Goal: Task Accomplishment & Management: Manage account settings

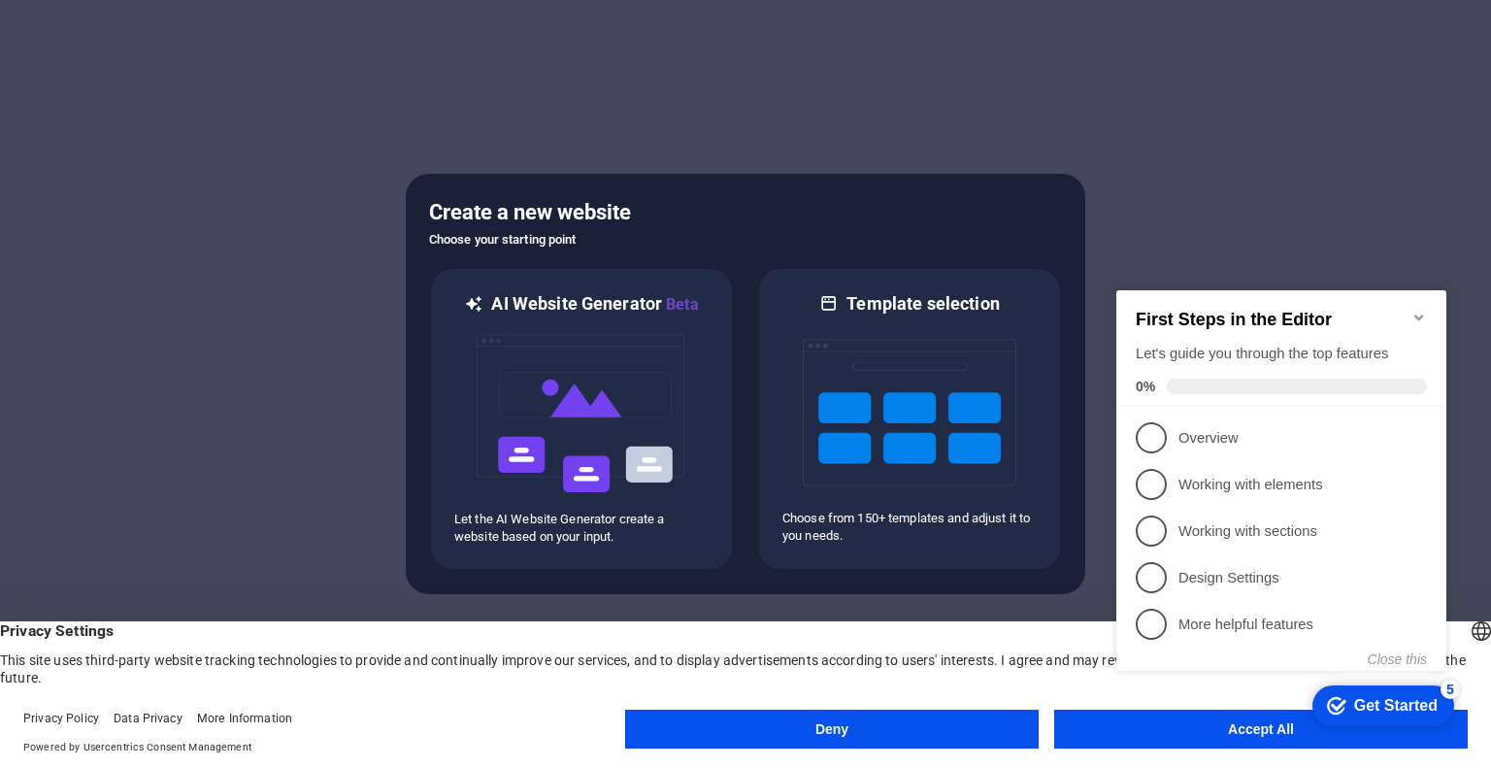
click at [1490, 325] on div at bounding box center [745, 384] width 1491 height 768
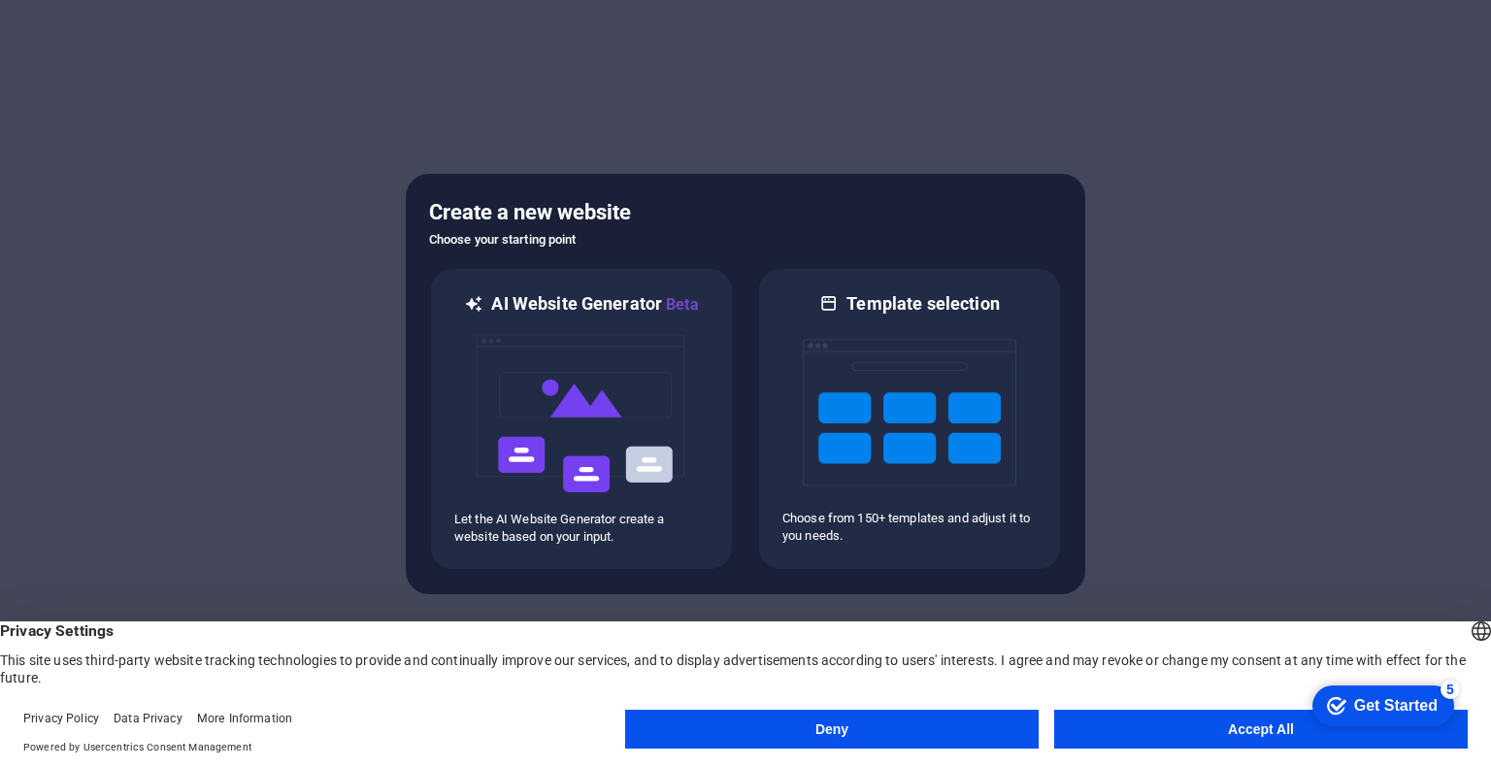
click at [972, 713] on button "Deny" at bounding box center [832, 729] width 414 height 39
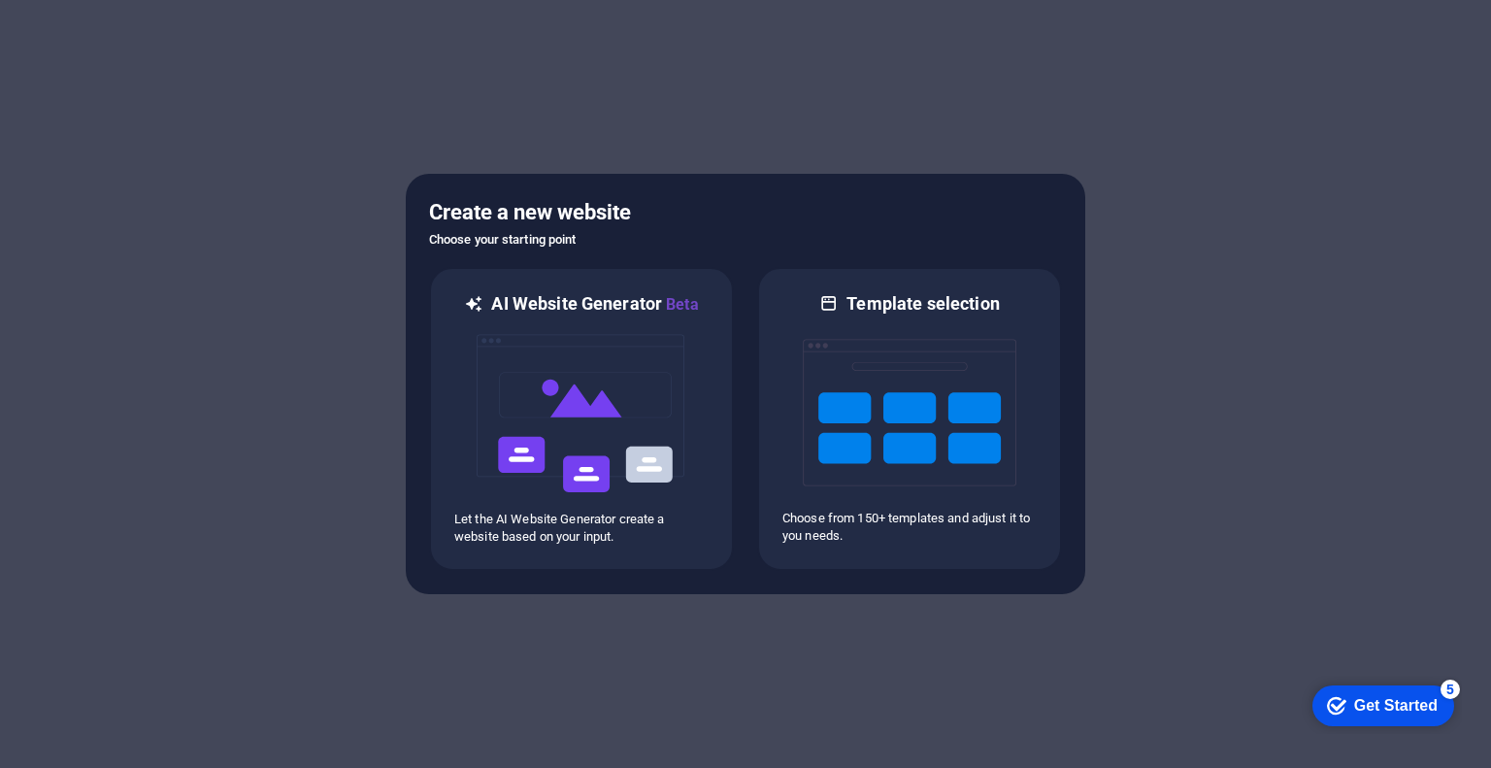
click at [1401, 697] on div "Get Started" at bounding box center [1395, 705] width 83 height 17
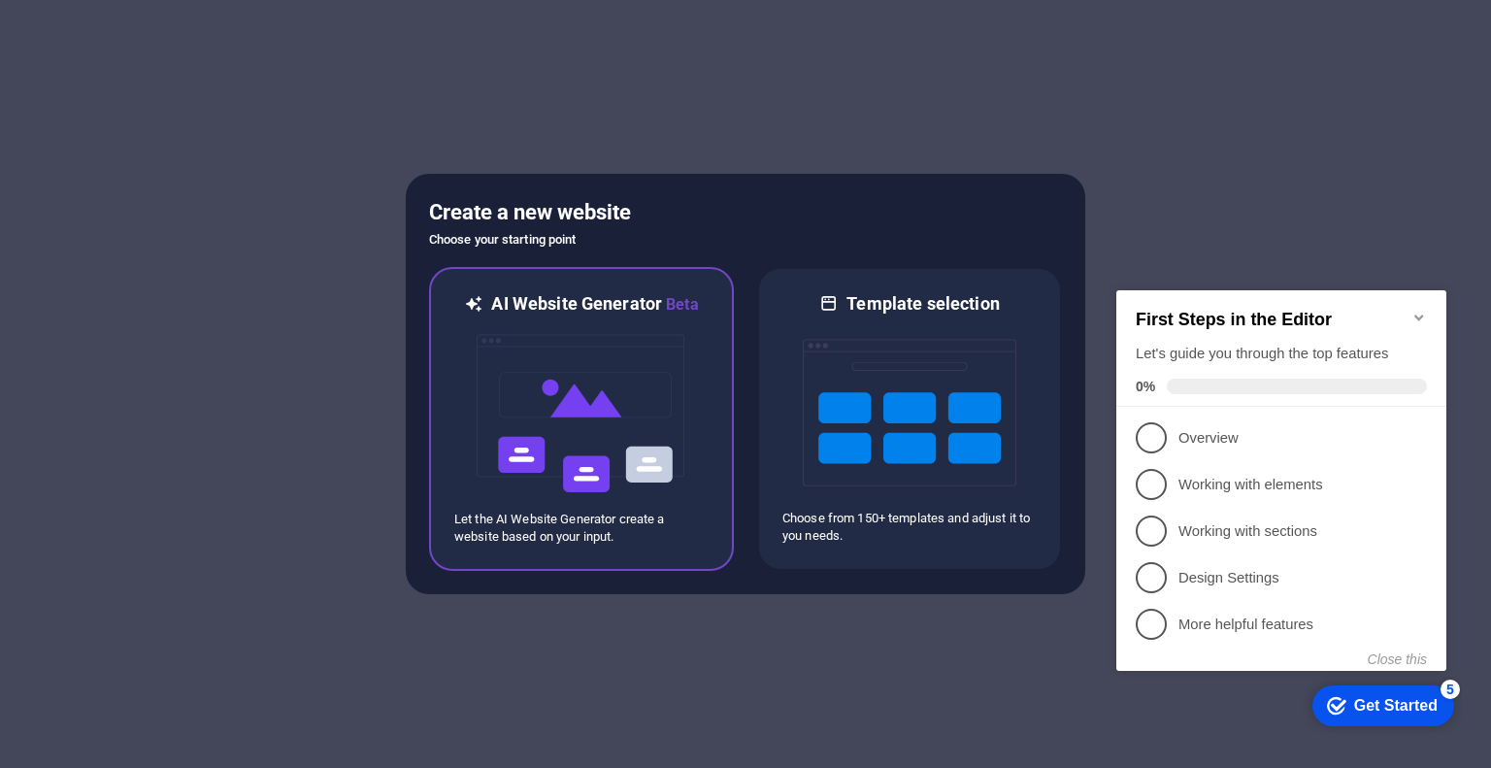
click at [548, 492] on img at bounding box center [582, 413] width 214 height 194
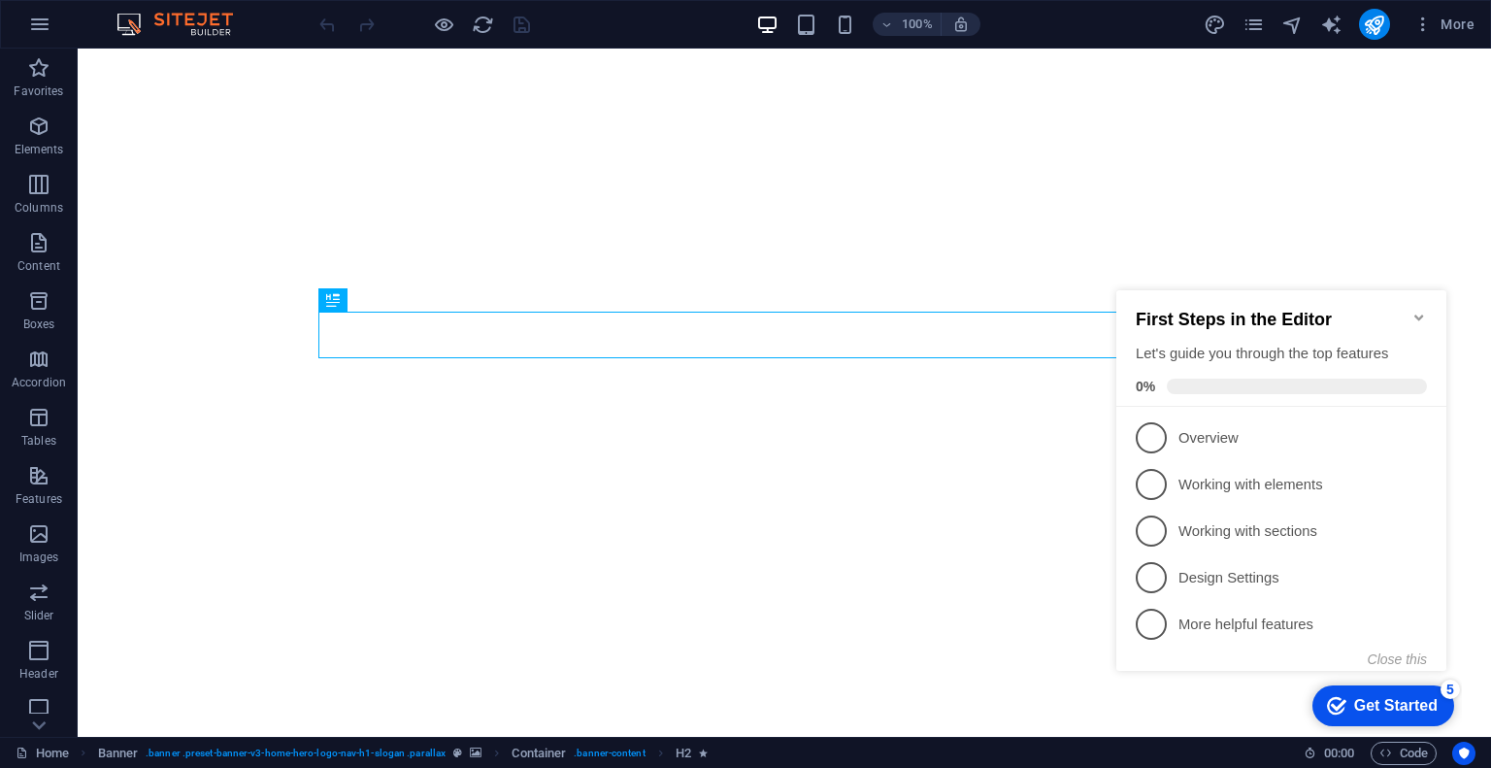
click at [1419, 315] on icon "Minimize checklist" at bounding box center [1418, 318] width 9 height 6
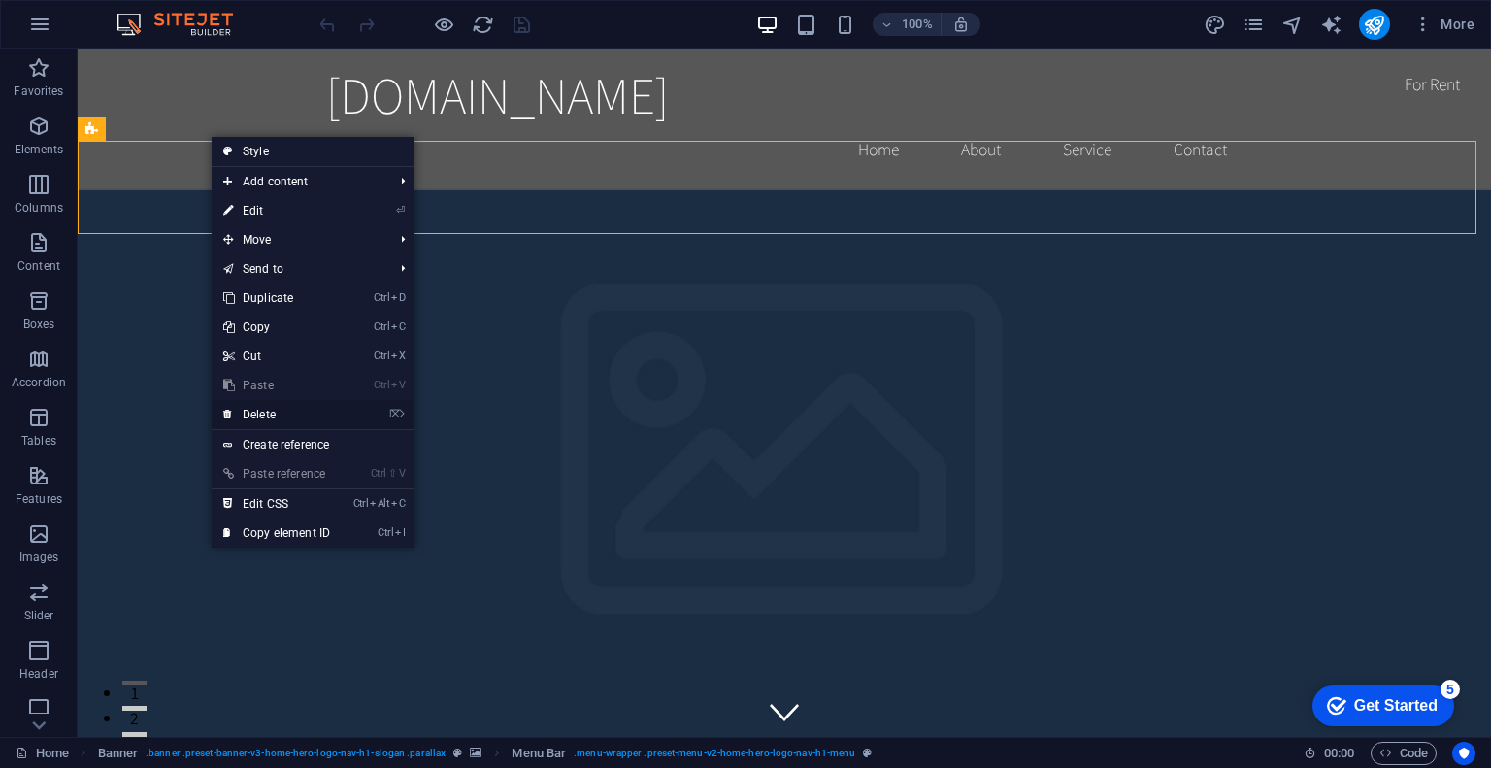
click at [0, 0] on link "⌦ Delete" at bounding box center [0, 0] width 0 height 0
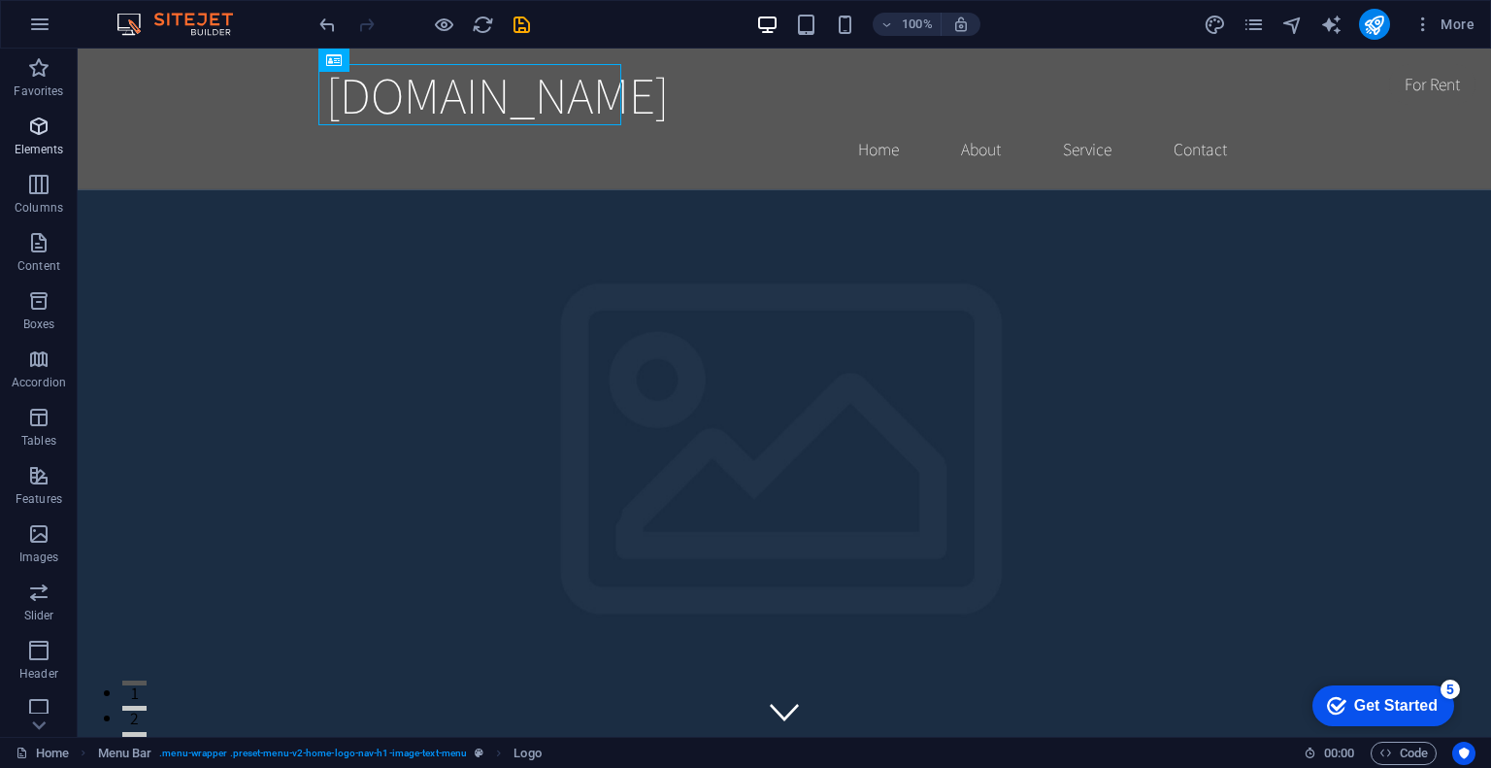
click at [47, 138] on icon "button" at bounding box center [38, 126] width 23 height 23
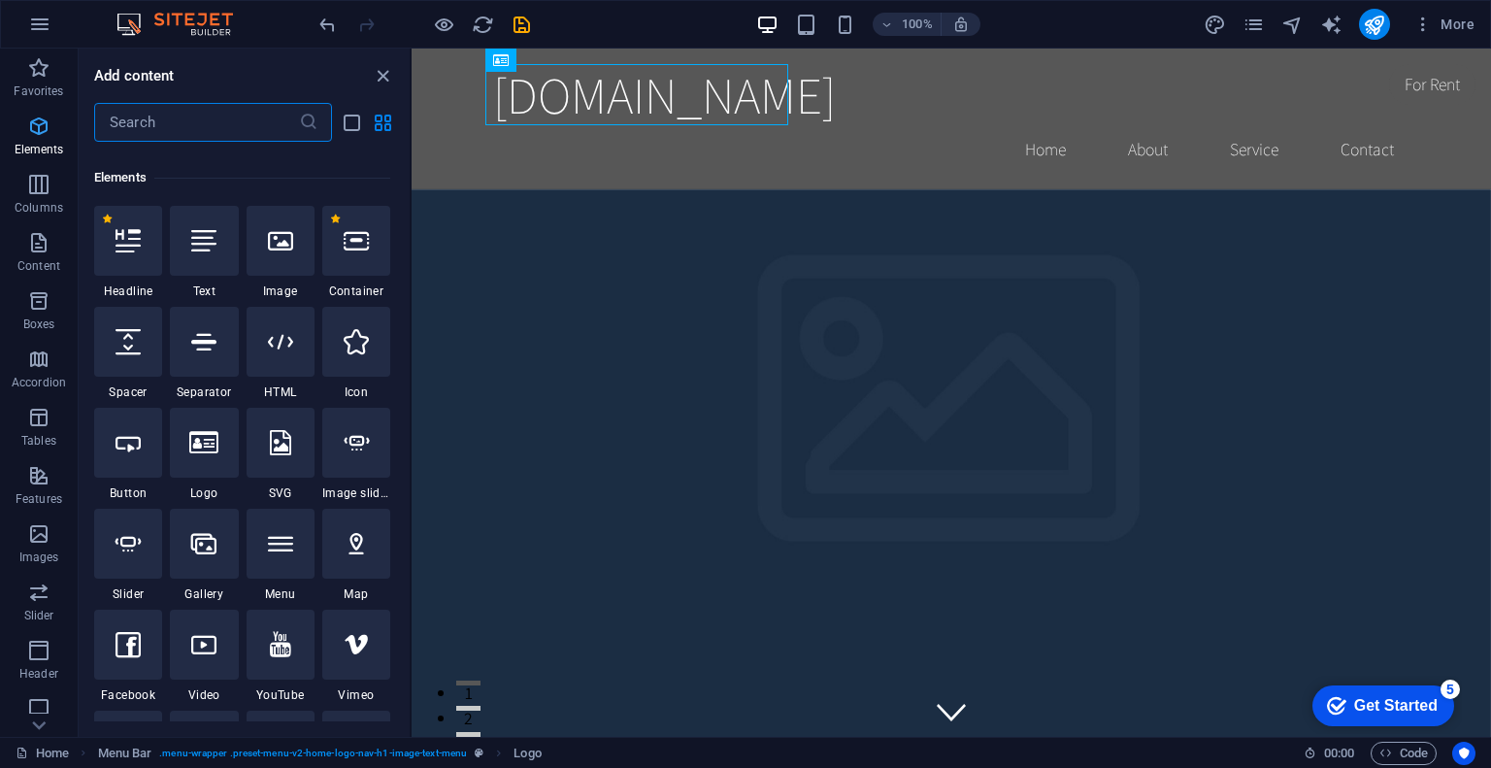
scroll to position [206, 0]
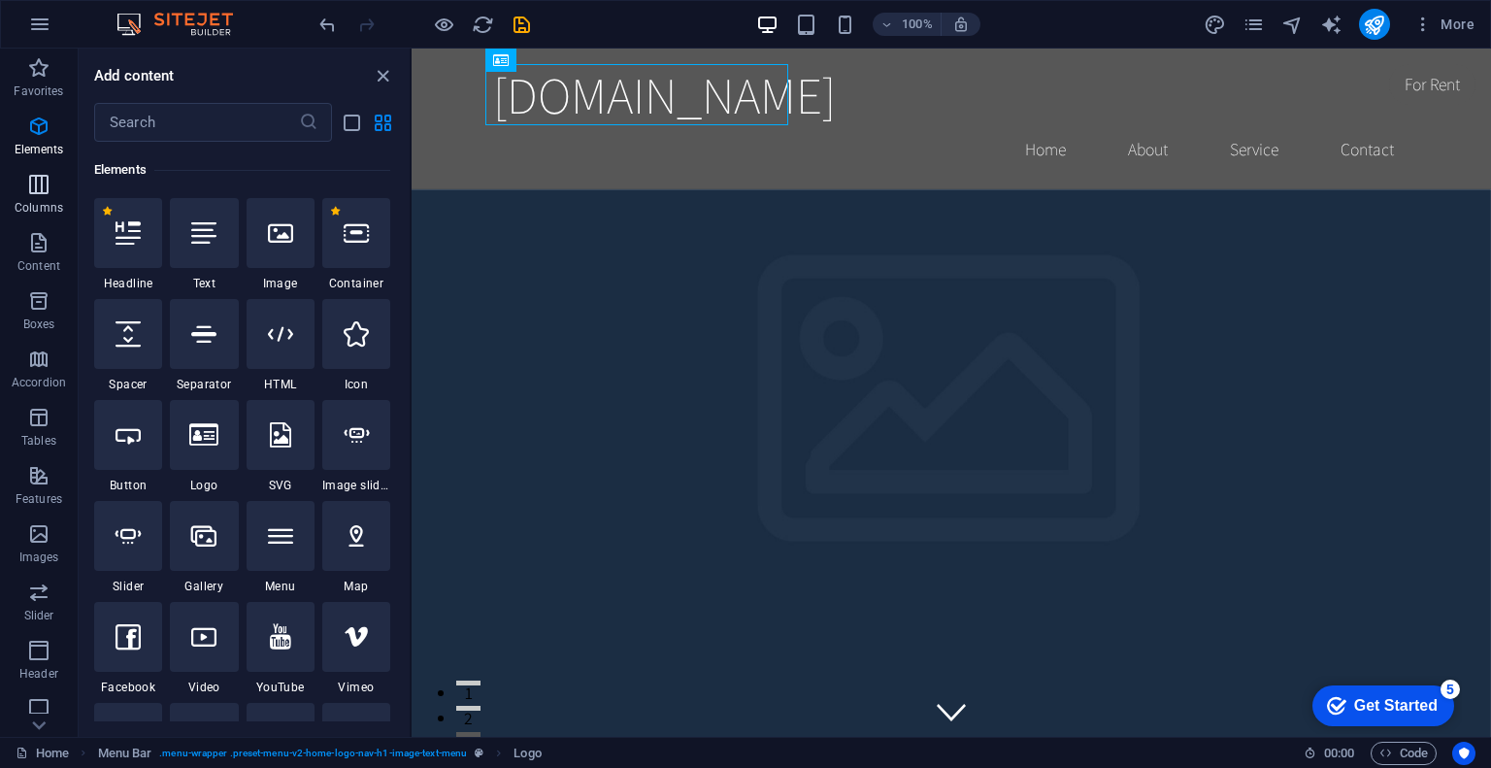
click at [41, 197] on span "Columns" at bounding box center [39, 196] width 78 height 47
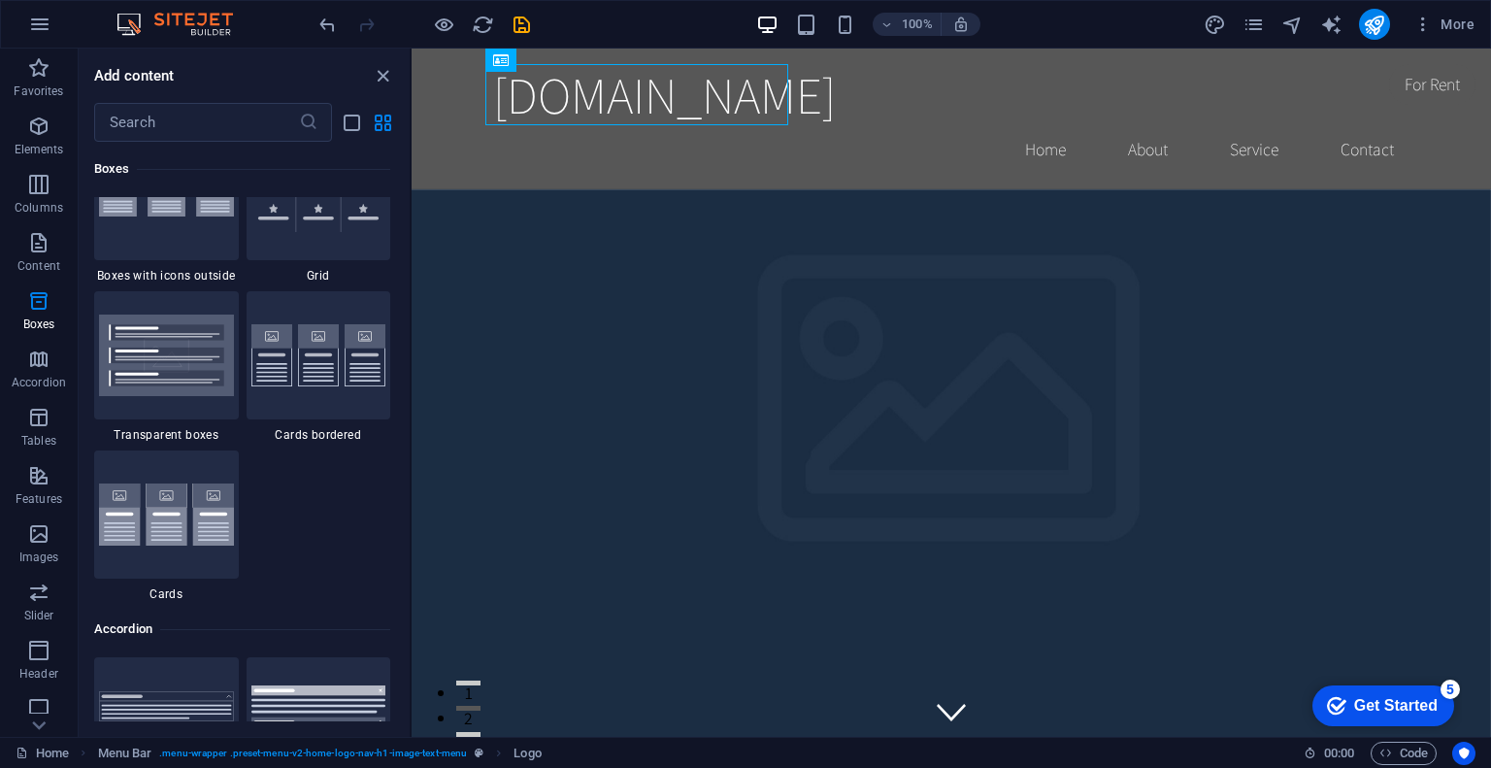
scroll to position [5506, 0]
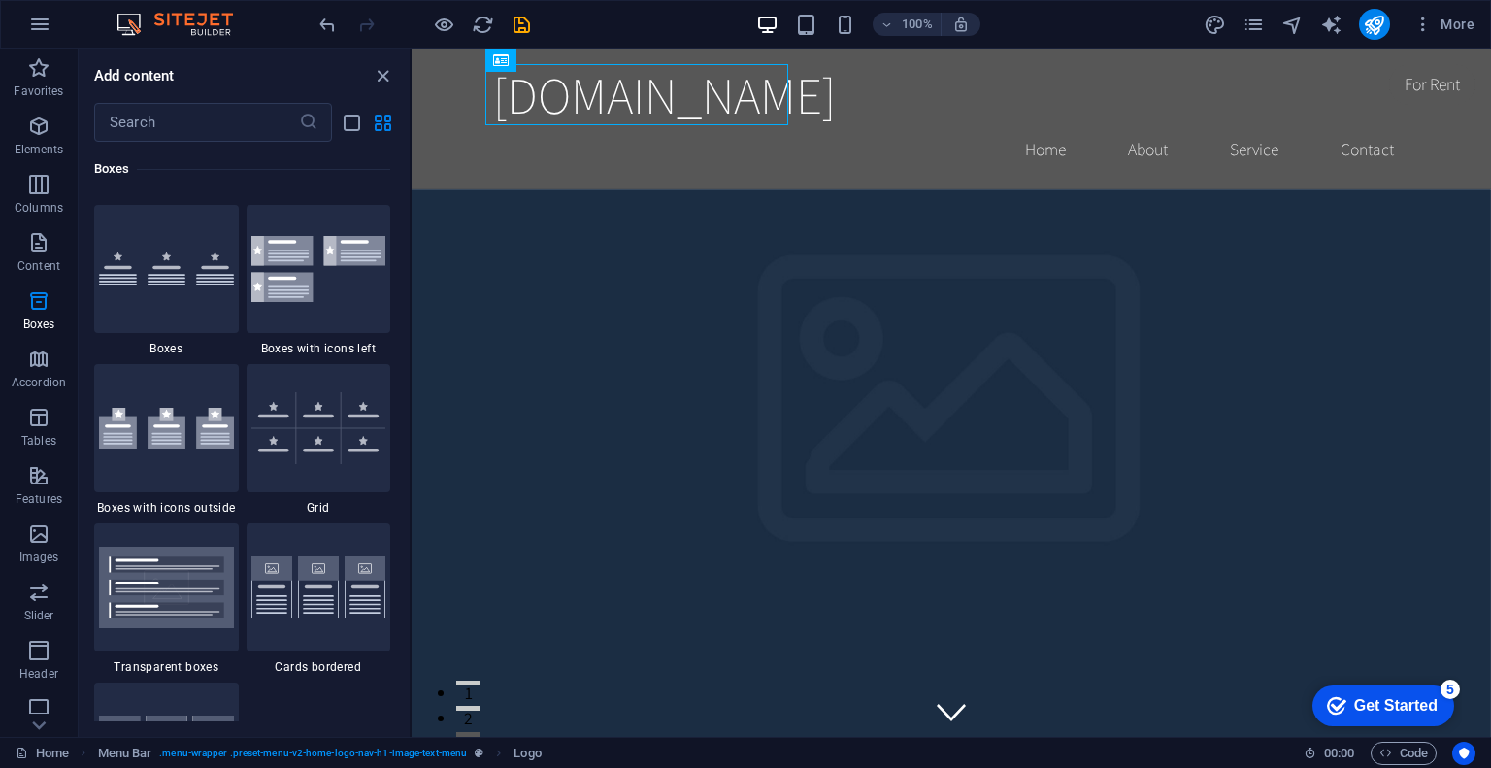
drag, startPoint x: 397, startPoint y: 313, endPoint x: 409, endPoint y: 321, distance: 14.6
click at [409, 321] on div "Favorites 1 Star Headline 1 Star Container Elements 1 Star Headline 1 Star Text…" at bounding box center [244, 432] width 331 height 580
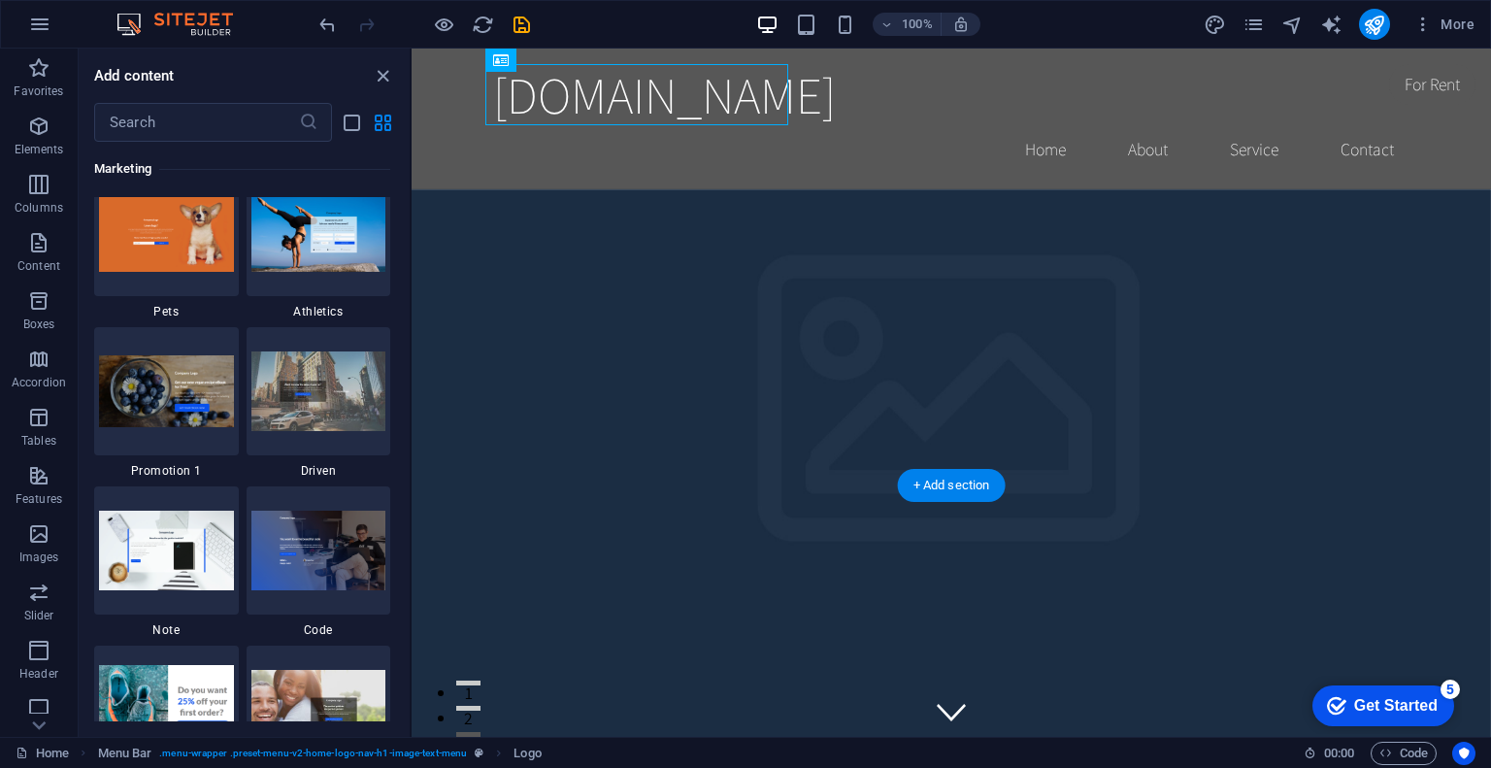
scroll to position [16643, 0]
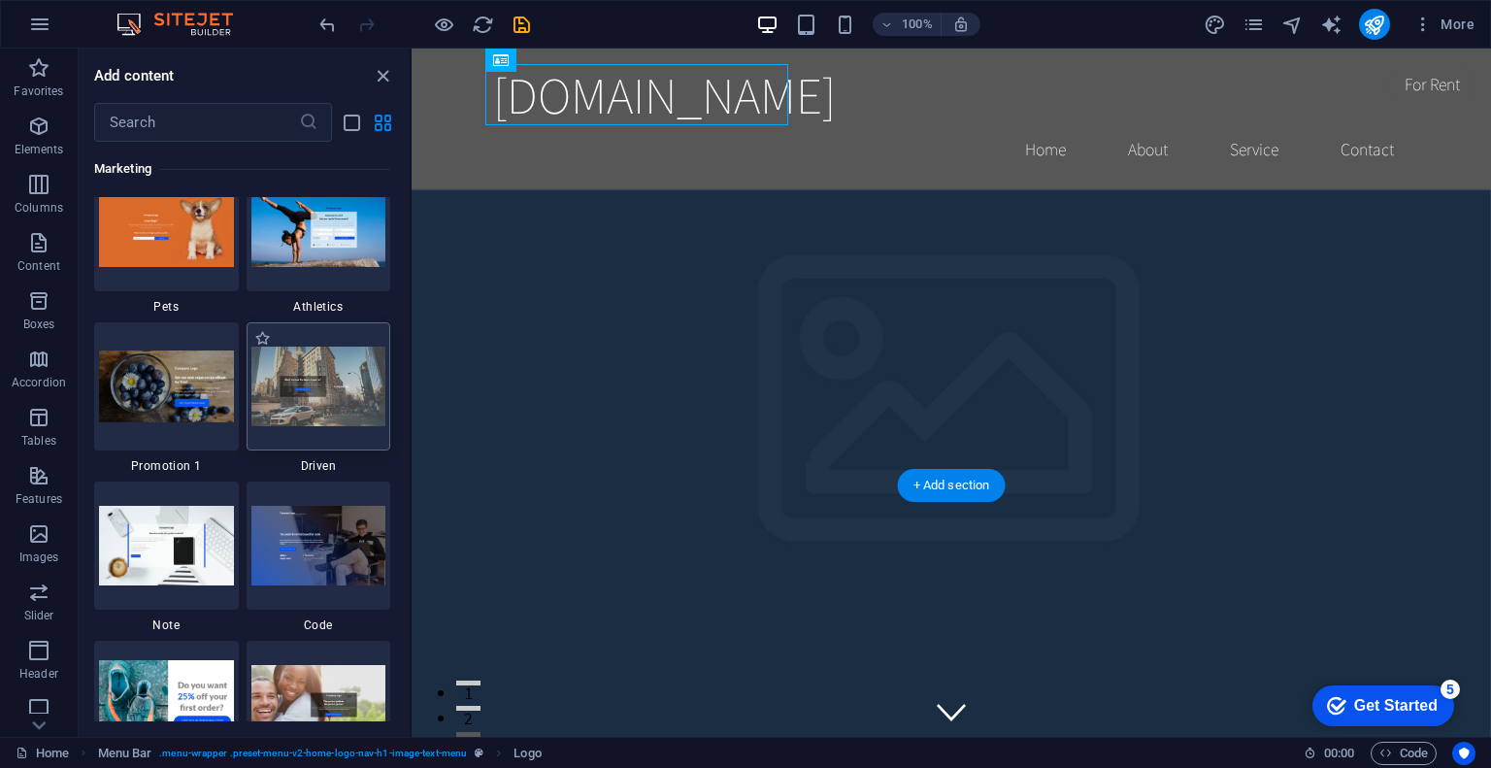
click at [373, 447] on div at bounding box center [319, 386] width 145 height 128
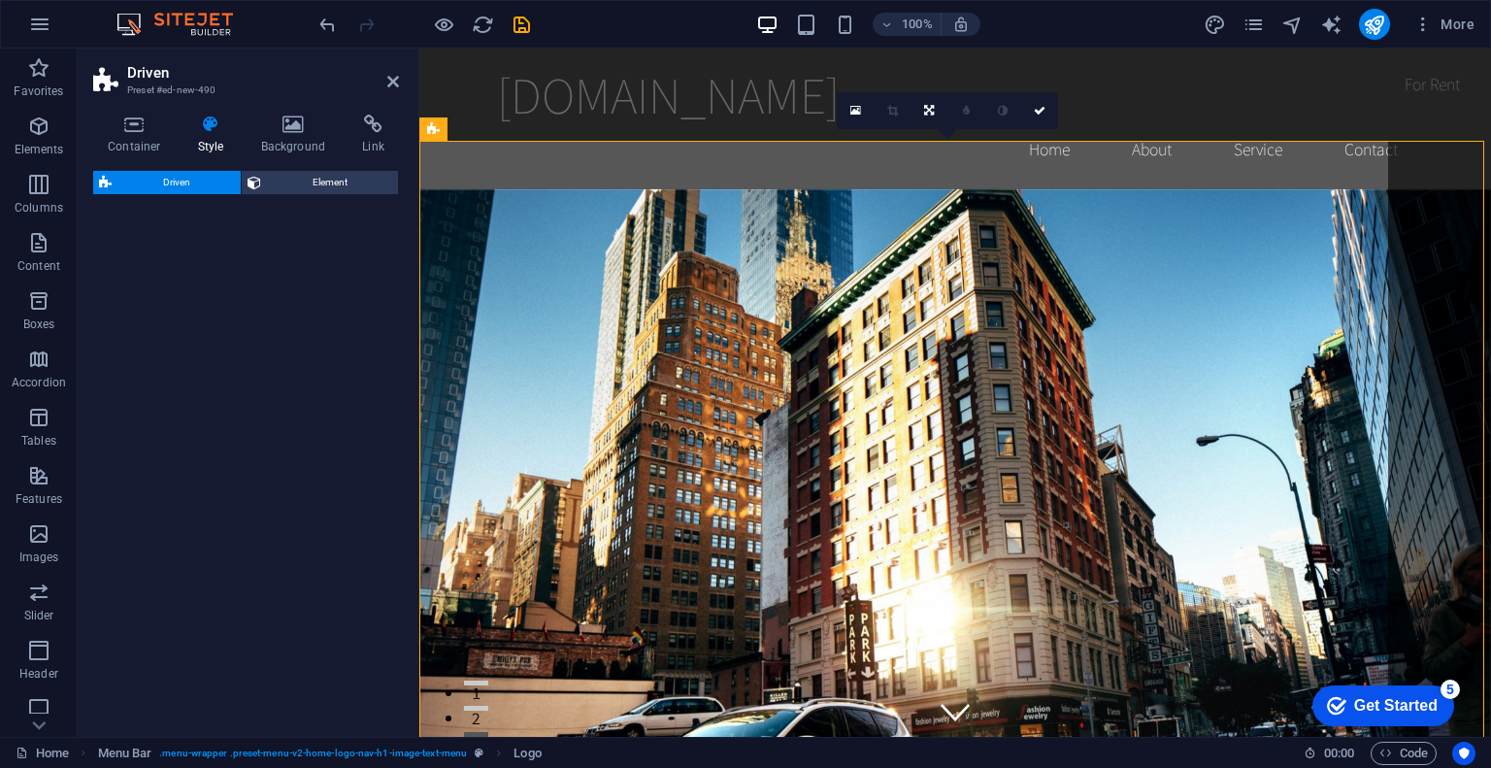
select select "%"
select select "rem"
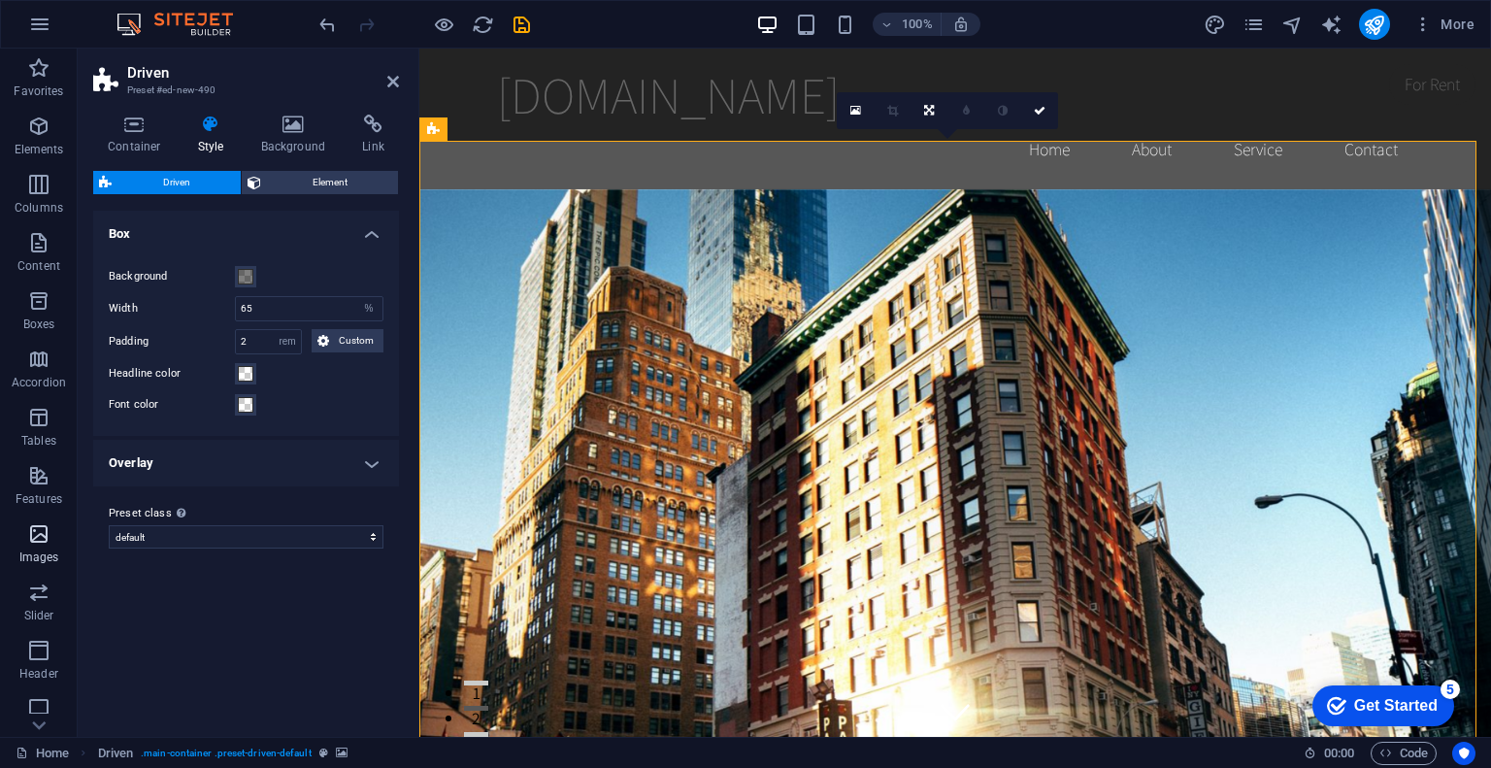
click at [39, 531] on icon "button" at bounding box center [38, 533] width 23 height 23
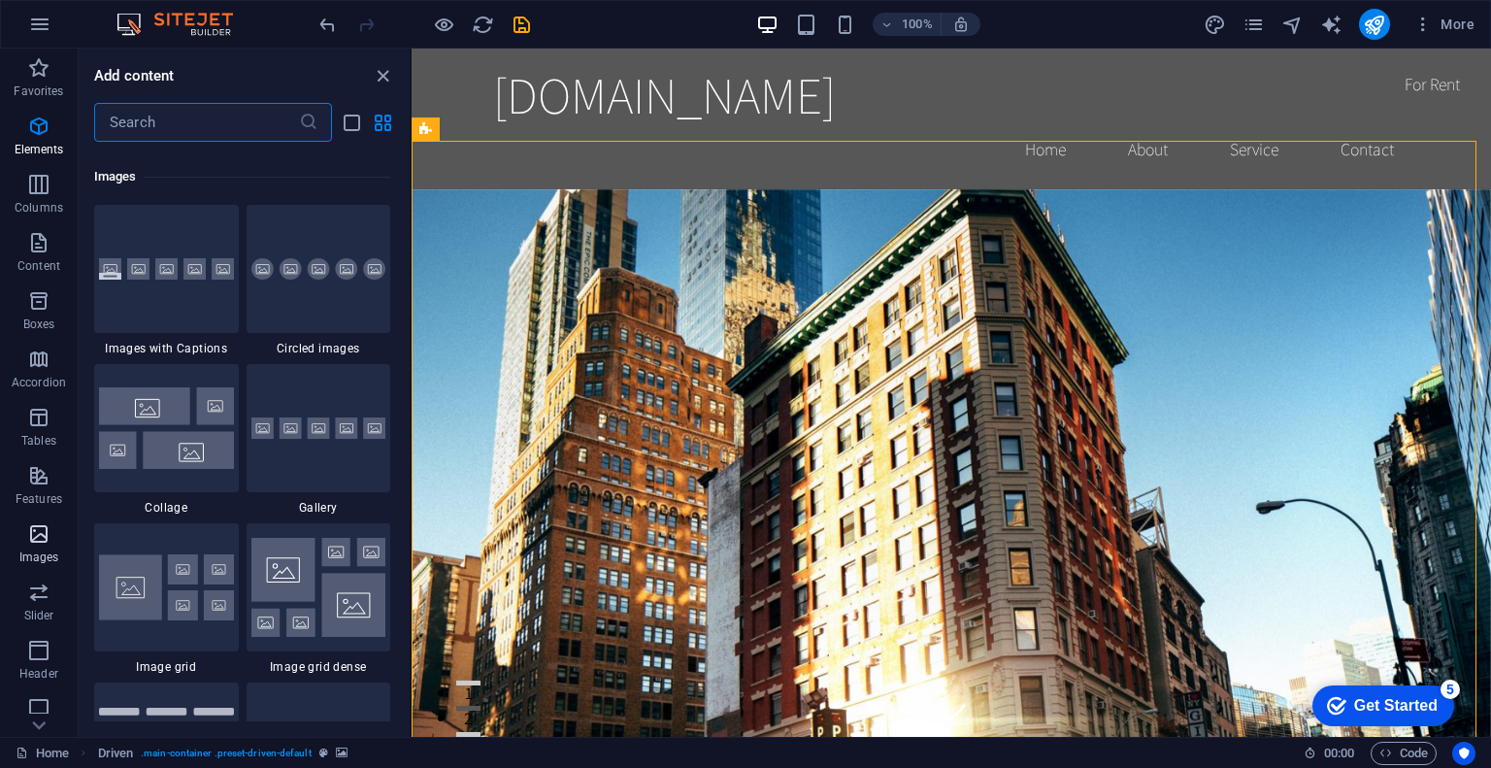
scroll to position [9843, 0]
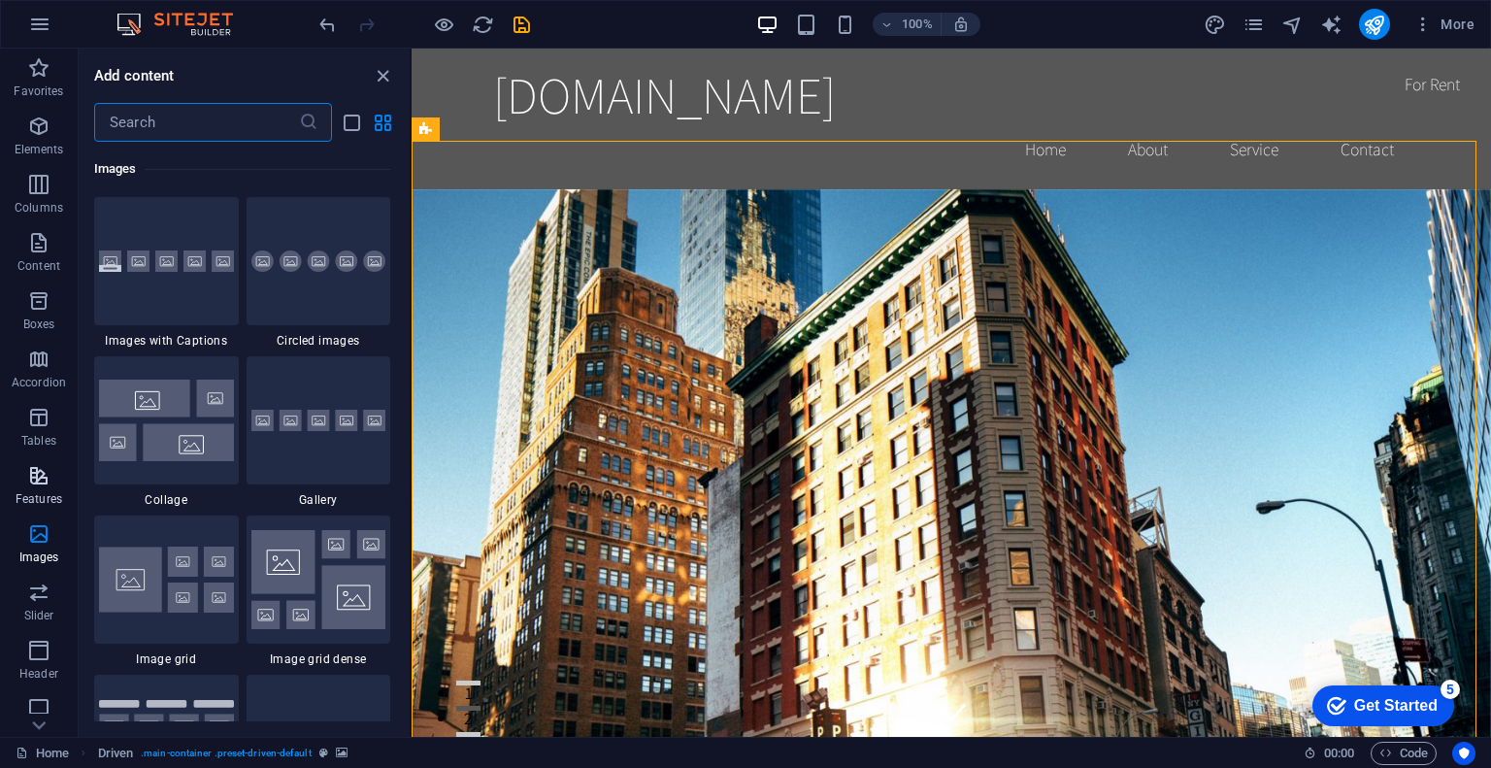
click at [46, 484] on icon "button" at bounding box center [38, 475] width 23 height 23
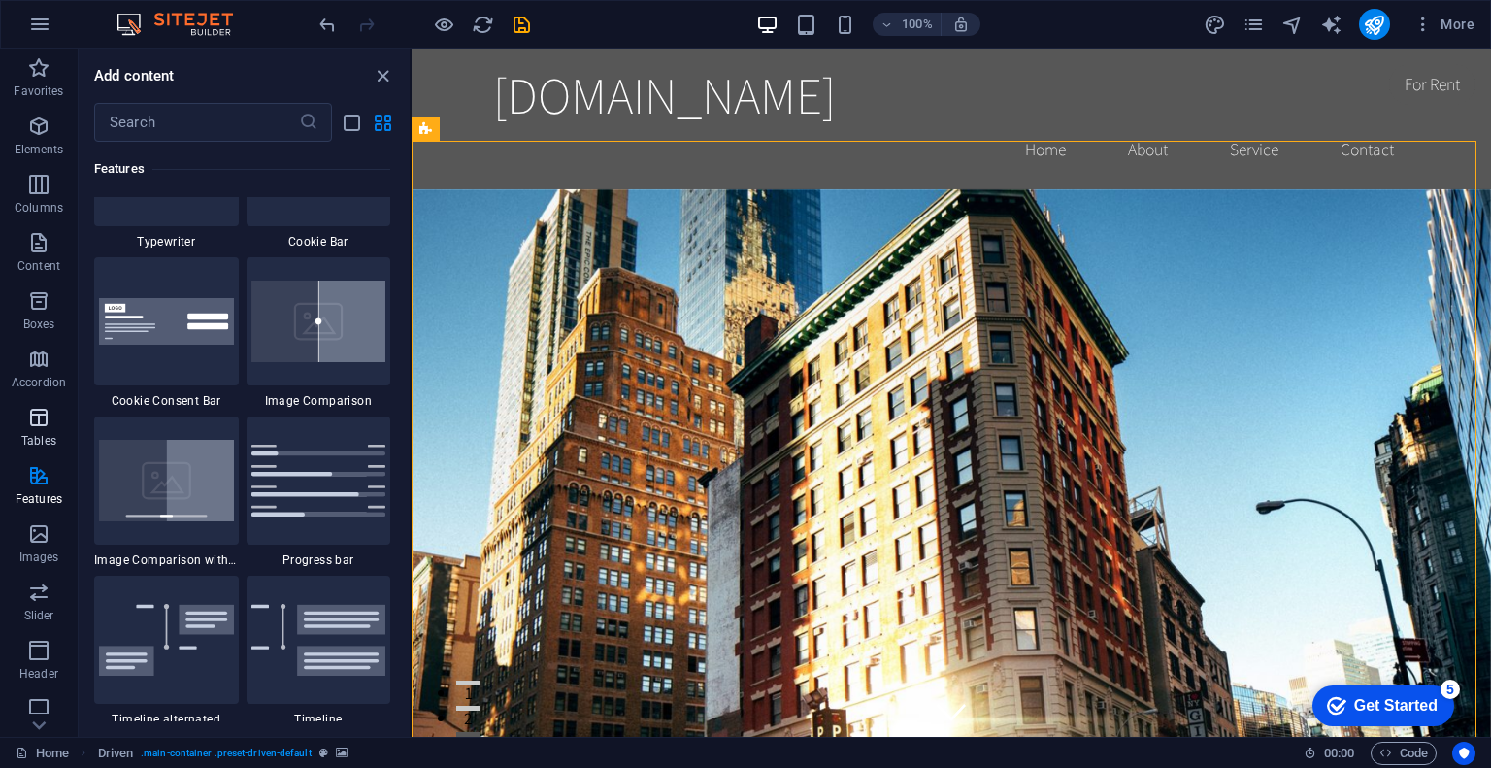
scroll to position [7684, 0]
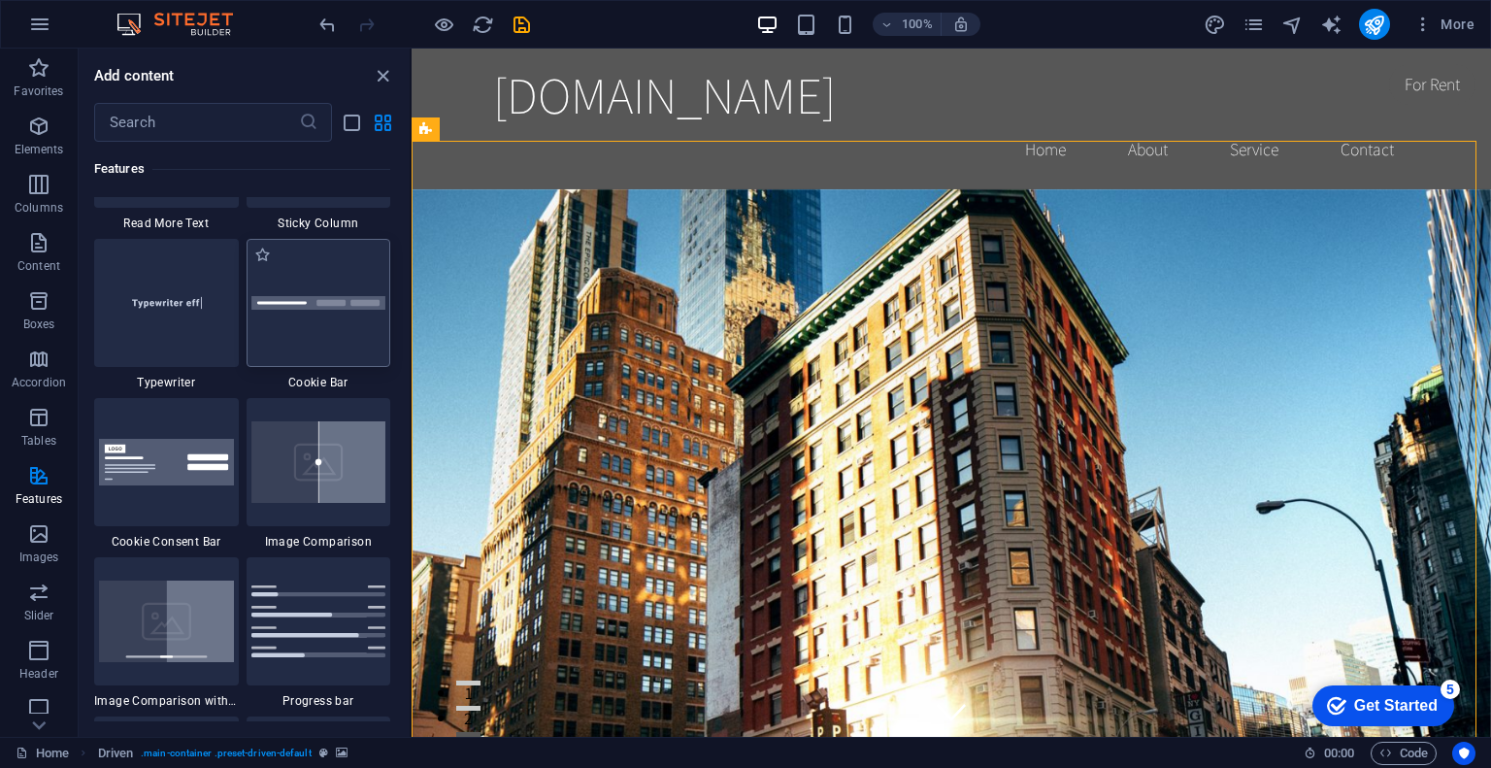
click at [352, 365] on div at bounding box center [319, 303] width 145 height 128
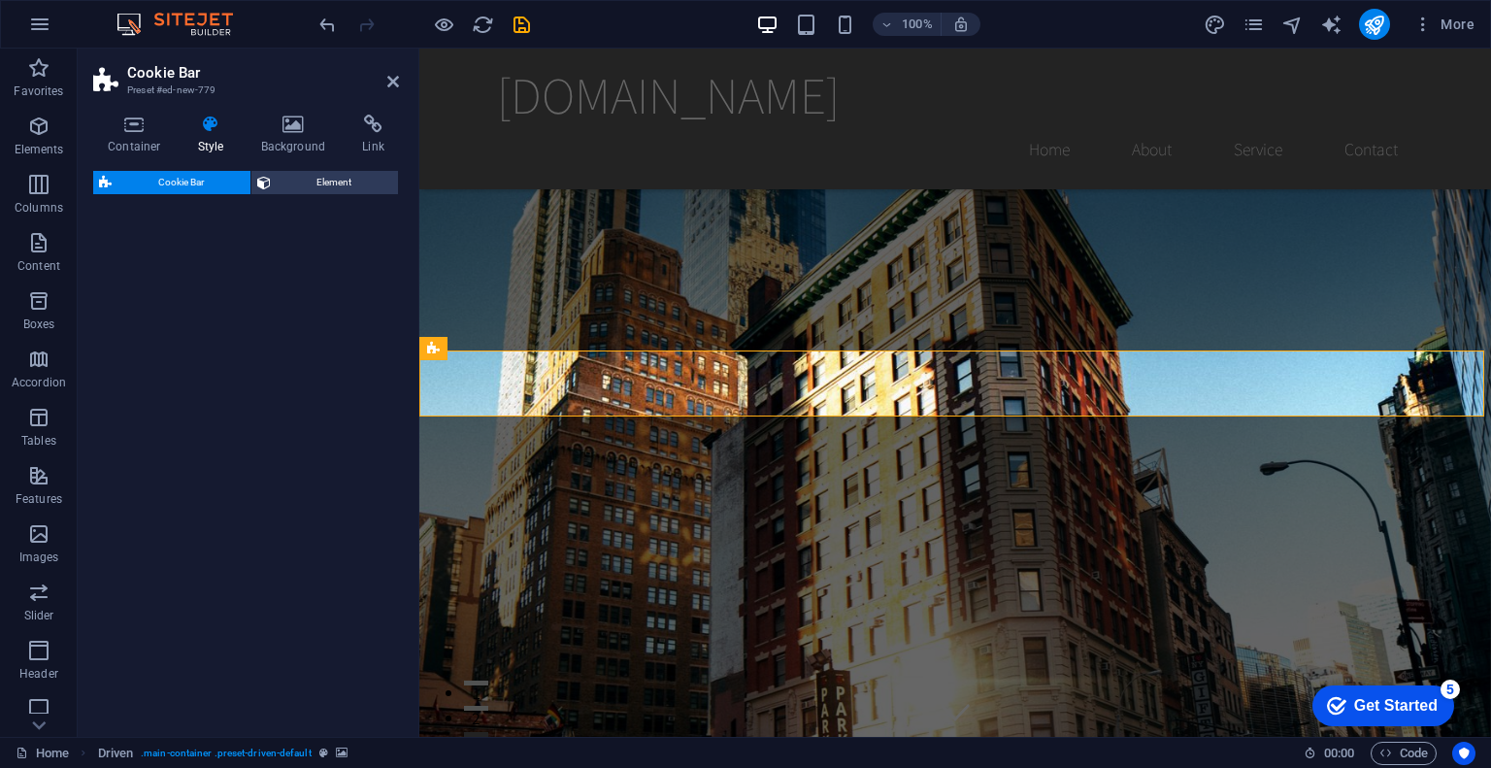
select select "px"
select select "rem"
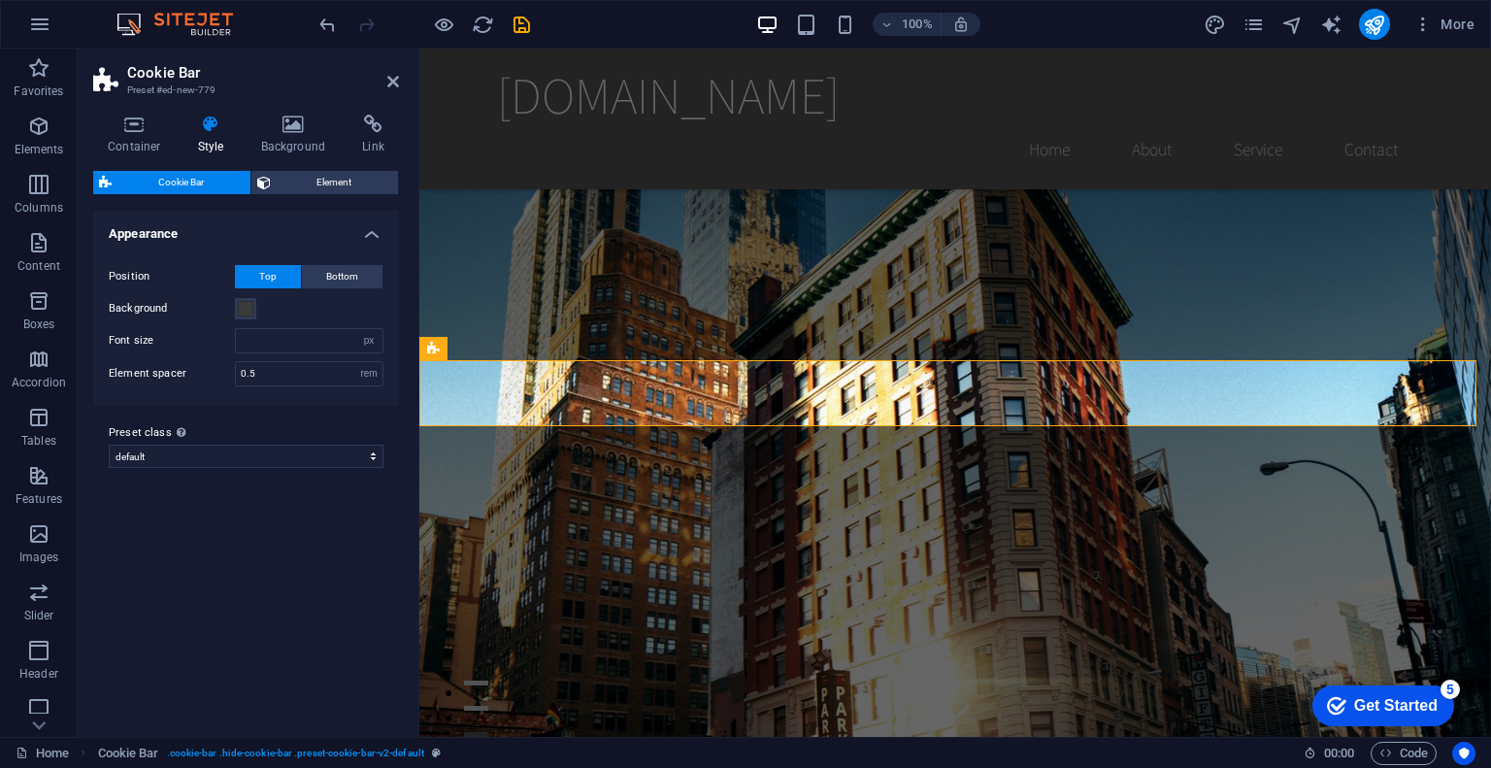
scroll to position [691, 0]
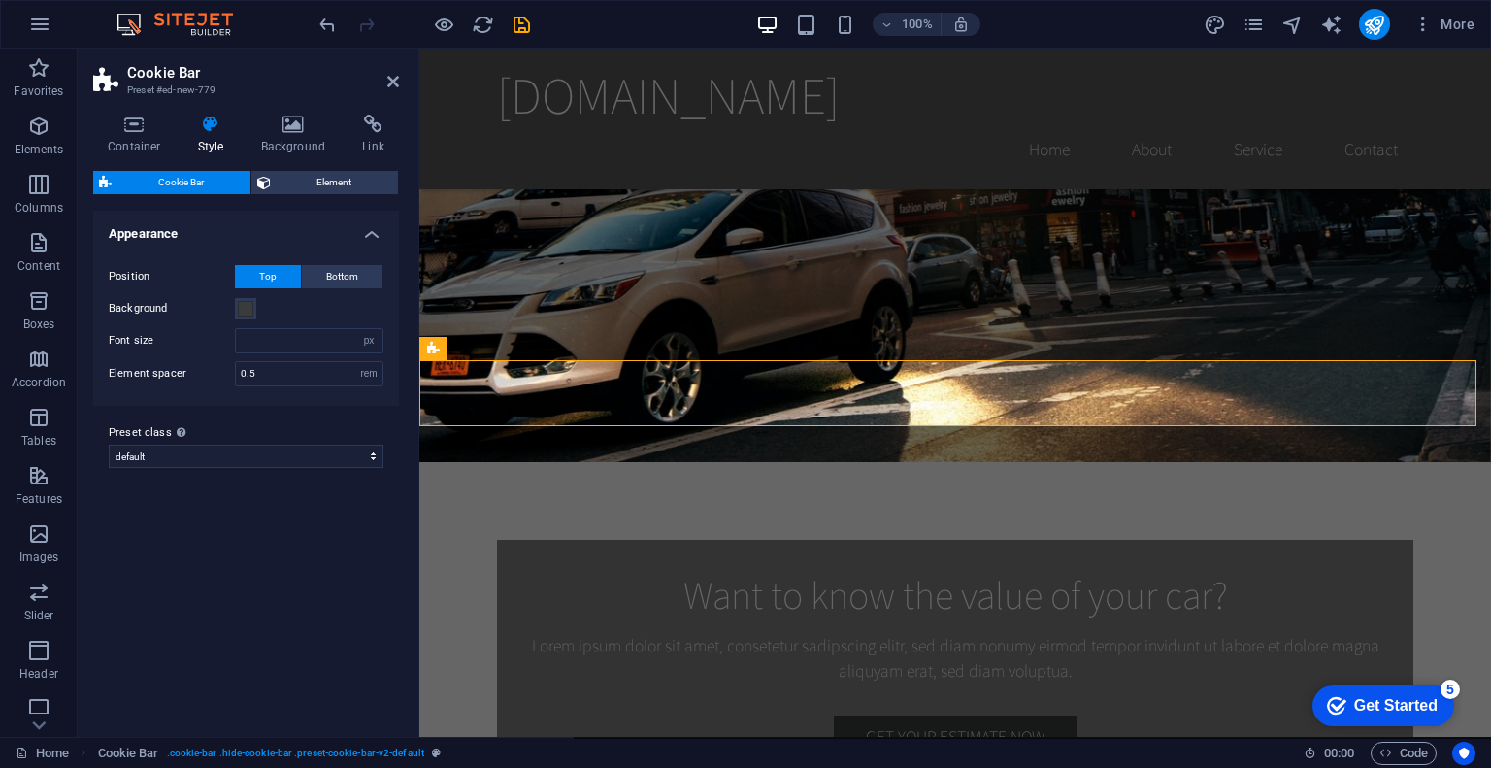
click at [1363, 698] on div "Get Started" at bounding box center [1395, 705] width 83 height 17
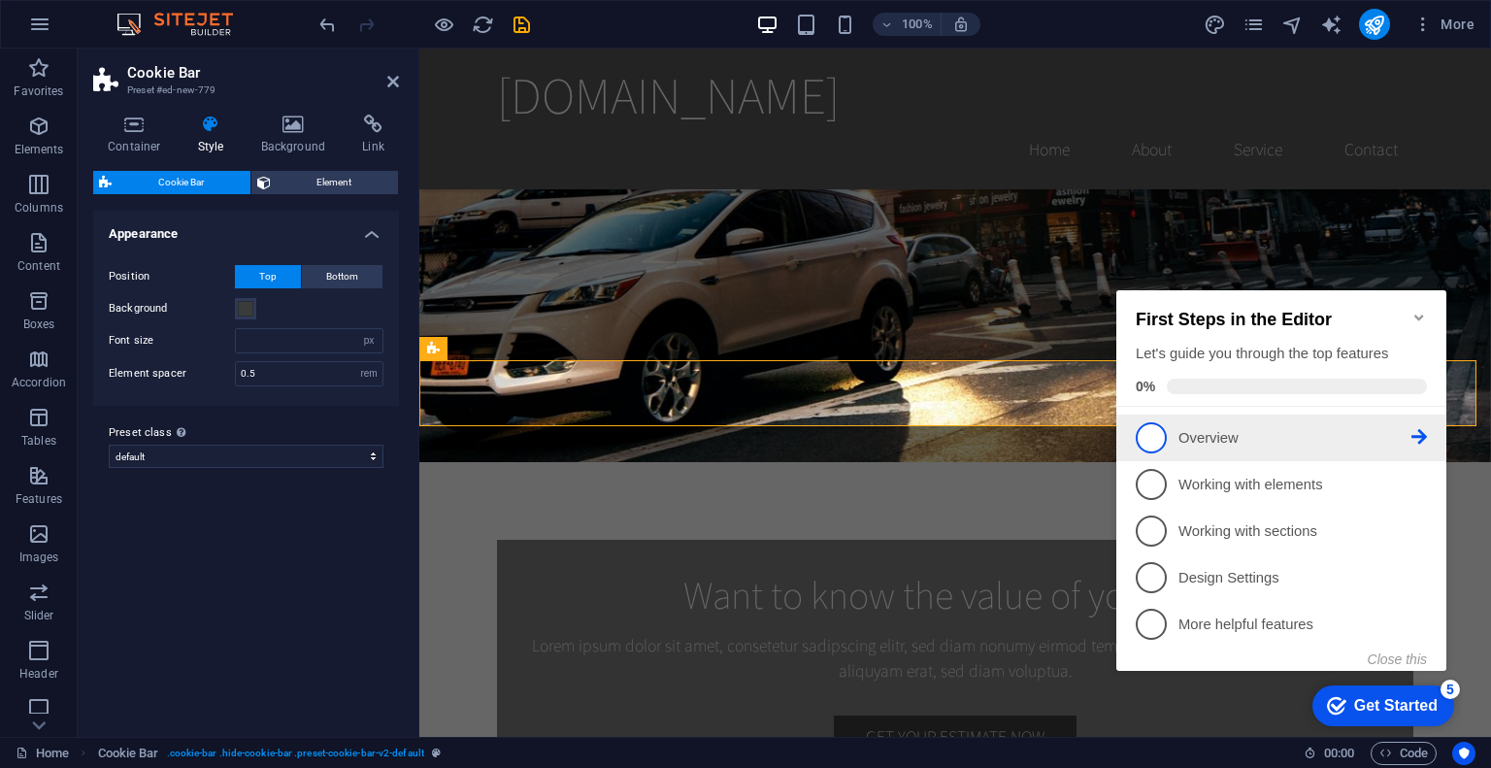
drag, startPoint x: 1224, startPoint y: 413, endPoint x: 1312, endPoint y: 426, distance: 89.4
drag, startPoint x: 1312, startPoint y: 426, endPoint x: 1401, endPoint y: 431, distance: 88.5
click at [1401, 431] on p "Overview - incomplete" at bounding box center [1294, 438] width 233 height 20
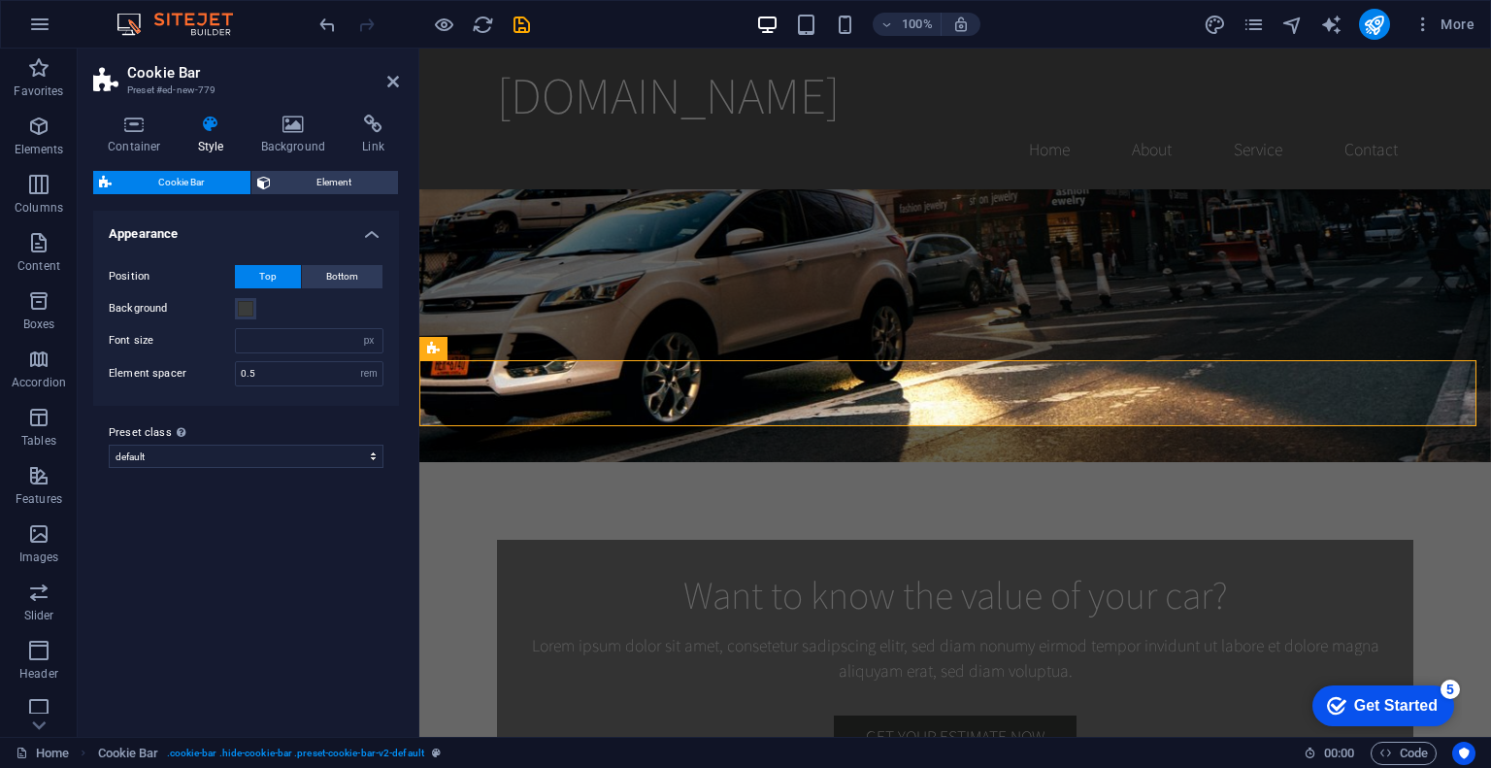
scroll to position [0, 0]
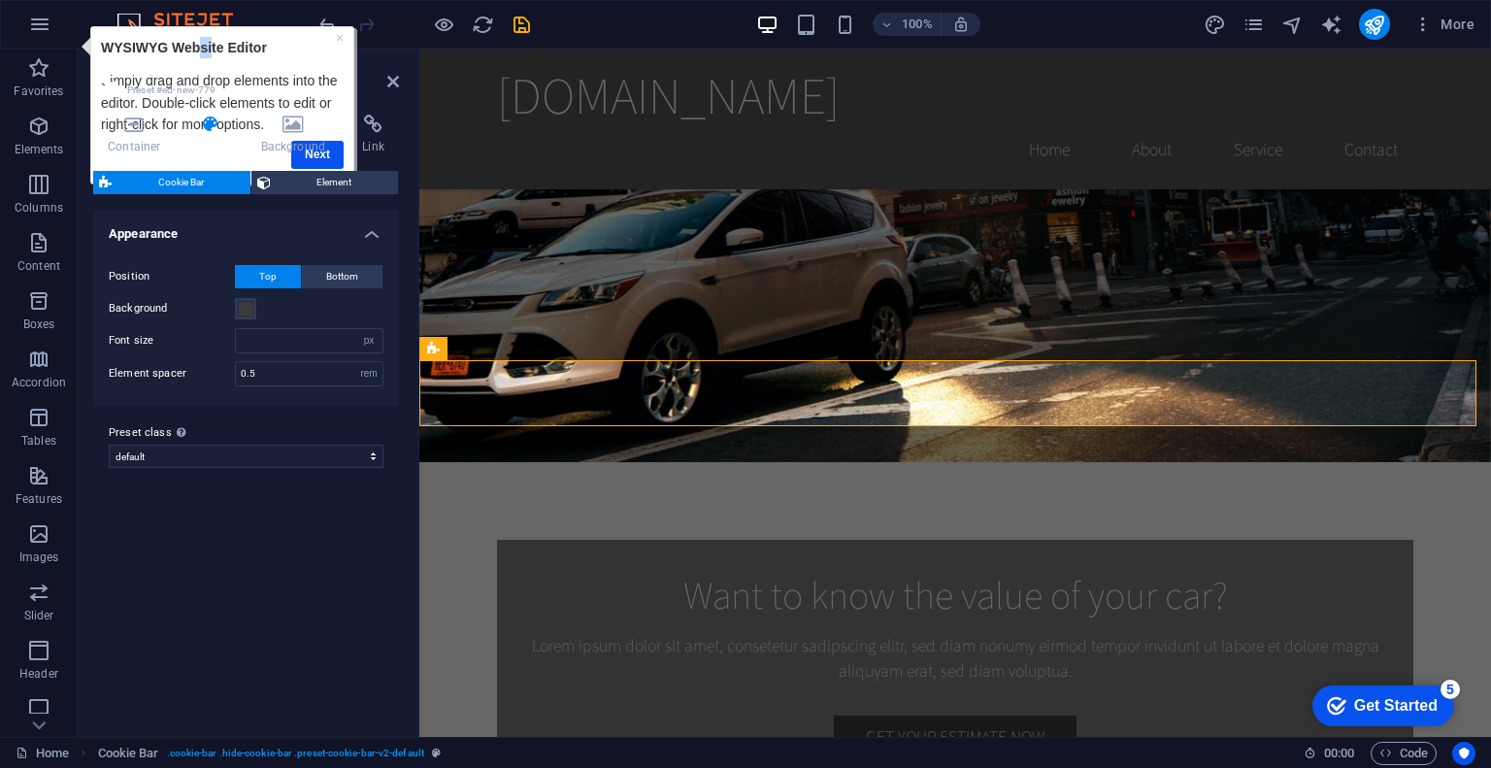
drag, startPoint x: 203, startPoint y: 37, endPoint x: 210, endPoint y: 55, distance: 19.7
click at [210, 55] on p "WYSIWYG Website Editor" at bounding box center [222, 46] width 243 height 21
click at [96, 40] on div "× WYSIWYG Website Editor Simply drag and drop elements into the editor. Double-…" at bounding box center [222, 104] width 252 height 147
drag, startPoint x: 81, startPoint y: 49, endPoint x: 45, endPoint y: 100, distance: 62.7
click at [76, 100] on html "× WYSIWYG Website Editor Simply drag and drop elements into the editor. Double-…" at bounding box center [217, 106] width 282 height 162
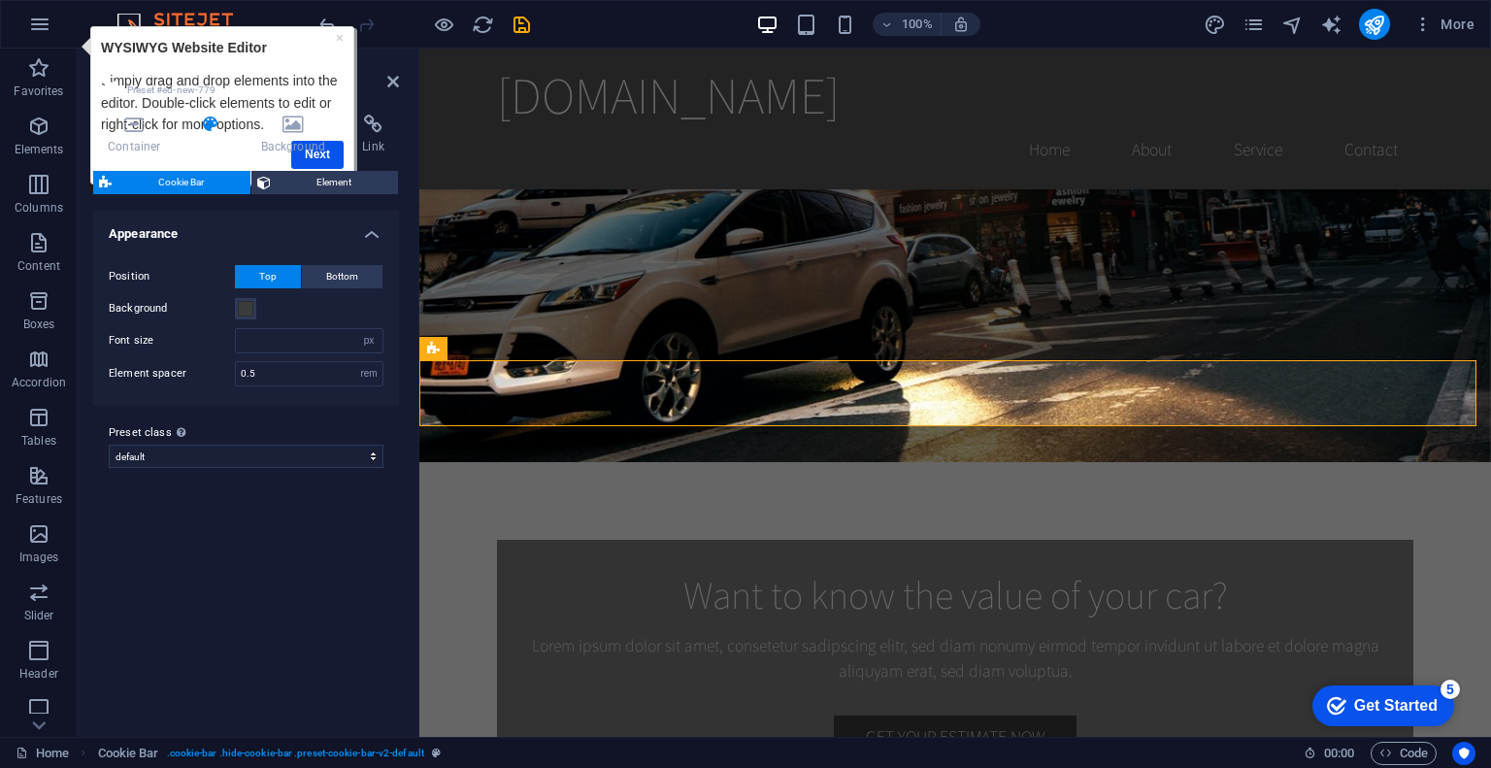
click at [116, 84] on icon at bounding box center [107, 80] width 29 height 27
click at [317, 160] on div "Container Style Background Link Size Height Default px rem % vh vw Min. height …" at bounding box center [246, 418] width 306 height 607
click at [317, 152] on h4 "Background" at bounding box center [298, 135] width 102 height 41
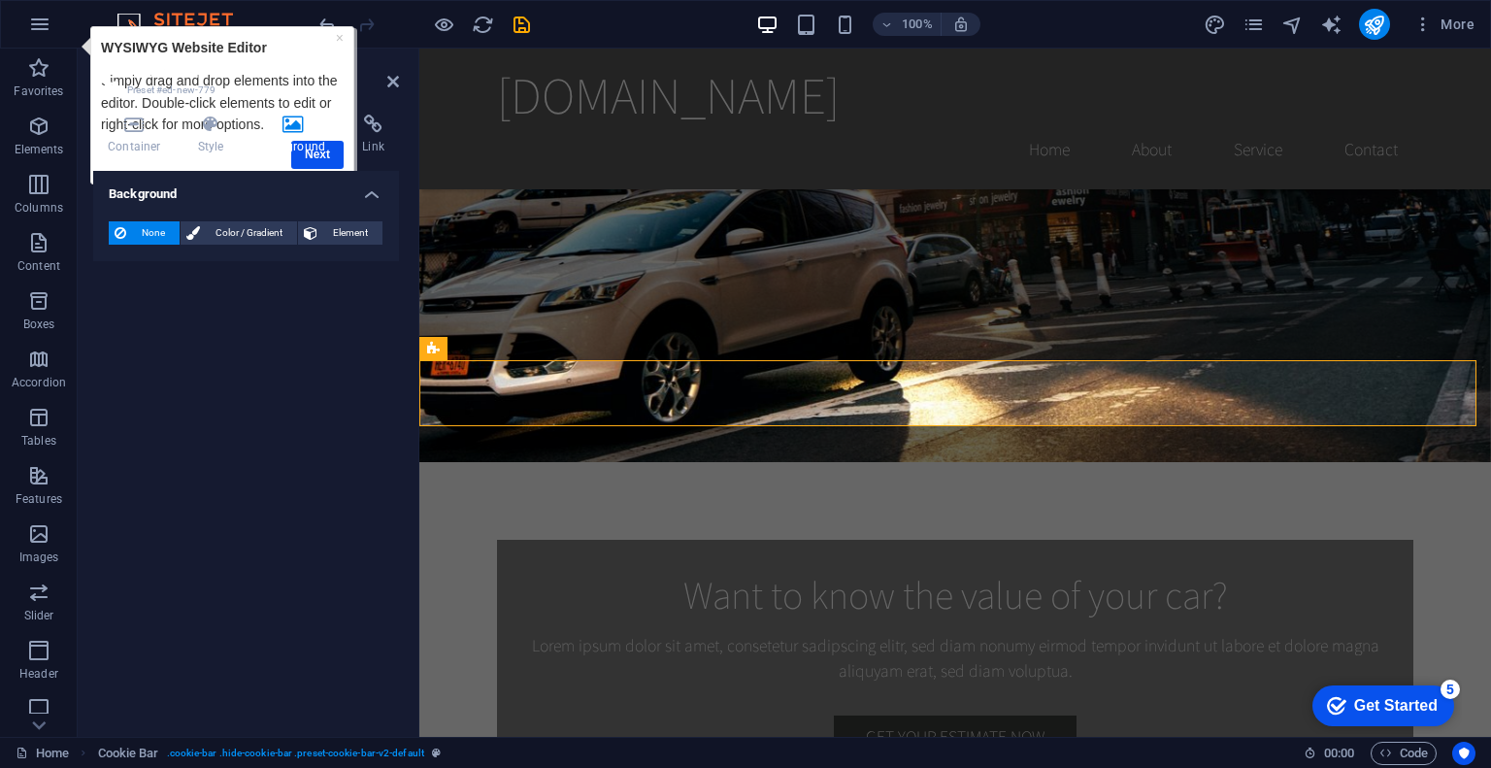
click at [389, 93] on header "Cookie Bar Preset #ed-new-779" at bounding box center [246, 74] width 306 height 50
click at [389, 82] on icon at bounding box center [393, 82] width 12 height 16
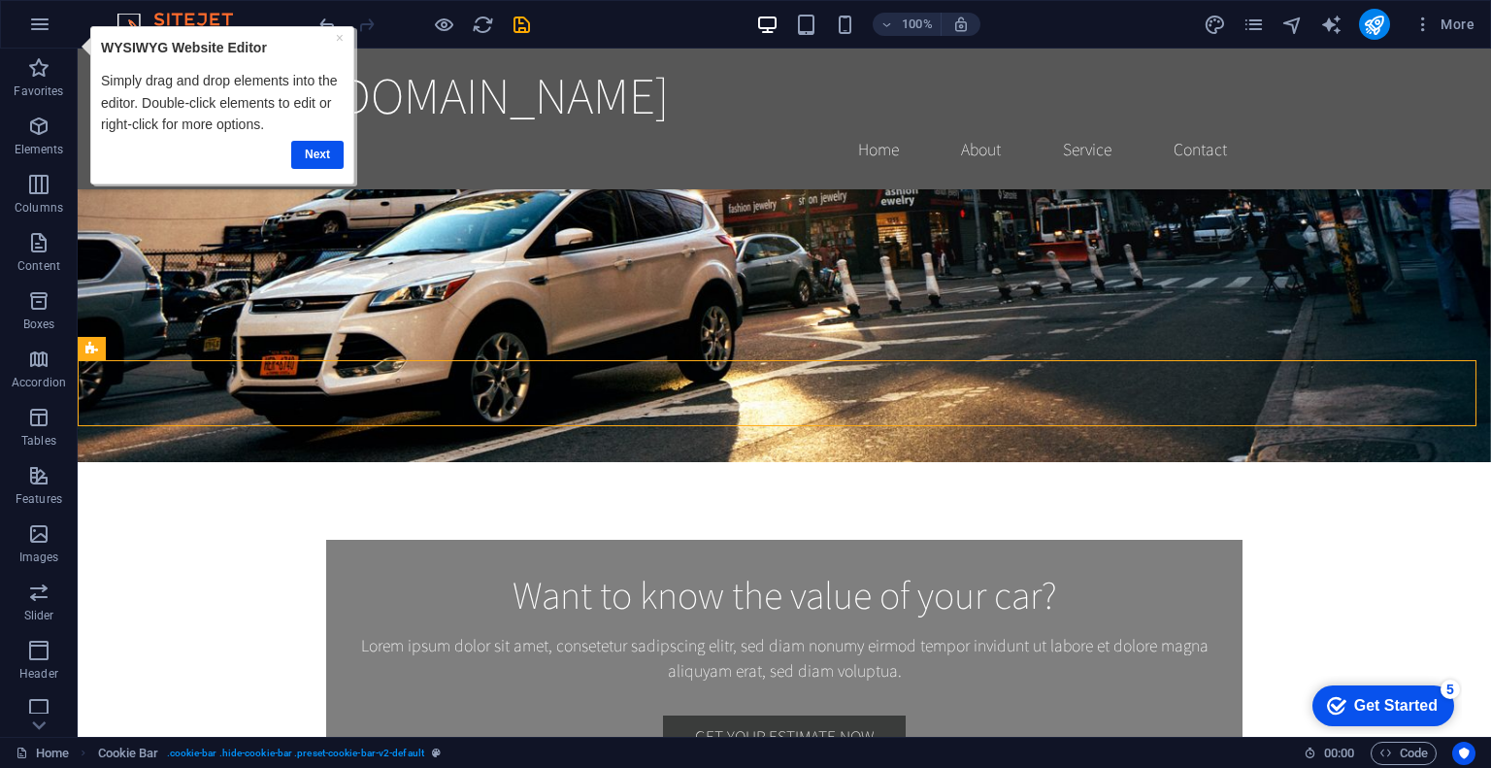
click at [83, 55] on div "× WYSIWYG Website Editor Simply drag and drop elements into the editor. Double-…" at bounding box center [217, 105] width 282 height 160
click at [326, 150] on link "Next" at bounding box center [317, 154] width 52 height 28
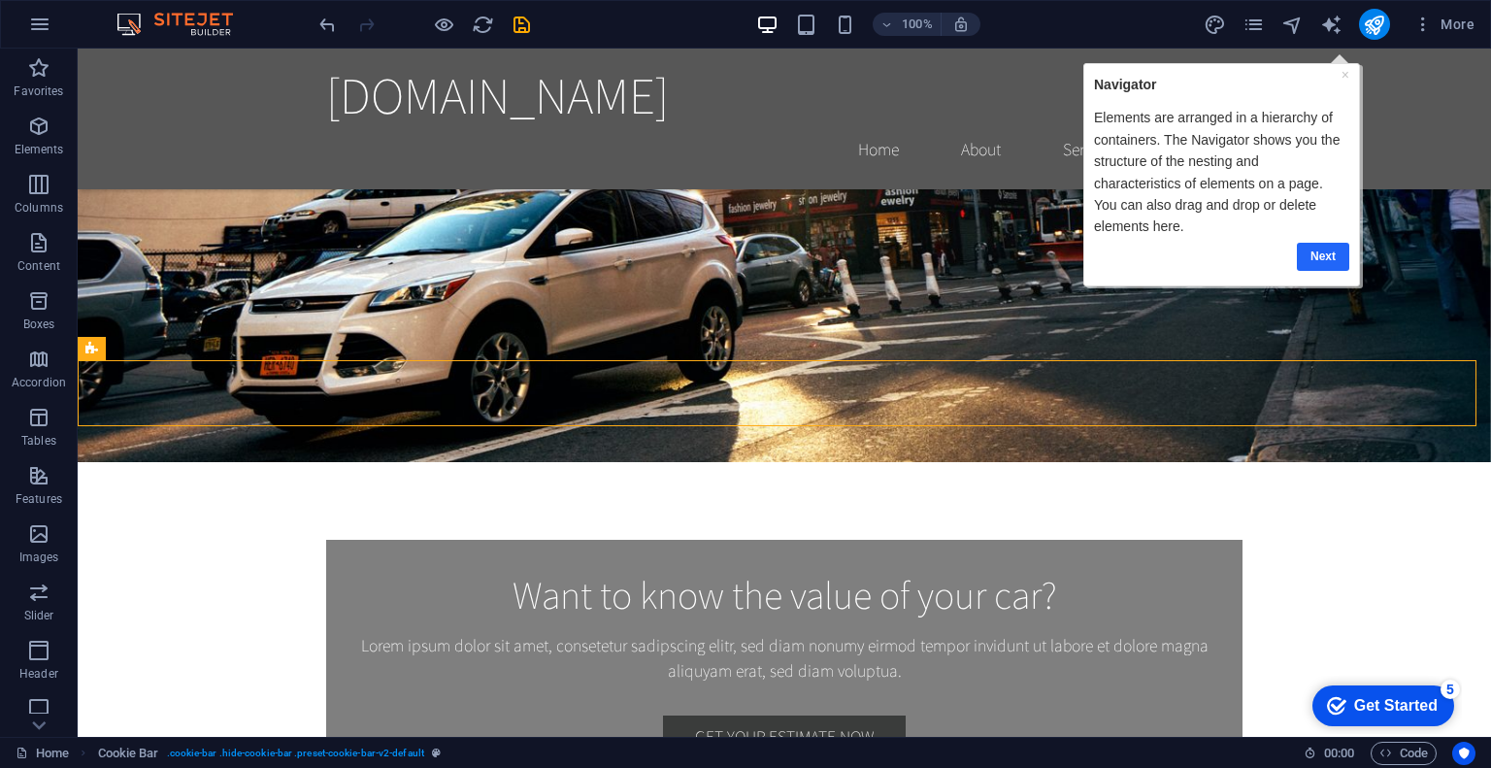
click at [1321, 242] on link "Next" at bounding box center [1322, 256] width 52 height 28
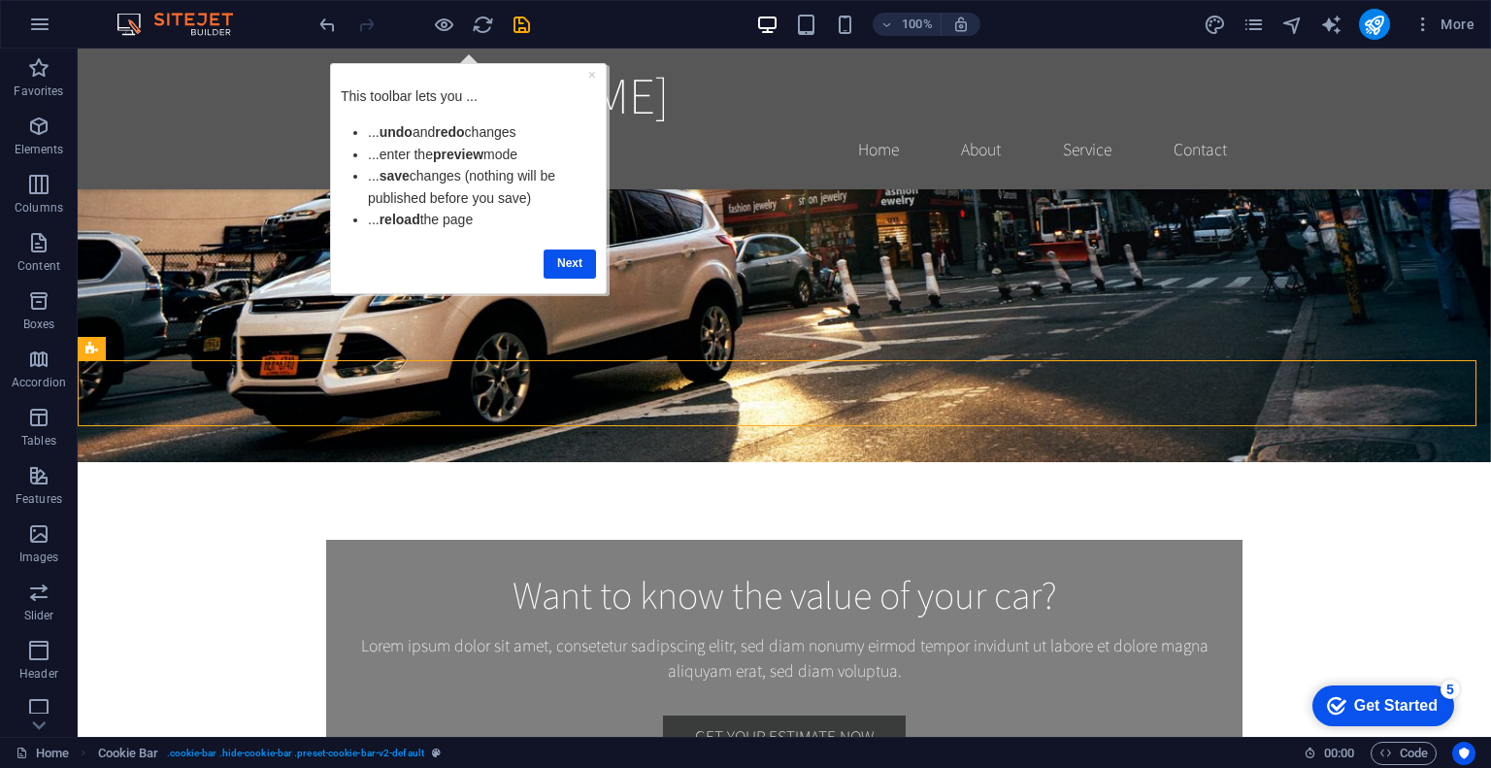
click at [536, 244] on div "Next" at bounding box center [467, 263] width 255 height 38
click at [548, 253] on link "Next" at bounding box center [569, 263] width 52 height 28
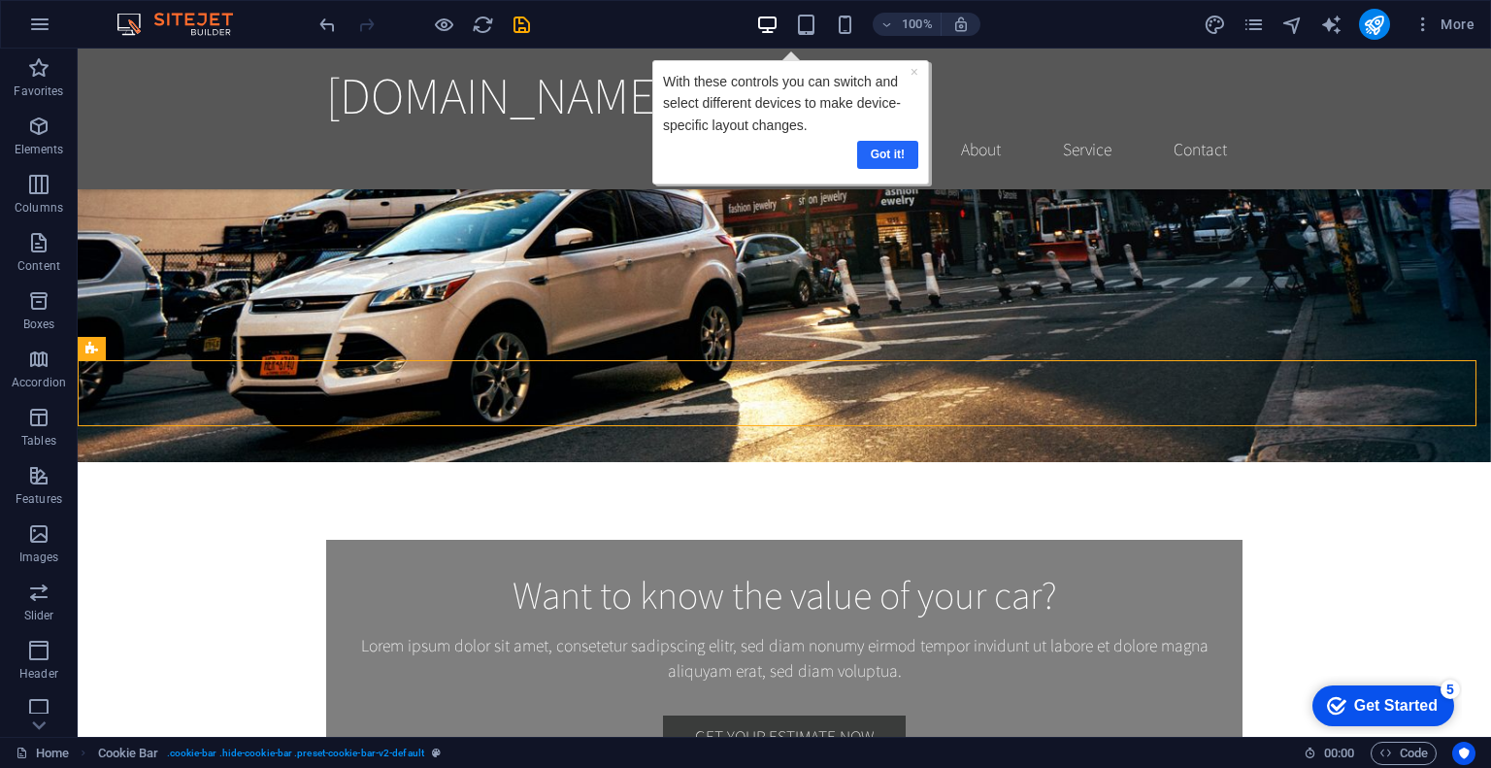
click at [910, 159] on link "Got it!" at bounding box center [887, 154] width 61 height 28
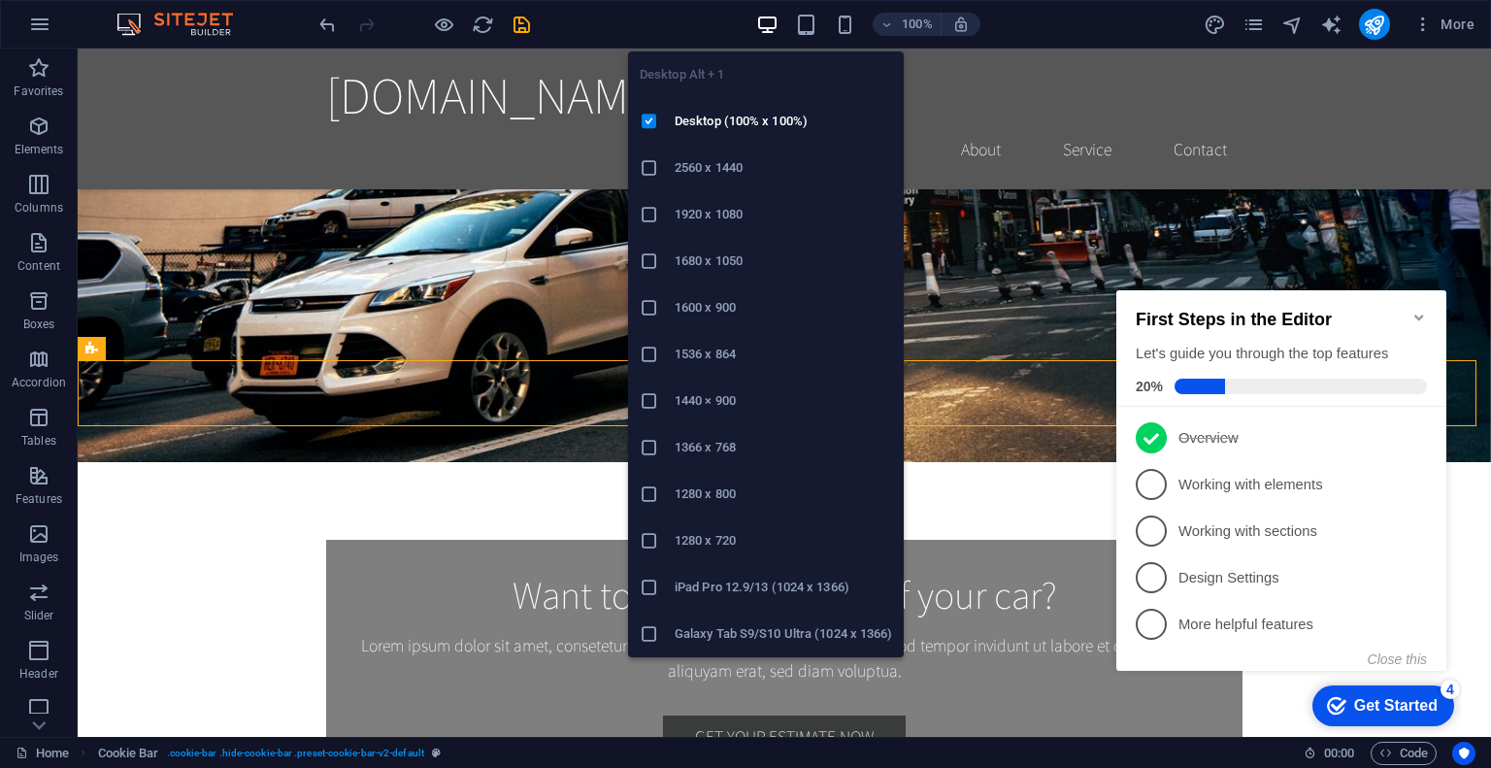
click at [769, 18] on icon "button" at bounding box center [767, 25] width 22 height 22
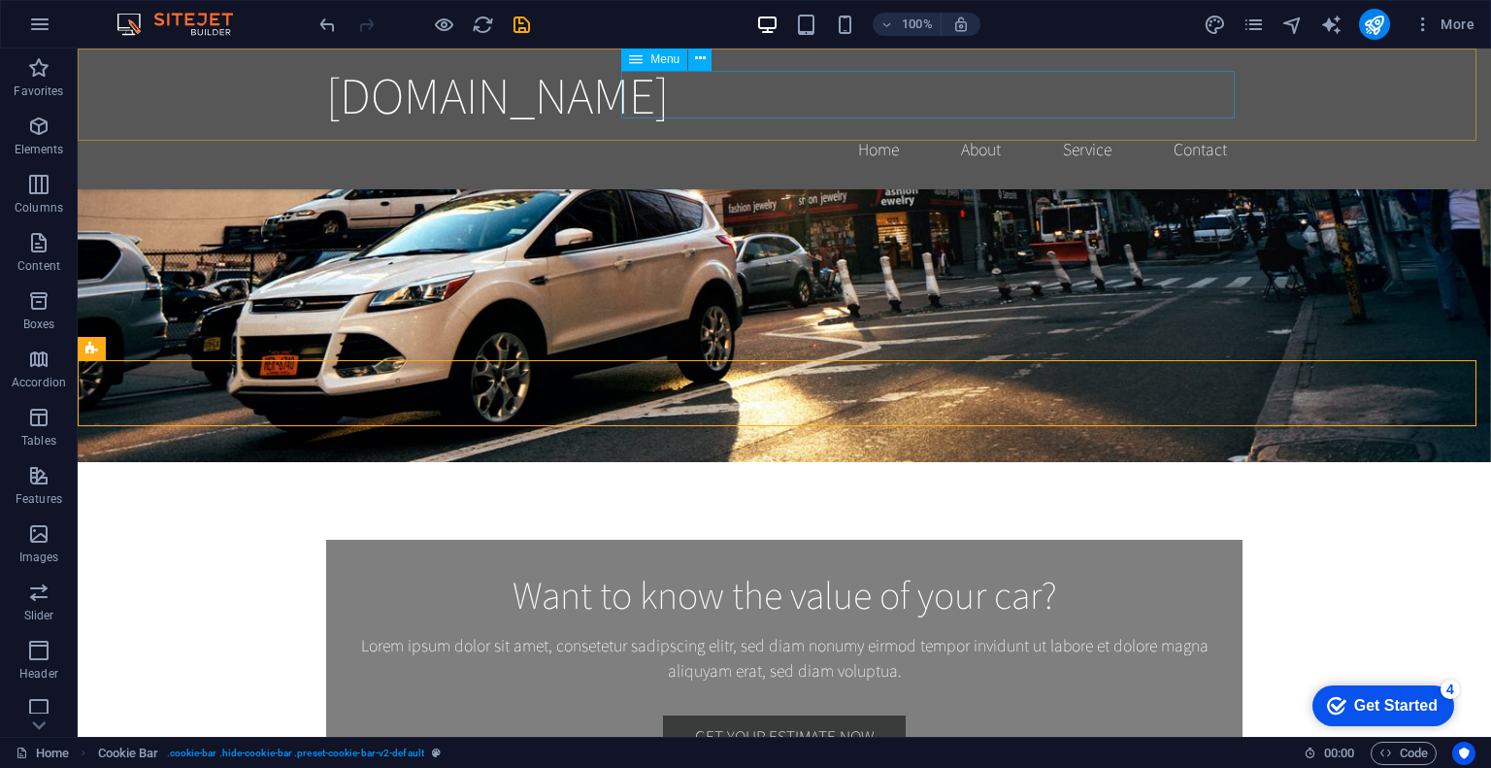
click at [788, 125] on nav "Home About Service Contact" at bounding box center [784, 149] width 916 height 49
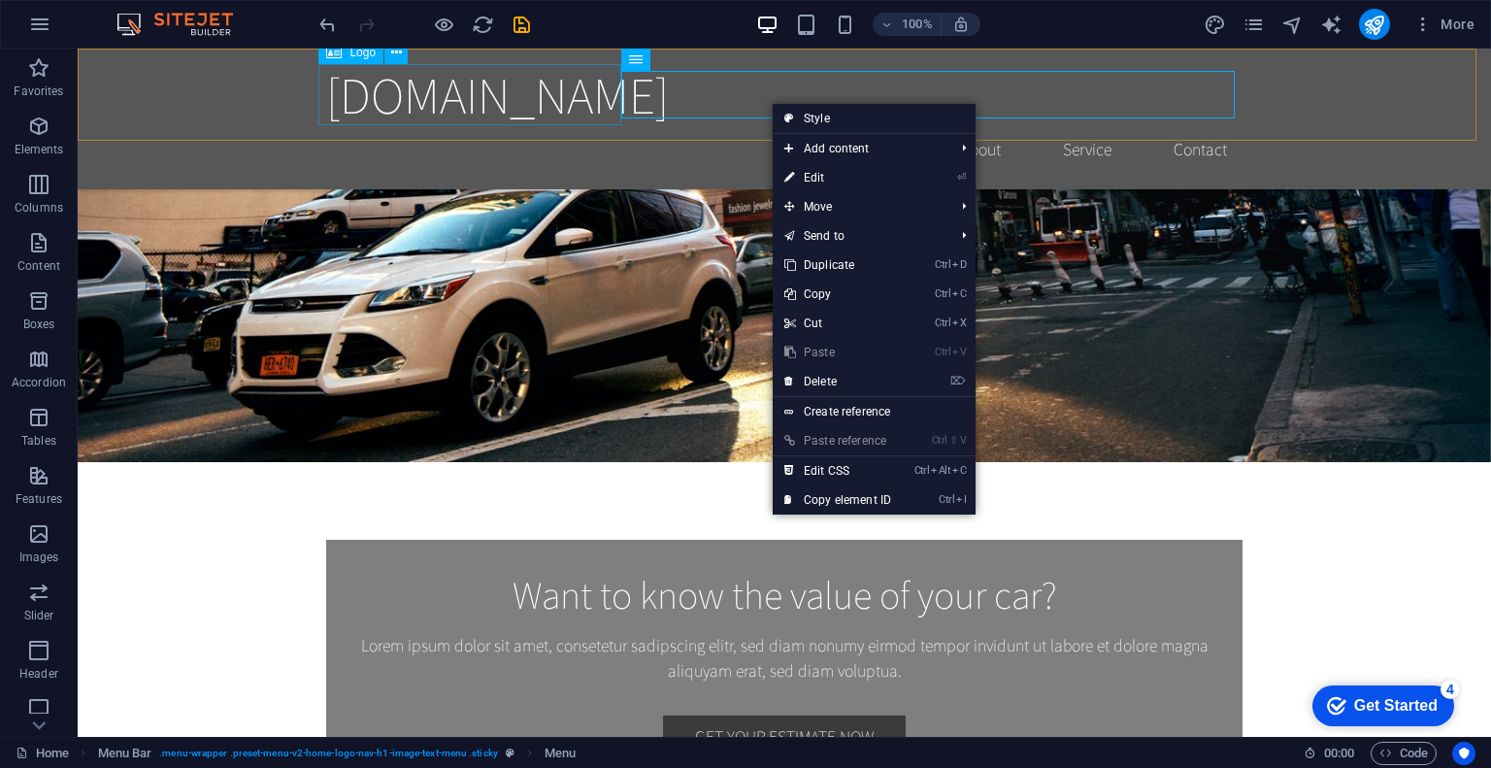
click at [501, 105] on div "[DOMAIN_NAME]" at bounding box center [784, 94] width 916 height 61
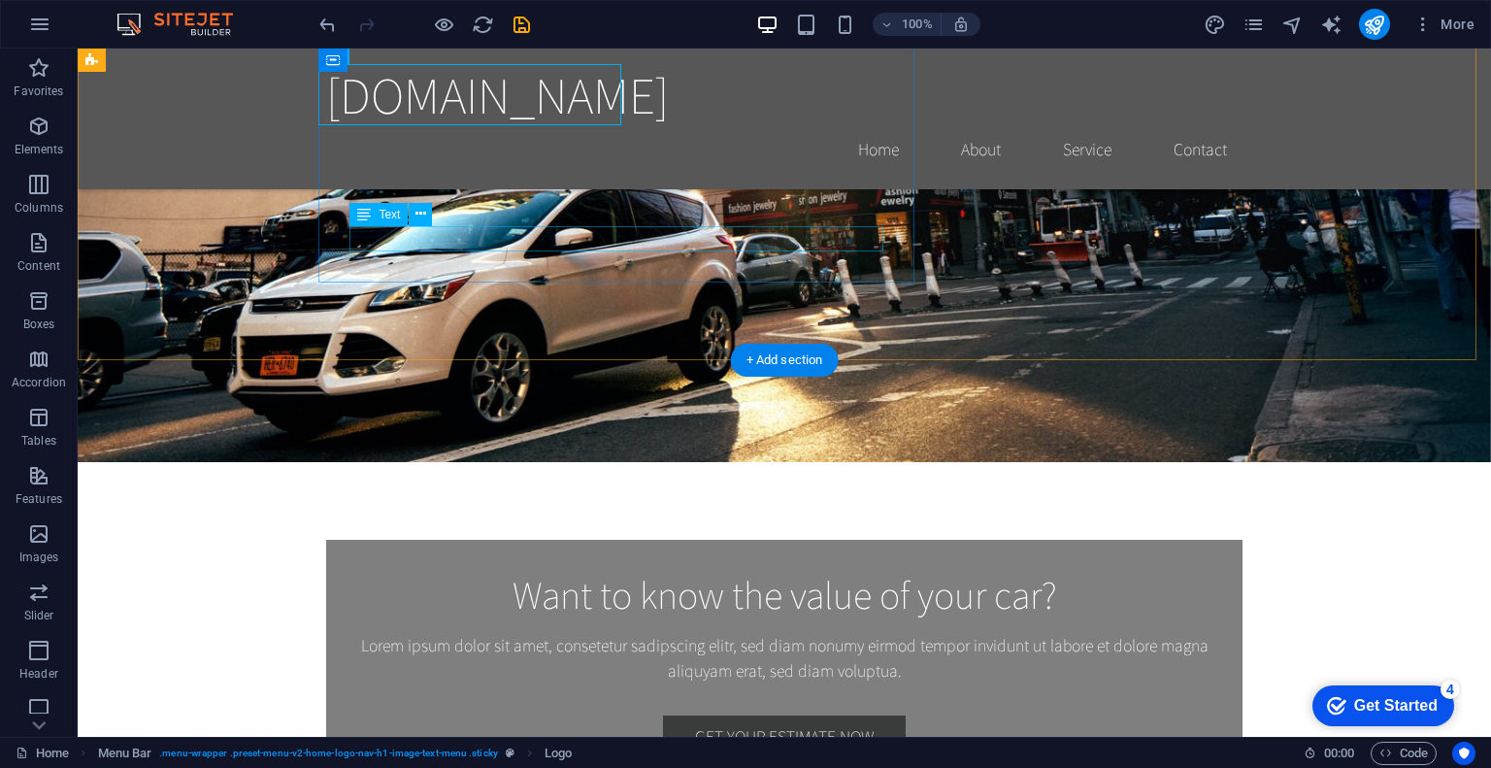
drag, startPoint x: 501, startPoint y: 105, endPoint x: 766, endPoint y: 217, distance: 287.9
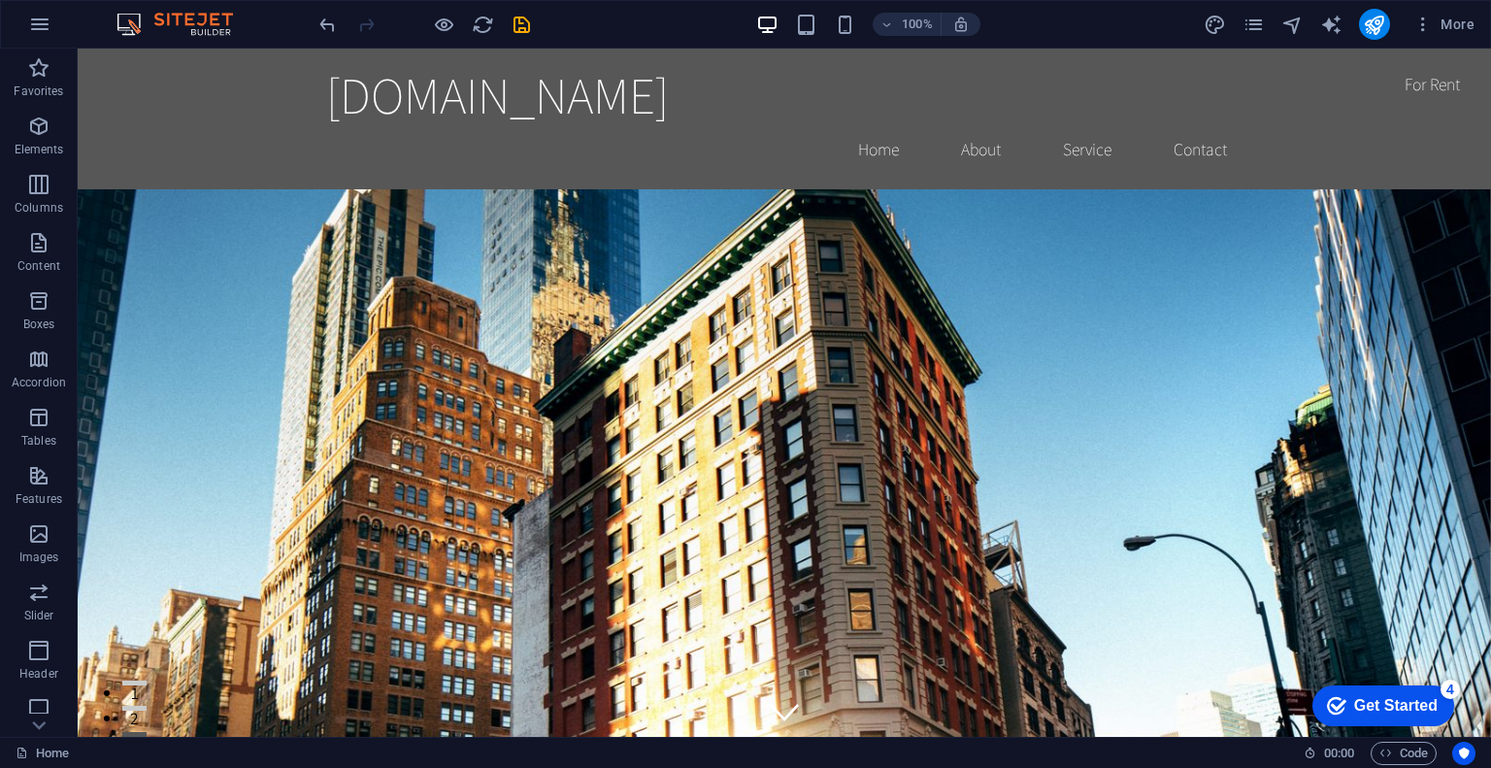
drag, startPoint x: 1483, startPoint y: 88, endPoint x: 1564, endPoint y: 77, distance: 81.4
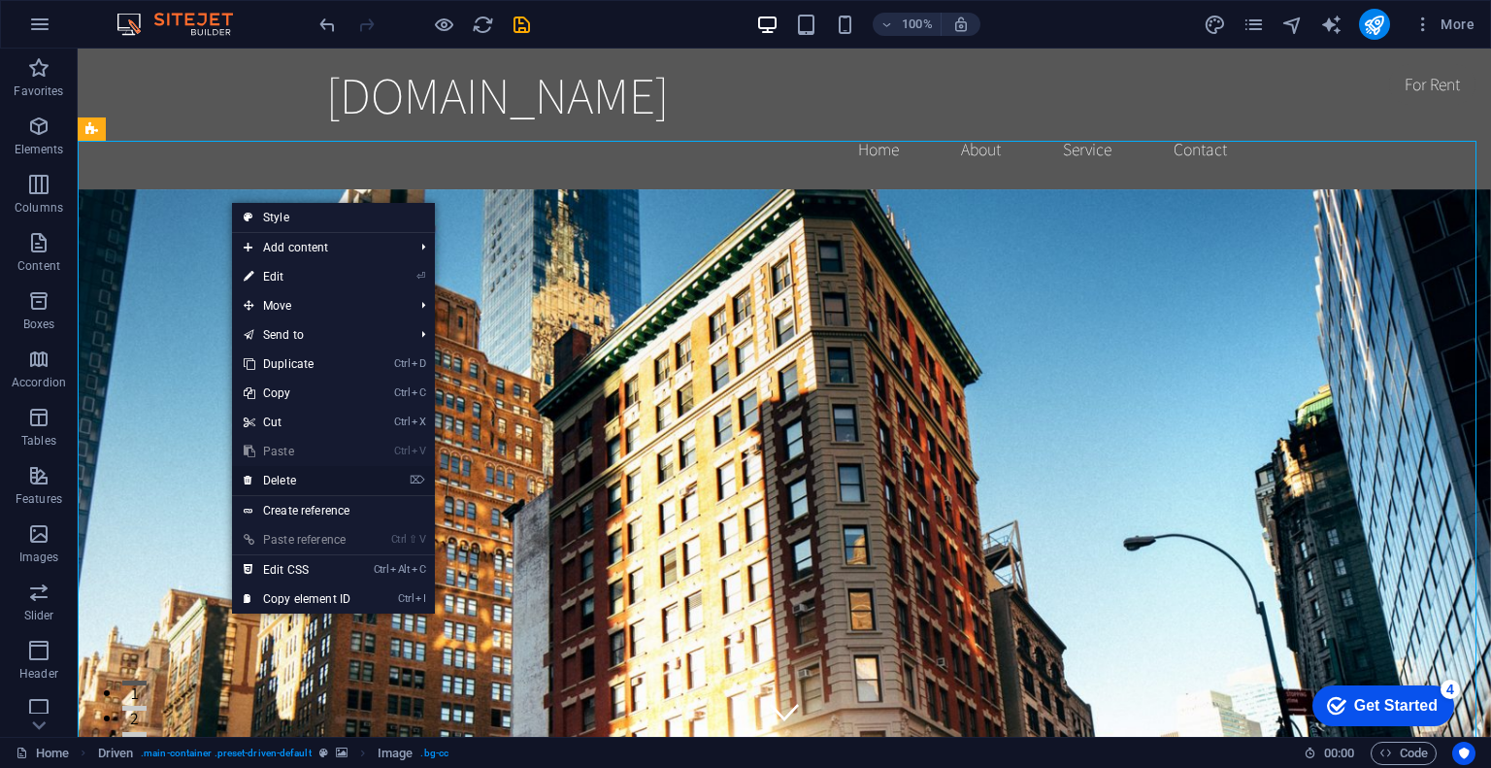
click at [308, 467] on link "⌦ Delete" at bounding box center [297, 480] width 130 height 29
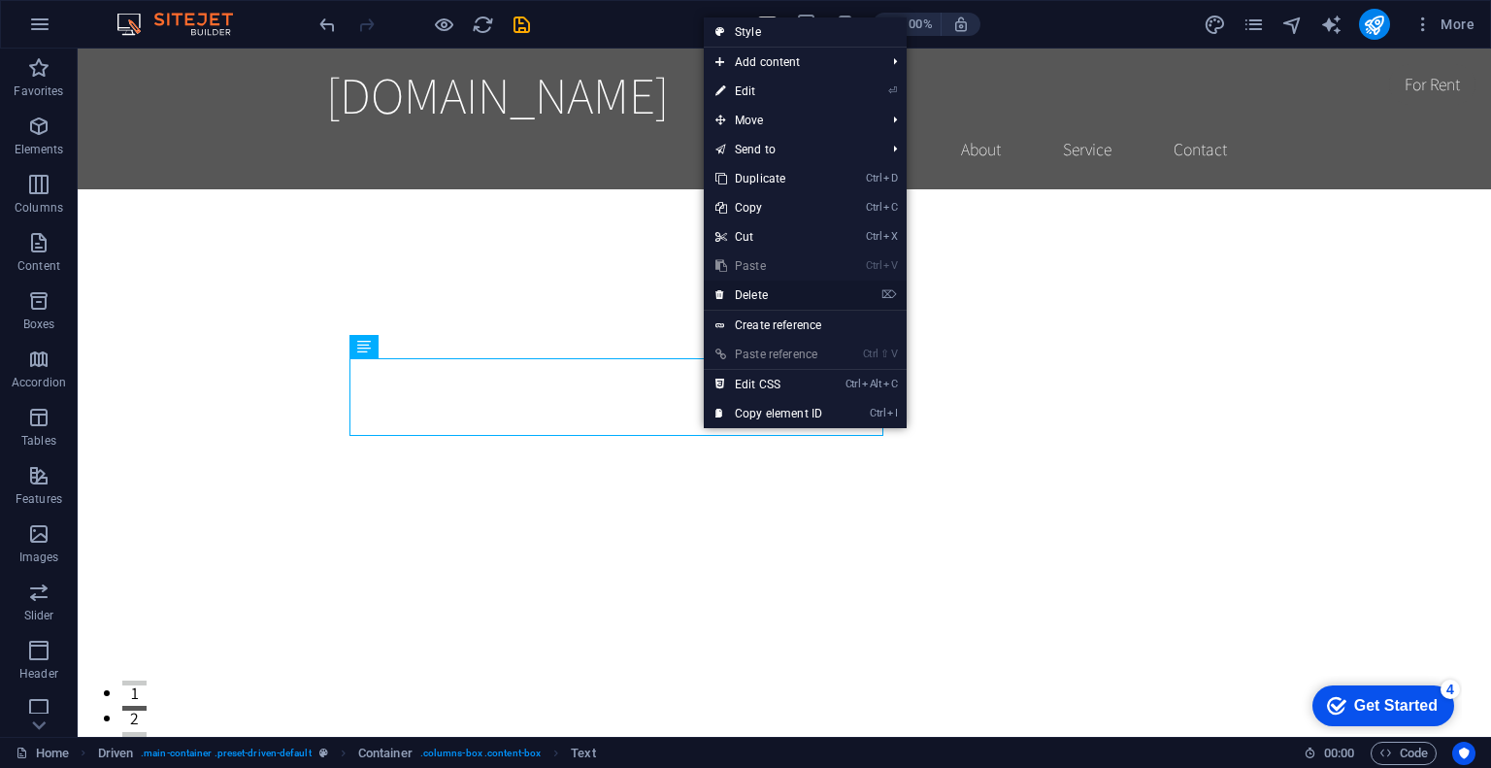
click at [756, 294] on link "⌦ Delete" at bounding box center [769, 295] width 130 height 29
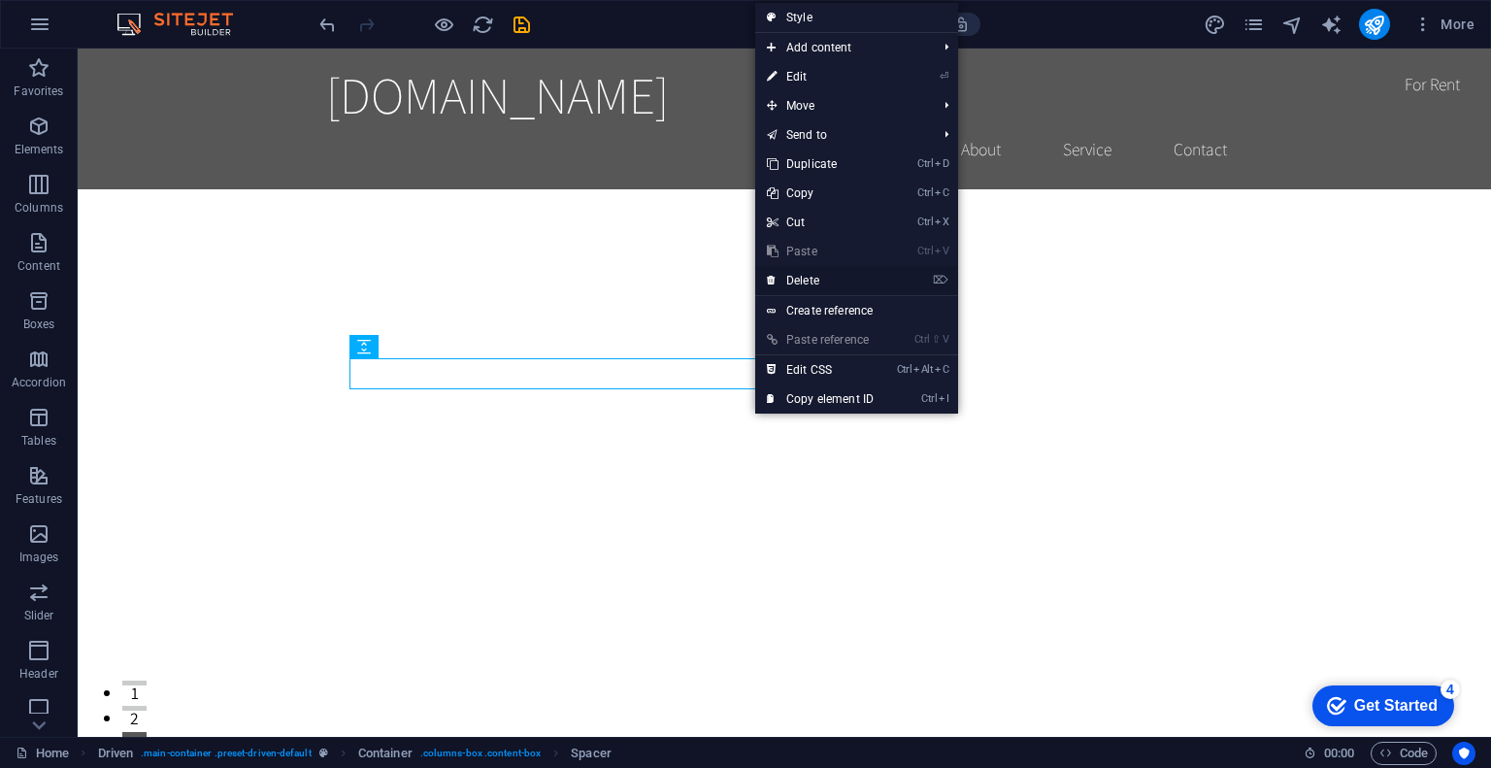
click at [821, 279] on link "⌦ Delete" at bounding box center [820, 280] width 130 height 29
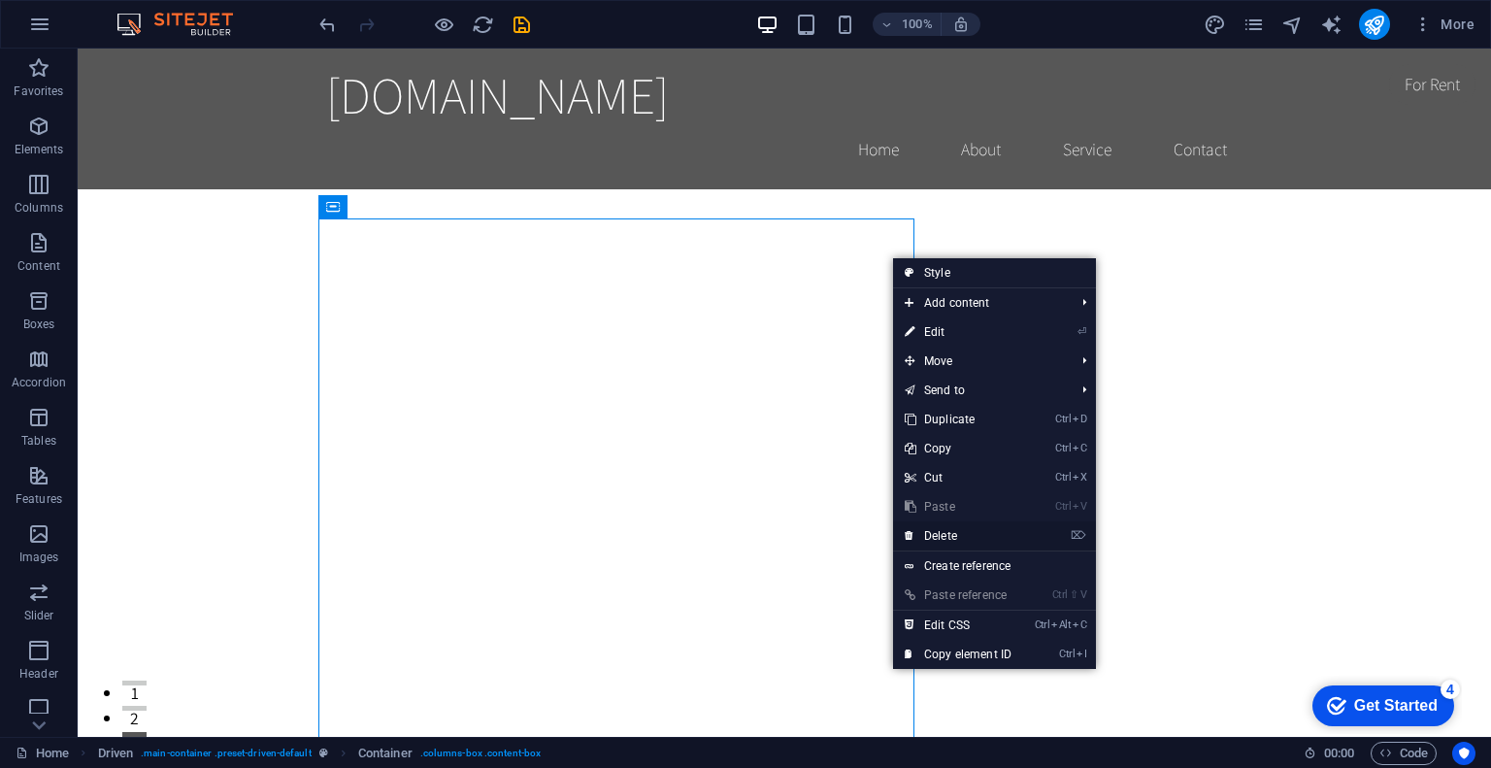
click at [953, 541] on link "⌦ Delete" at bounding box center [958, 535] width 130 height 29
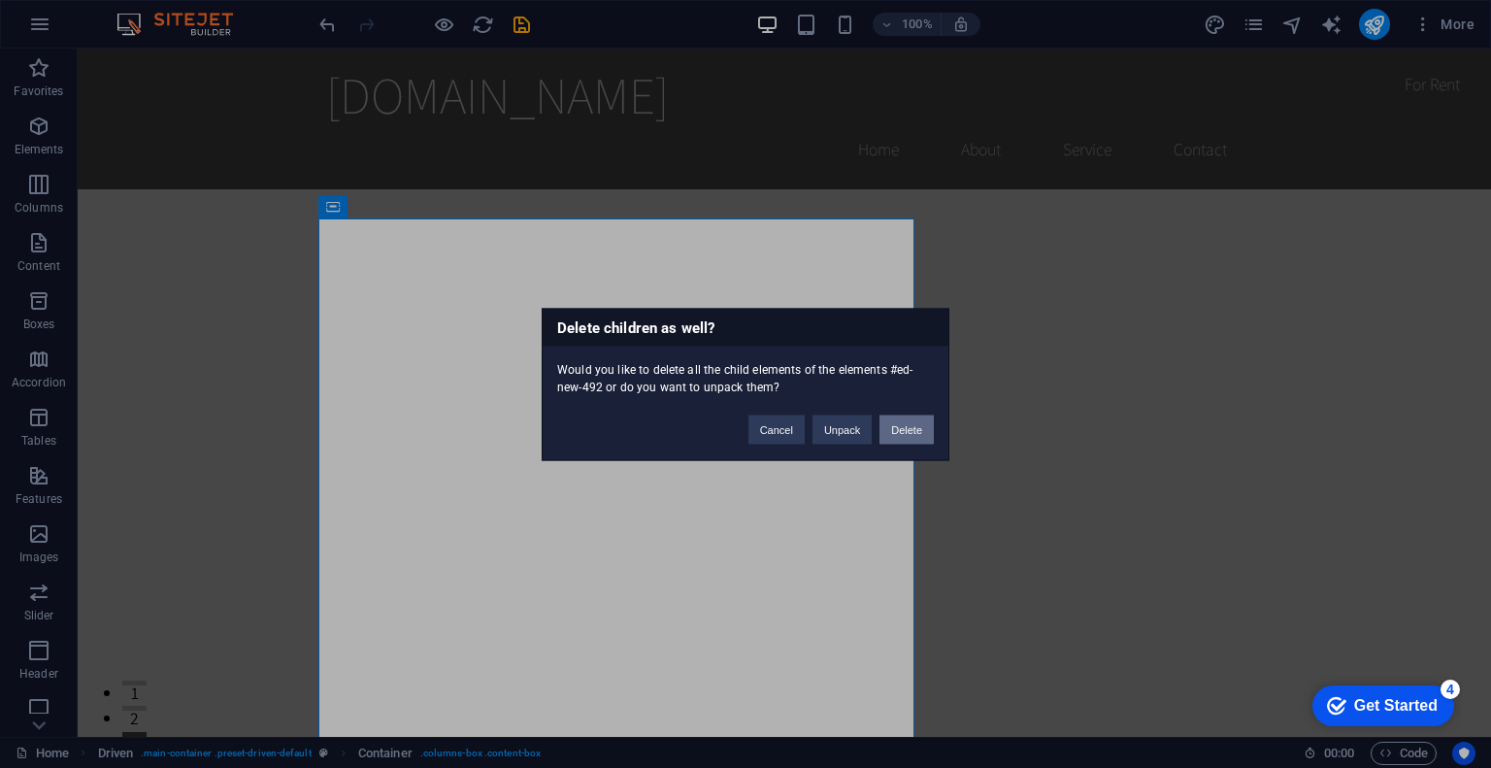
click at [897, 428] on button "Delete" at bounding box center [906, 429] width 54 height 29
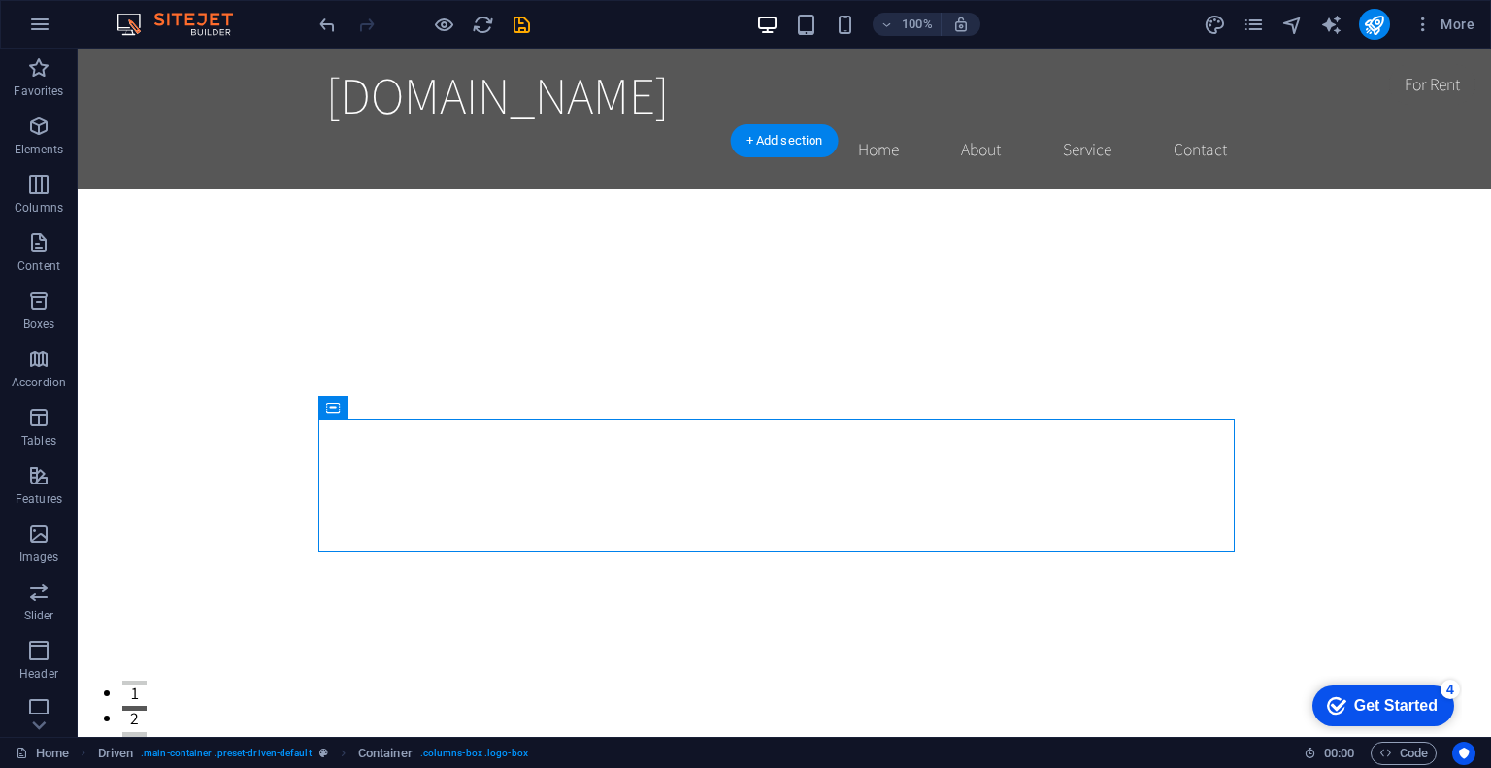
drag, startPoint x: 447, startPoint y: 455, endPoint x: 581, endPoint y: 243, distance: 251.3
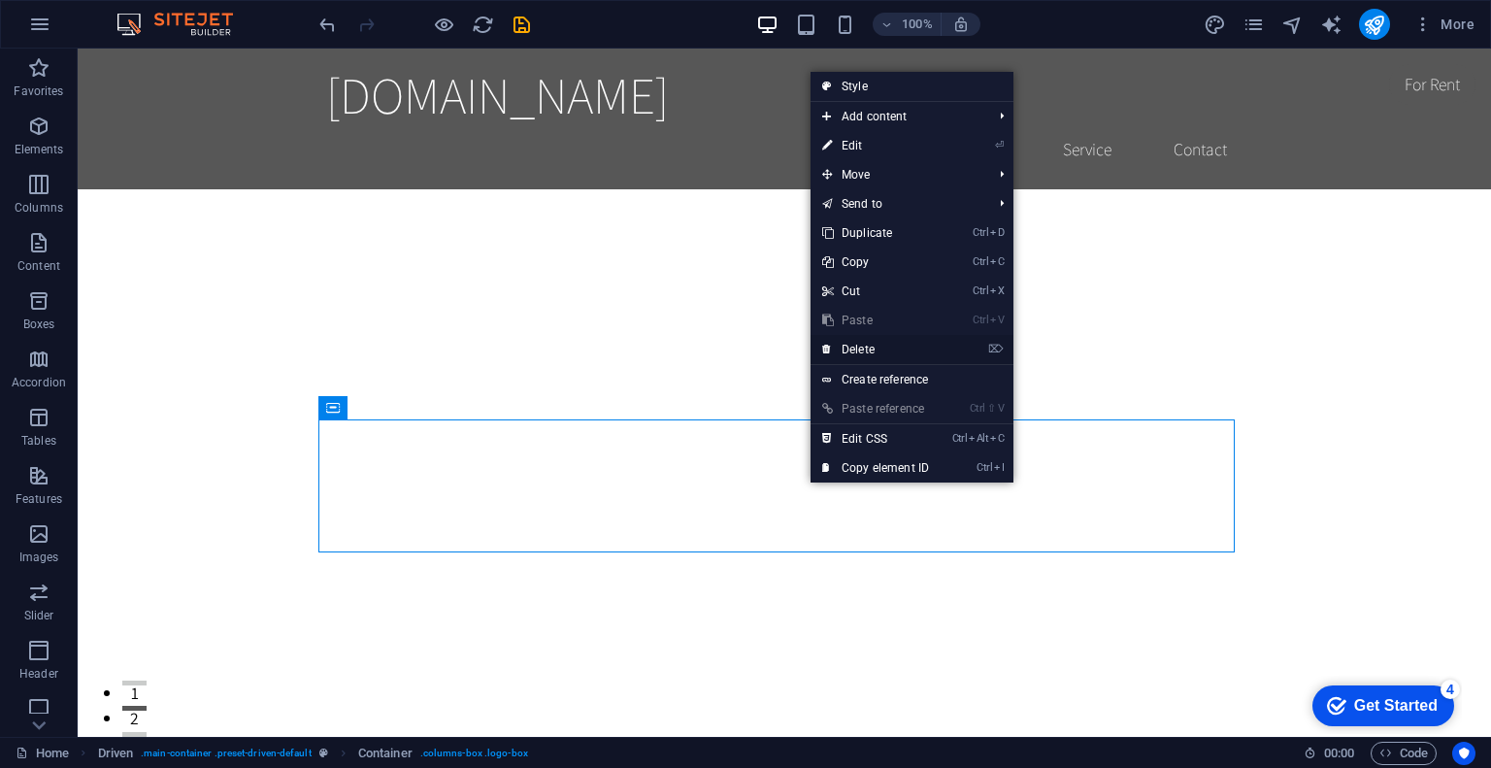
drag, startPoint x: 874, startPoint y: 346, endPoint x: 891, endPoint y: 348, distance: 17.7
click at [891, 348] on link "⌦ Delete" at bounding box center [876, 349] width 130 height 29
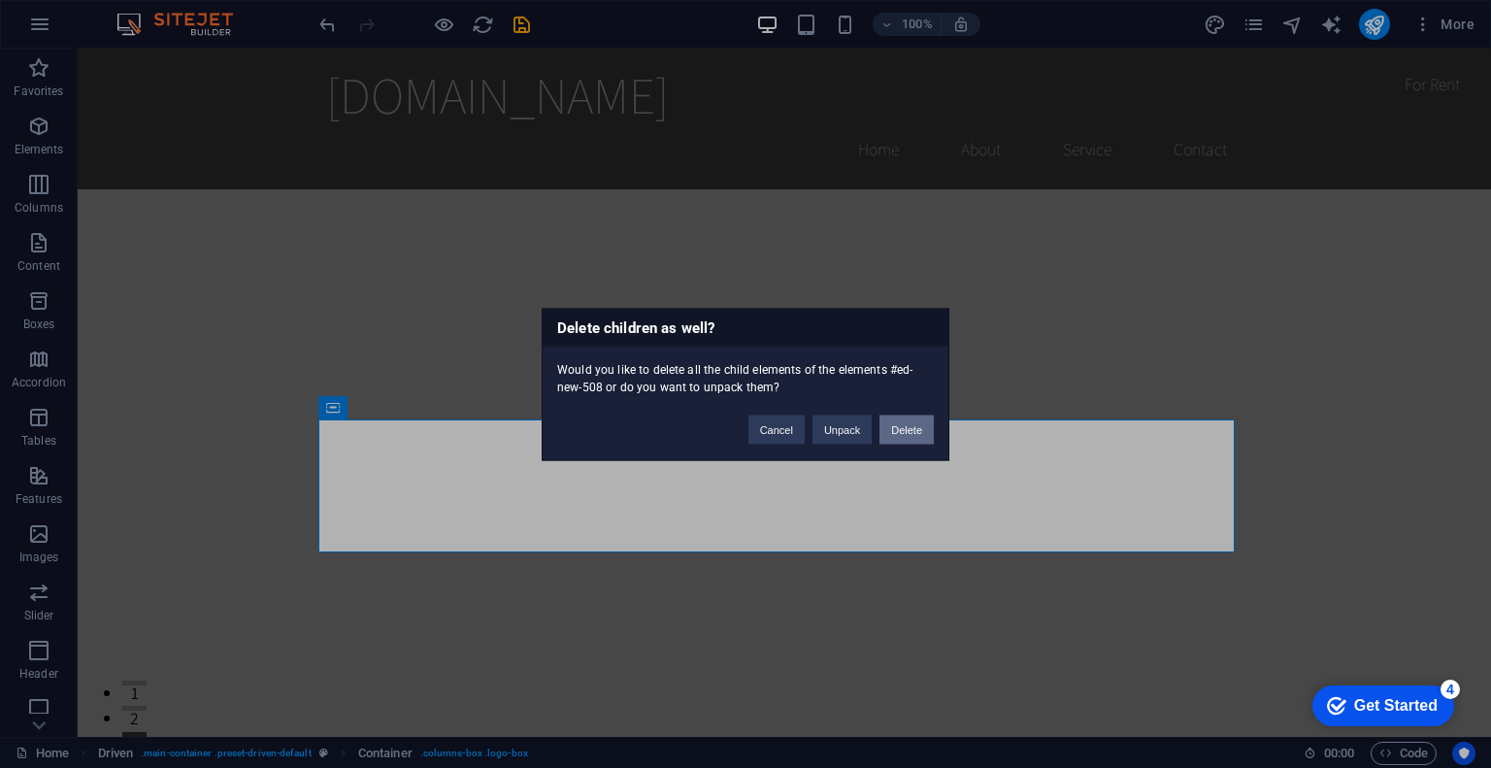
click at [930, 428] on button "Delete" at bounding box center [906, 429] width 54 height 29
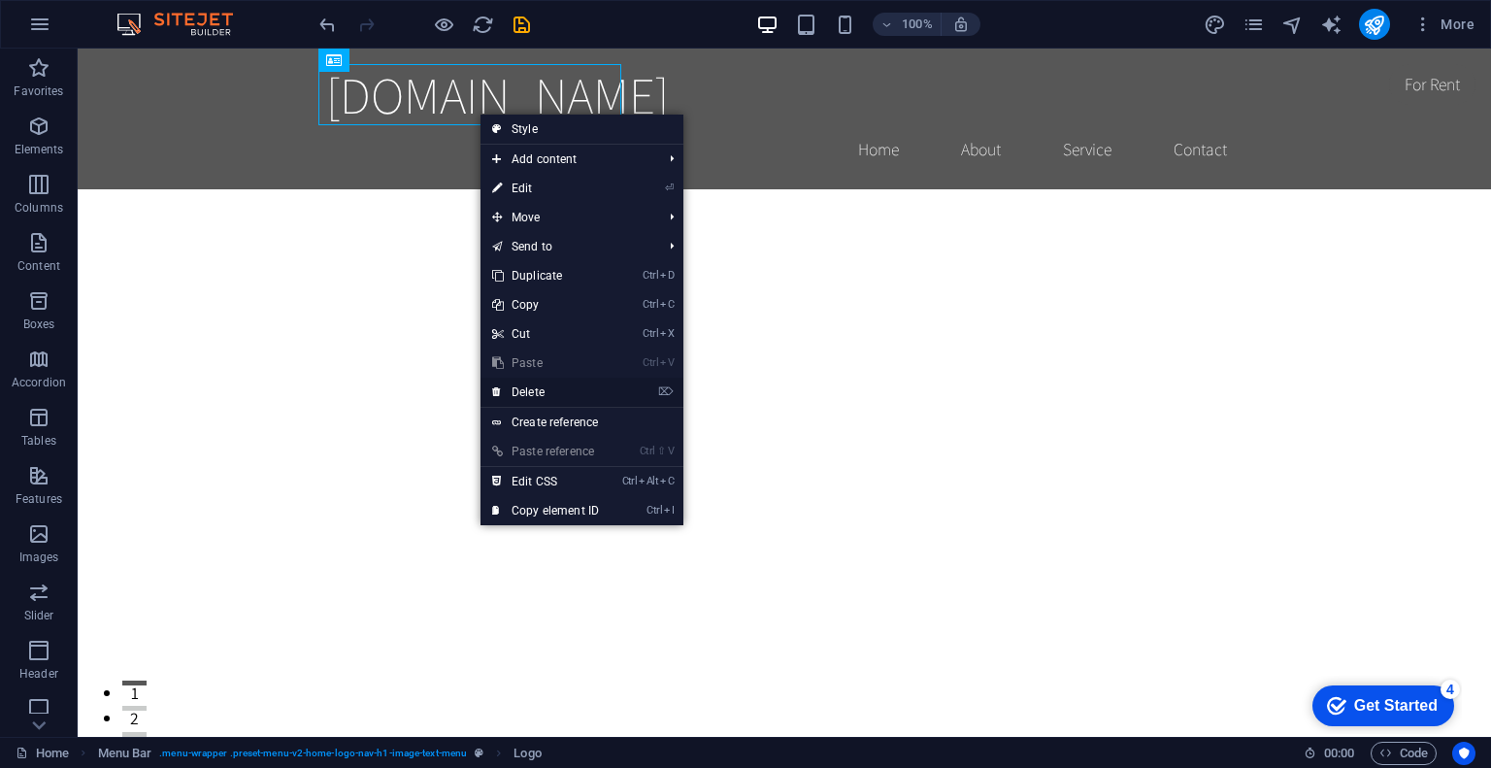
click at [550, 382] on link "⌦ Delete" at bounding box center [546, 392] width 130 height 29
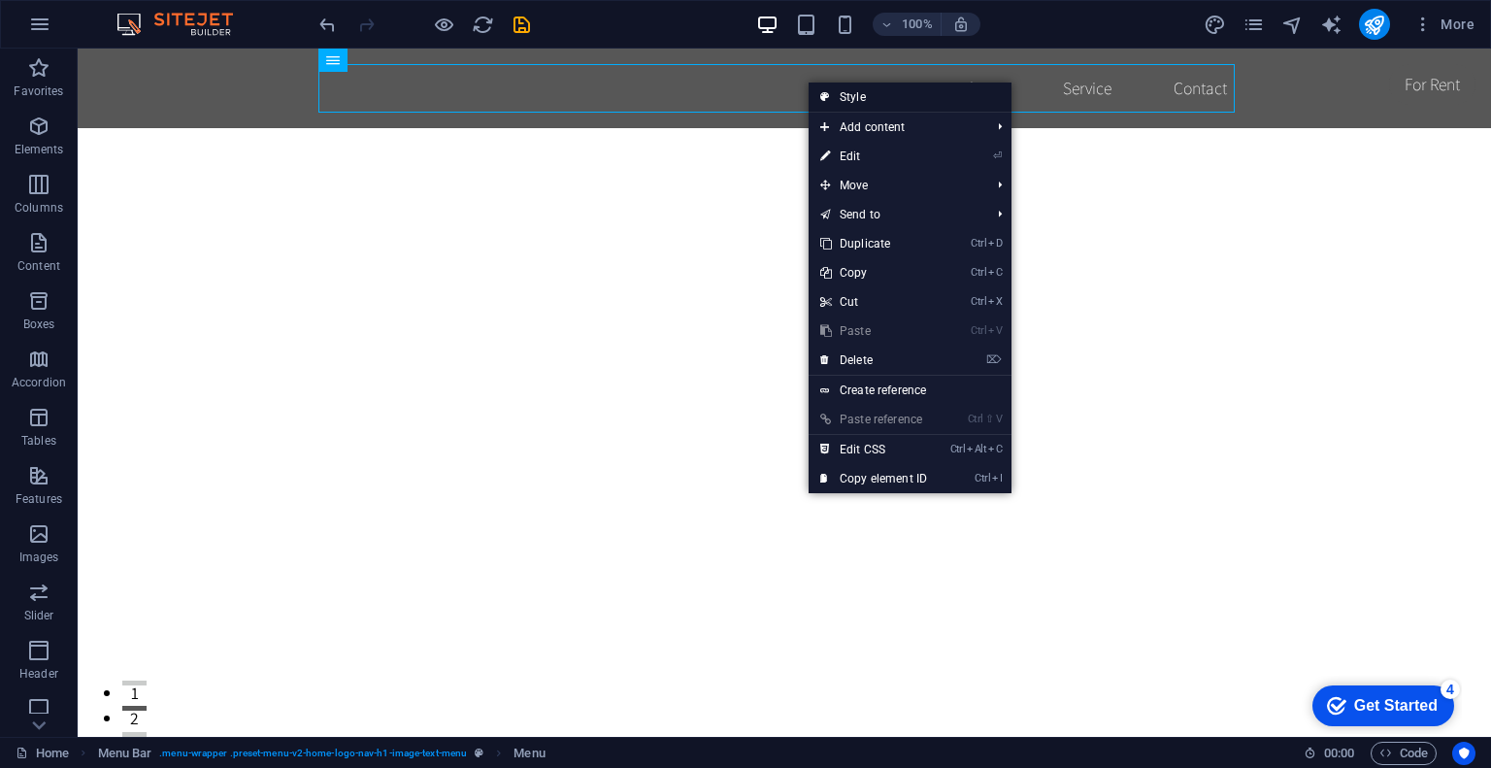
click at [867, 90] on link "Style" at bounding box center [910, 97] width 203 height 29
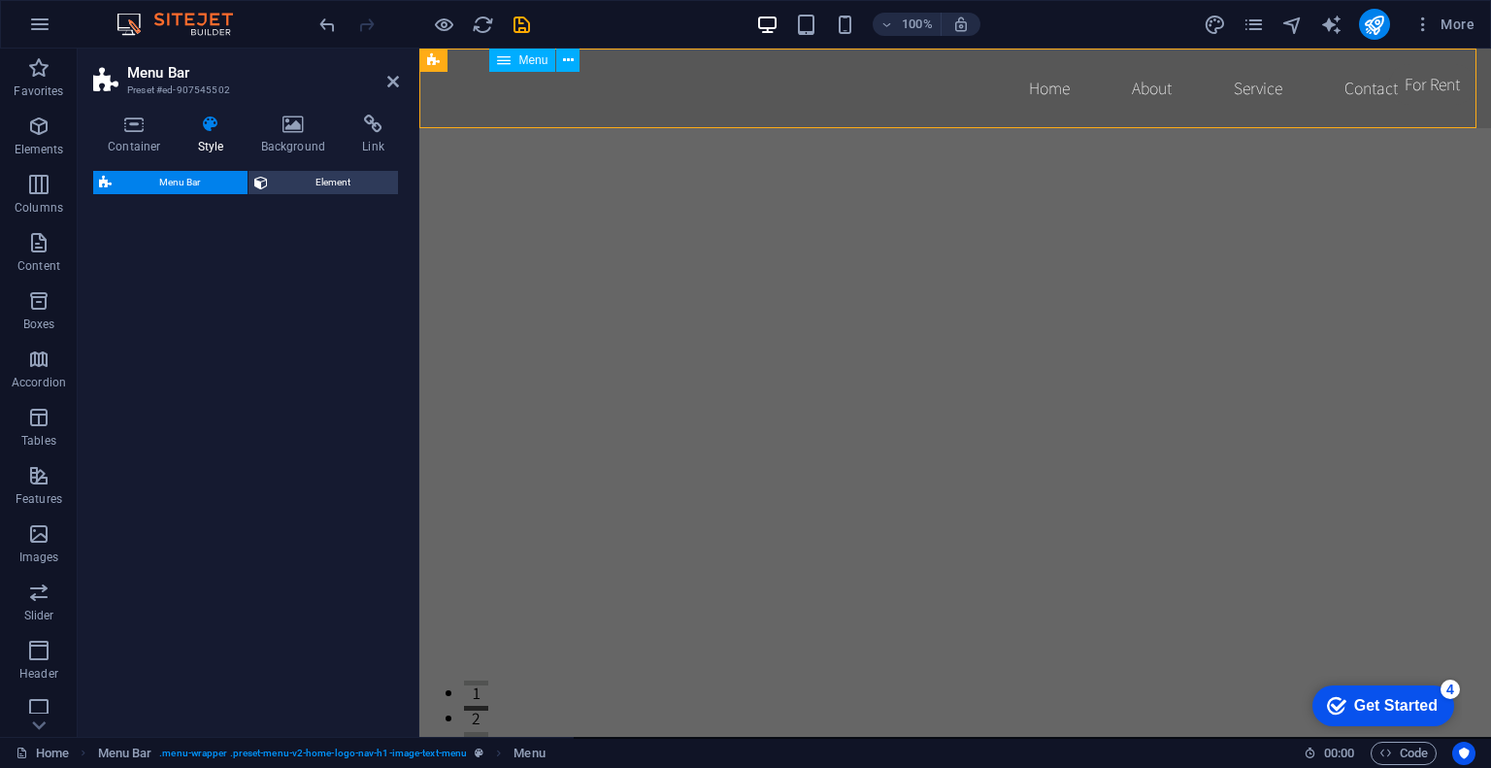
select select "rem"
select select "preset-menu-v2-home-logo-nav-h1-image-text-menu"
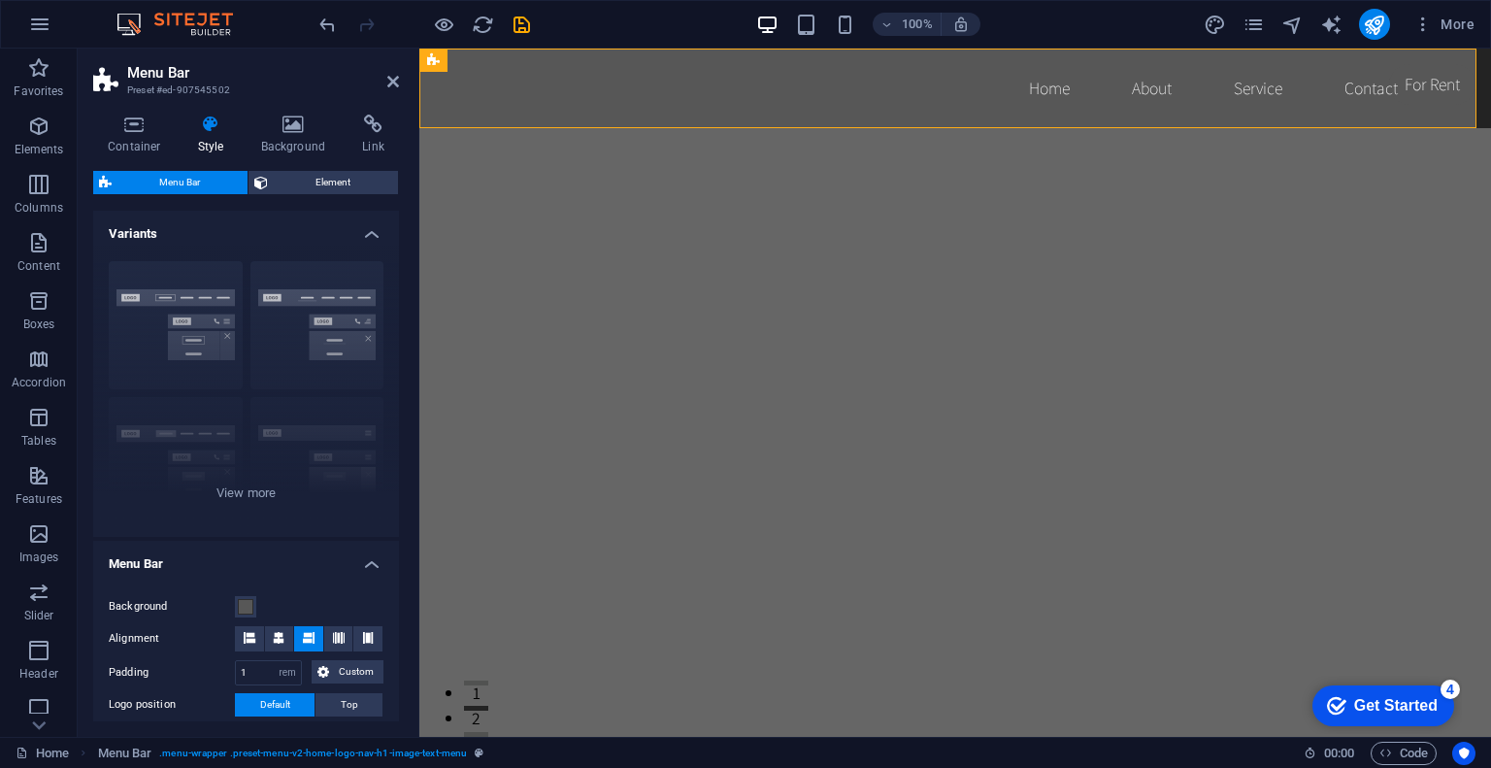
drag, startPoint x: 402, startPoint y: 271, endPoint x: 395, endPoint y: 296, distance: 26.1
click at [395, 296] on div "Container Style Background Link Size Height Default px rem % vh vw Min. height …" at bounding box center [246, 418] width 337 height 638
drag, startPoint x: 402, startPoint y: 285, endPoint x: 402, endPoint y: 425, distance: 139.8
click at [402, 425] on div "Container Style Background Link Size Height Default px rem % vh vw Min. height …" at bounding box center [246, 418] width 337 height 638
click at [397, 431] on div "Container Style Background Link Size Height Default px rem % vh vw Min. height …" at bounding box center [246, 418] width 337 height 638
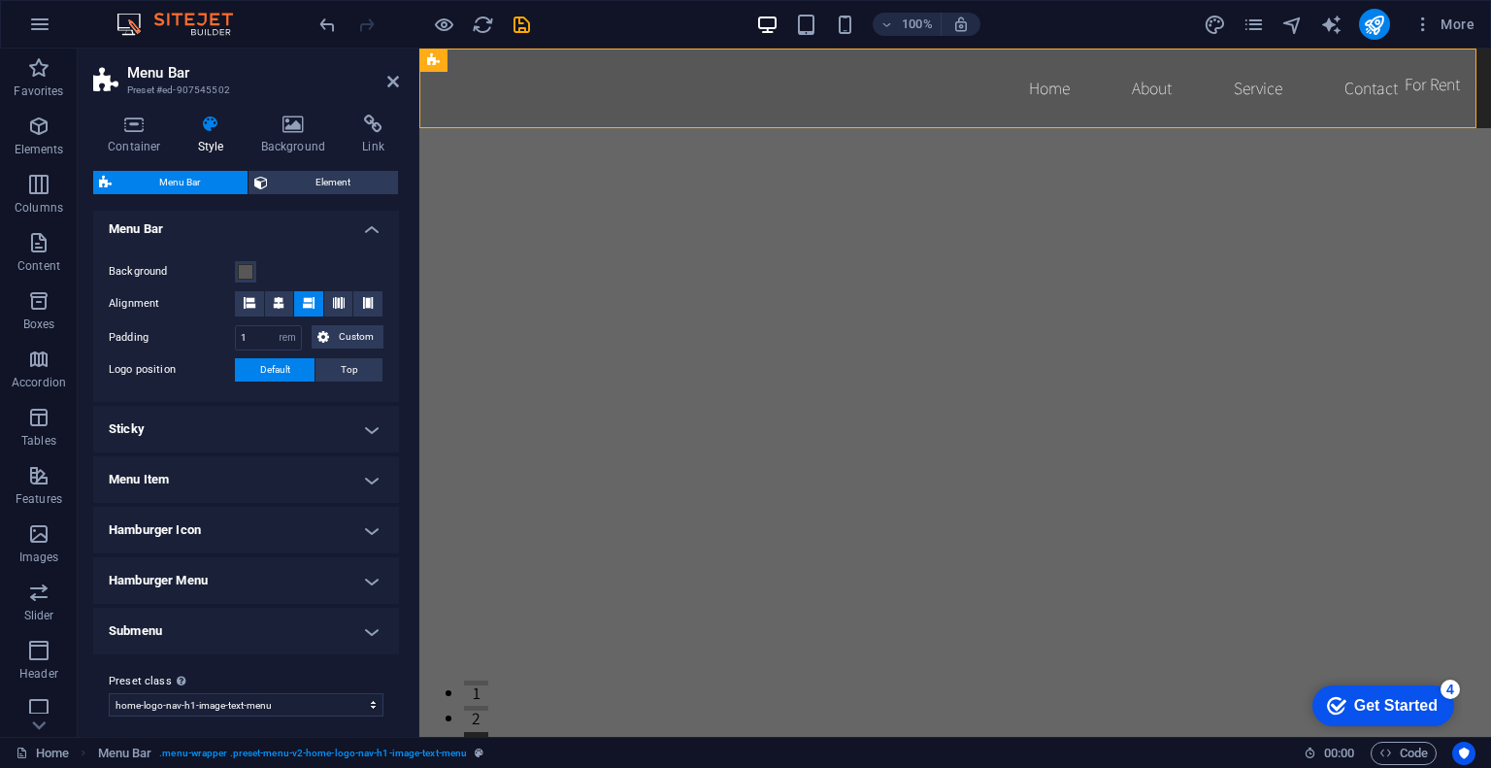
scroll to position [344, 0]
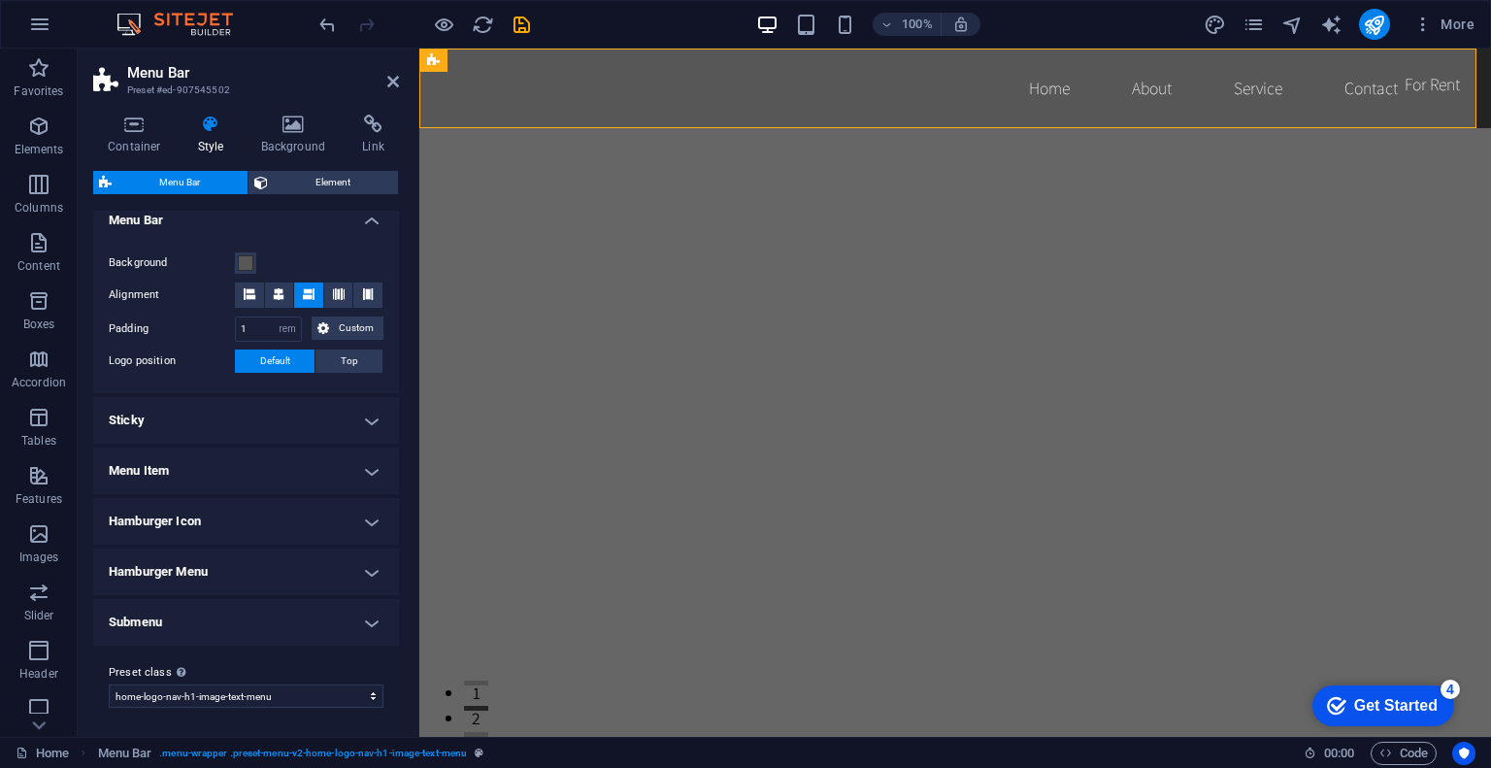
drag, startPoint x: 388, startPoint y: 548, endPoint x: 403, endPoint y: 519, distance: 32.6
click at [403, 519] on div "Container Style Background Link Size Height Default px rem % vh vw Min. height …" at bounding box center [246, 418] width 337 height 638
drag, startPoint x: 403, startPoint y: 519, endPoint x: 388, endPoint y: 449, distance: 71.4
click at [388, 449] on div "Container Style Background Link Size Height Default px rem % vh vw Min. height …" at bounding box center [246, 418] width 337 height 638
drag, startPoint x: 388, startPoint y: 449, endPoint x: 391, endPoint y: 363, distance: 86.4
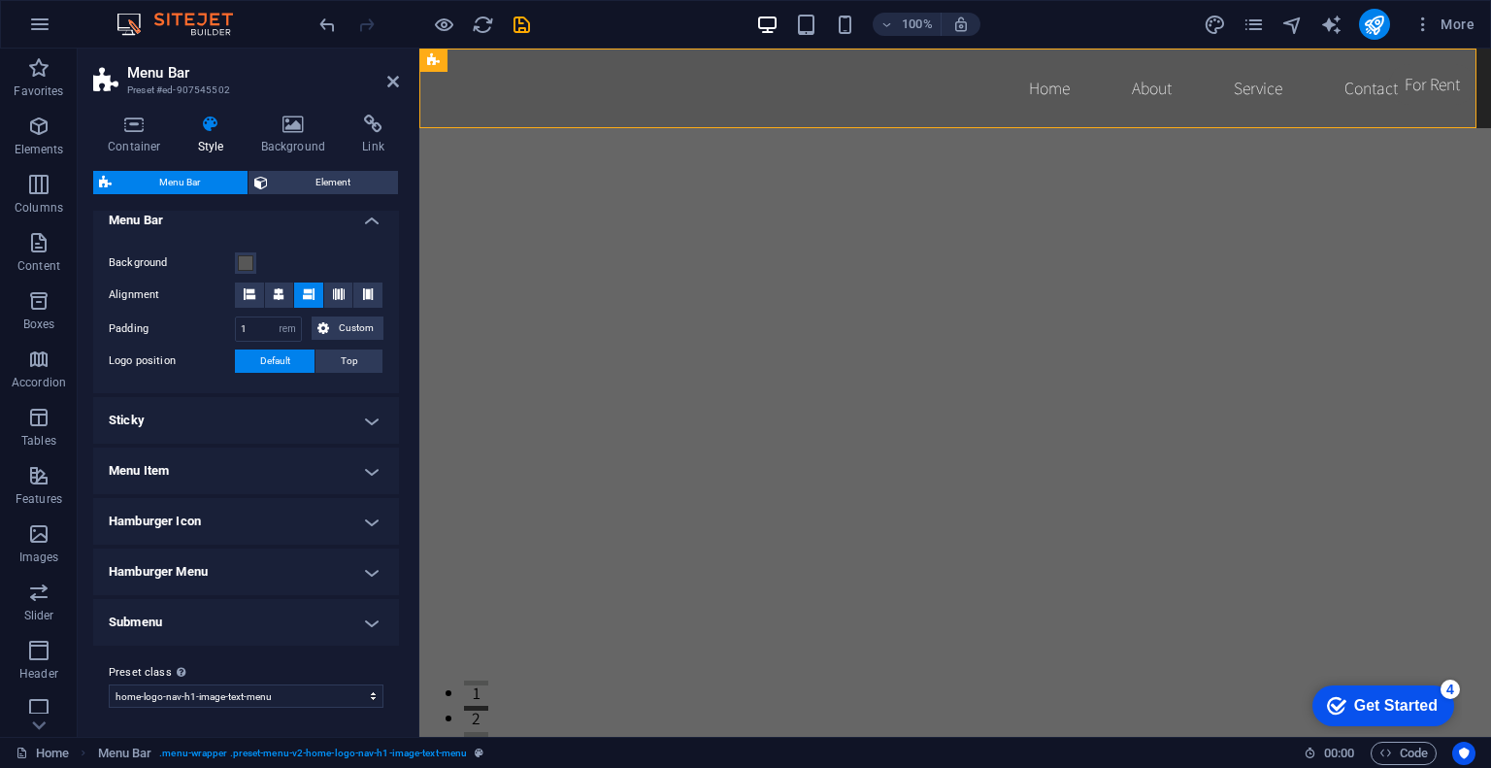
click at [391, 363] on ul "Menu Bar Background Alignment Padding 1 px rem % vh vw Custom Custom 1 px rem %…" at bounding box center [246, 421] width 306 height 448
click at [391, 363] on div "Background Alignment Padding 1 px rem % vh vw Custom Custom 1 px rem % vh vw 1 …" at bounding box center [246, 312] width 314 height 161
click at [399, 364] on div "Container Style Background Link Size Height Default px rem % vh vw Min. height …" at bounding box center [246, 418] width 337 height 638
drag, startPoint x: 399, startPoint y: 364, endPoint x: 386, endPoint y: 308, distance: 57.7
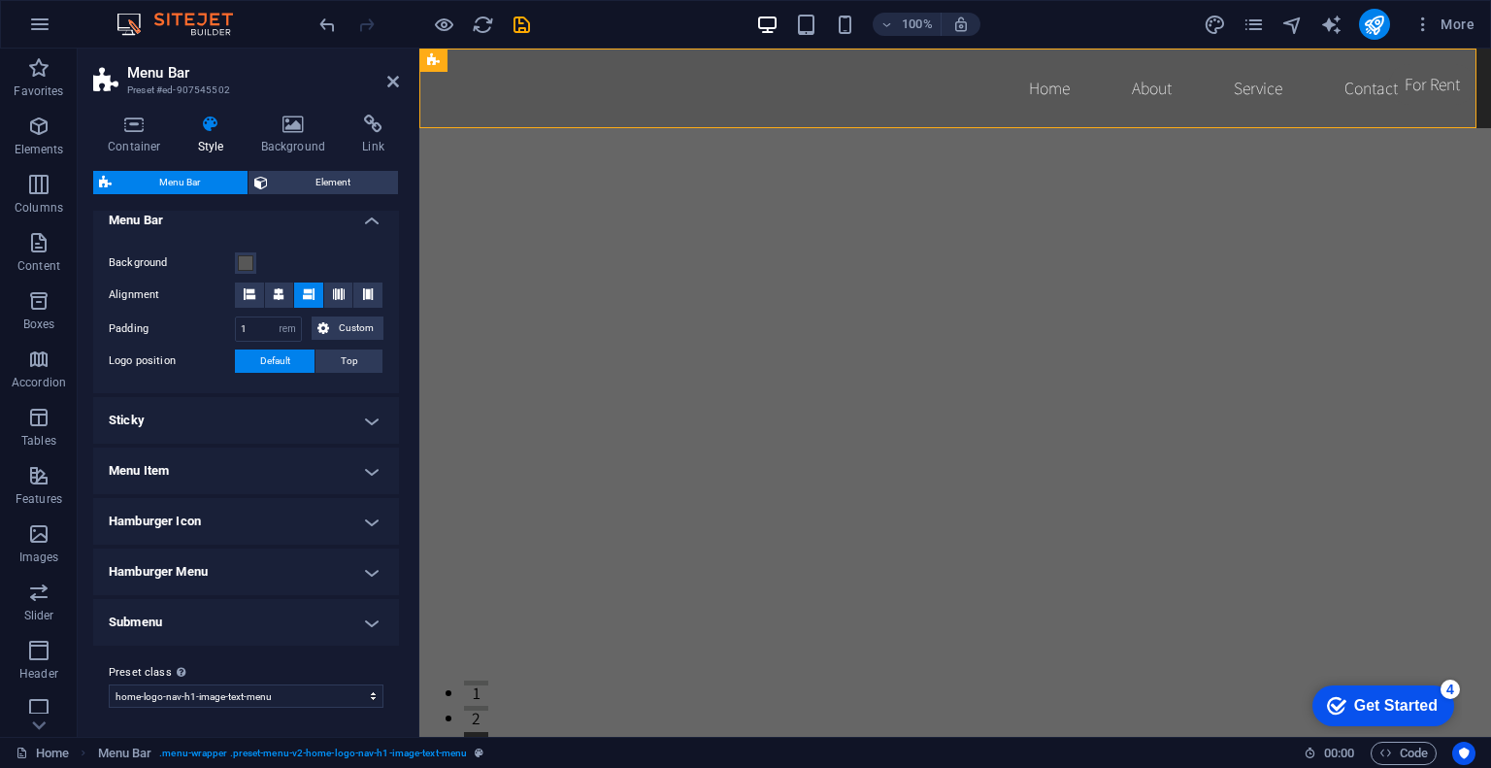
click at [386, 308] on div "Container Style Background Link Size Height Default px rem % vh vw Min. height …" at bounding box center [246, 418] width 337 height 638
click at [400, 339] on div "Container Style Background Link Size Height Default px rem % vh vw Min. height …" at bounding box center [246, 418] width 337 height 638
click at [400, 450] on div "Container Style Background Link Size Height Default px rem % vh vw Min. height …" at bounding box center [246, 418] width 337 height 638
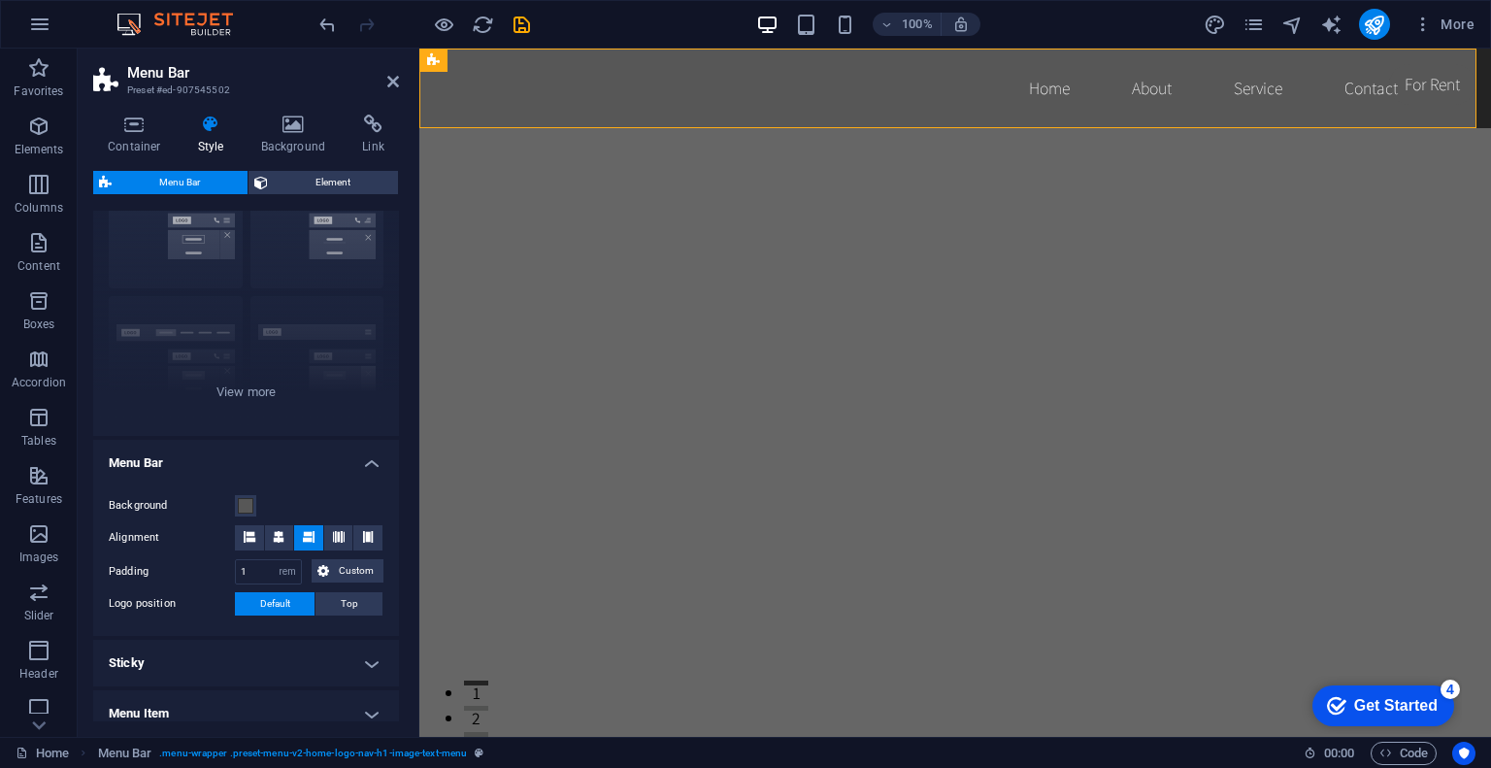
scroll to position [126, 0]
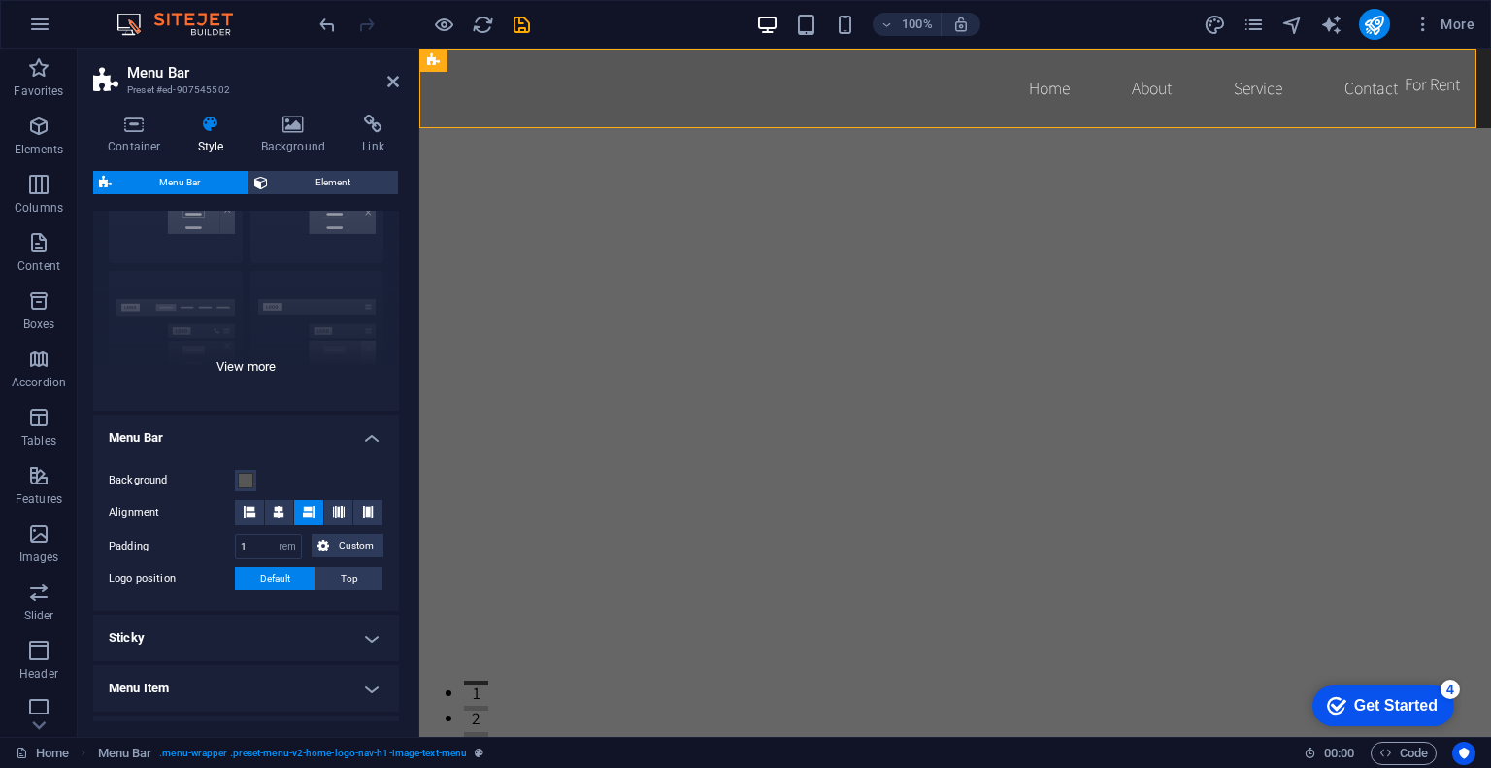
click at [256, 376] on div "Border Centered Default Fixed Loki Trigger Wide XXL" at bounding box center [246, 264] width 306 height 291
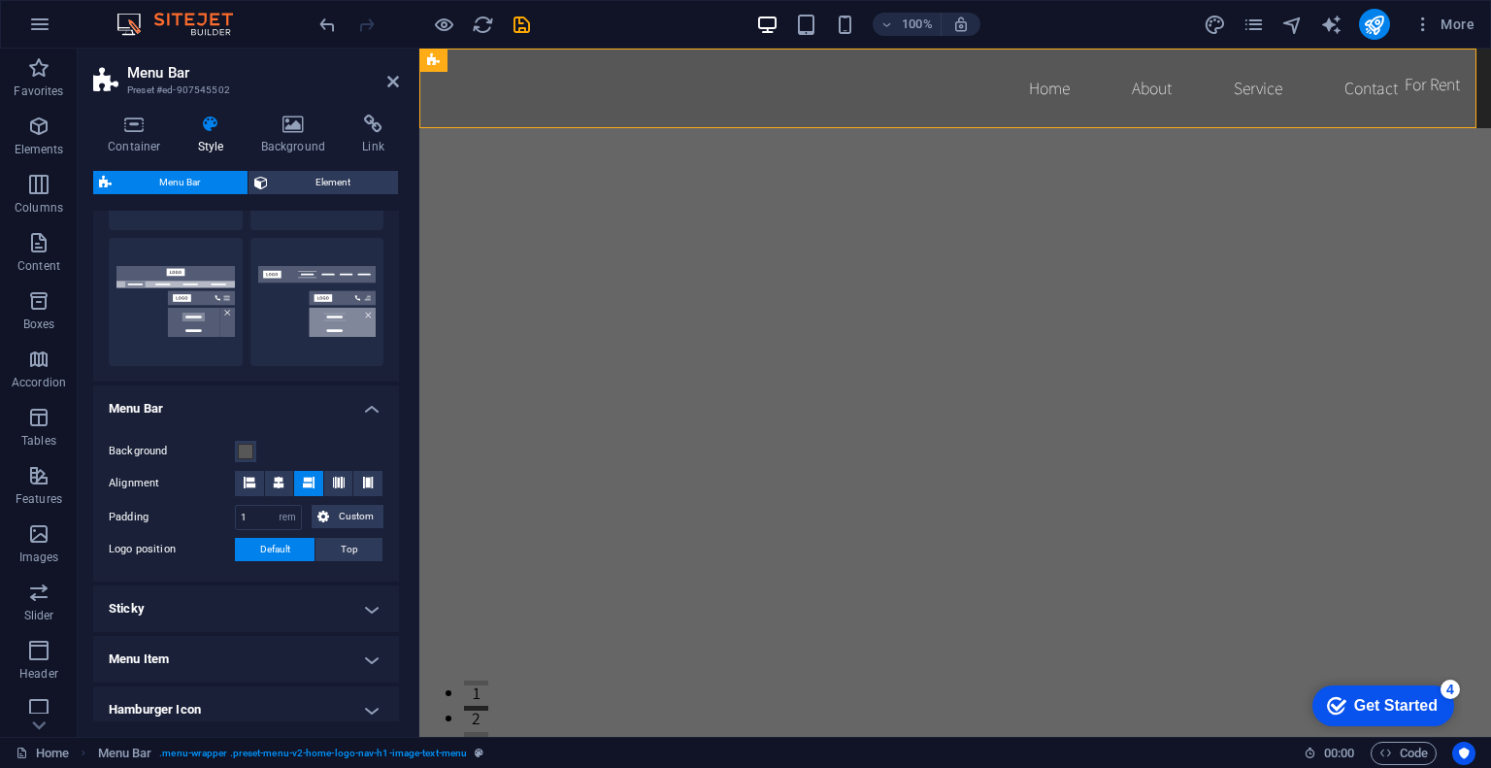
scroll to position [433, 0]
click at [245, 448] on span at bounding box center [246, 450] width 16 height 16
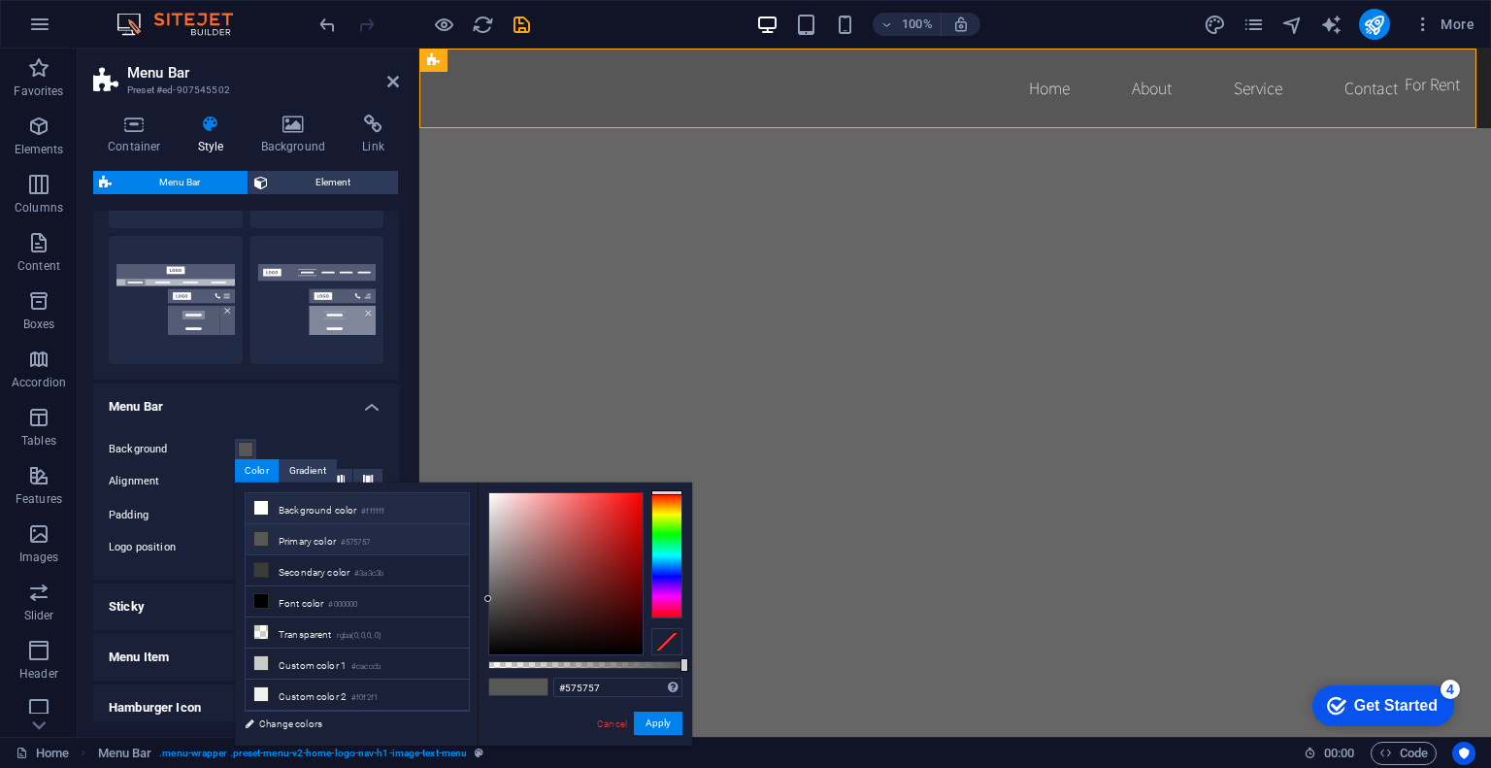
click at [326, 503] on li "Background color #ffffff" at bounding box center [357, 508] width 223 height 31
type input "#ffffff"
click at [255, 503] on icon at bounding box center [261, 508] width 14 height 14
click at [275, 499] on li "Background color #ffffff" at bounding box center [357, 508] width 223 height 31
click at [308, 468] on div "Gradient" at bounding box center [308, 470] width 56 height 23
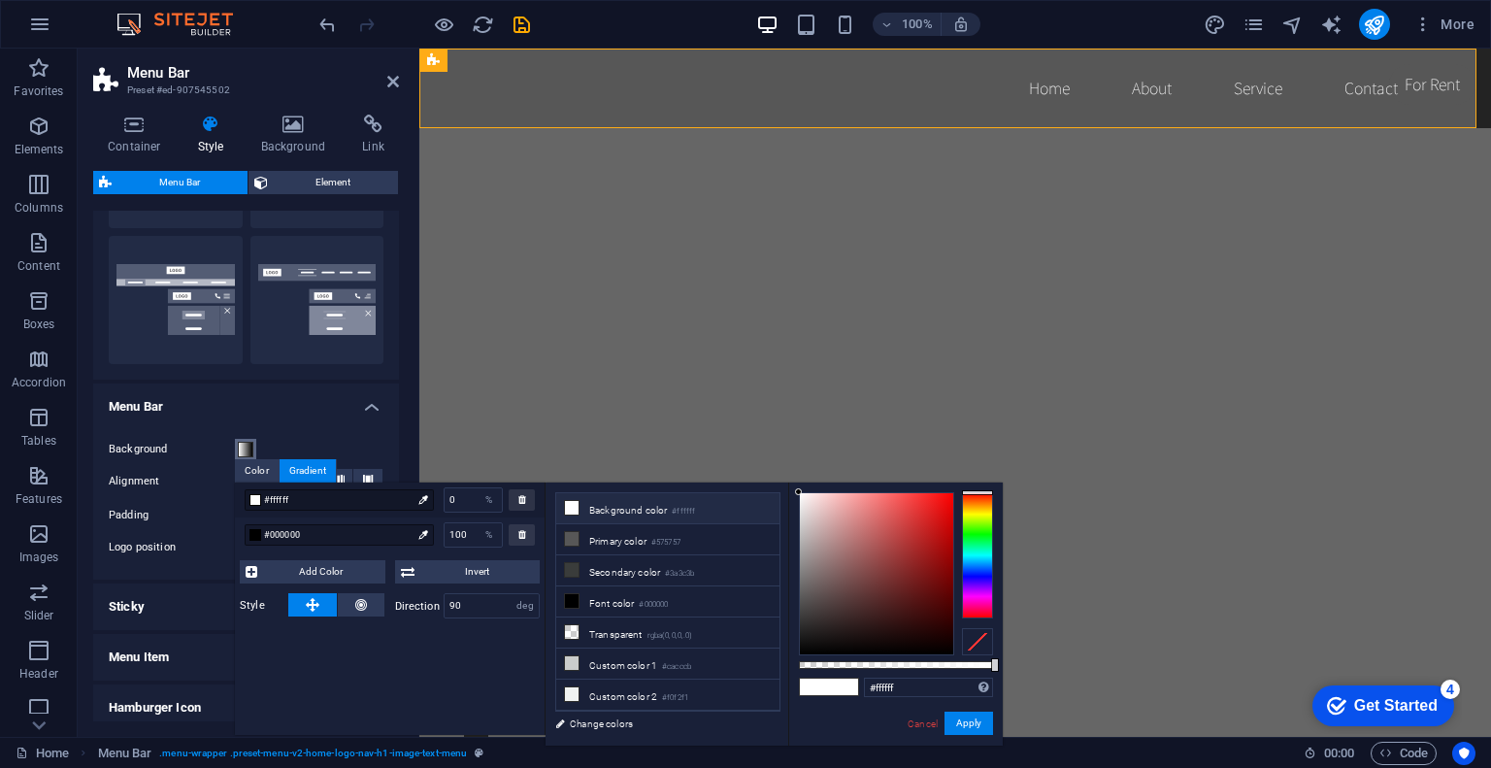
click at [252, 448] on span at bounding box center [246, 450] width 16 height 16
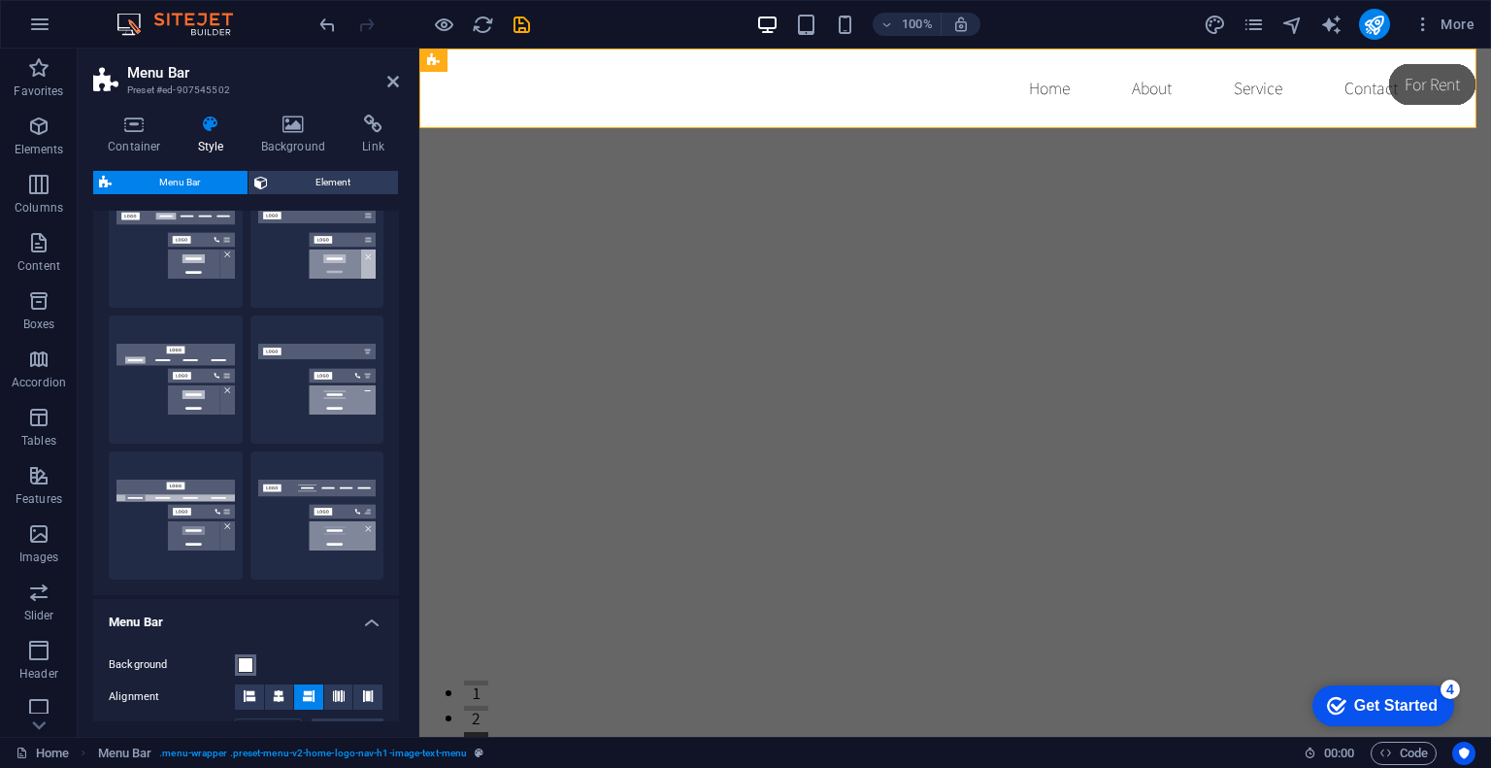
scroll to position [213, 0]
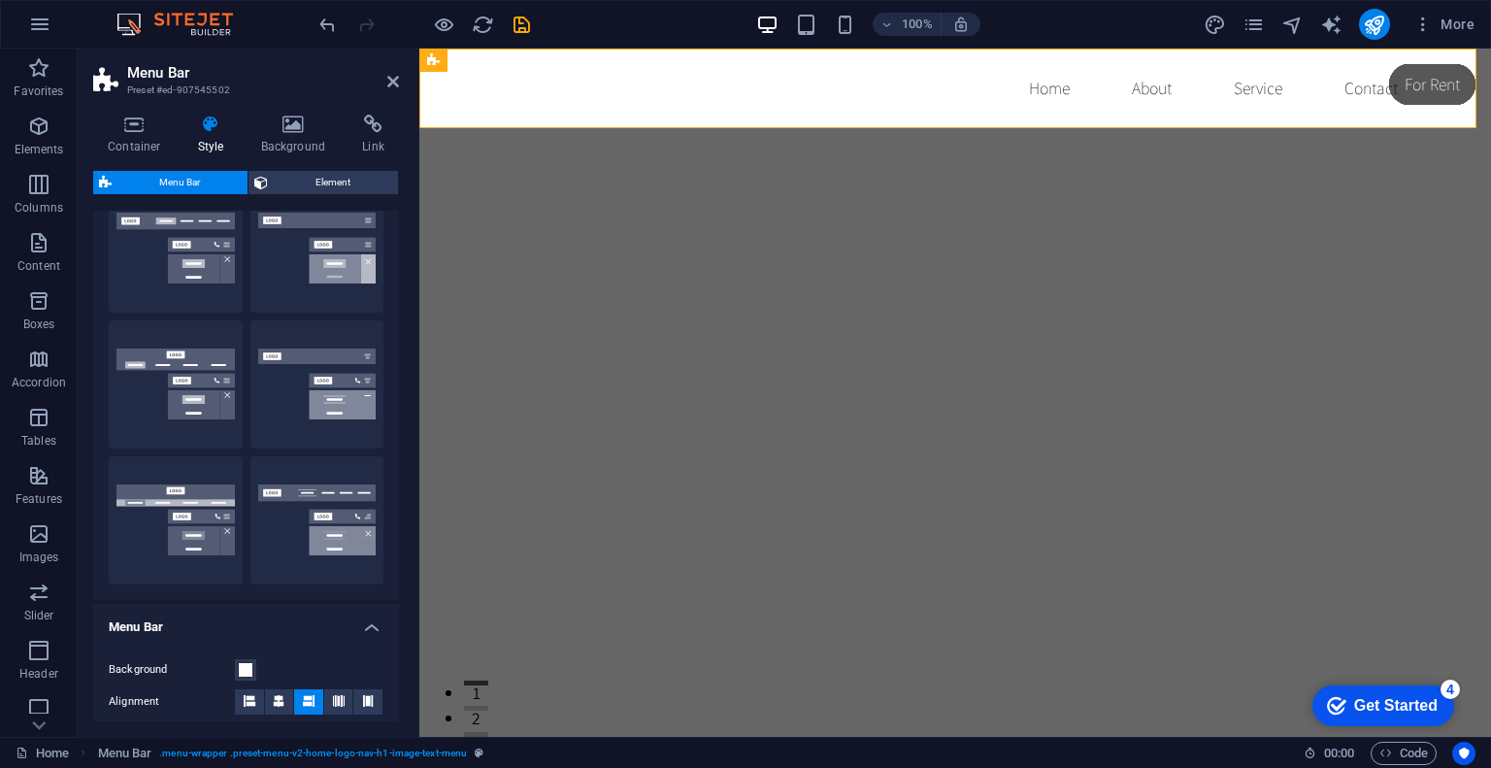
click at [687, 117] on div "Home About Service Contact" at bounding box center [955, 89] width 1072 height 80
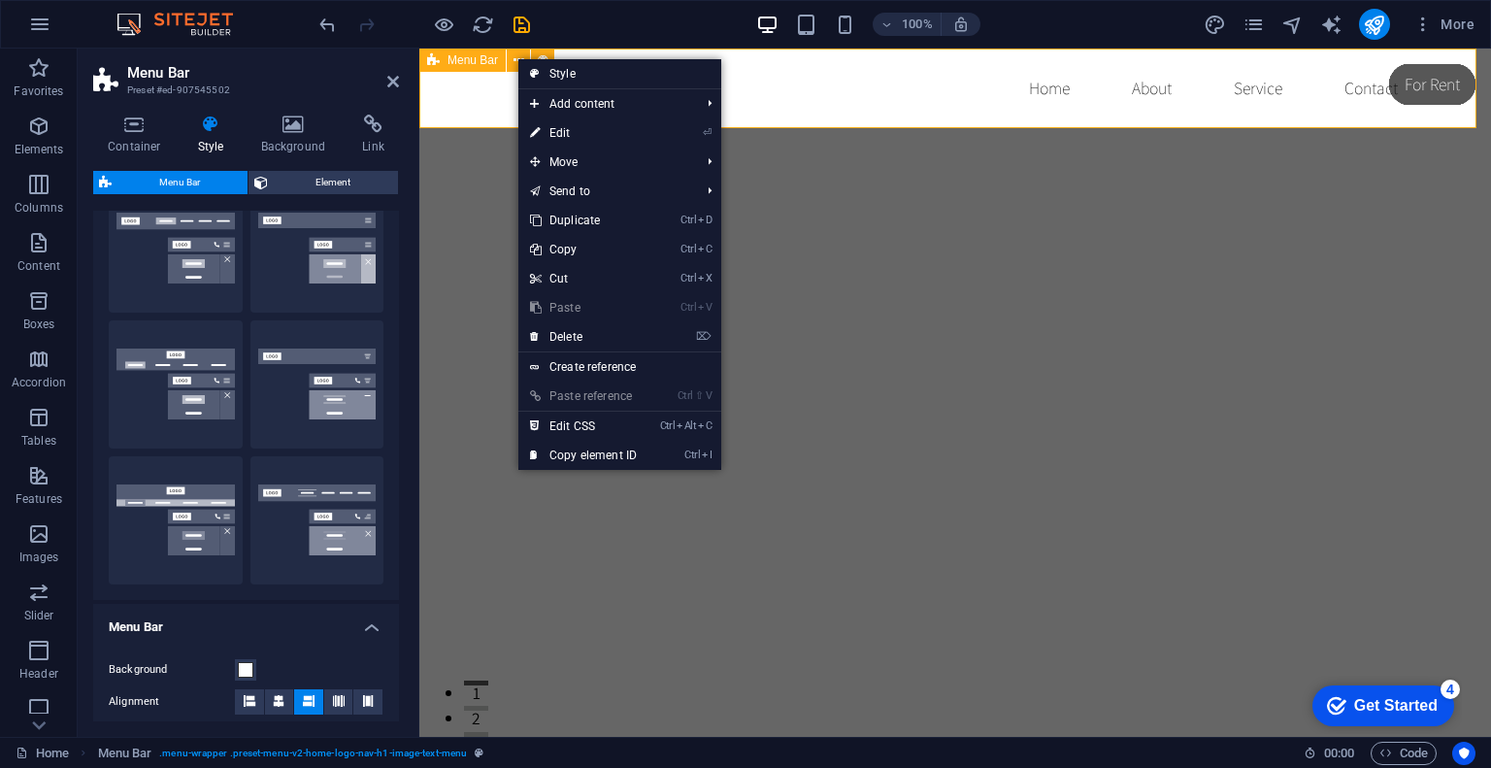
click at [844, 113] on div "Home About Service Contact" at bounding box center [955, 89] width 1072 height 80
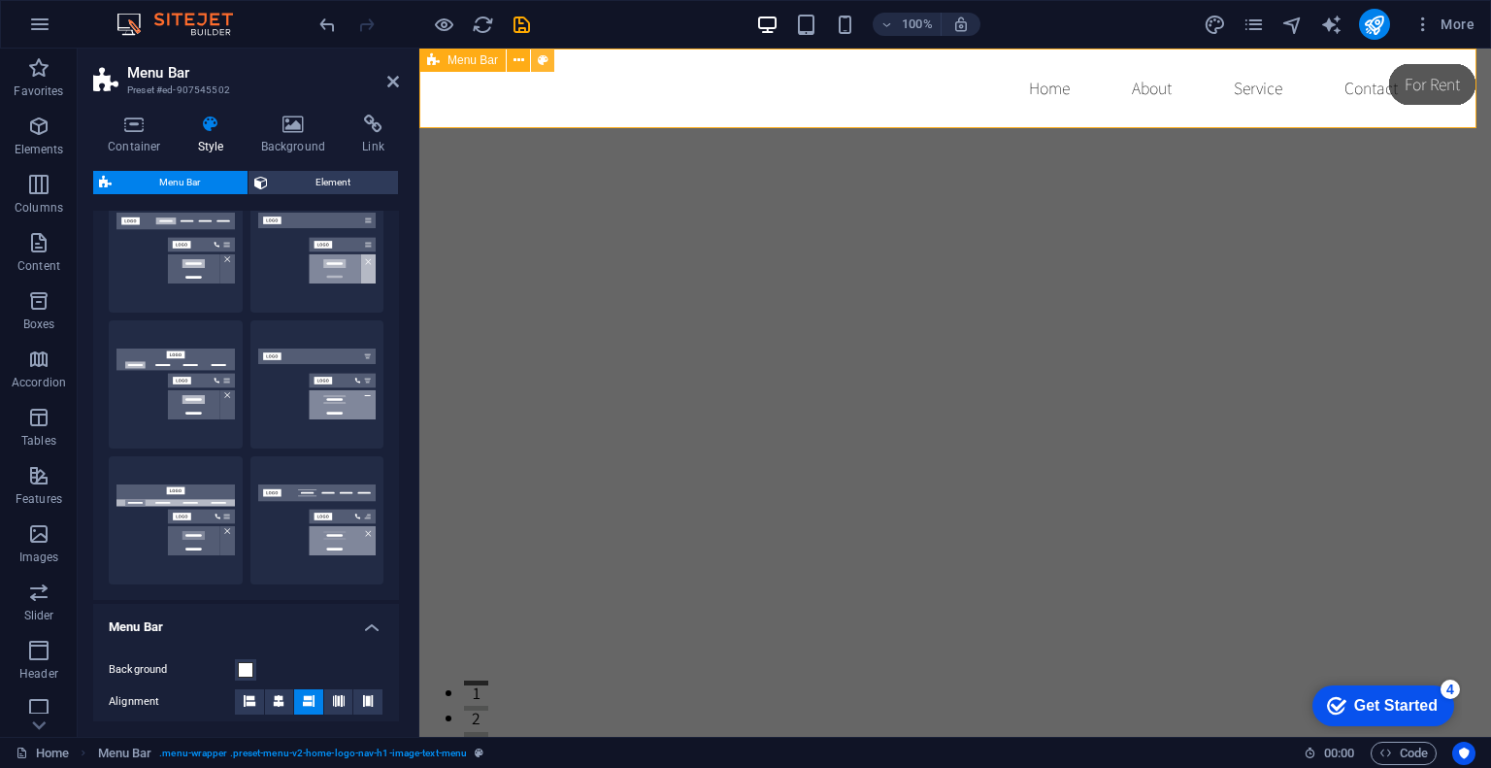
click at [552, 70] on button at bounding box center [542, 60] width 23 height 23
click at [339, 171] on span "Element" at bounding box center [333, 182] width 118 height 23
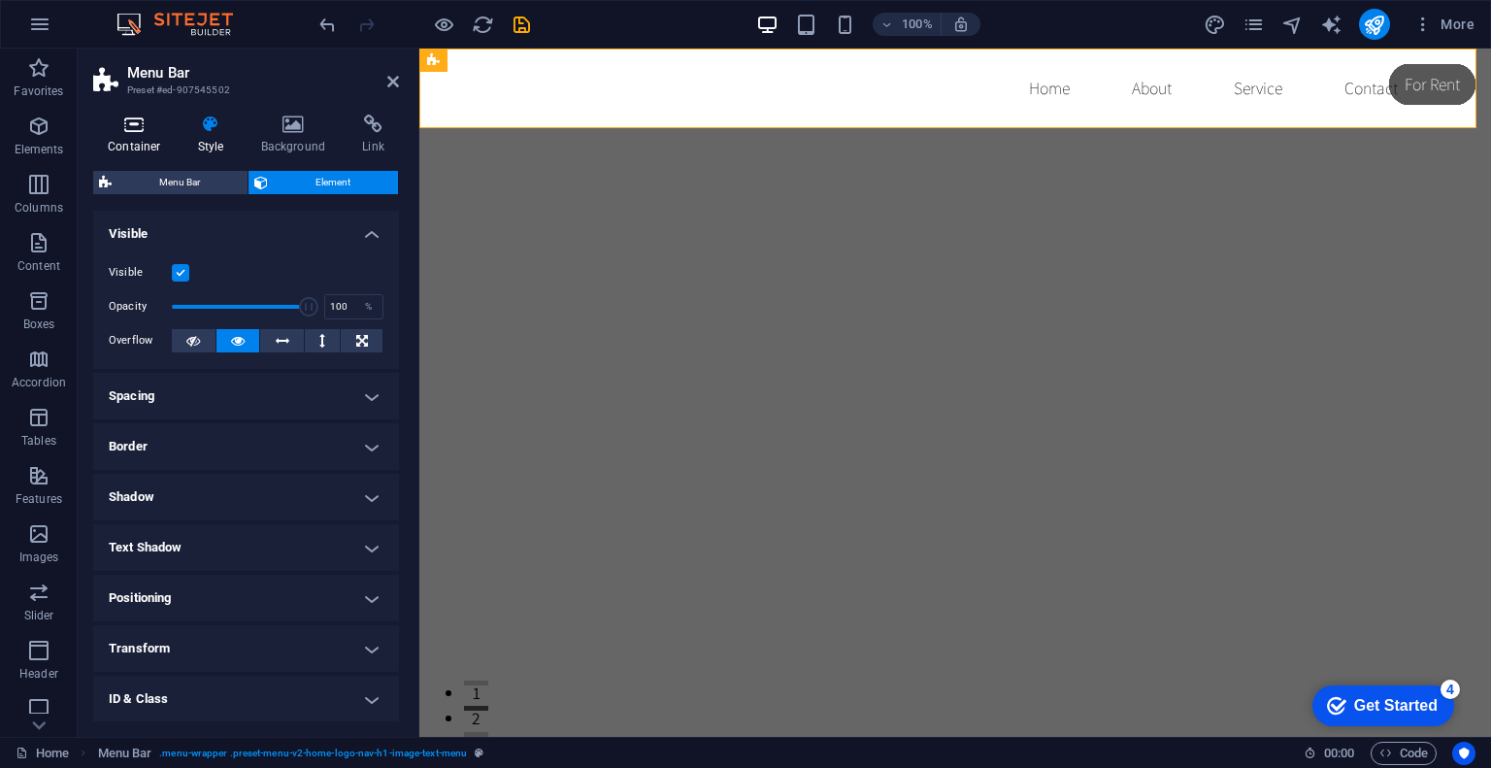
drag, startPoint x: 179, startPoint y: 172, endPoint x: 130, endPoint y: 136, distance: 60.4
click at [130, 136] on div "Container Style Background Link Size Height Default px rem % vh vw Min. height …" at bounding box center [246, 418] width 306 height 607
click at [130, 136] on h4 "Container" at bounding box center [138, 135] width 90 height 41
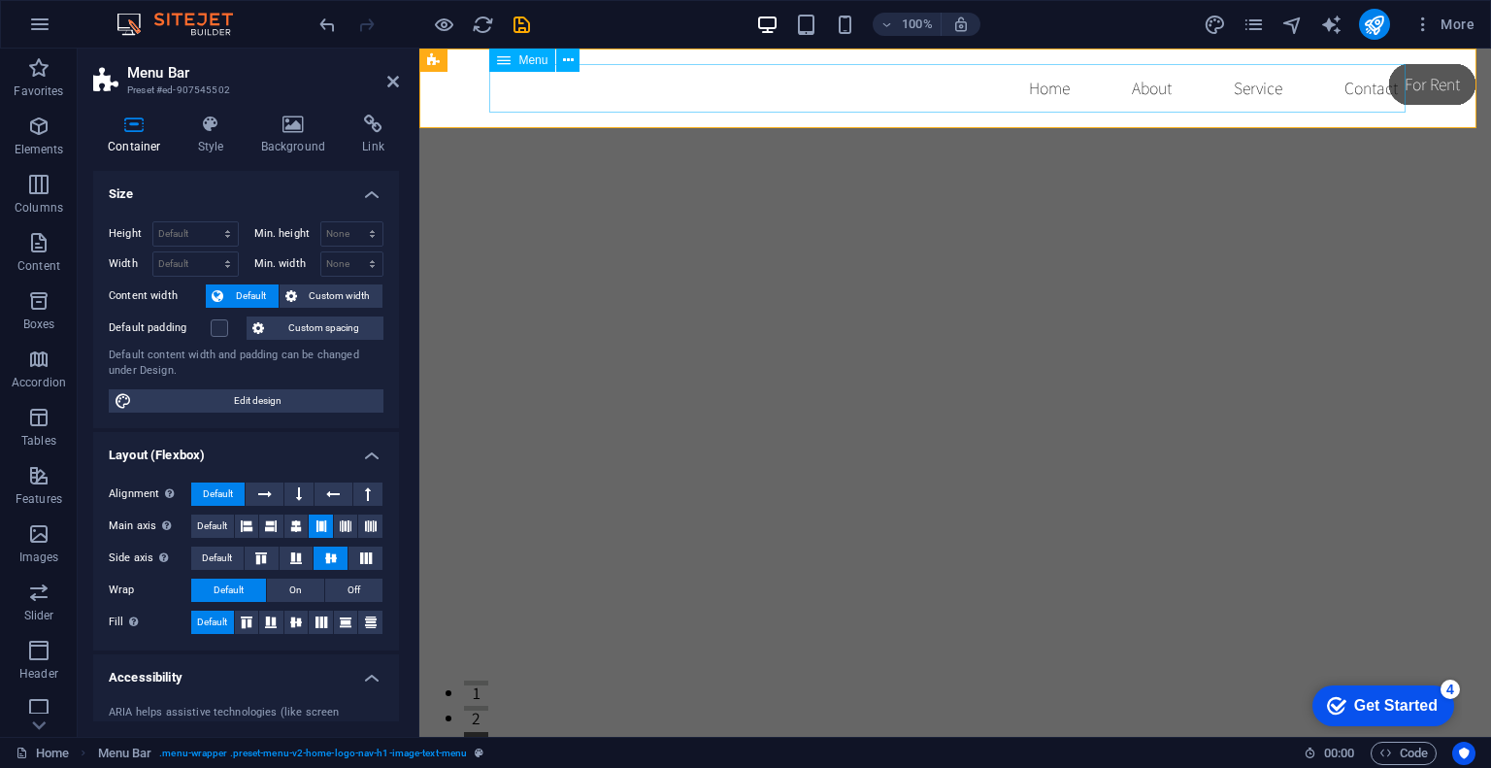
click at [694, 102] on nav "Home About Service Contact" at bounding box center [955, 88] width 916 height 49
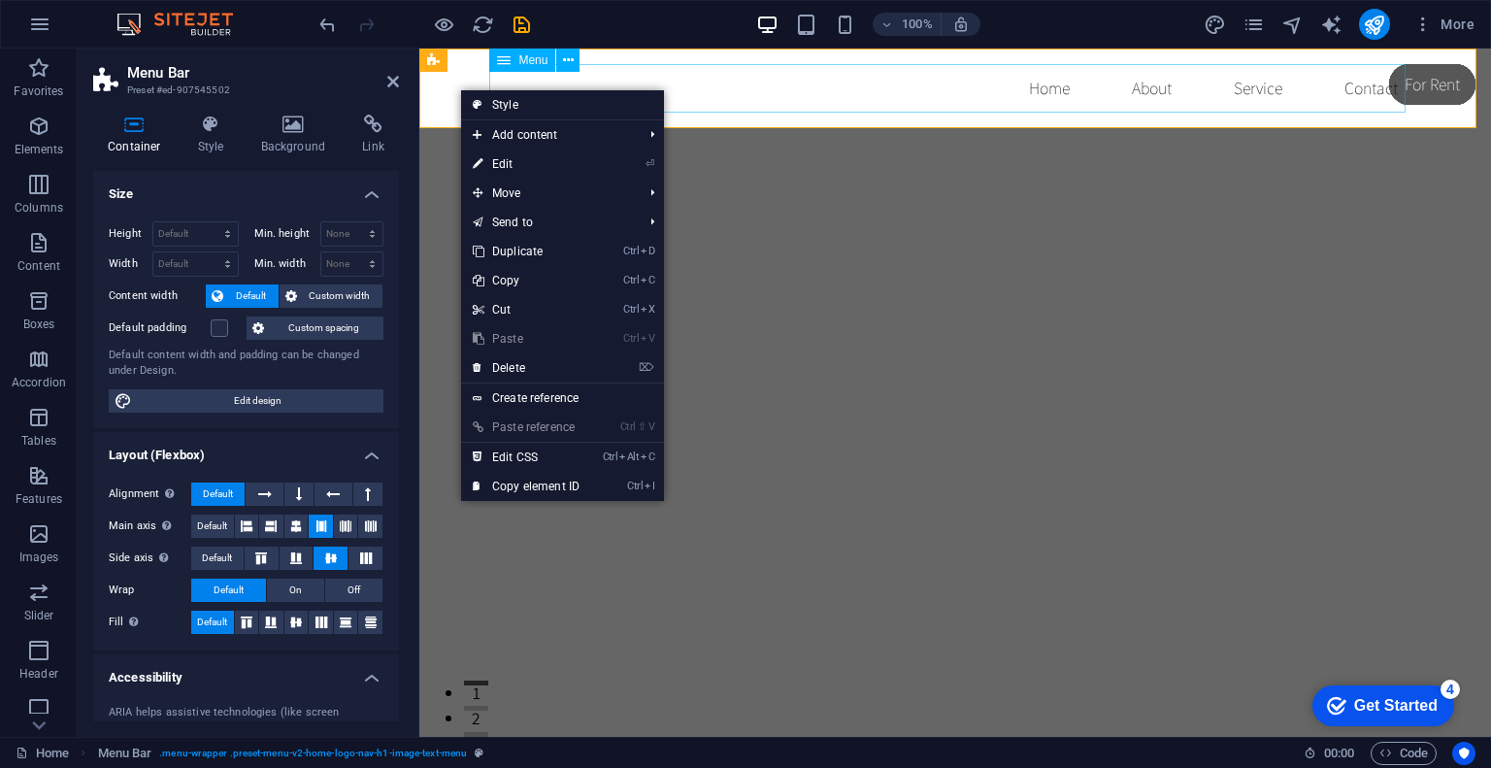
click at [637, 77] on nav "Home About Service Contact" at bounding box center [955, 88] width 916 height 49
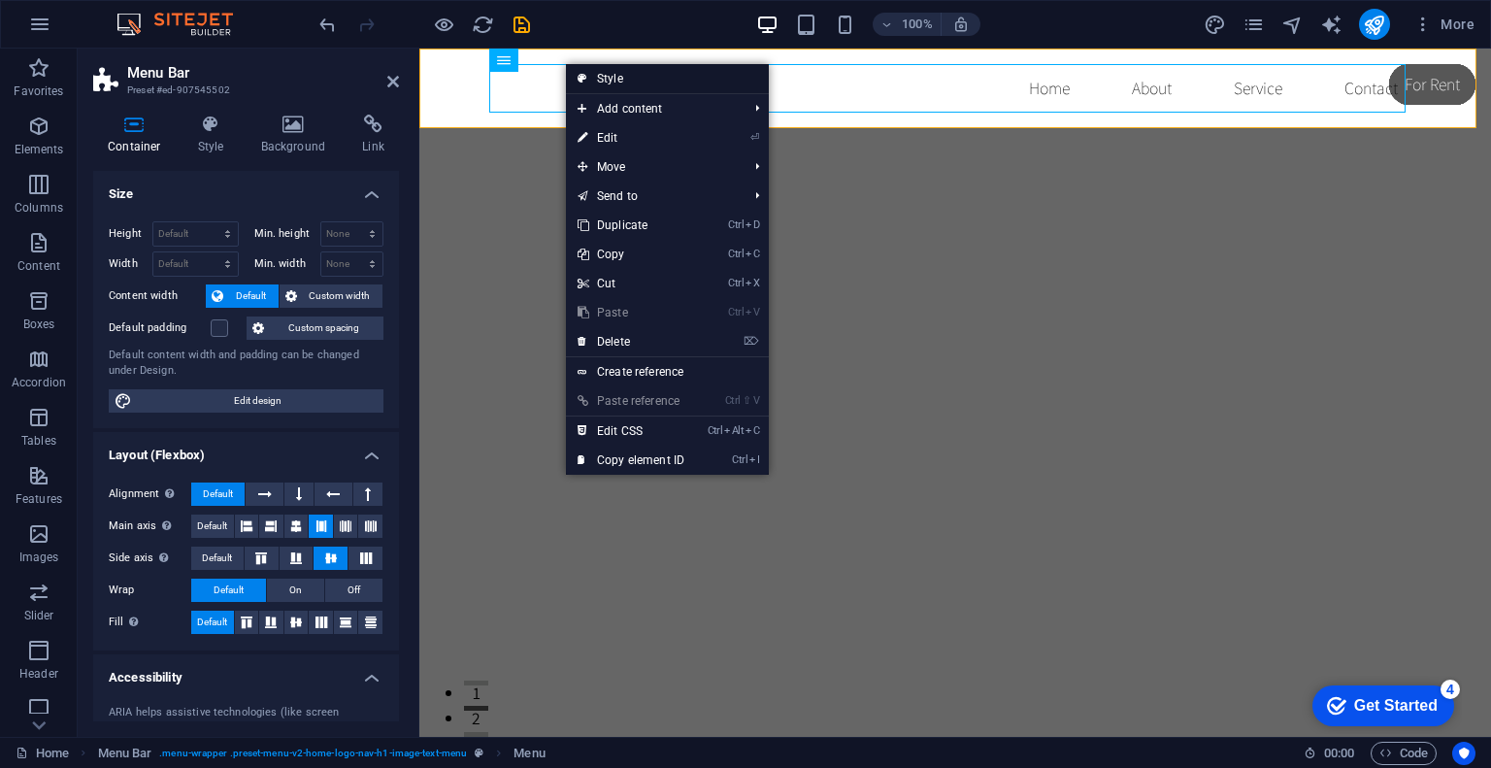
click at [614, 77] on link "Style" at bounding box center [667, 78] width 203 height 29
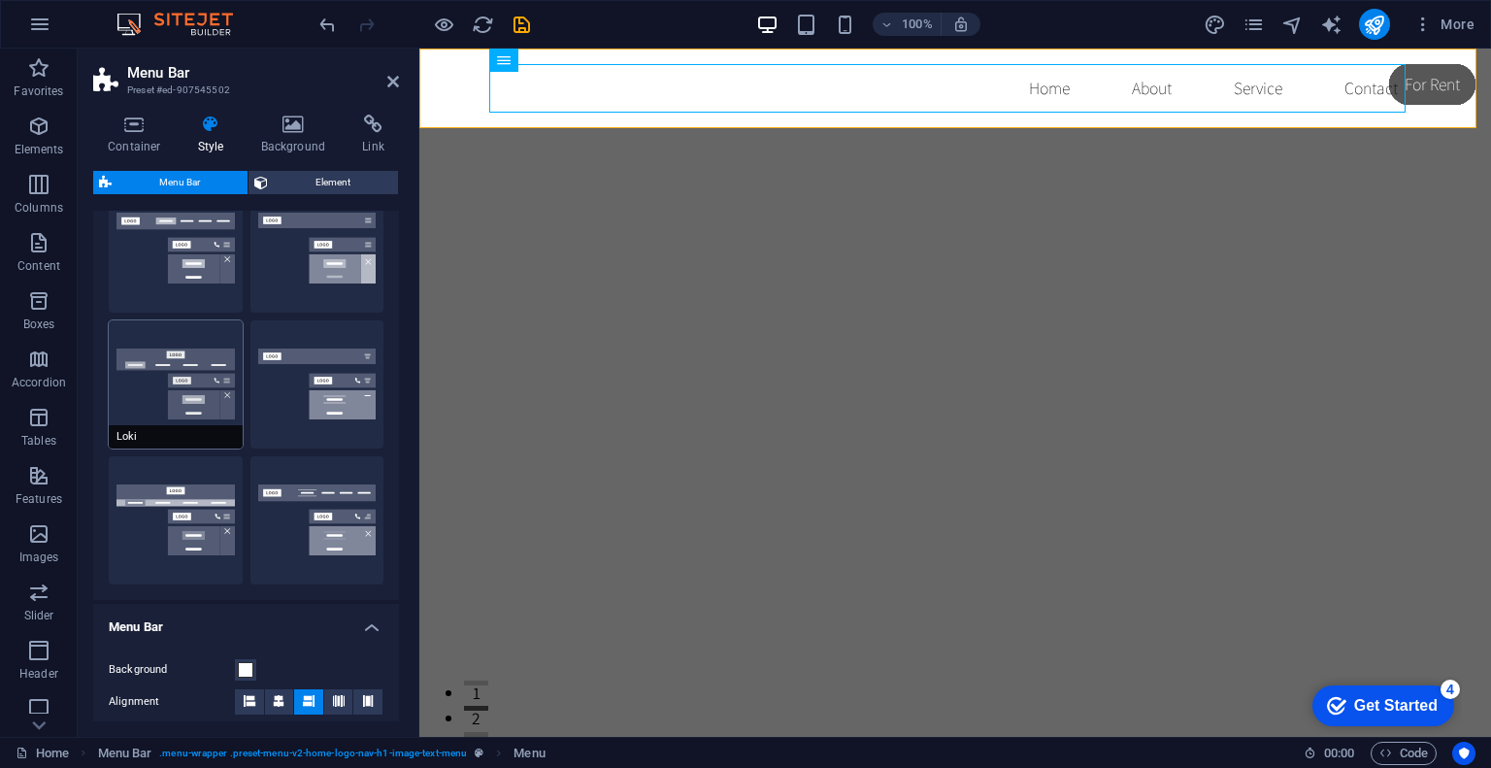
click at [195, 382] on button "Loki" at bounding box center [176, 384] width 134 height 128
type input "0"
select select "DISABLED_OPTION_VALUE"
type input "2"
type input "1"
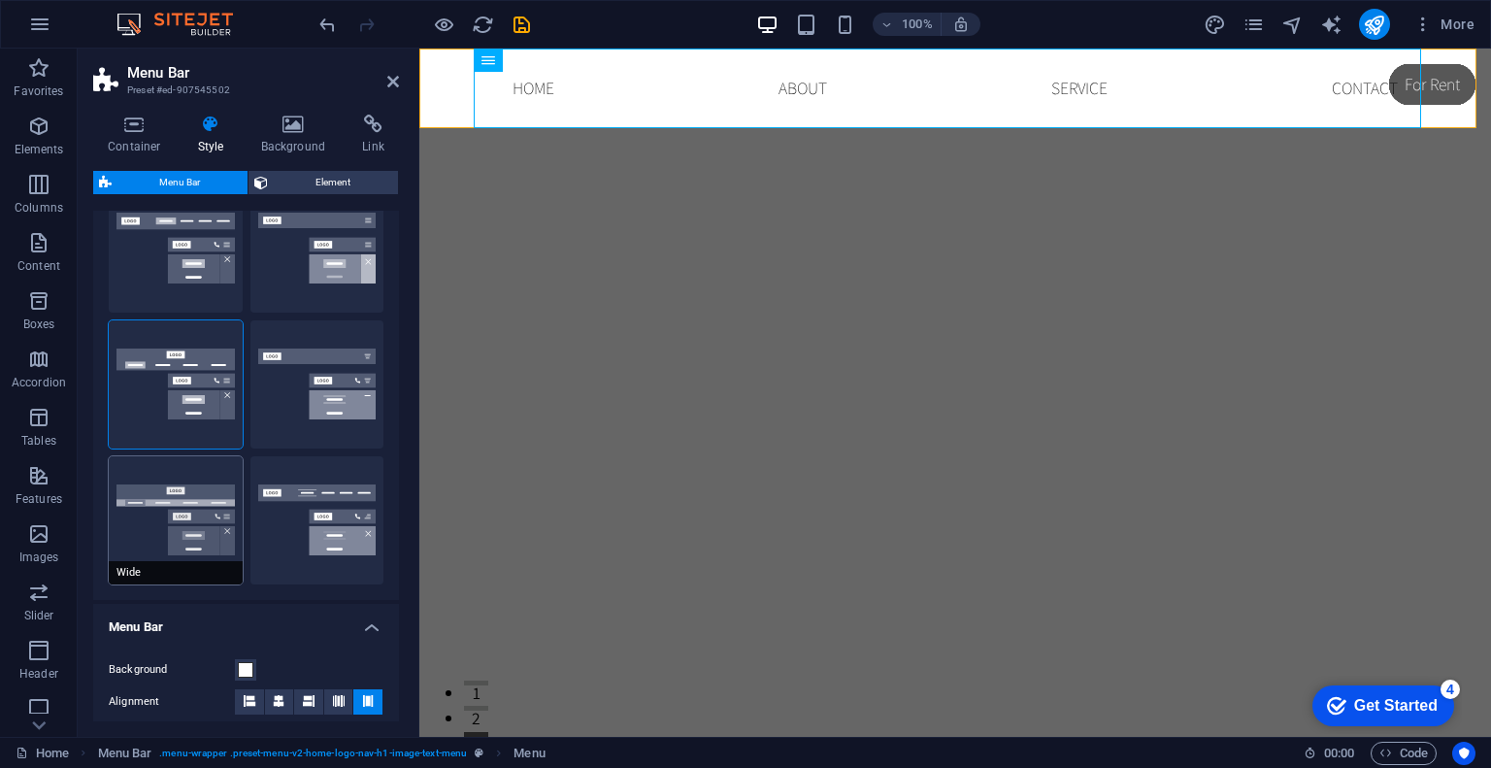
click at [207, 556] on button "Wide" at bounding box center [176, 520] width 134 height 128
type input "0"
type input "2"
select select "rem"
type input "2"
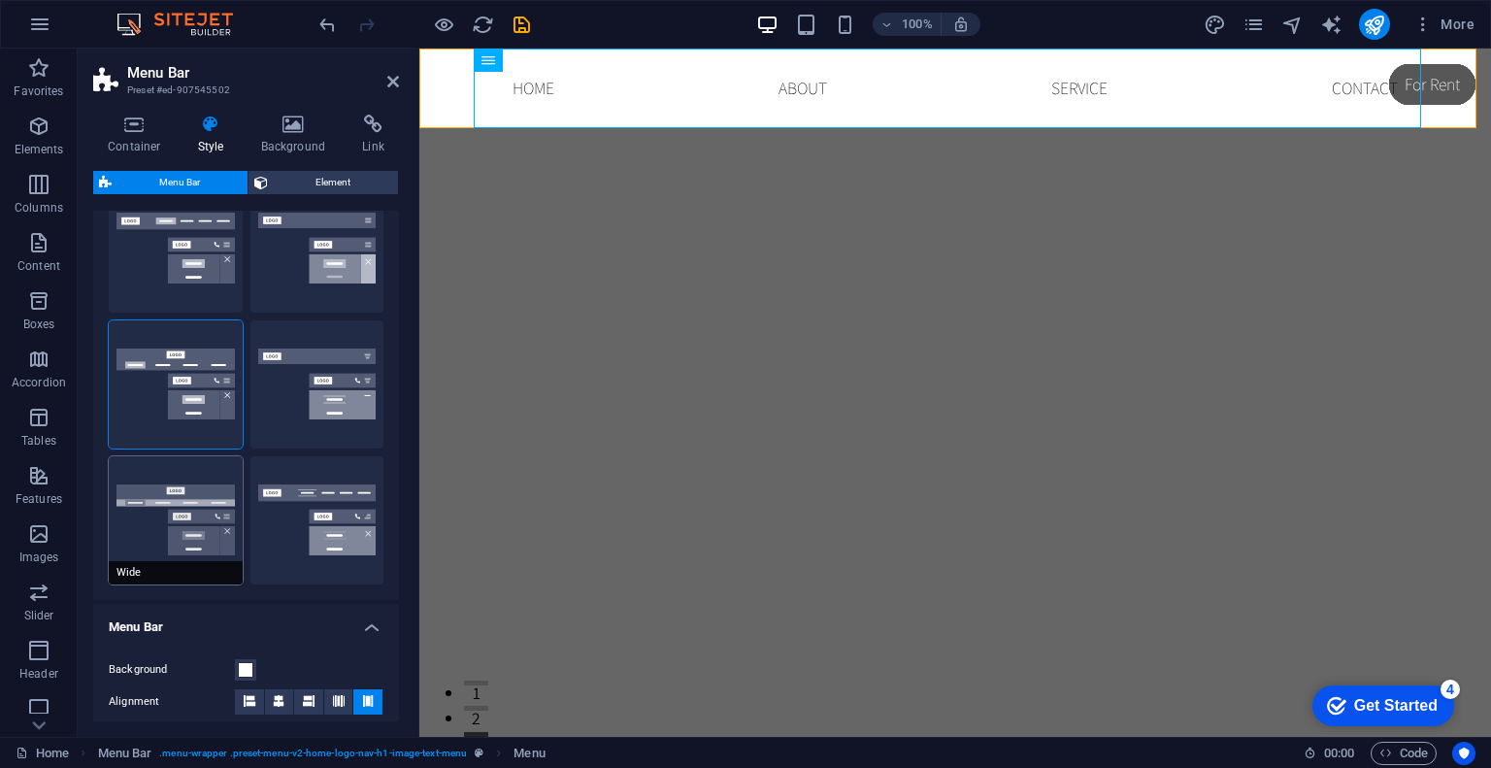
type input "2"
type input "0"
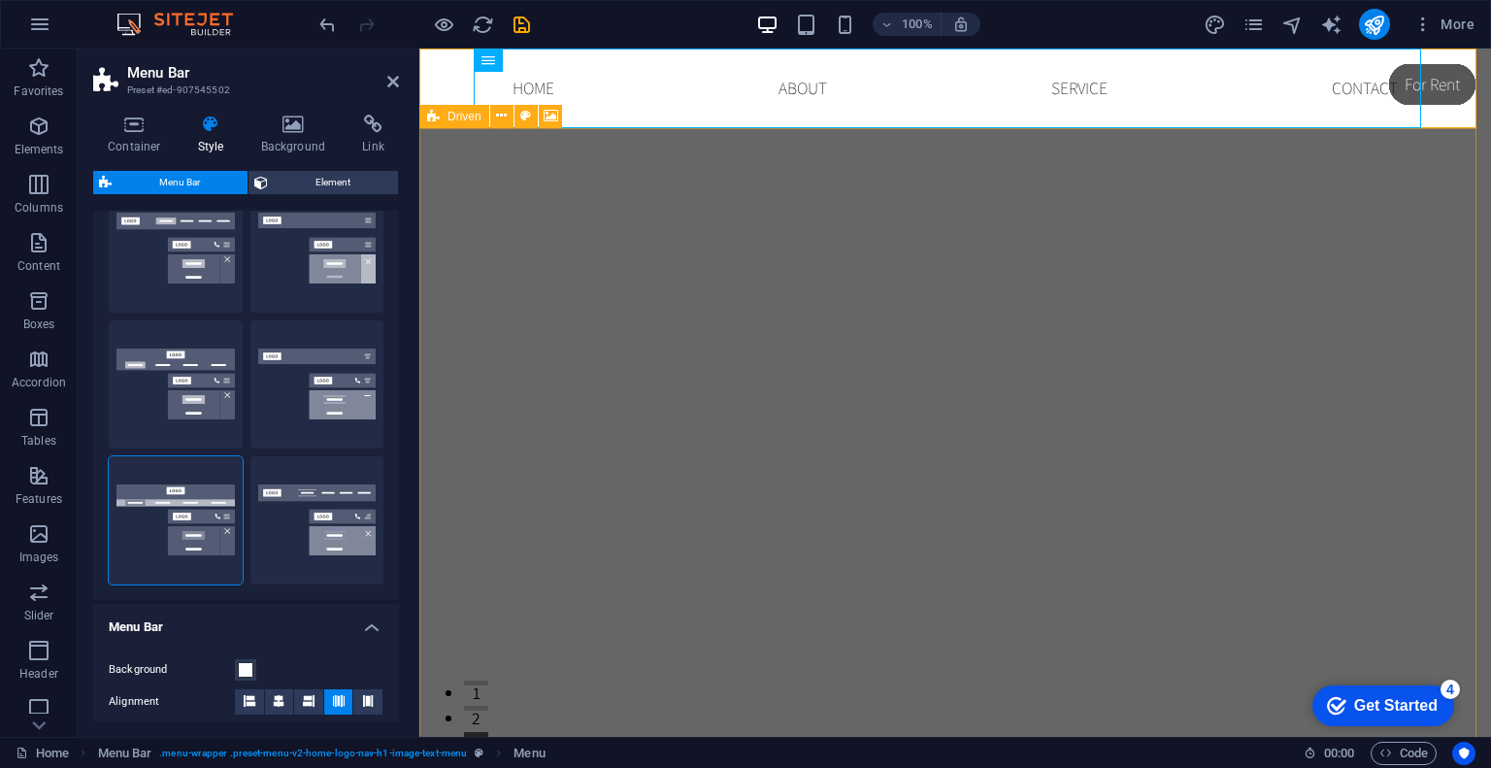
click at [579, 260] on div "Drop content here or Add elements Paste clipboard" at bounding box center [955, 776] width 1072 height 1296
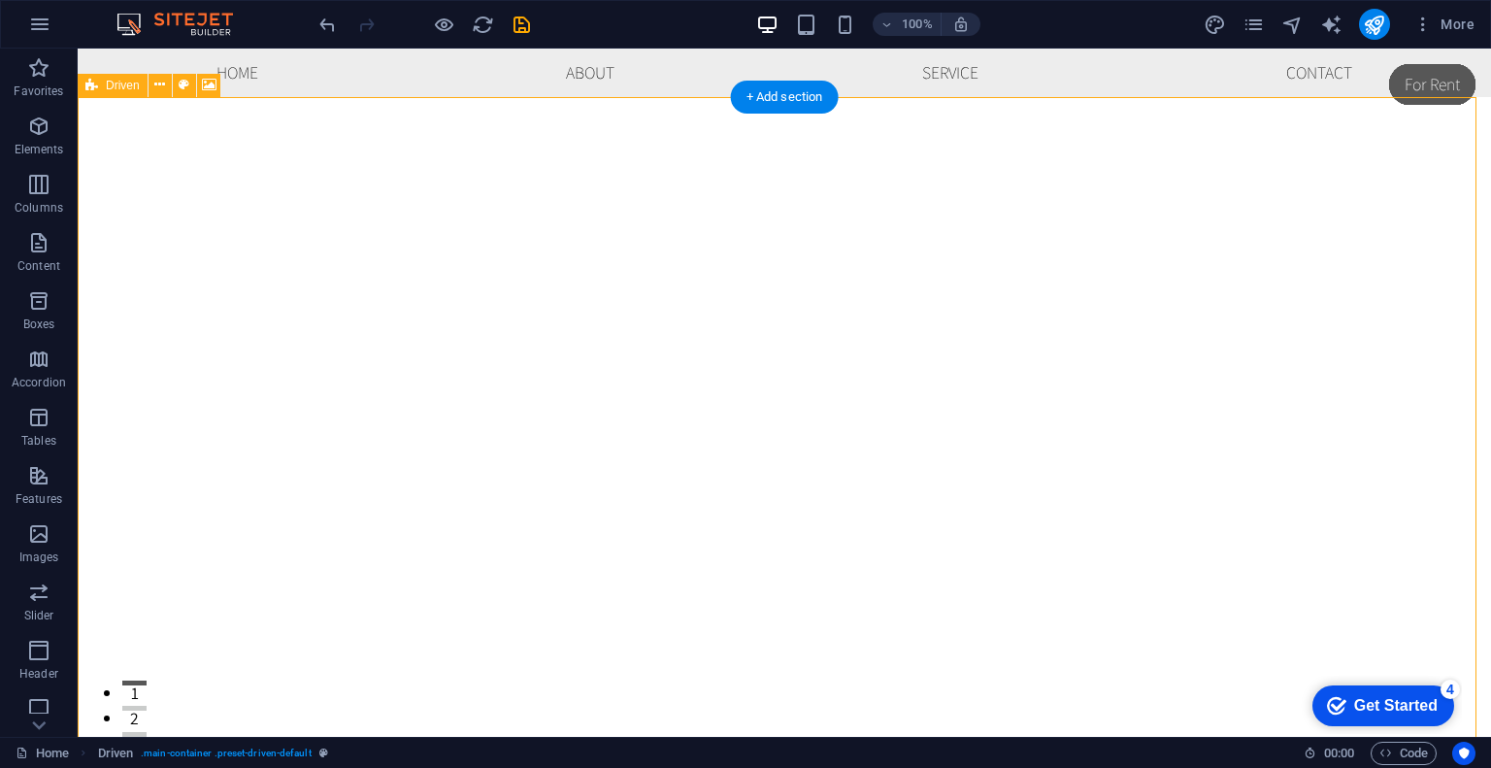
click at [861, 270] on div "Drop content here or Add elements Paste clipboard" at bounding box center [784, 745] width 1413 height 1296
click at [141, 73] on nav "Home About Service Contact" at bounding box center [784, 73] width 1413 height 49
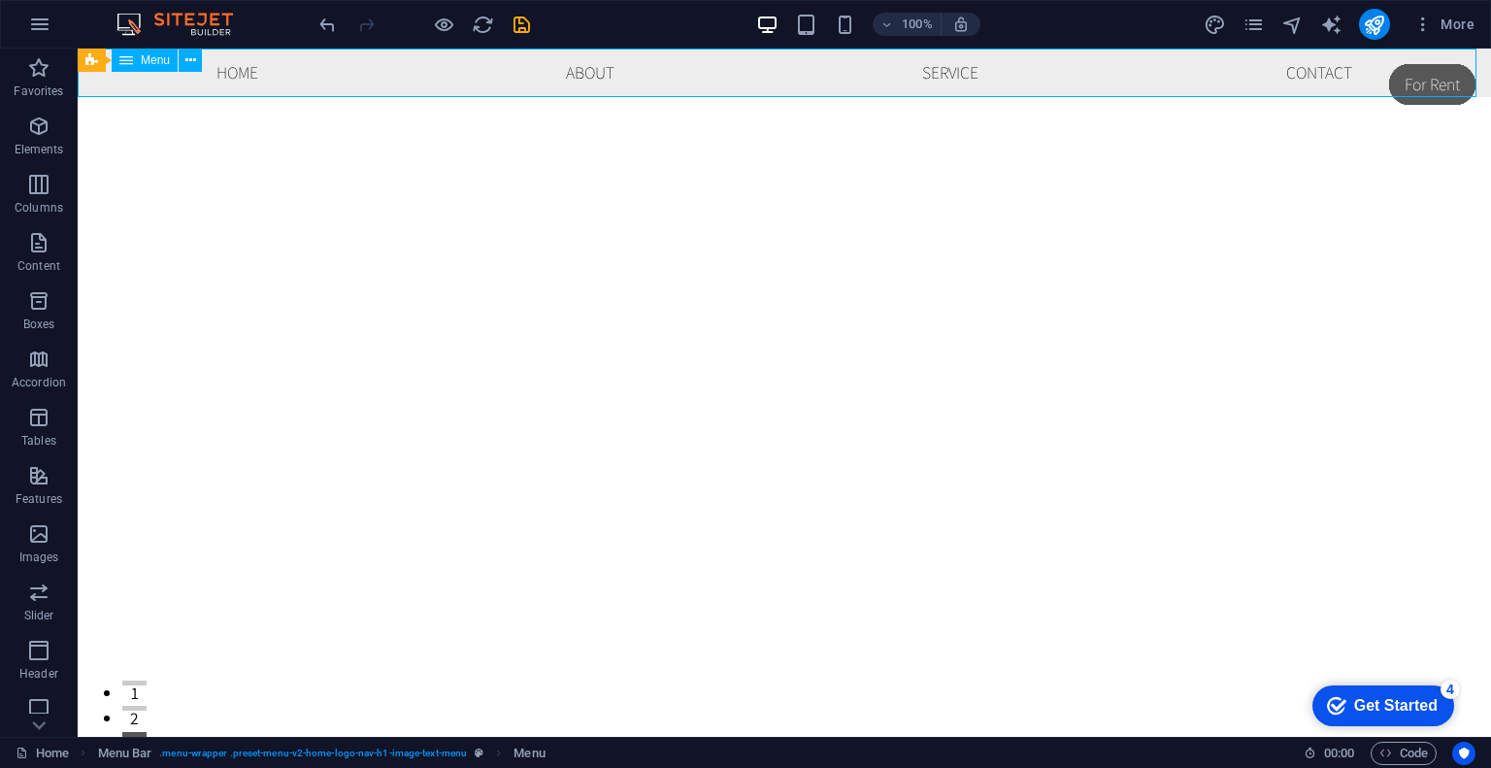
click at [202, 54] on button at bounding box center [190, 60] width 23 height 23
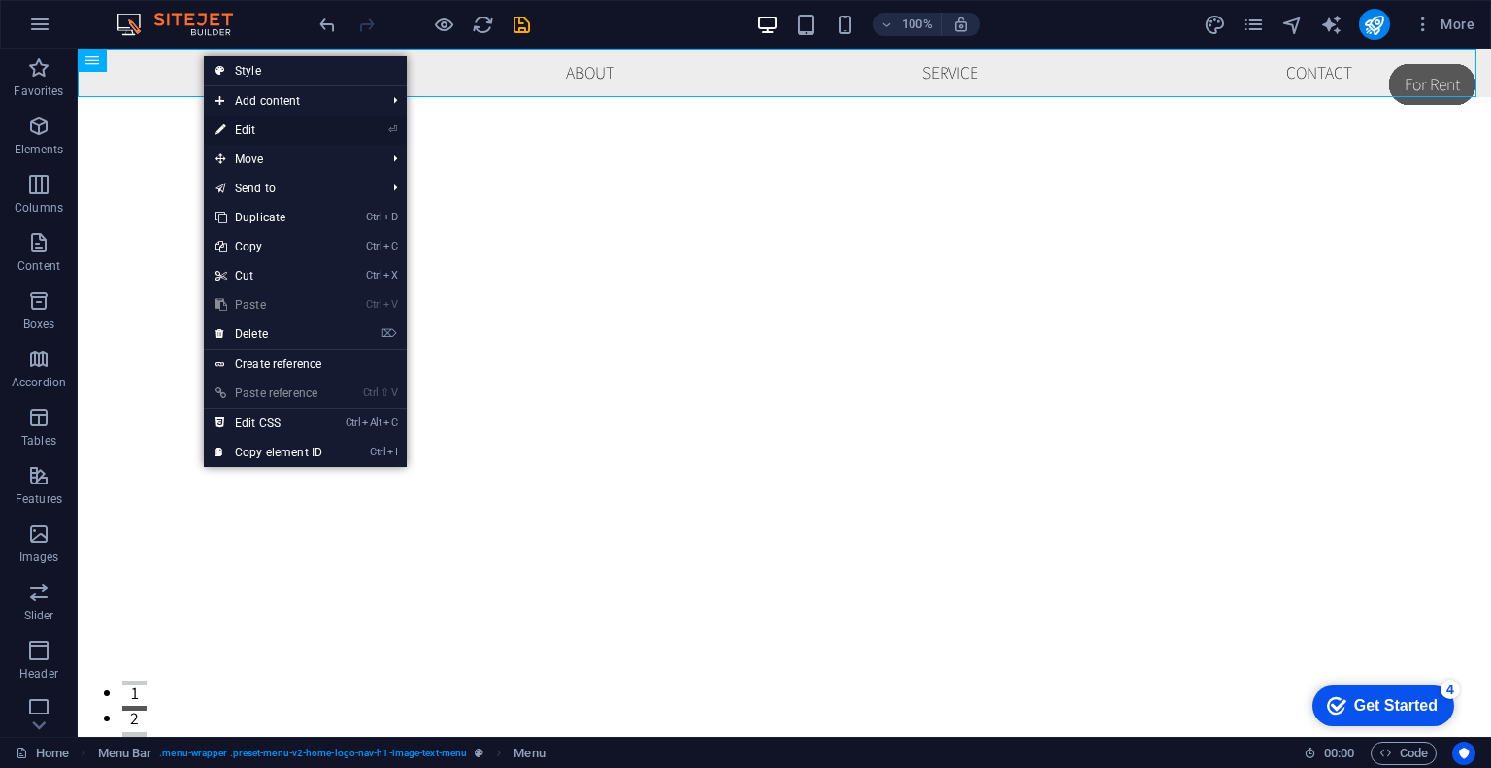
click at [267, 131] on link "⏎ Edit" at bounding box center [269, 130] width 130 height 29
select select
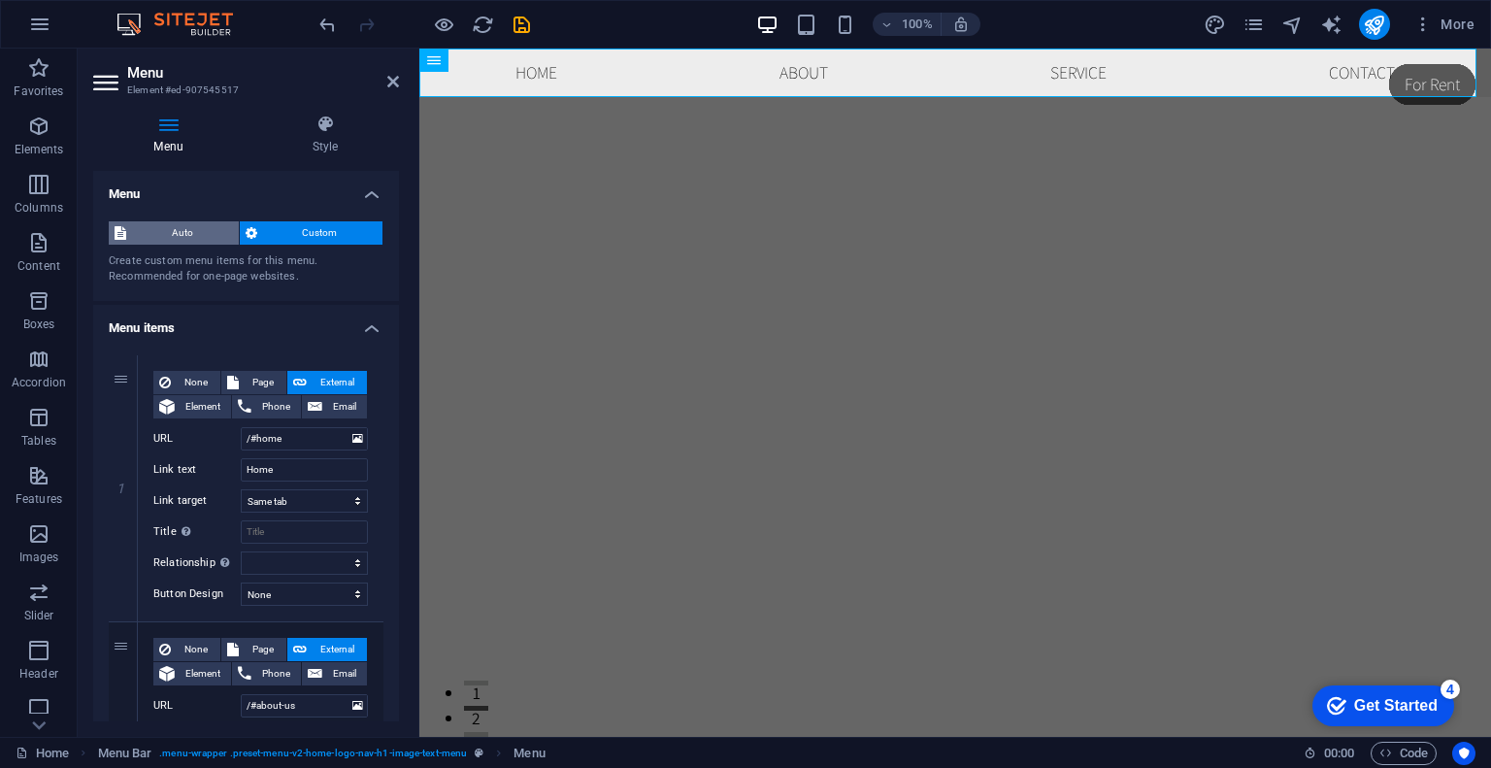
click at [203, 223] on span "Auto" at bounding box center [182, 232] width 101 height 23
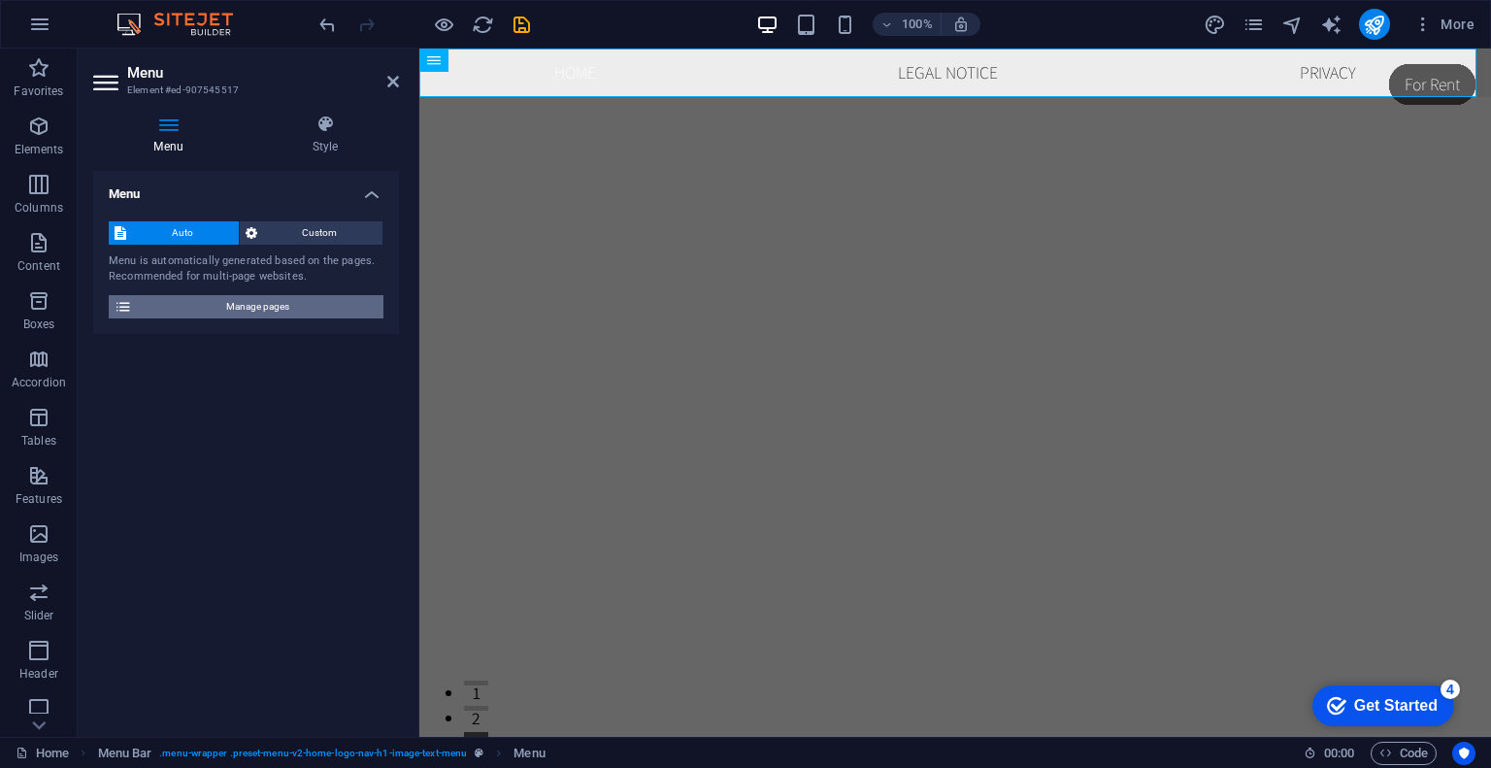
click at [258, 311] on span "Manage pages" at bounding box center [258, 306] width 240 height 23
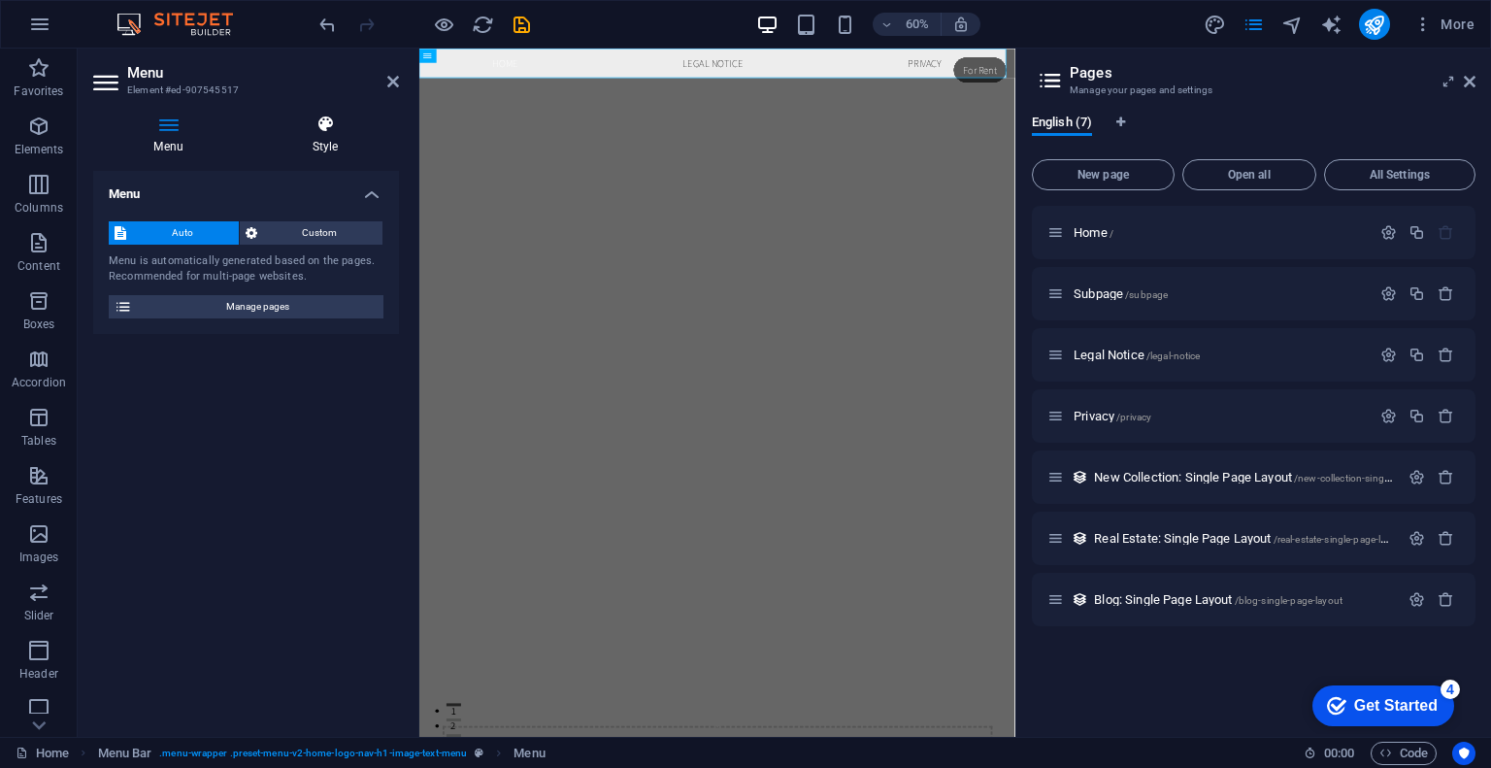
click at [326, 136] on h4 "Style" at bounding box center [325, 135] width 148 height 41
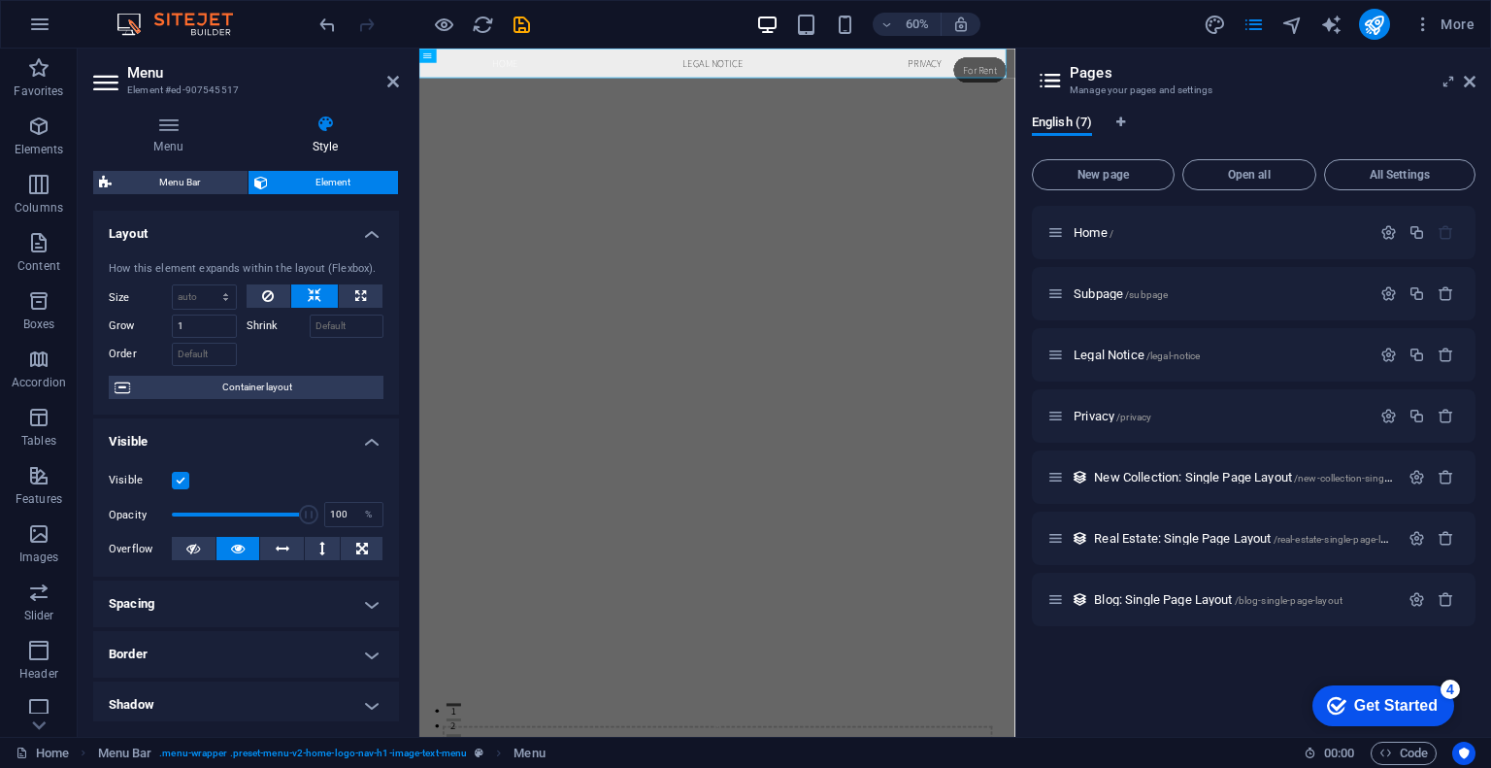
drag, startPoint x: 402, startPoint y: 246, endPoint x: 400, endPoint y: 286, distance: 40.8
click at [400, 286] on div "Menu Style Menu Auto Custom Menu is automatically generated based on the pages.…" at bounding box center [246, 418] width 337 height 638
drag, startPoint x: 400, startPoint y: 286, endPoint x: 399, endPoint y: 302, distance: 15.6
click at [399, 302] on div "Menu Style Menu Auto Custom Menu is automatically generated based on the pages.…" at bounding box center [246, 418] width 337 height 638
drag, startPoint x: 399, startPoint y: 302, endPoint x: 389, endPoint y: 319, distance: 20.0
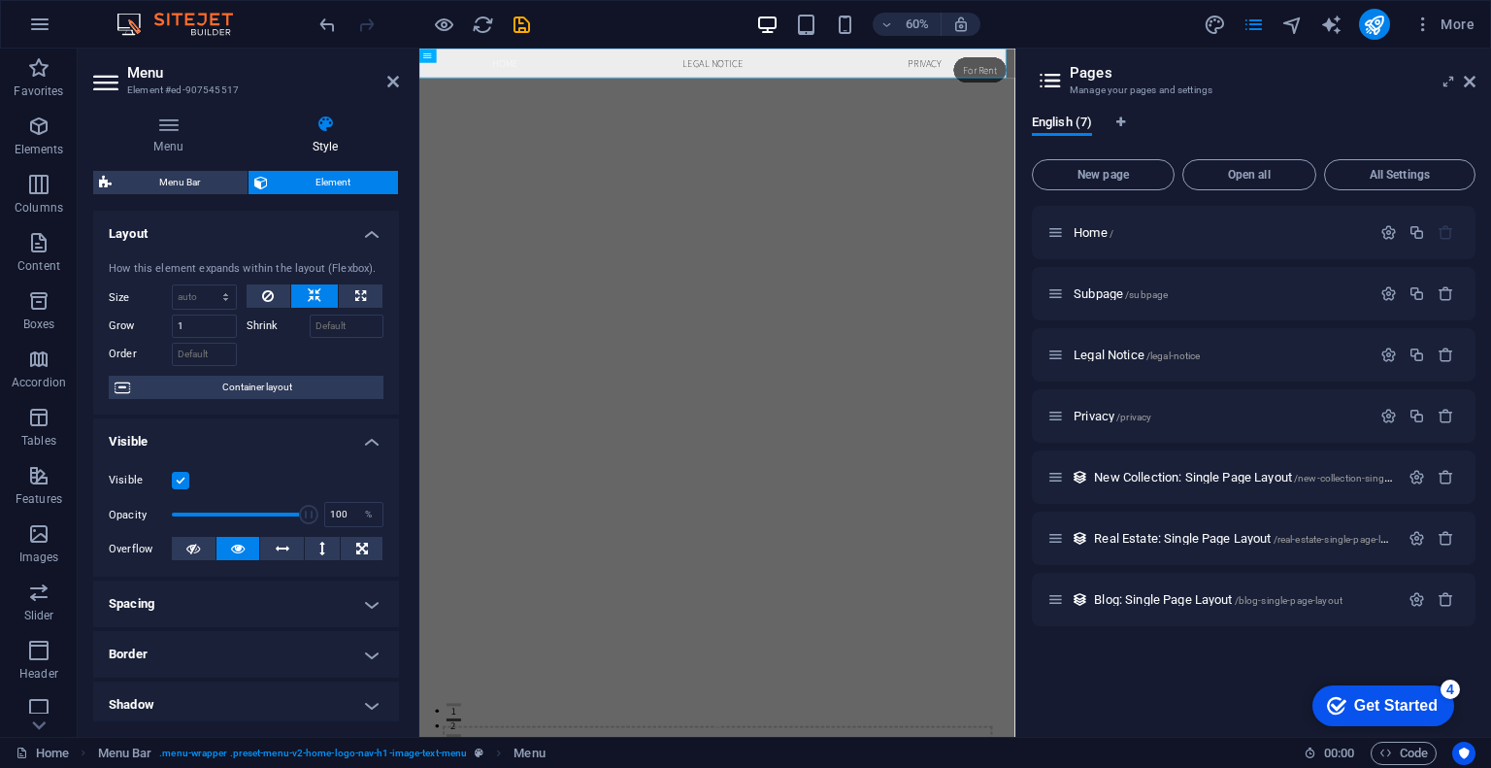
click at [389, 319] on div "Menu Style Menu Auto Custom Menu is automatically generated based on the pages.…" at bounding box center [246, 418] width 337 height 638
click at [366, 236] on h4 "Layout" at bounding box center [246, 228] width 306 height 35
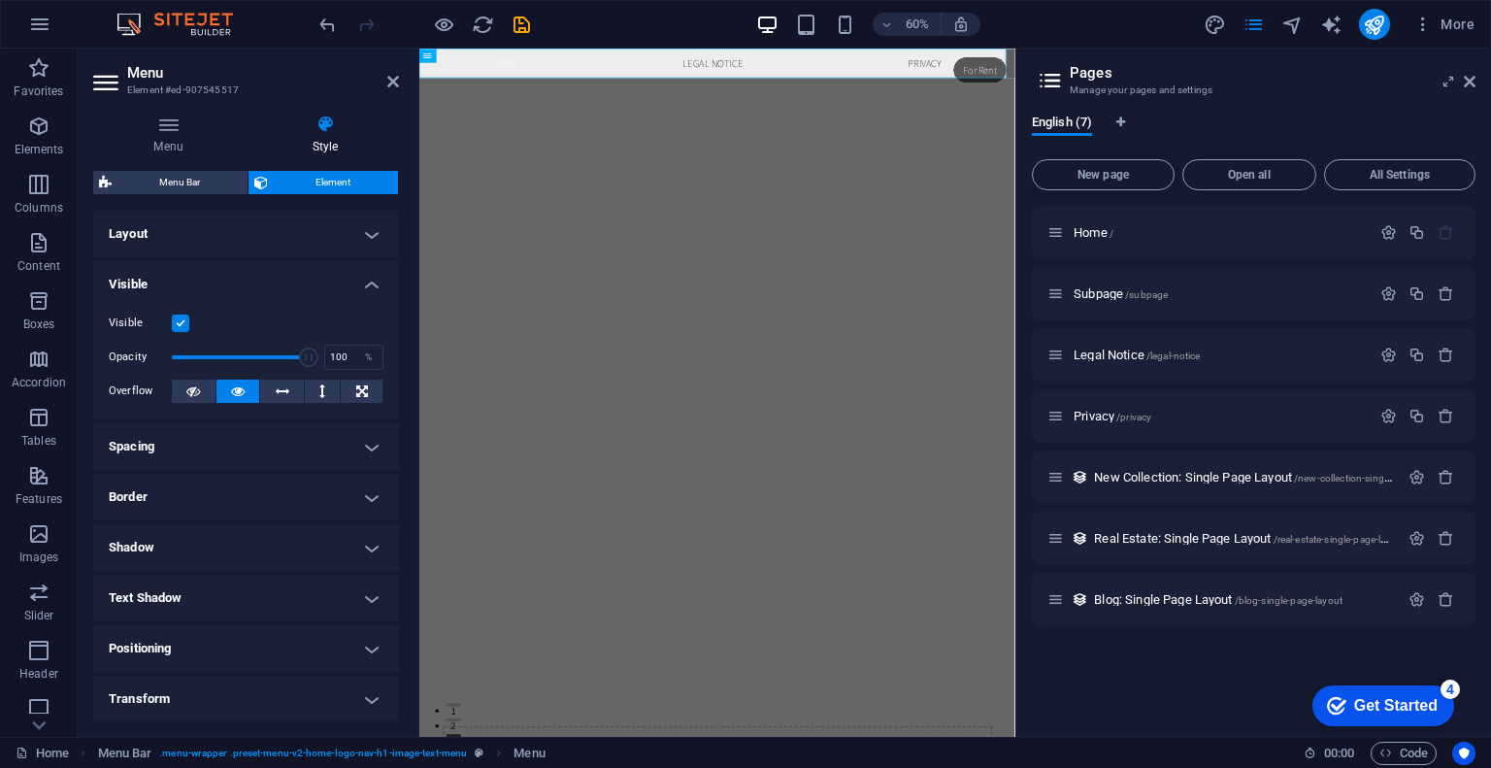
drag, startPoint x: 399, startPoint y: 312, endPoint x: 397, endPoint y: 362, distance: 50.5
click at [397, 362] on div "Menu Style Menu Auto Custom Menu is automatically generated based on the pages.…" at bounding box center [246, 418] width 337 height 638
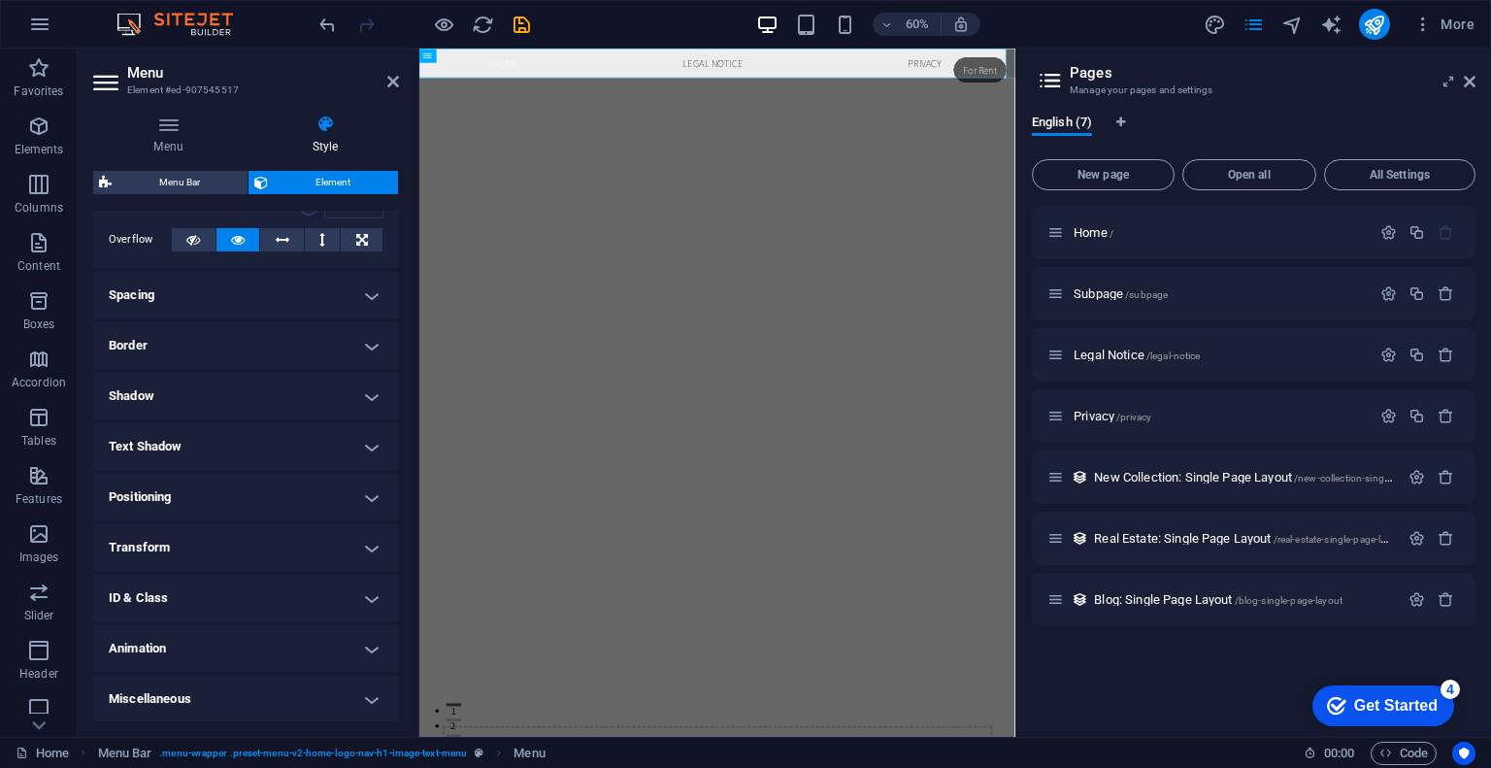
scroll to position [0, 0]
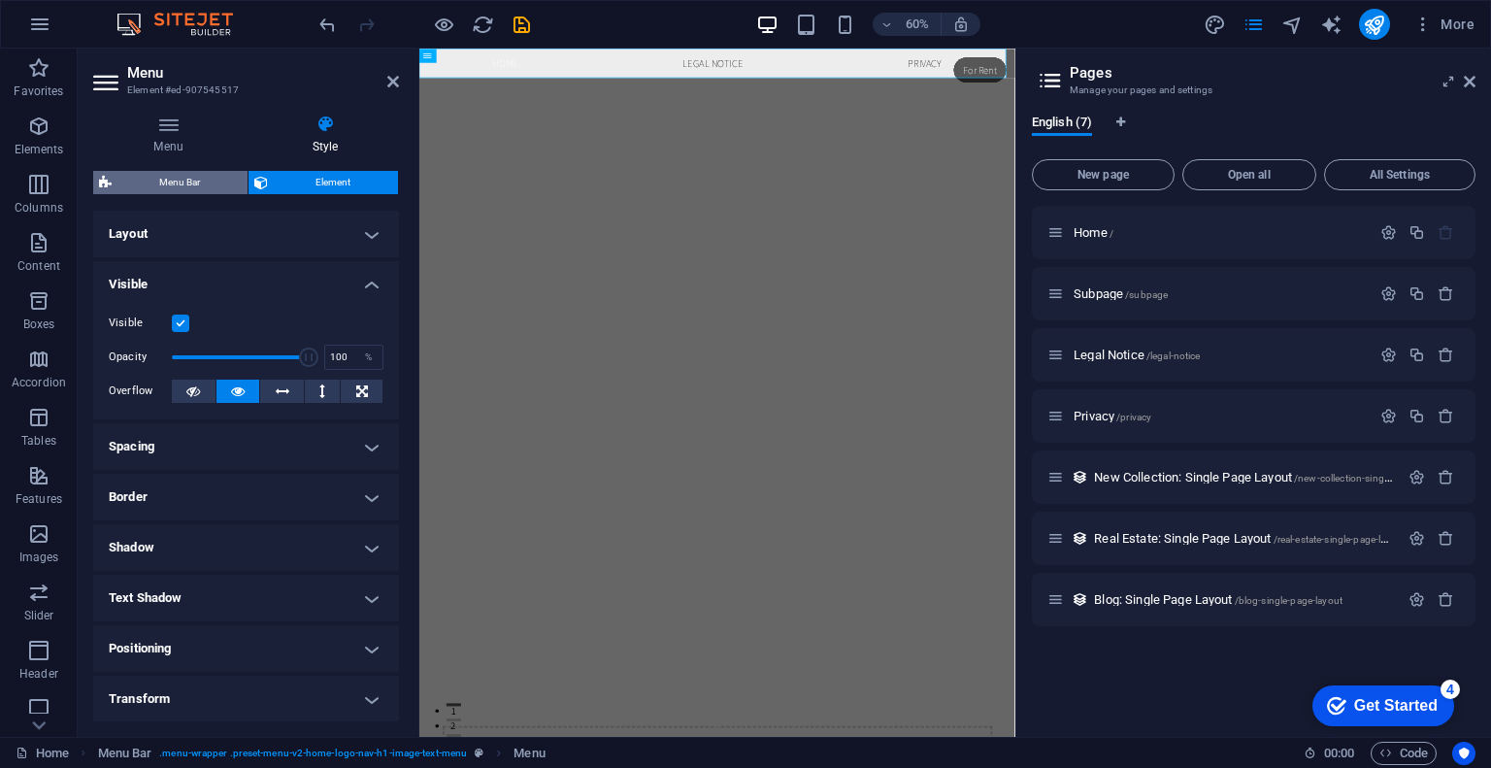
click at [149, 175] on span "Menu Bar" at bounding box center [179, 182] width 124 height 23
select select "rem"
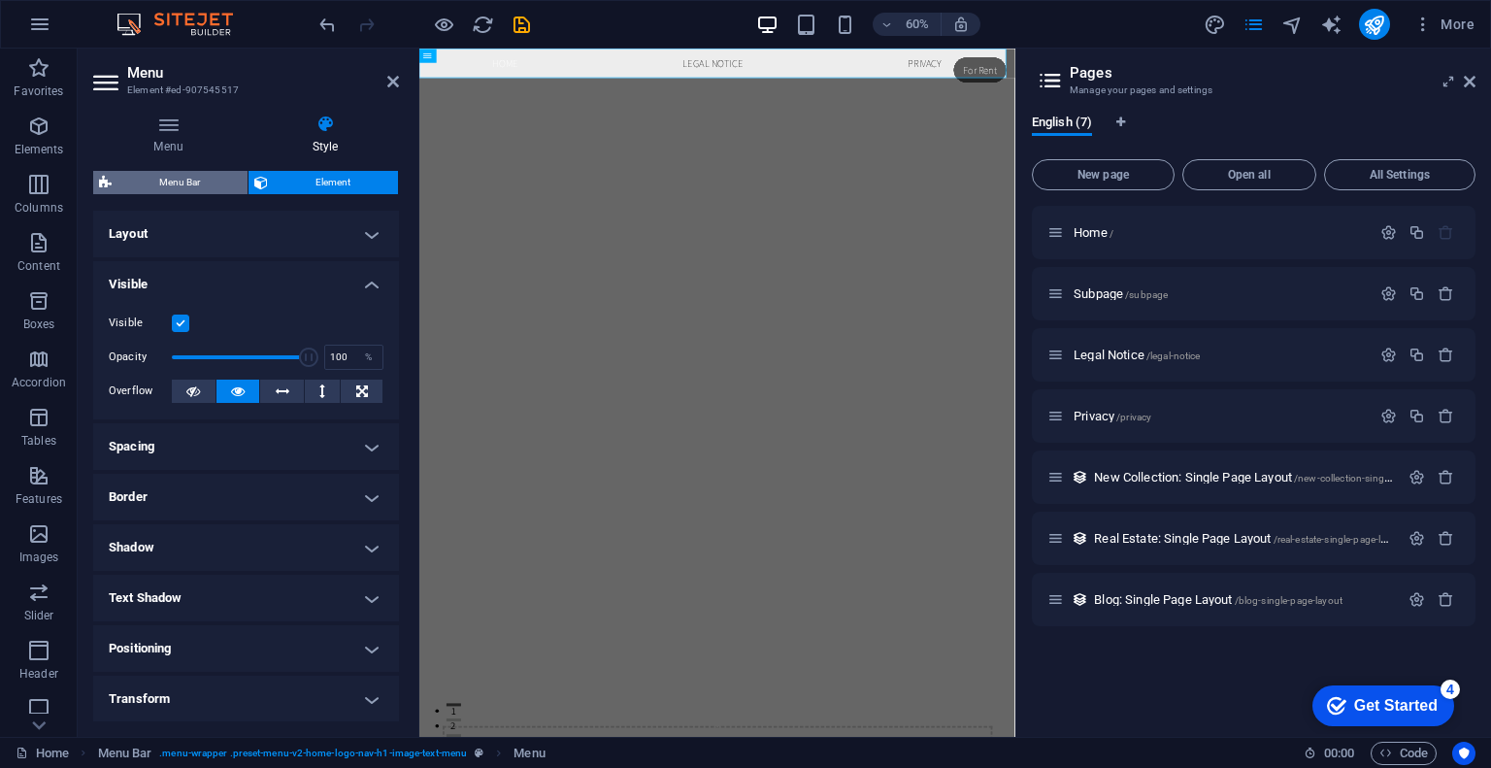
select select "rem"
select select "preset-menu-v2-home-logo-nav-h1-image-text-menu"
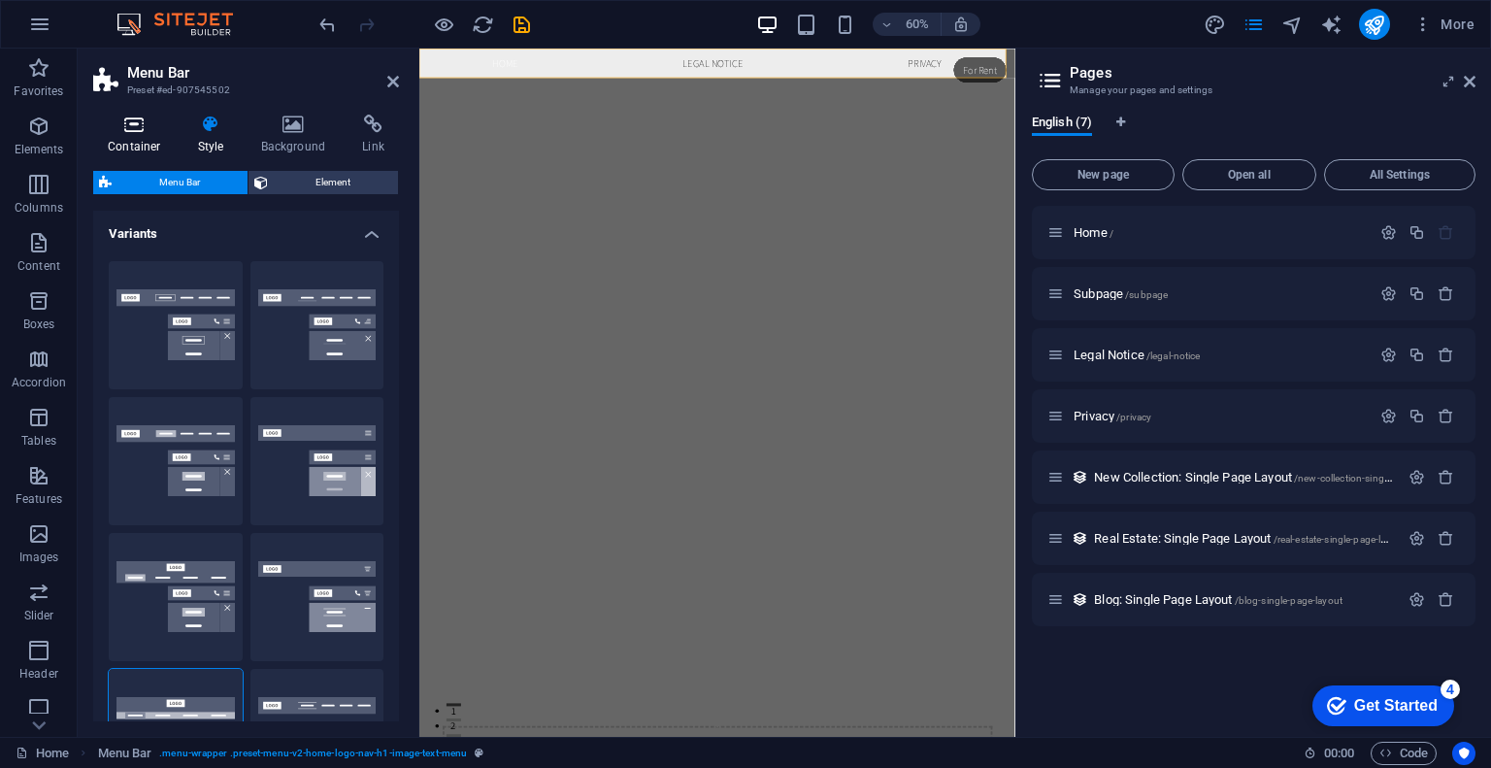
click at [147, 125] on icon at bounding box center [134, 124] width 83 height 19
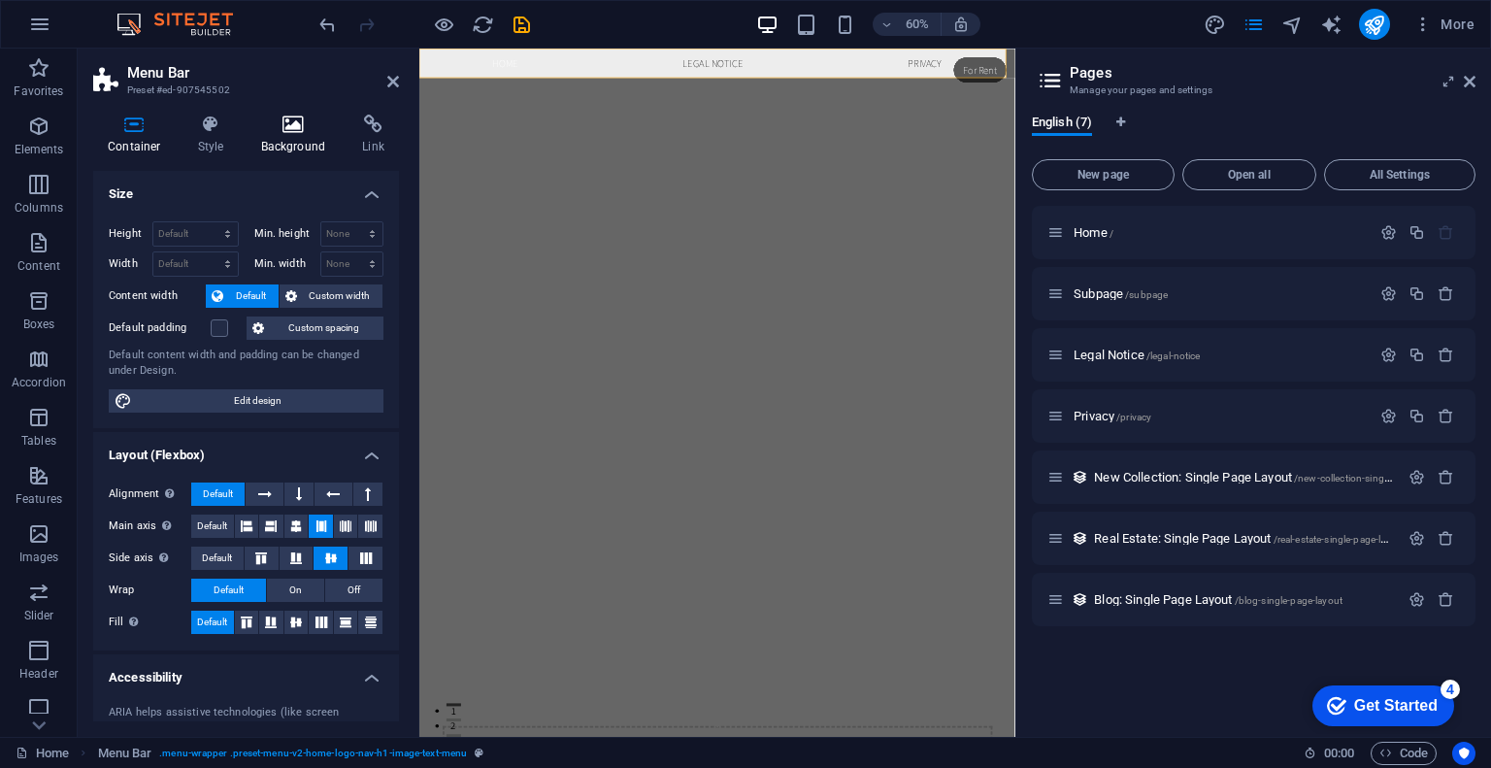
click at [283, 129] on icon at bounding box center [294, 124] width 94 height 19
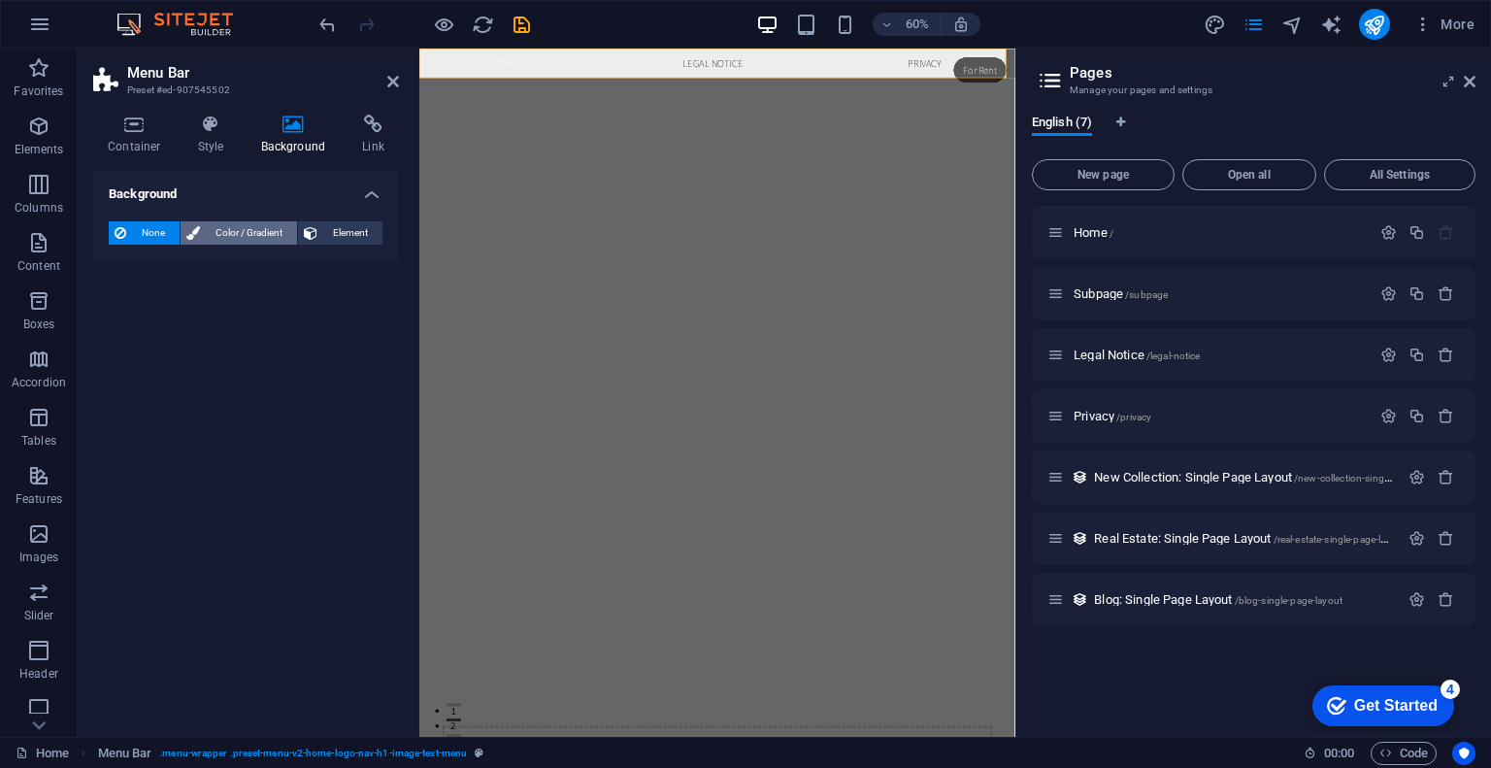
click at [223, 235] on span "Color / Gradient" at bounding box center [248, 232] width 85 height 23
click at [119, 312] on span at bounding box center [121, 310] width 21 height 21
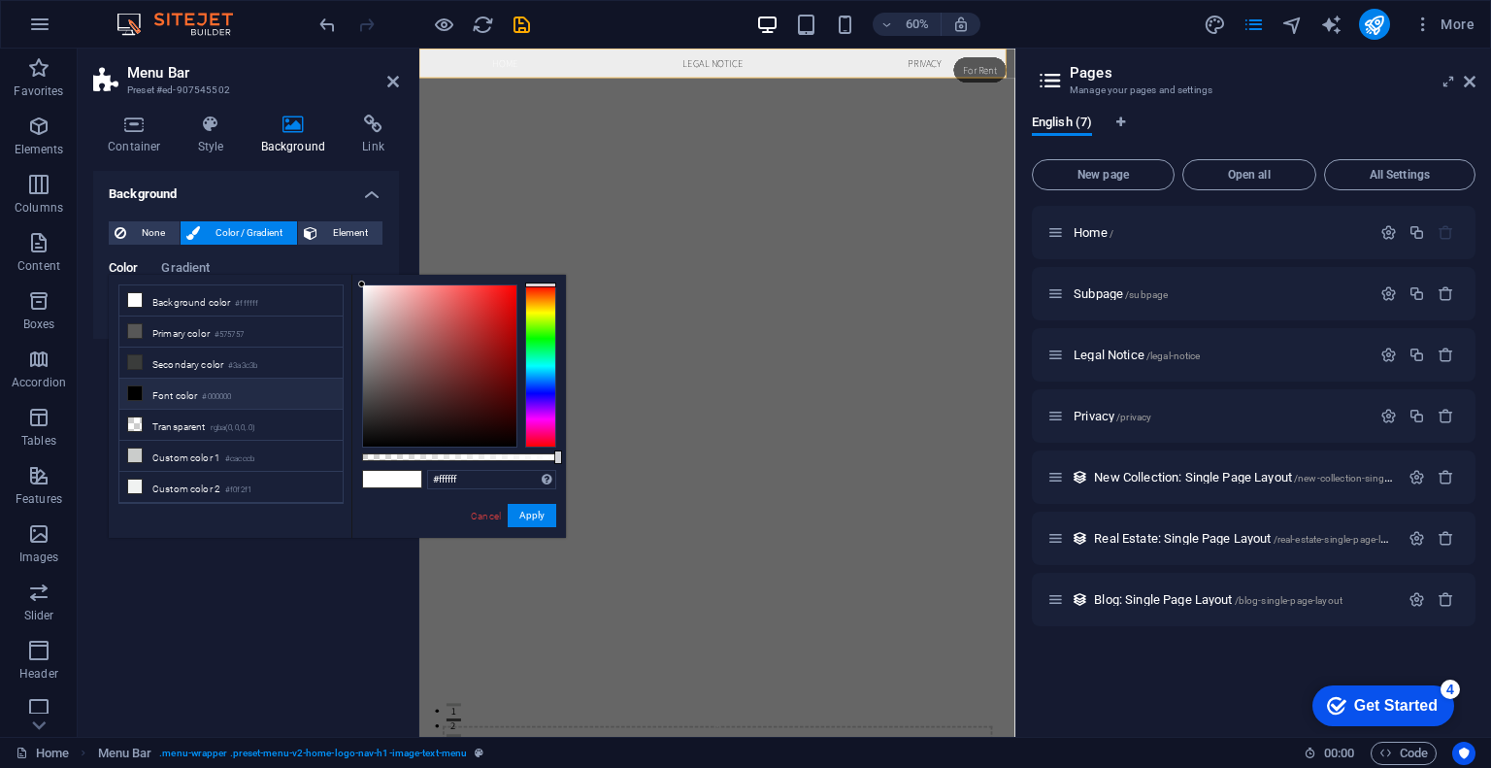
click at [137, 388] on icon at bounding box center [135, 393] width 14 height 14
click at [190, 294] on li "Background color #ffffff" at bounding box center [230, 300] width 223 height 31
drag, startPoint x: 495, startPoint y: 473, endPoint x: 353, endPoint y: 481, distance: 141.9
click at [353, 481] on div "#ffffff Supported formats #0852ed rgb(8, 82, 237) rgba(8, 82, 237, 90%) hsv(221…" at bounding box center [458, 547] width 215 height 545
drag, startPoint x: 364, startPoint y: 481, endPoint x: 374, endPoint y: 484, distance: 10.1
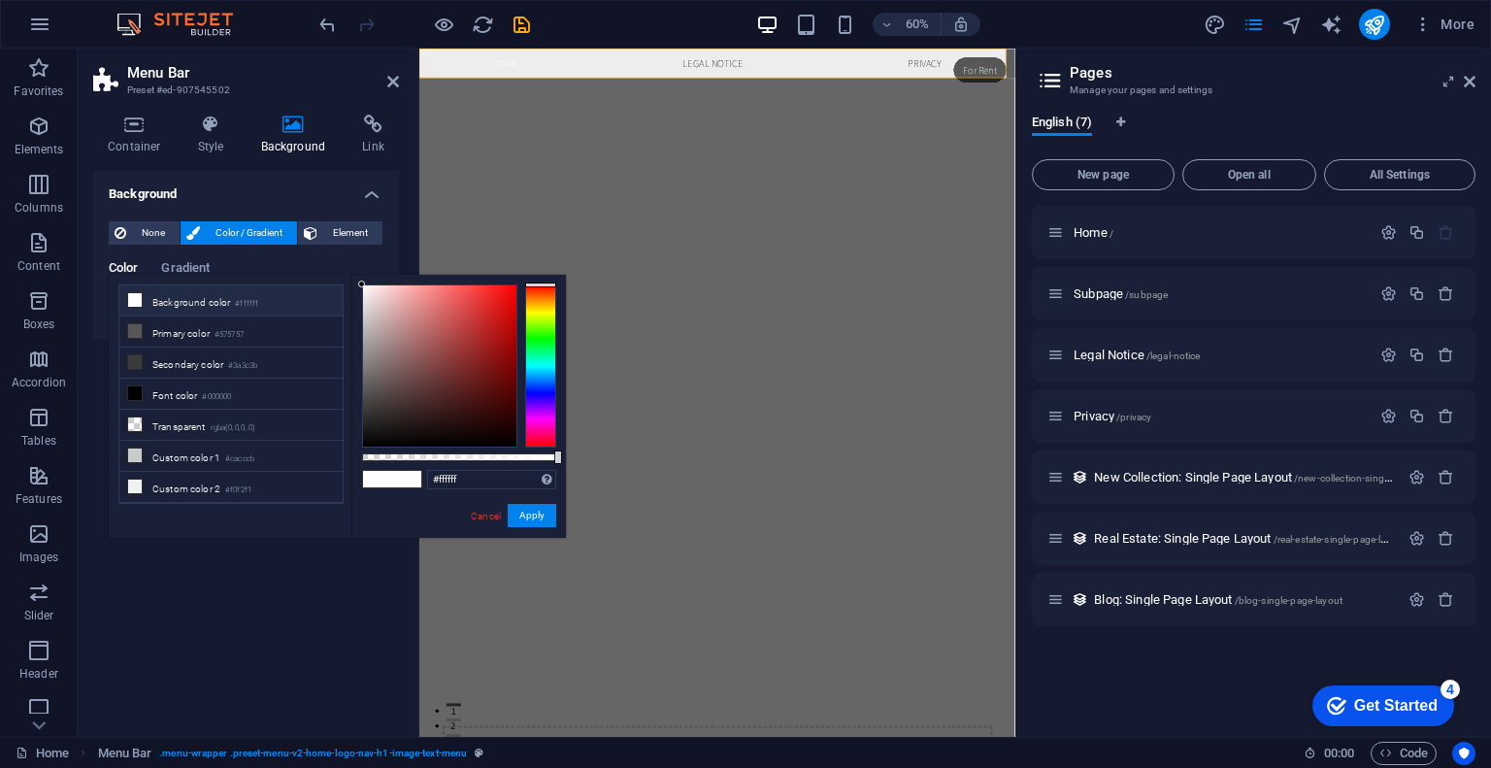
click at [374, 484] on span at bounding box center [377, 479] width 29 height 17
click at [372, 484] on span at bounding box center [377, 479] width 29 height 17
click at [386, 477] on span at bounding box center [377, 479] width 29 height 17
click at [453, 490] on div "#ffffff Supported formats #0852ed rgb(8, 82, 237) rgba(8, 82, 237, 90%) hsv(221…" at bounding box center [458, 547] width 215 height 545
click at [476, 481] on input "#ffffff" at bounding box center [491, 479] width 129 height 19
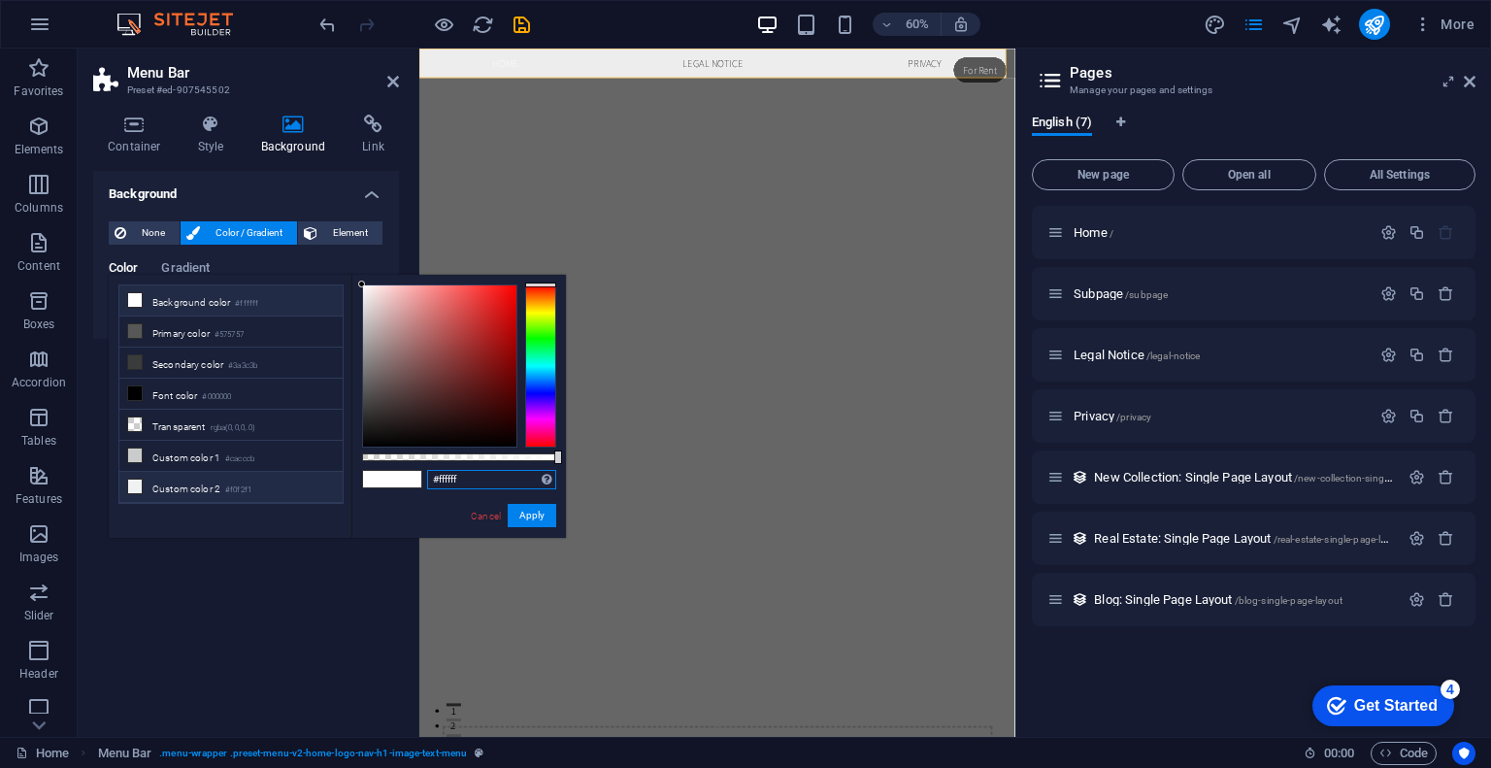
drag, startPoint x: 476, startPoint y: 481, endPoint x: 291, endPoint y: 472, distance: 184.6
click at [291, 472] on div "less Background color #ffffff Primary color #575757 Secondary color #3a3c3b Fon…" at bounding box center [337, 406] width 457 height 263
type input "#000000"
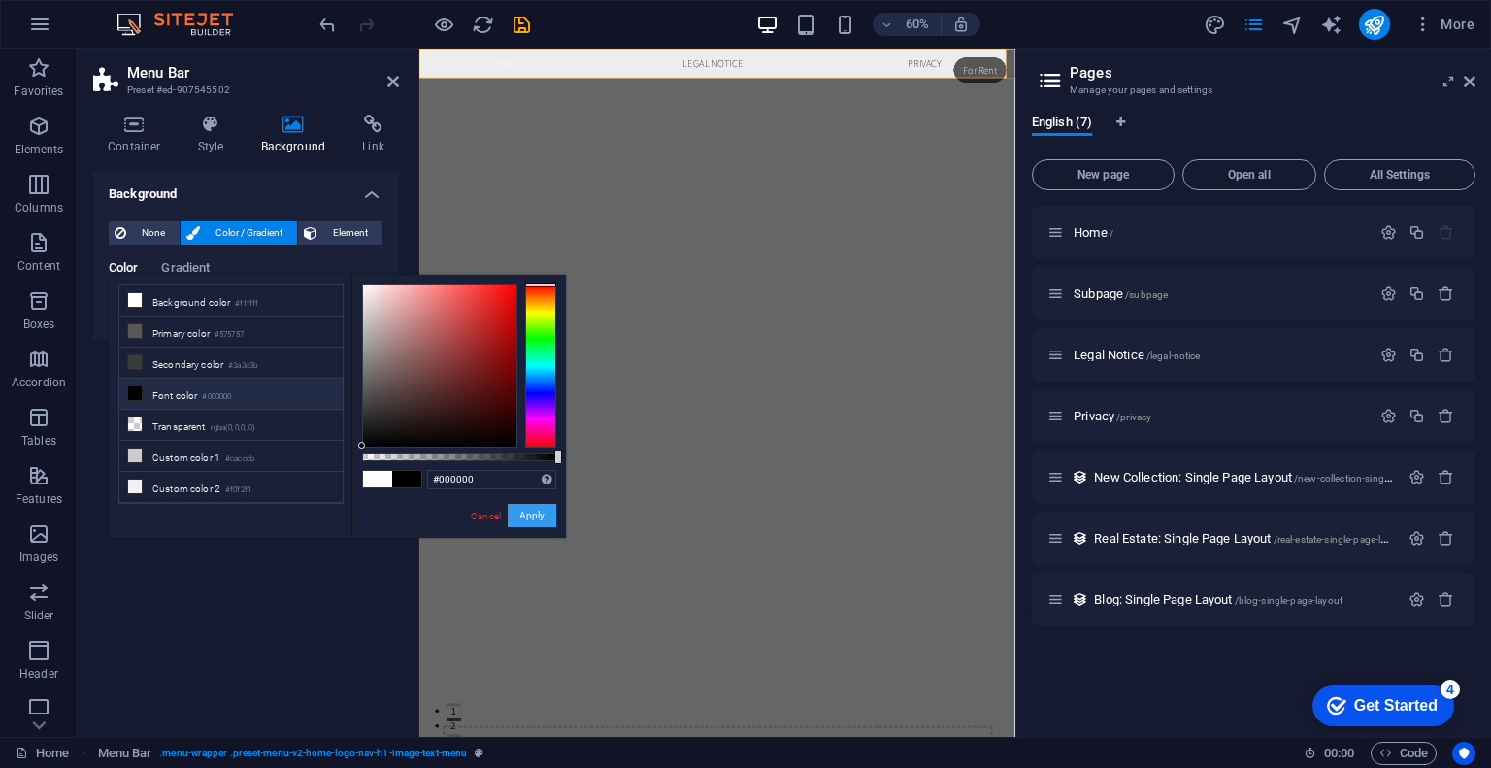
click at [527, 513] on button "Apply" at bounding box center [532, 515] width 49 height 23
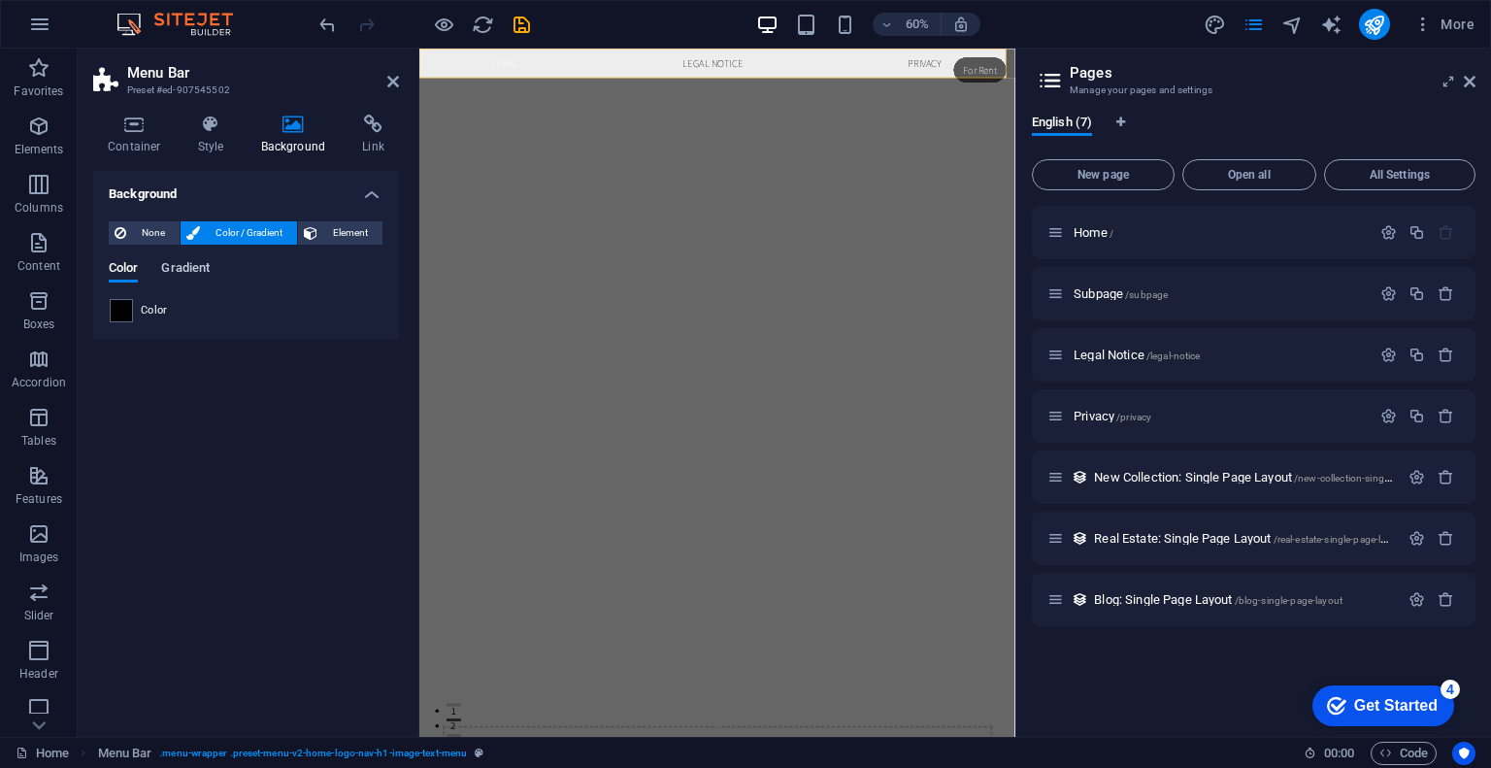
click at [191, 273] on span "Gradient" at bounding box center [185, 269] width 49 height 27
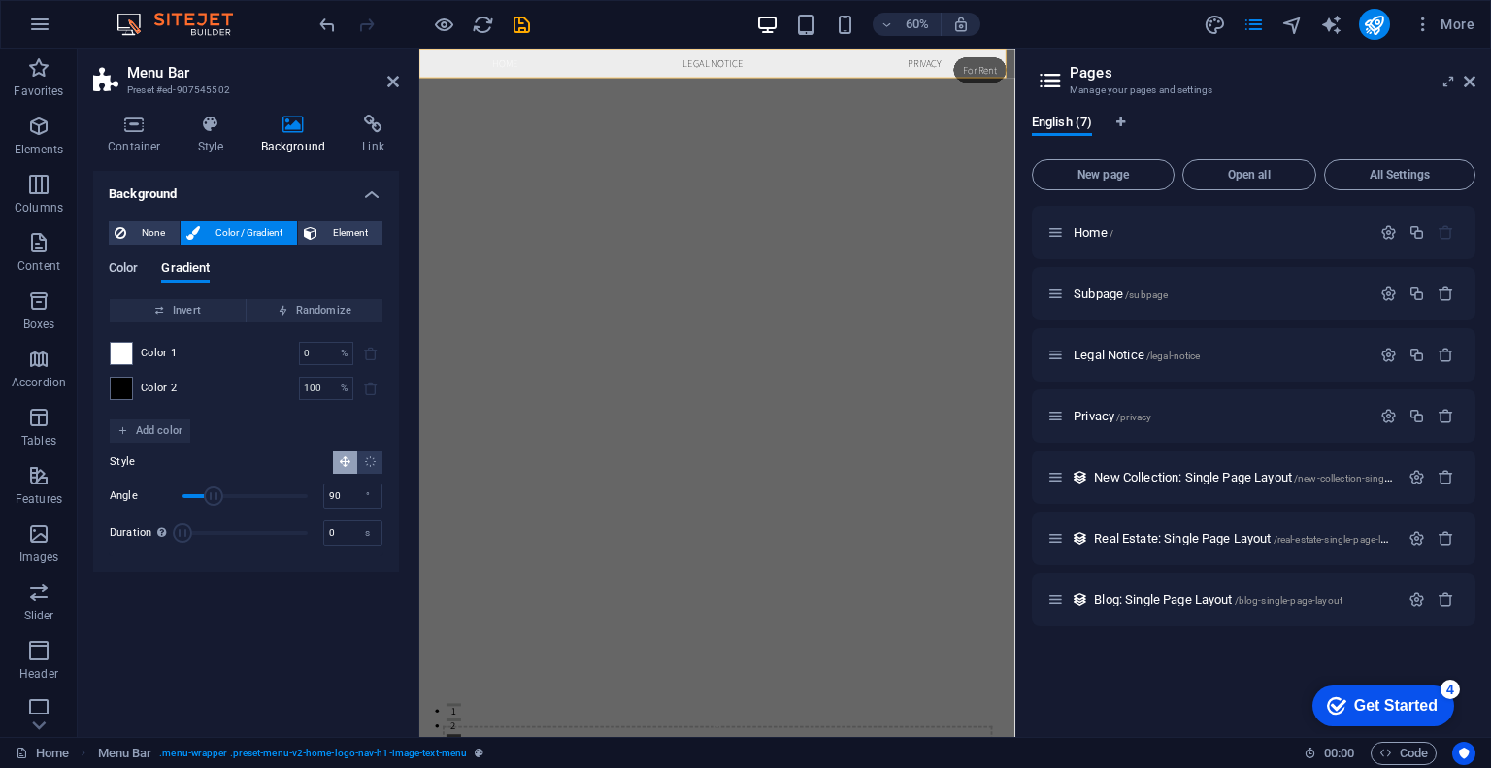
click at [128, 273] on span "Color" at bounding box center [123, 269] width 29 height 27
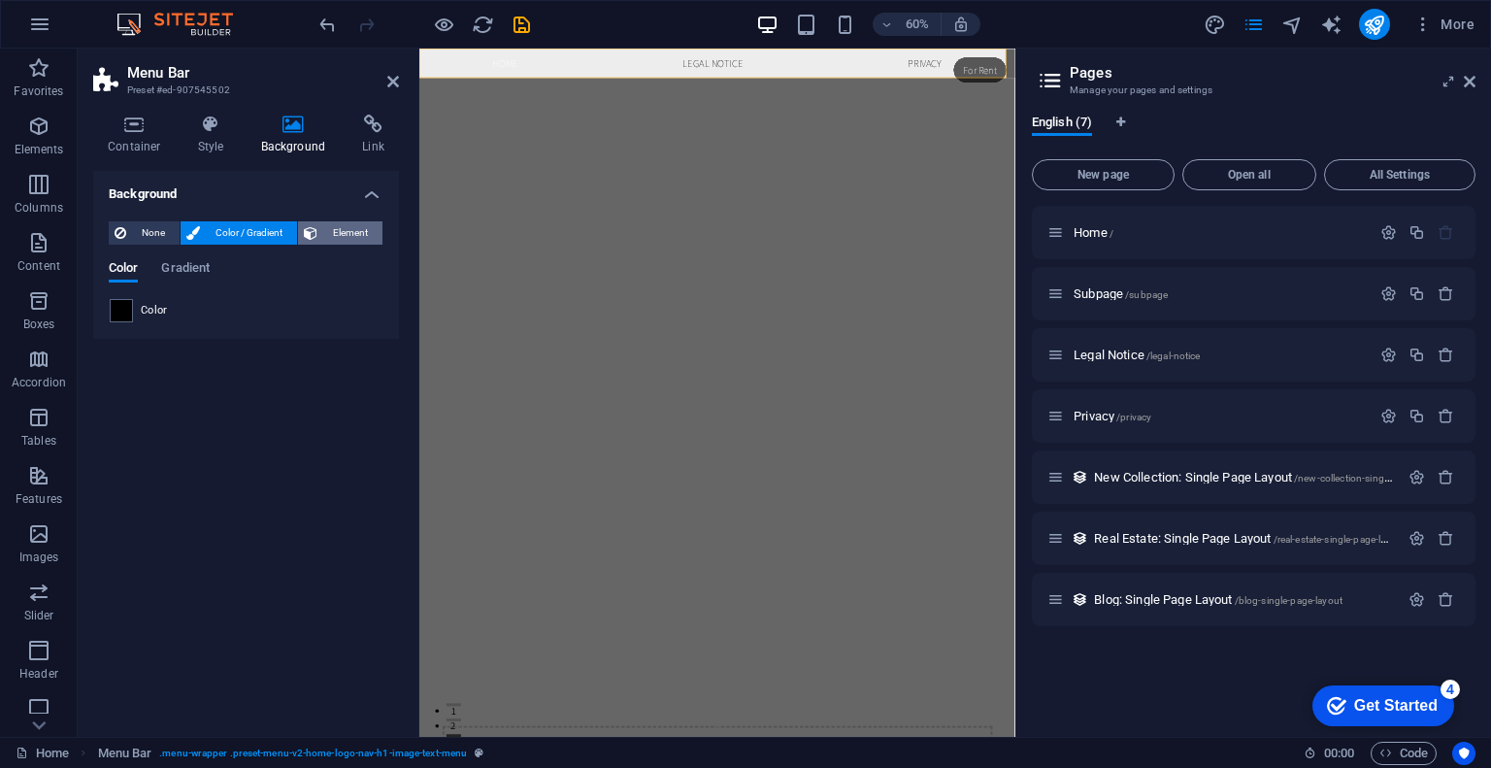
click at [354, 224] on span "Element" at bounding box center [349, 232] width 53 height 23
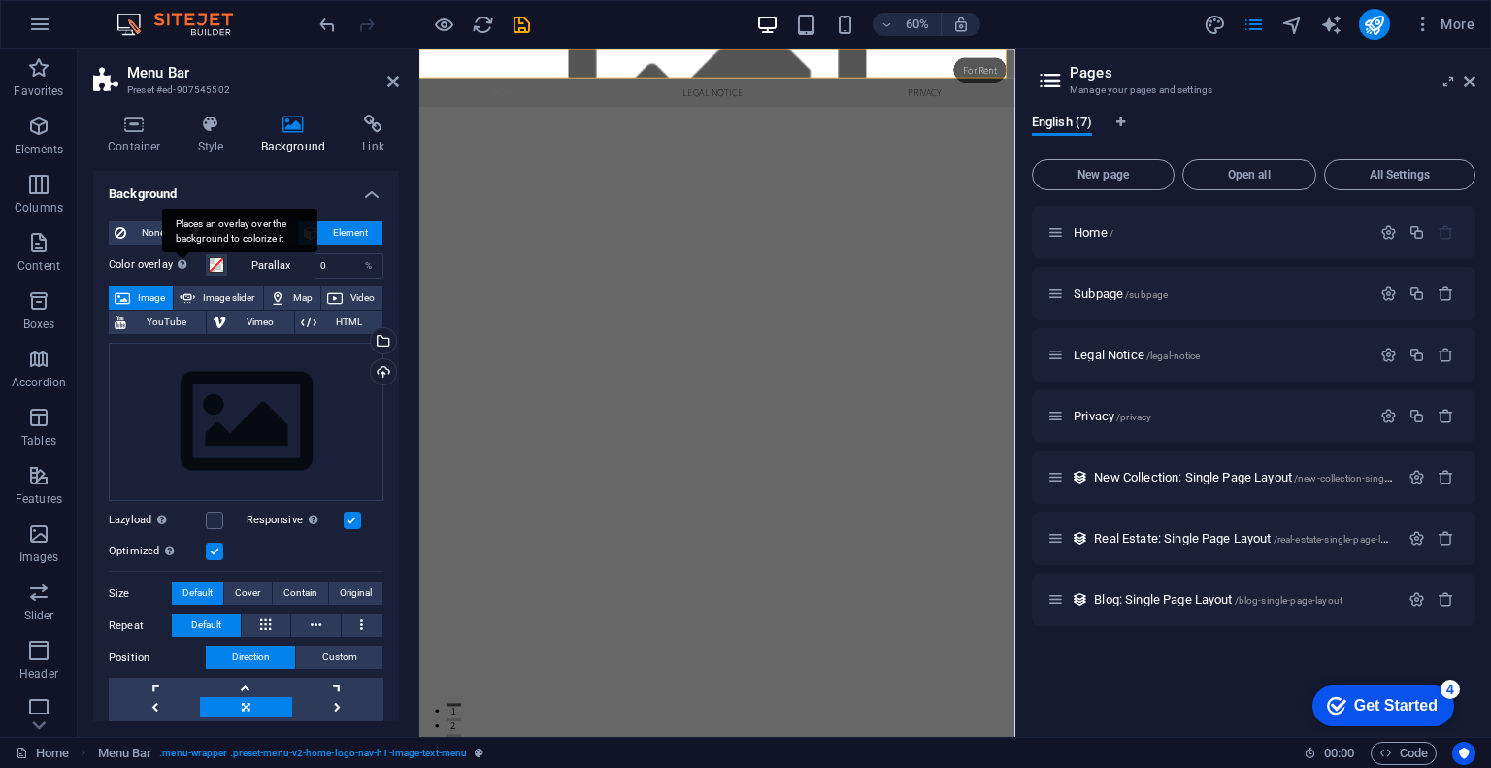
click at [261, 222] on div "Places an overlay over the background to colorize it" at bounding box center [239, 231] width 155 height 44
click at [227, 254] on button "Color overlay Places an overlay over the background to colorize it" at bounding box center [216, 264] width 21 height 21
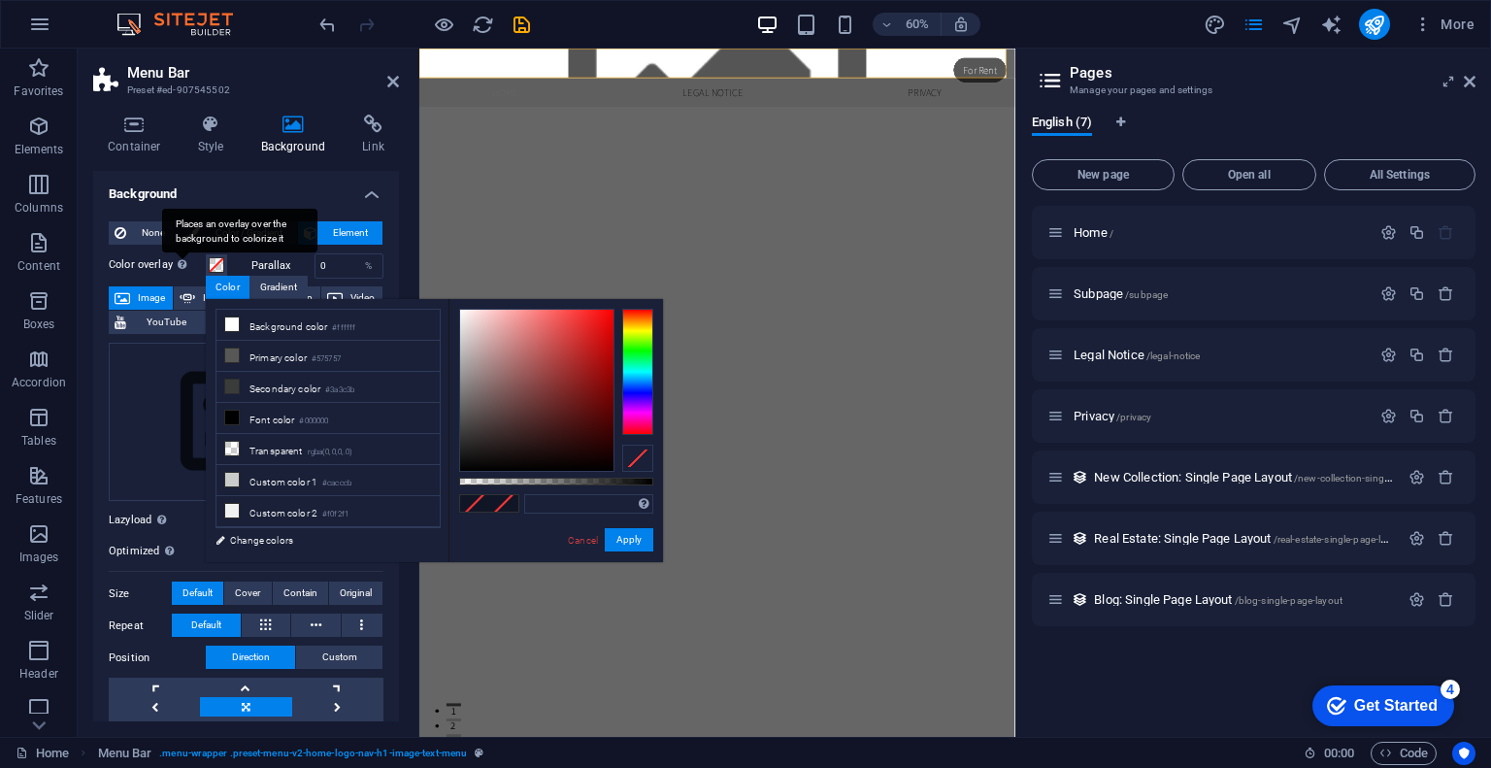
click at [264, 222] on div "Places an overlay over the background to colorize it" at bounding box center [239, 231] width 155 height 44
click at [227, 254] on button "Color overlay Places an overlay over the background to colorize it" at bounding box center [216, 264] width 21 height 21
click at [267, 231] on span "Color / Gradient" at bounding box center [248, 232] width 85 height 23
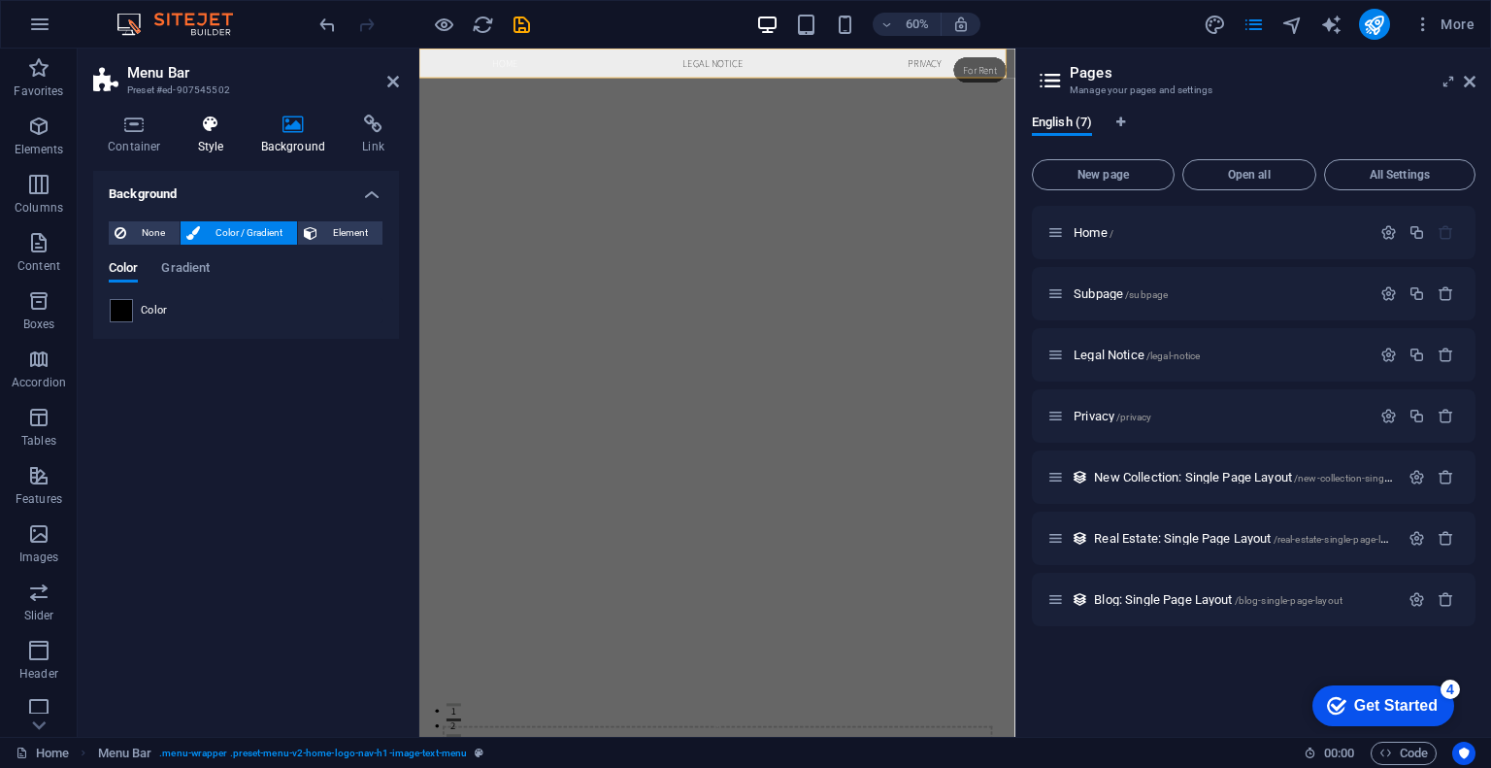
drag, startPoint x: 224, startPoint y: 197, endPoint x: 192, endPoint y: 142, distance: 63.9
click at [192, 142] on div "Container Style Background Link Size Height Default px rem % vh vw Min. height …" at bounding box center [246, 418] width 306 height 607
click at [192, 142] on h4 "Style" at bounding box center [214, 135] width 63 height 41
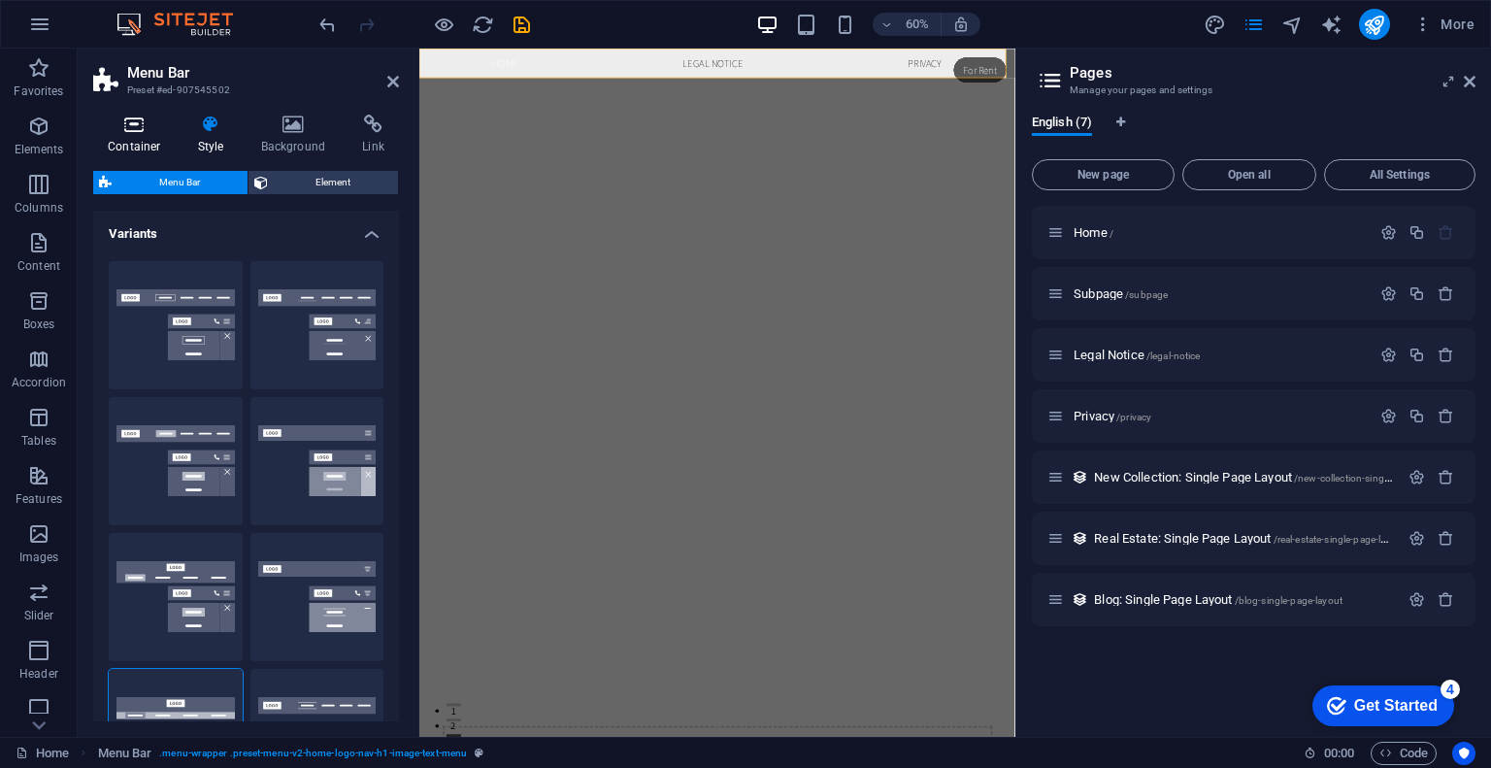
click at [143, 131] on icon at bounding box center [134, 124] width 83 height 19
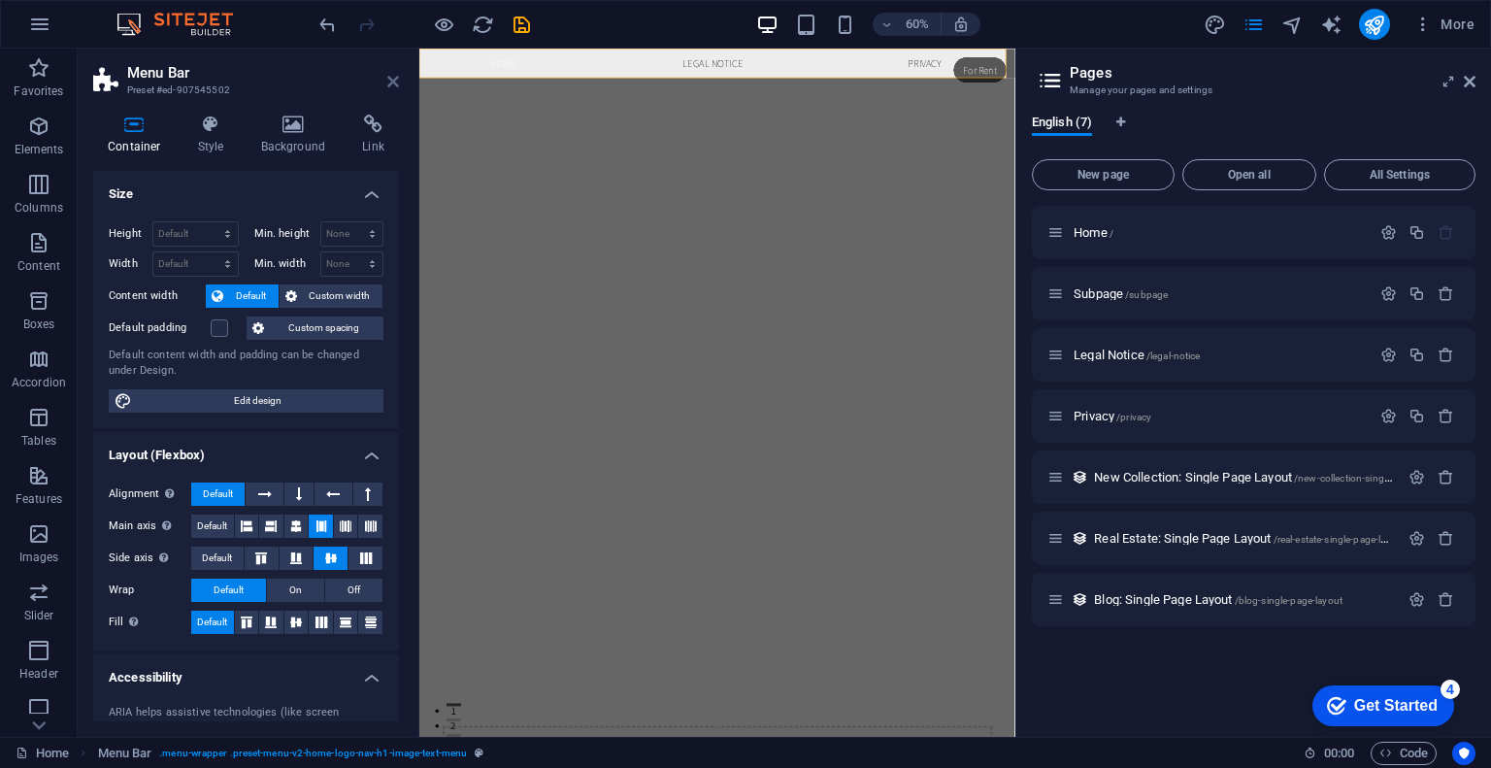
click at [393, 83] on icon at bounding box center [393, 82] width 12 height 16
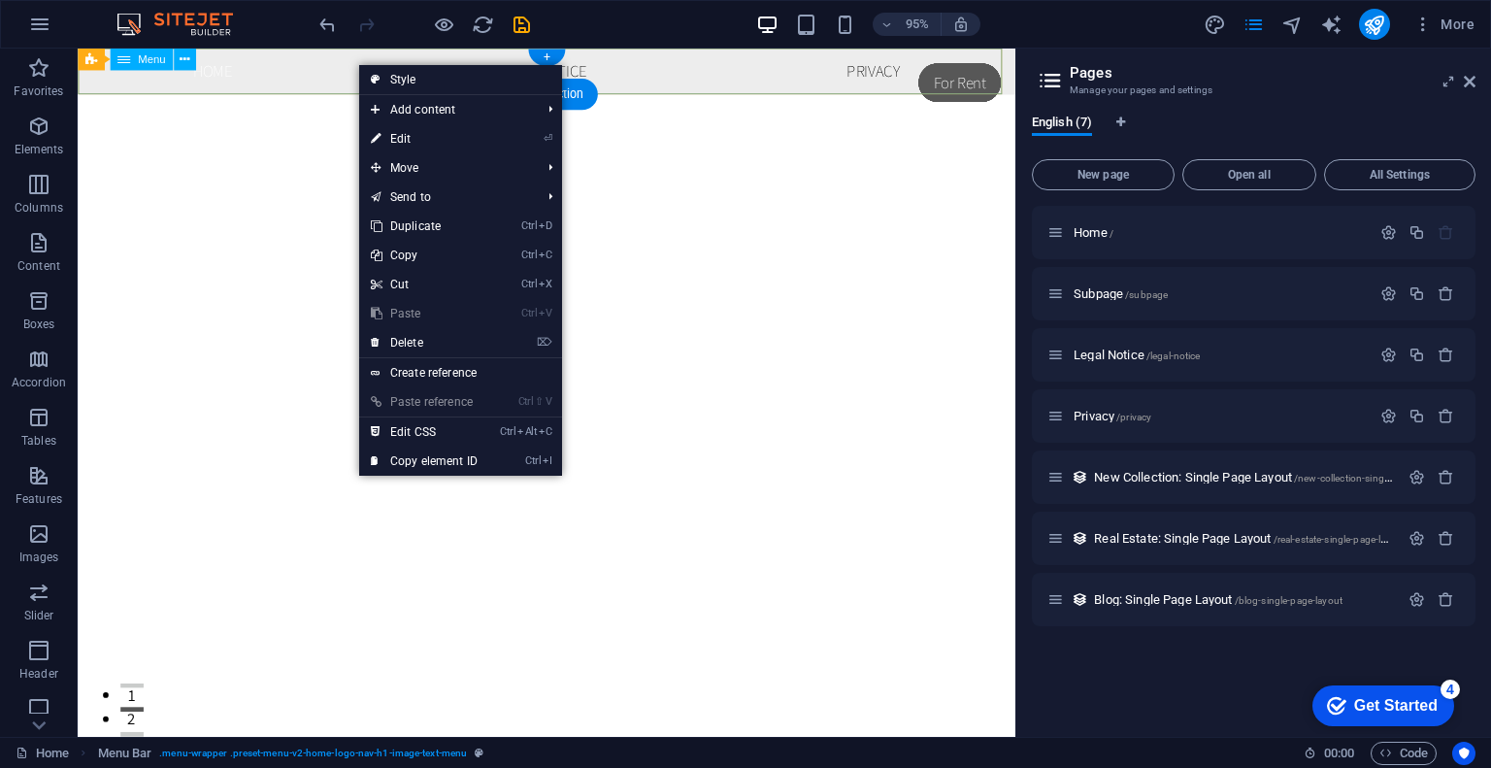
click at [334, 71] on nav "Home Legal Notice Privacy" at bounding box center [571, 73] width 987 height 49
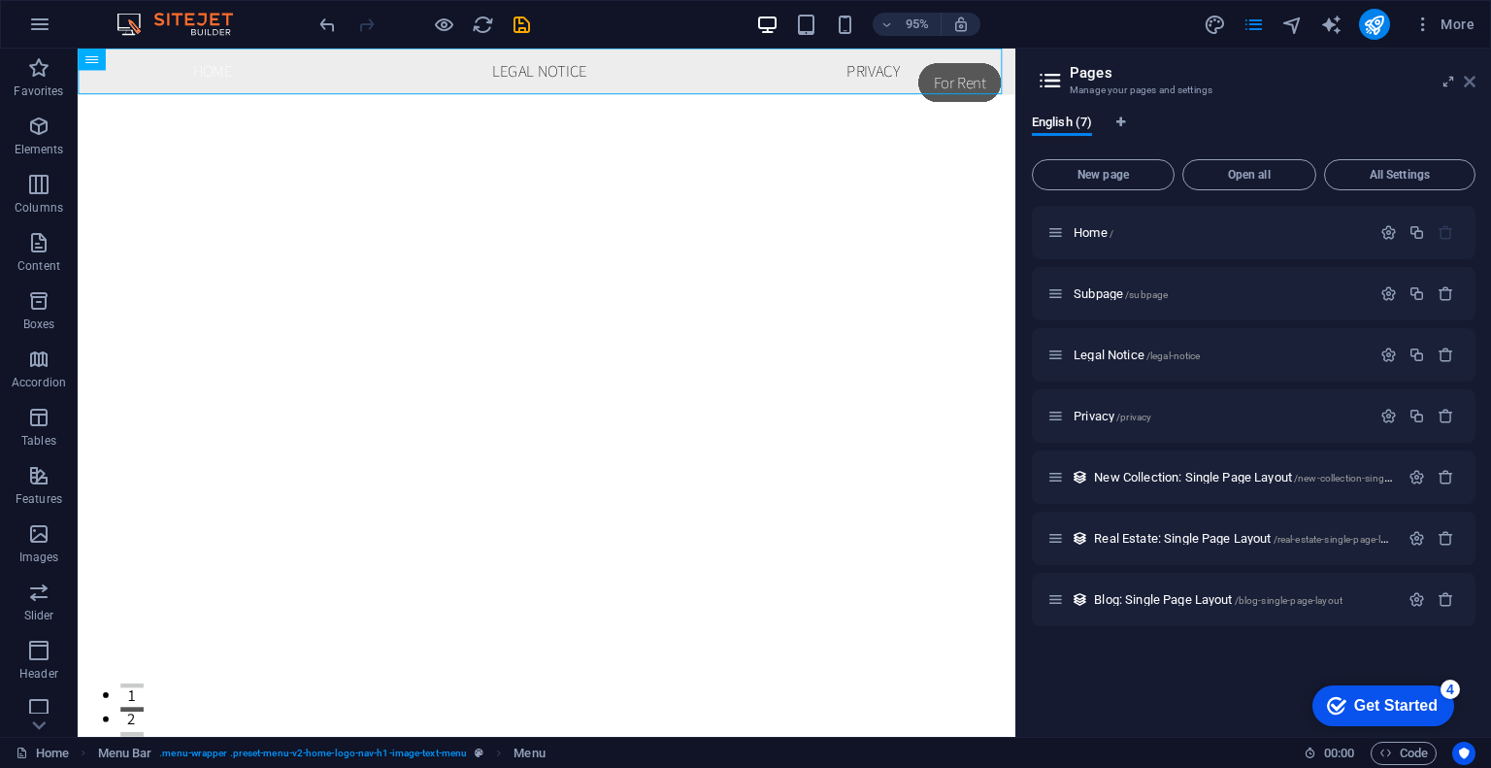
click at [1464, 82] on icon at bounding box center [1470, 82] width 12 height 16
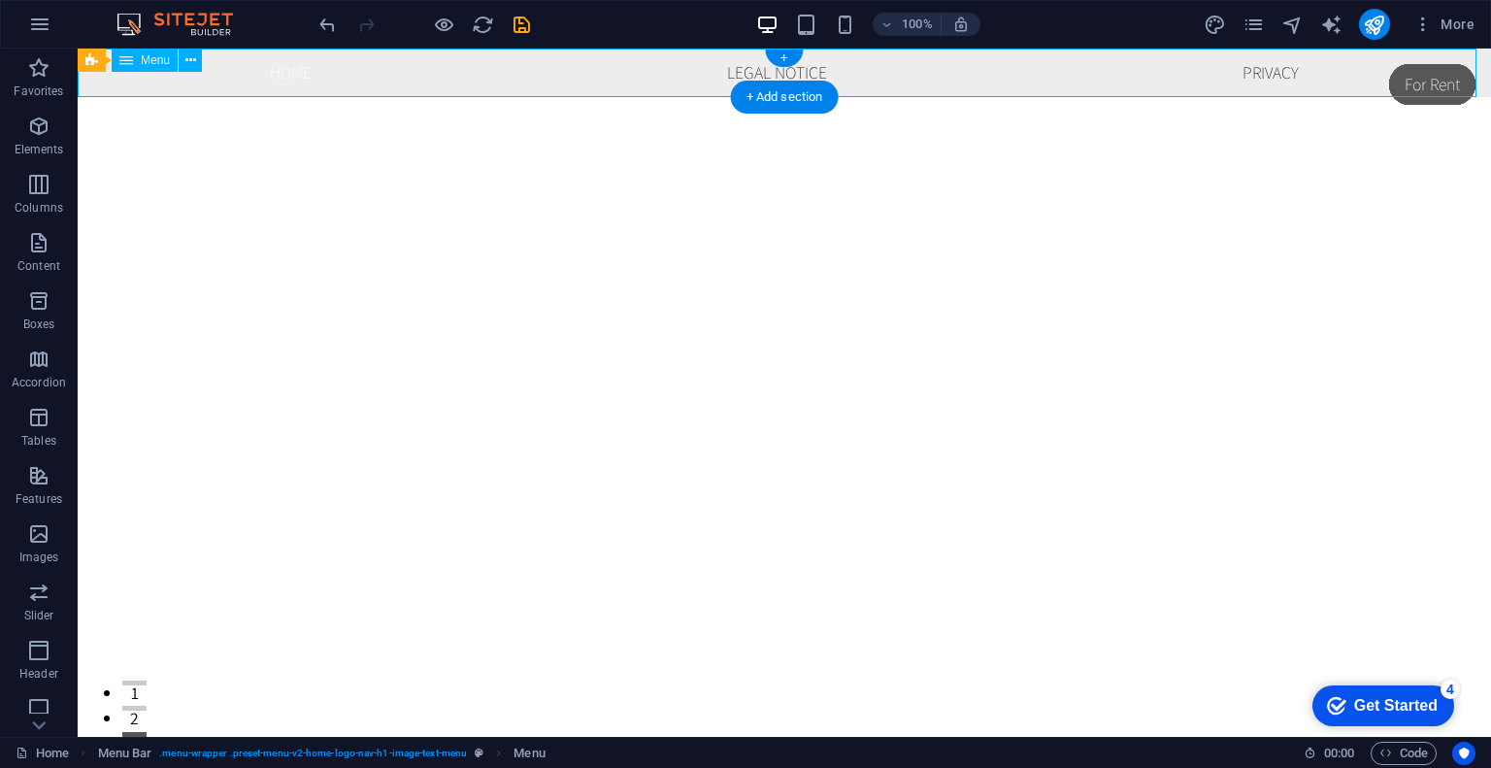
click at [602, 87] on nav "Home Legal Notice Privacy" at bounding box center [784, 73] width 1413 height 49
click at [447, 81] on nav "Home Legal Notice Privacy" at bounding box center [784, 73] width 1413 height 49
click at [190, 74] on nav "Home Legal Notice Privacy" at bounding box center [784, 73] width 1413 height 49
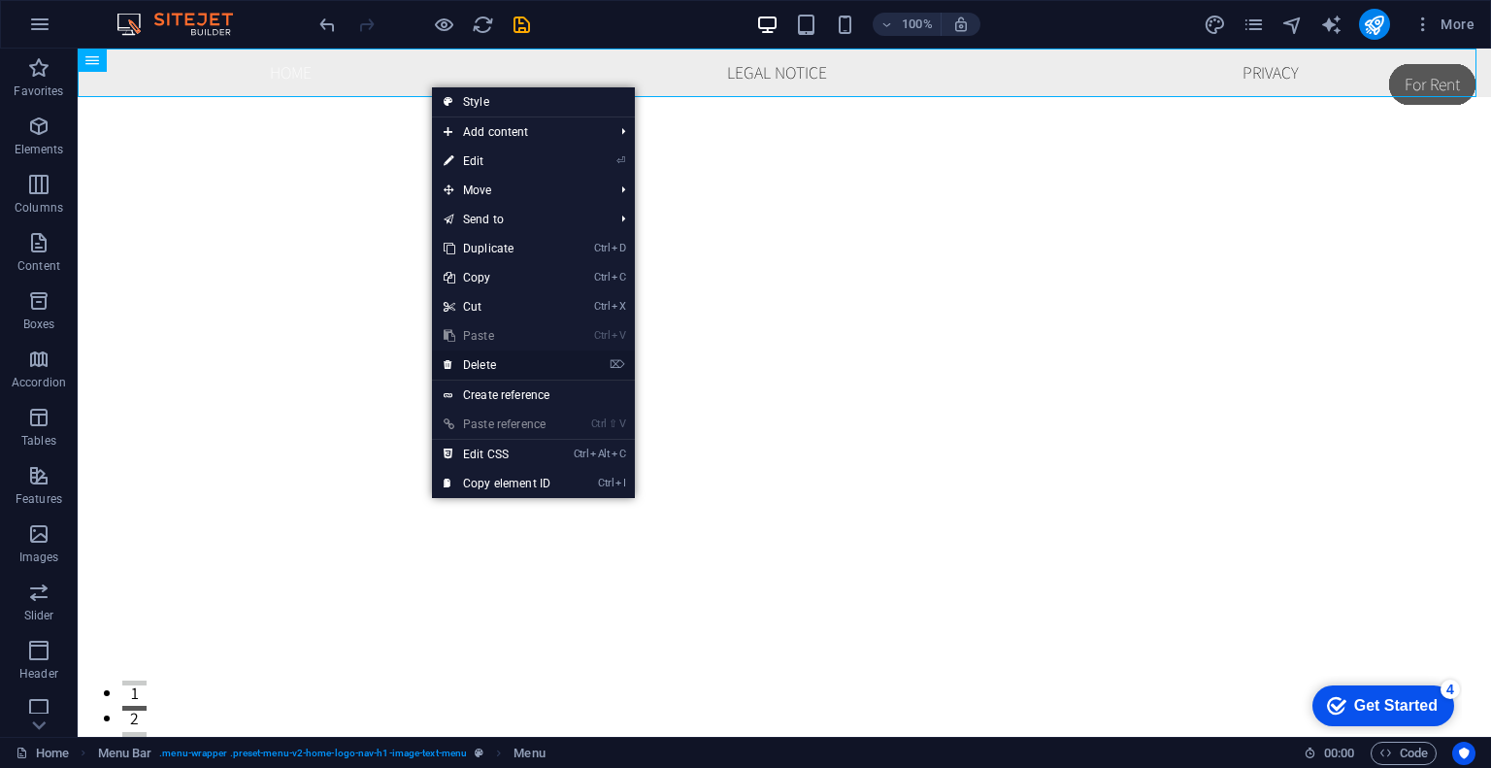
click at [473, 356] on link "⌦ Delete" at bounding box center [497, 364] width 130 height 29
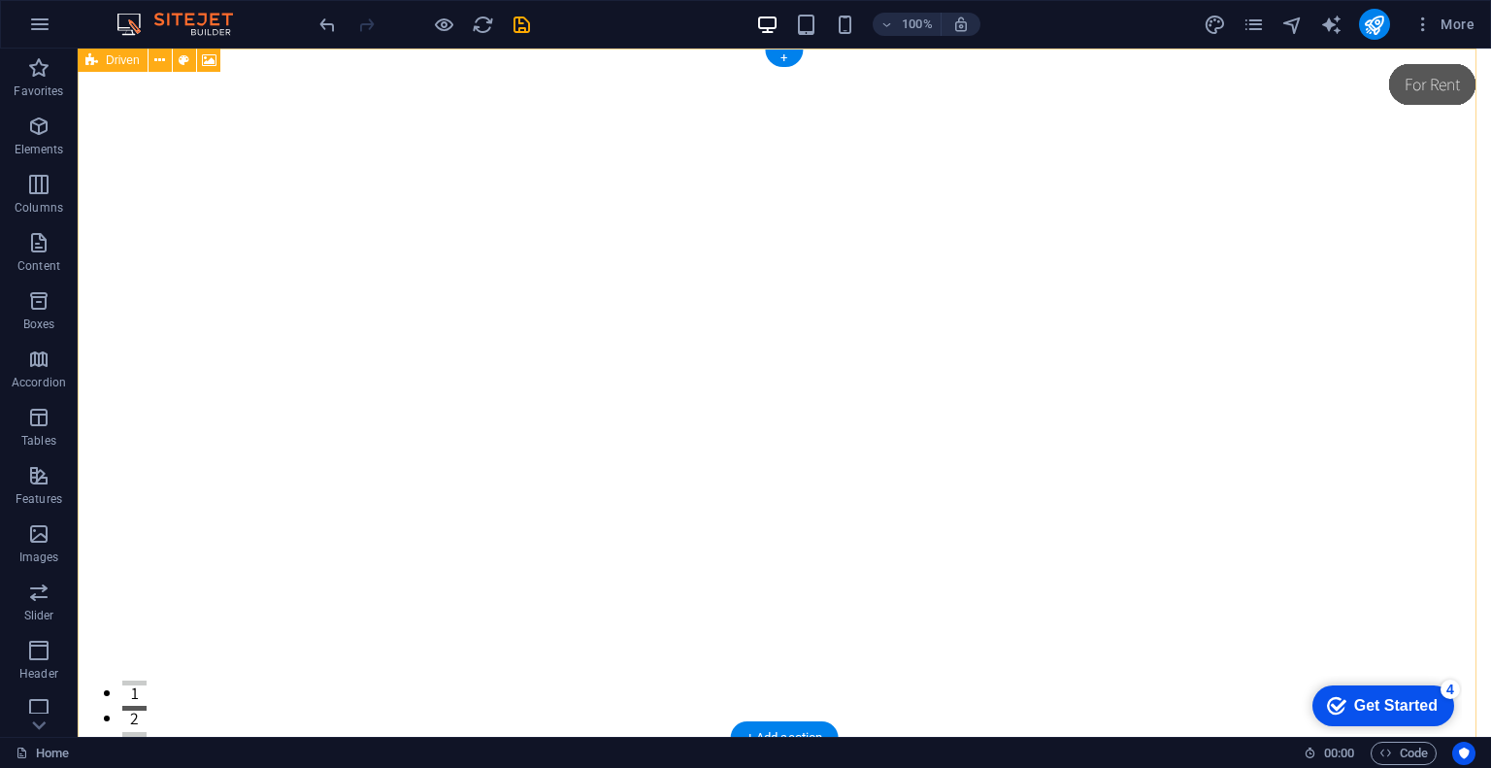
click at [727, 227] on div "Drop content here or Add elements Paste clipboard" at bounding box center [784, 697] width 1413 height 1296
click at [166, 62] on button at bounding box center [160, 60] width 23 height 23
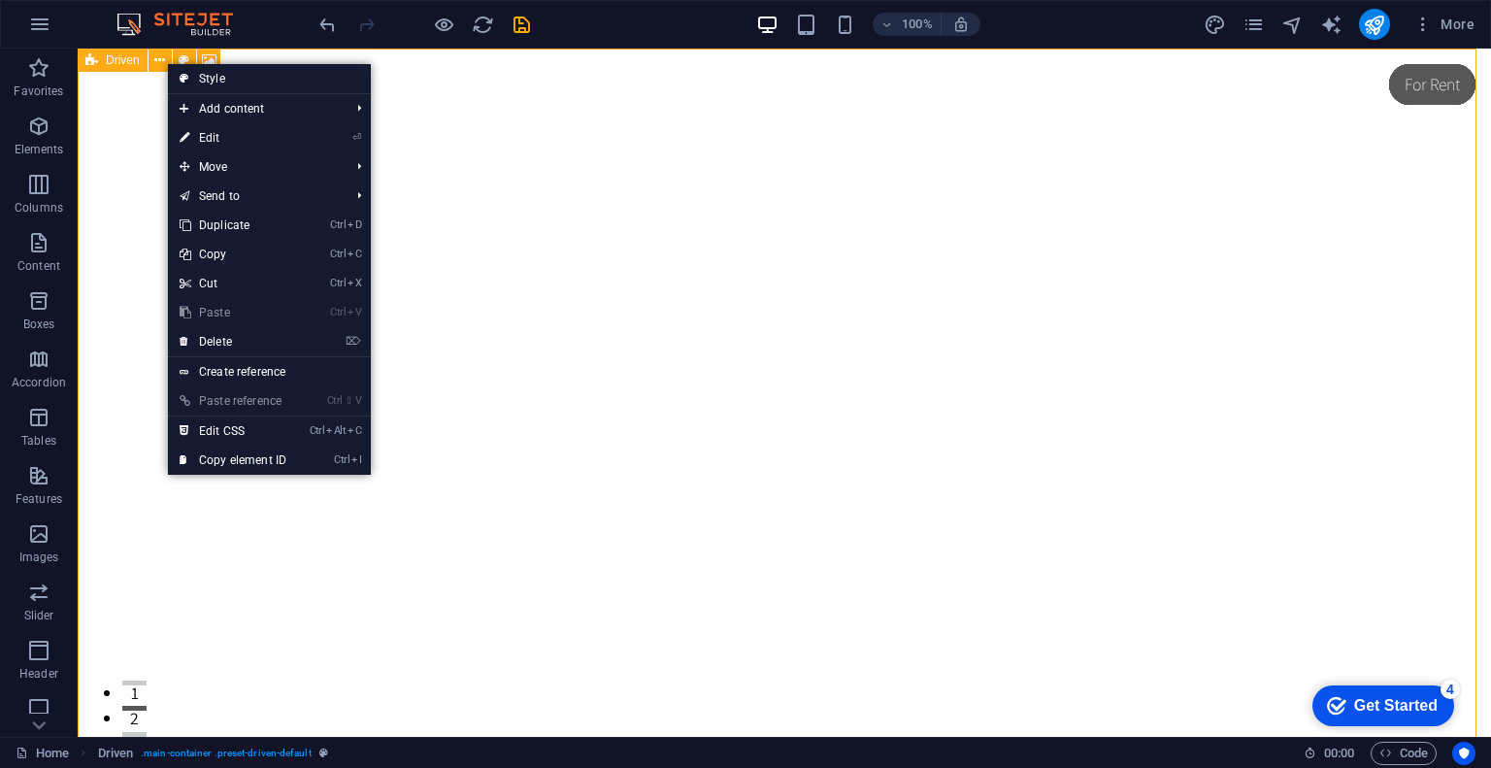
click at [123, 68] on div "Driven" at bounding box center [113, 60] width 70 height 23
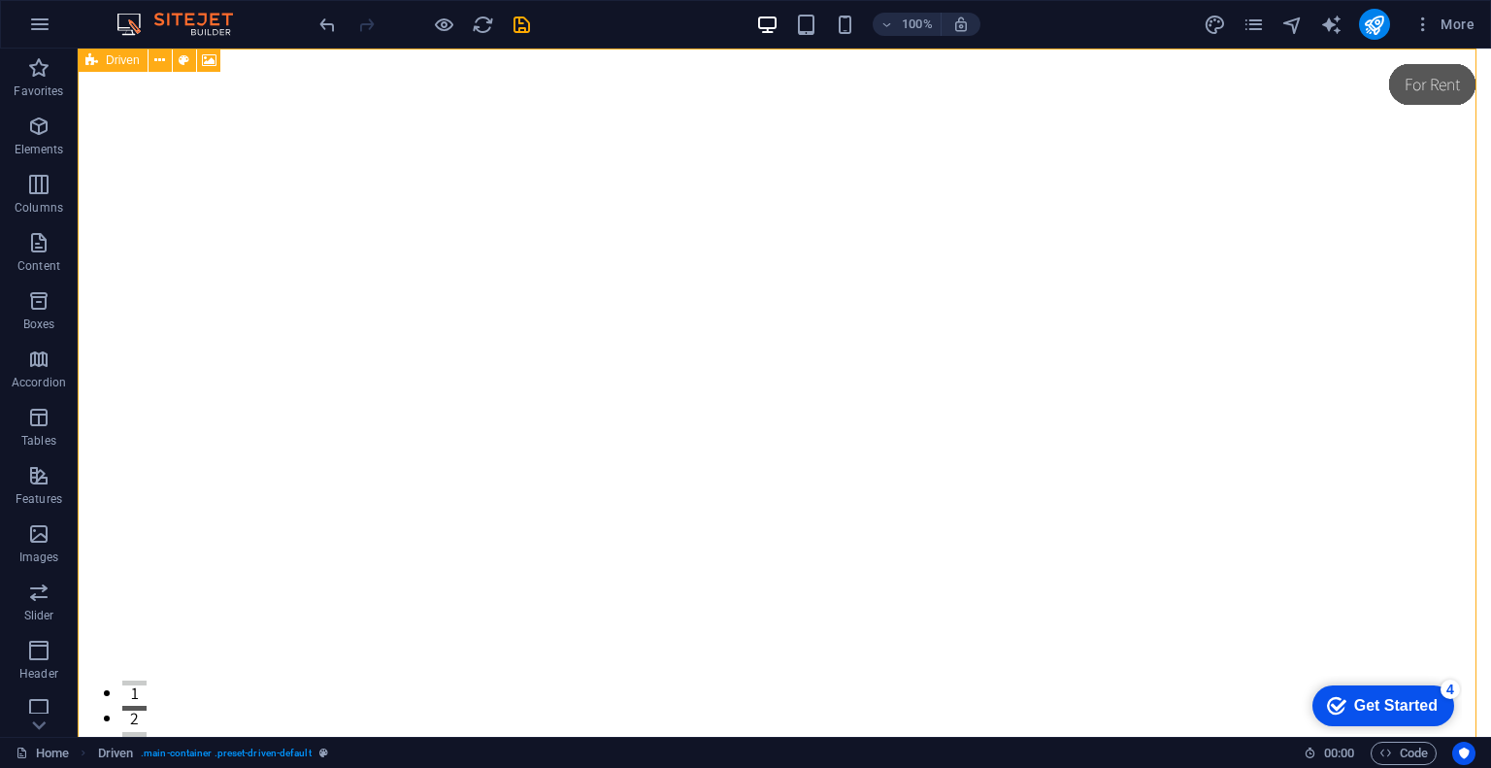
click at [109, 65] on span "Driven" at bounding box center [123, 60] width 34 height 12
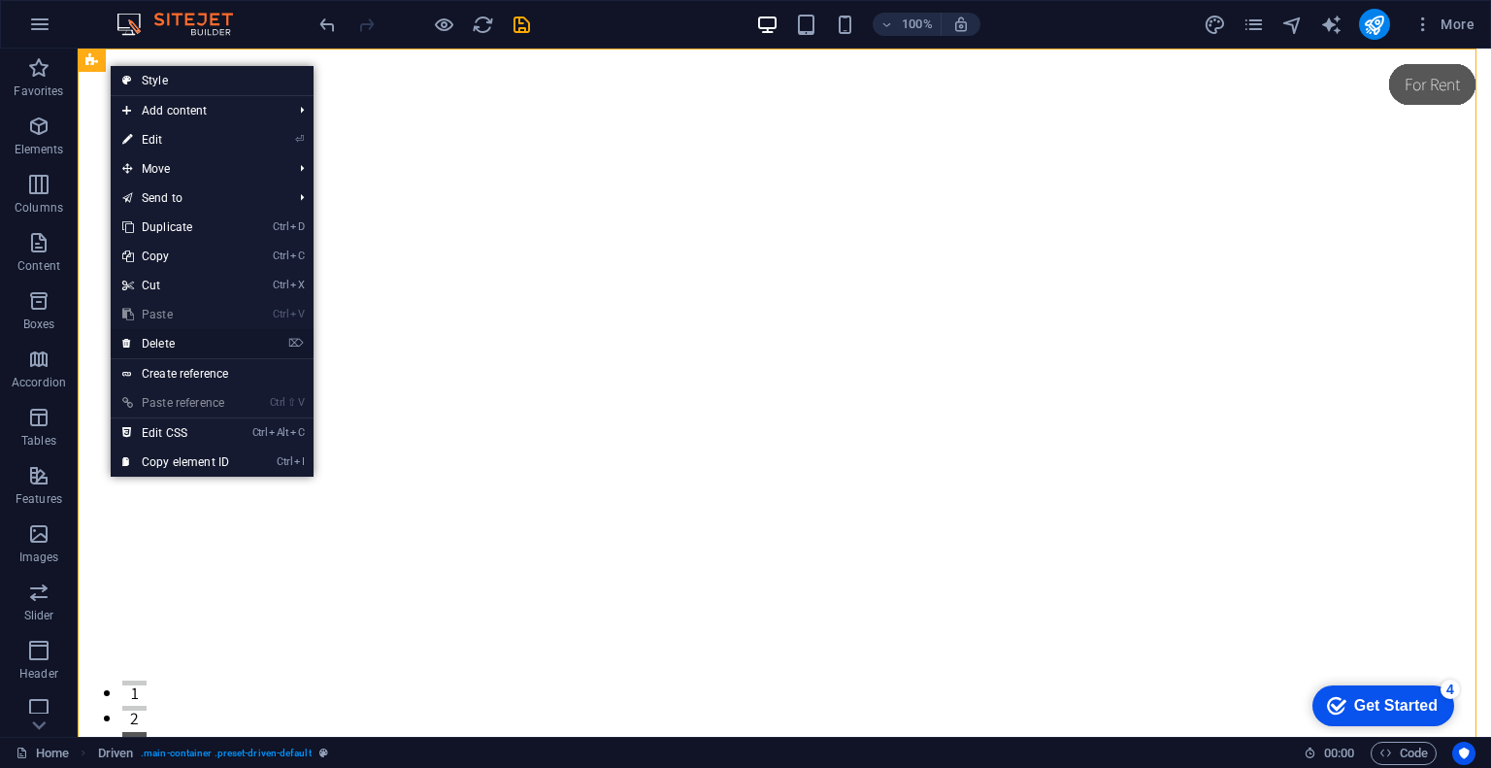
click at [155, 352] on link "⌦ Delete" at bounding box center [176, 343] width 130 height 29
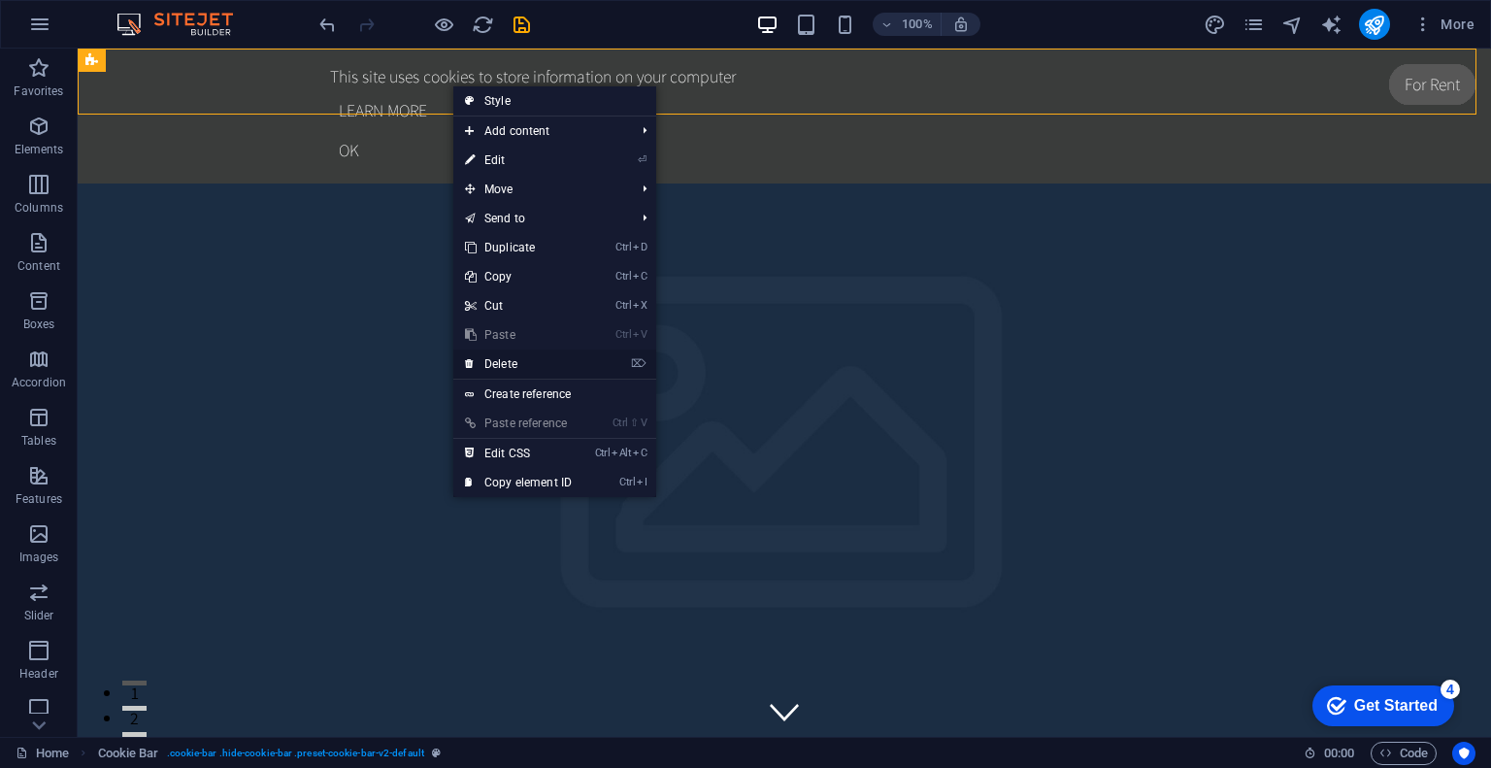
click at [516, 360] on link "⌦ Delete" at bounding box center [518, 363] width 130 height 29
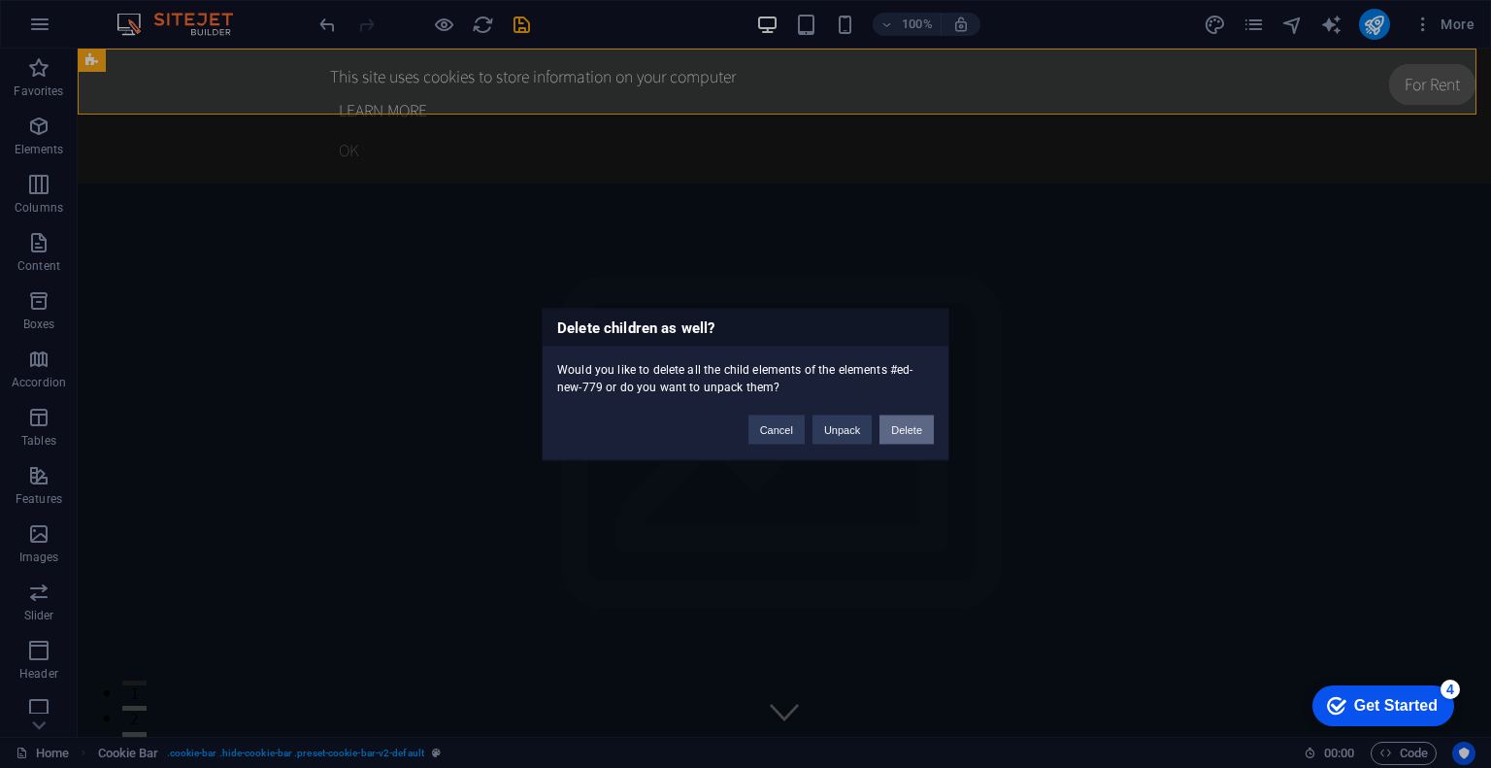
click at [904, 426] on button "Delete" at bounding box center [906, 429] width 54 height 29
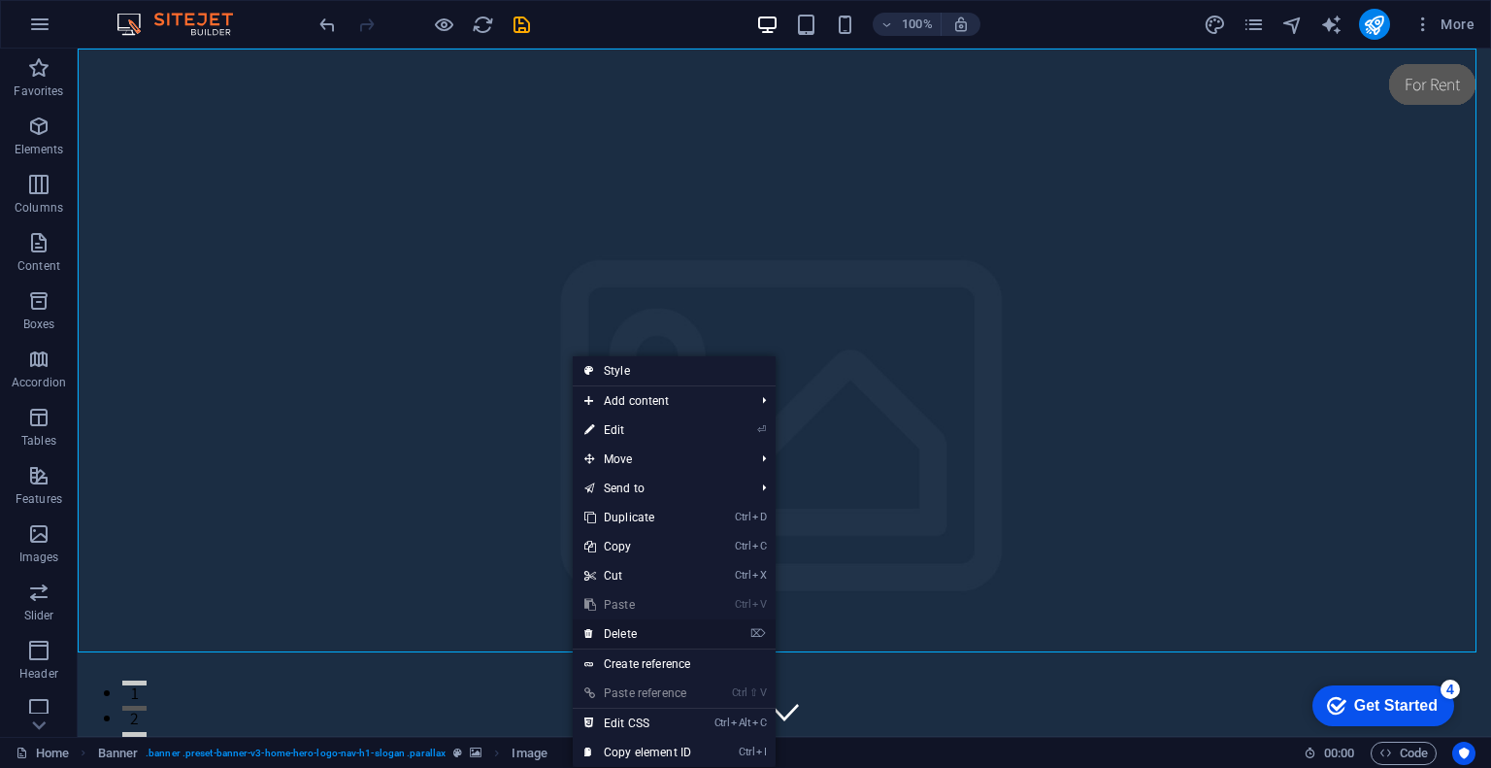
click at [615, 636] on link "⌦ Delete" at bounding box center [638, 633] width 130 height 29
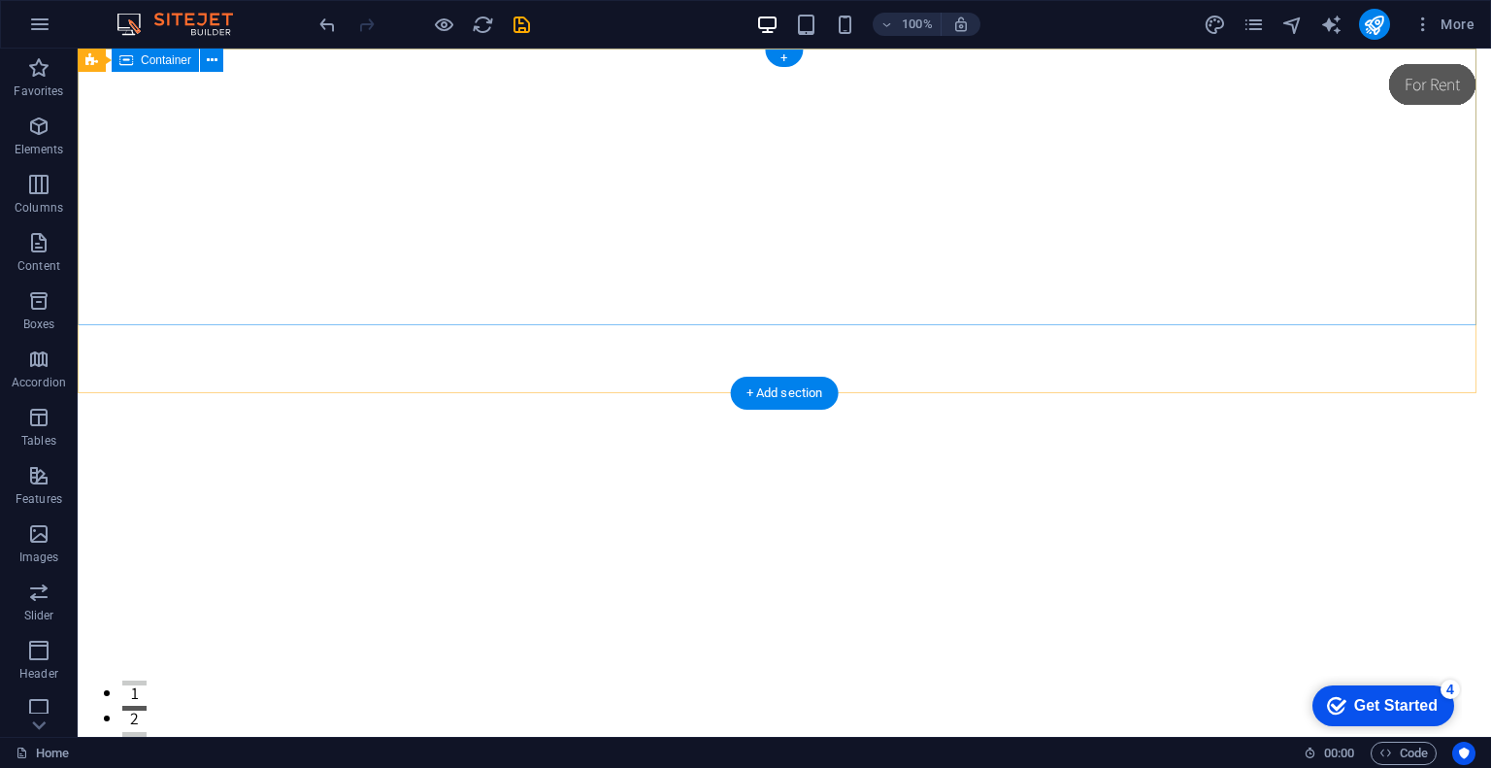
click at [555, 652] on div "This is a very cool headline This is a very appealing slogan" at bounding box center [784, 782] width 1413 height 260
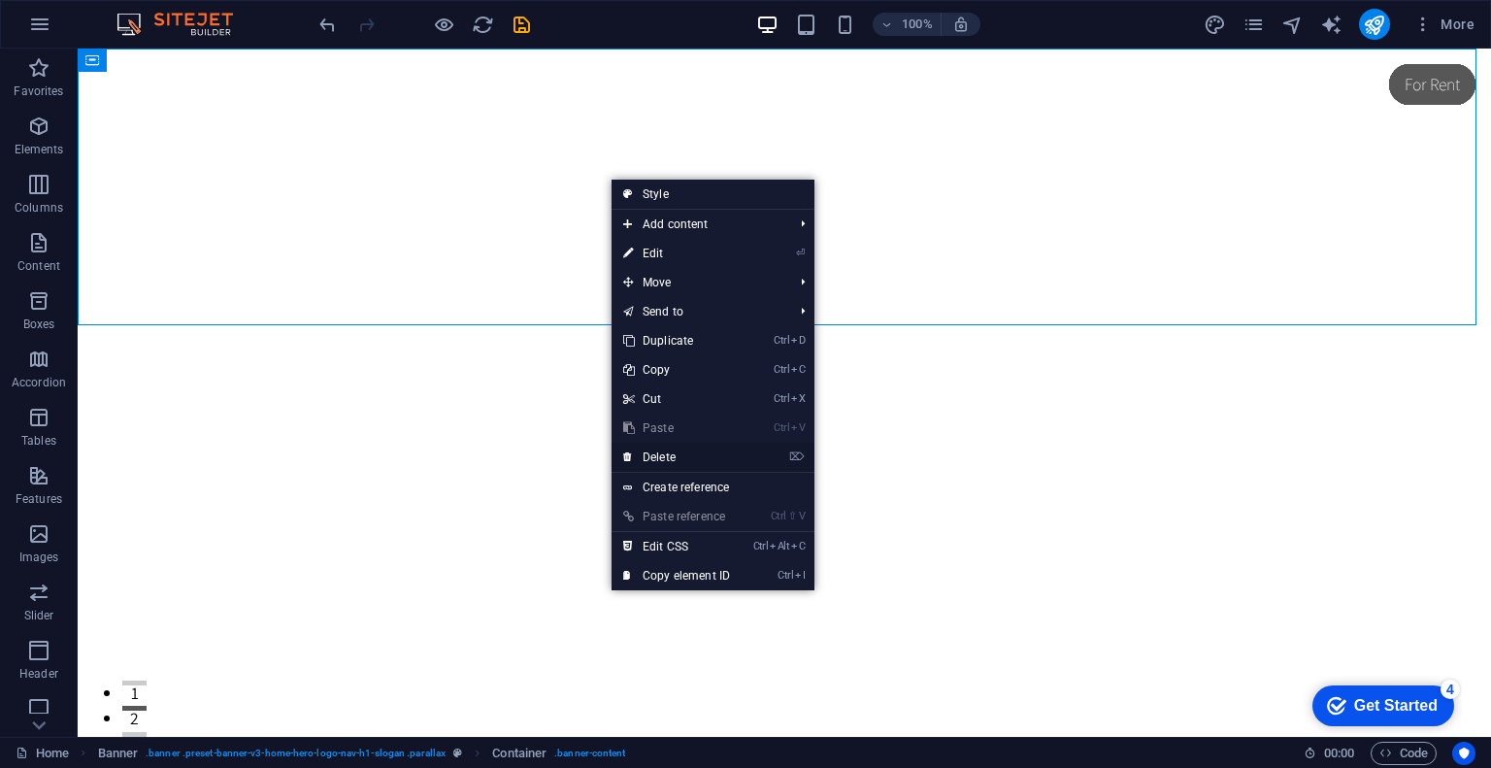
click at [690, 466] on link "⌦ Delete" at bounding box center [677, 457] width 130 height 29
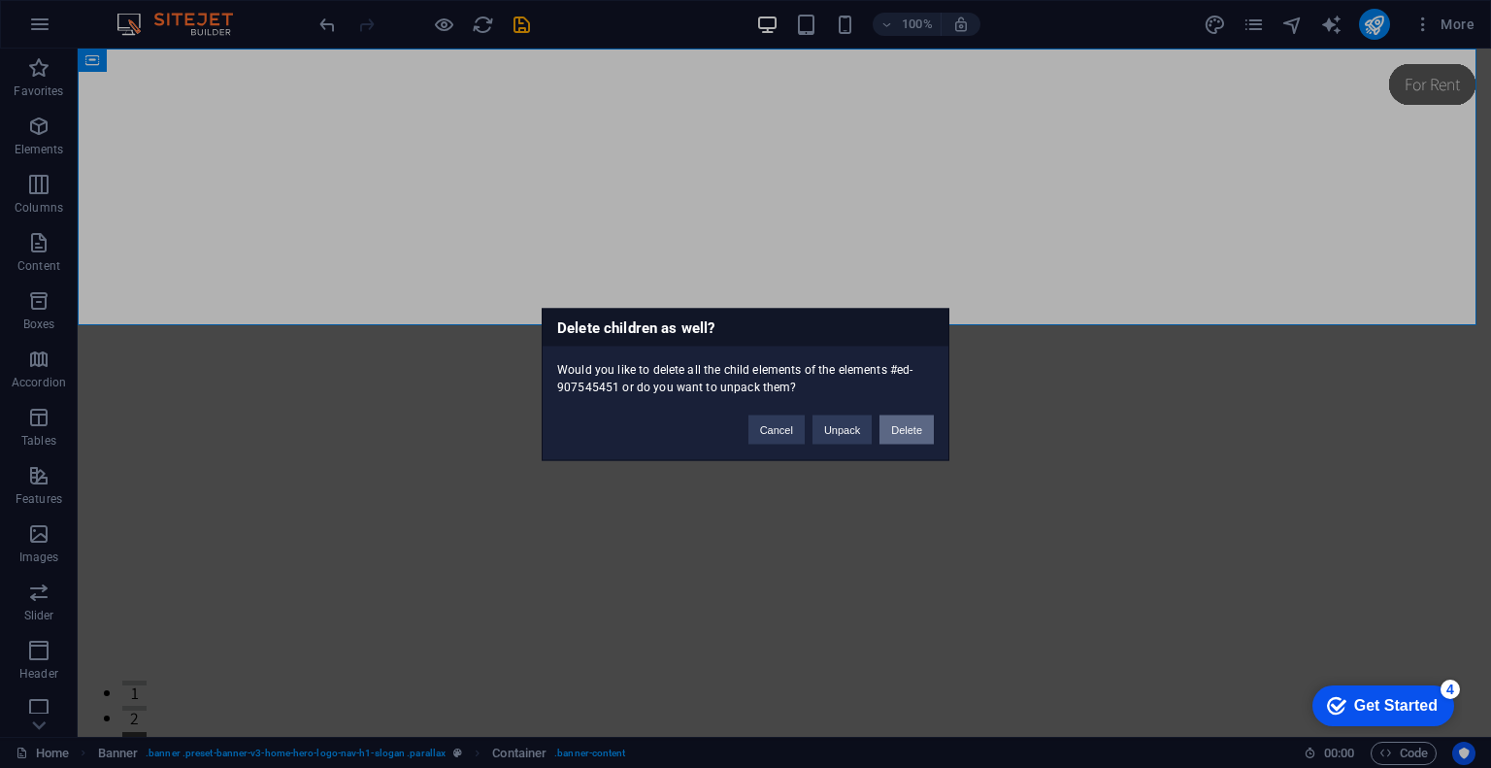
click at [905, 439] on button "Delete" at bounding box center [906, 429] width 54 height 29
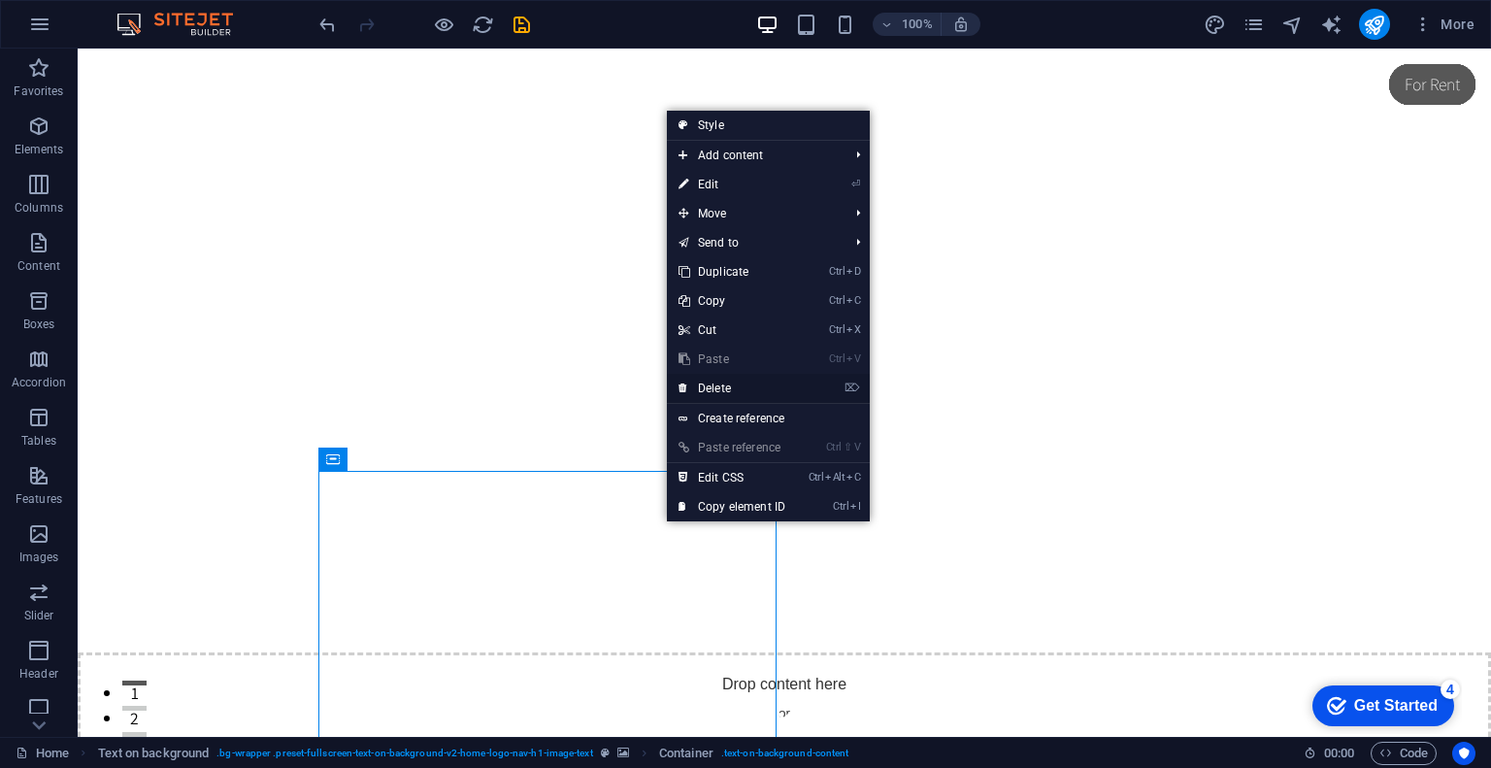
click at [737, 382] on link "⌦ Delete" at bounding box center [732, 388] width 130 height 29
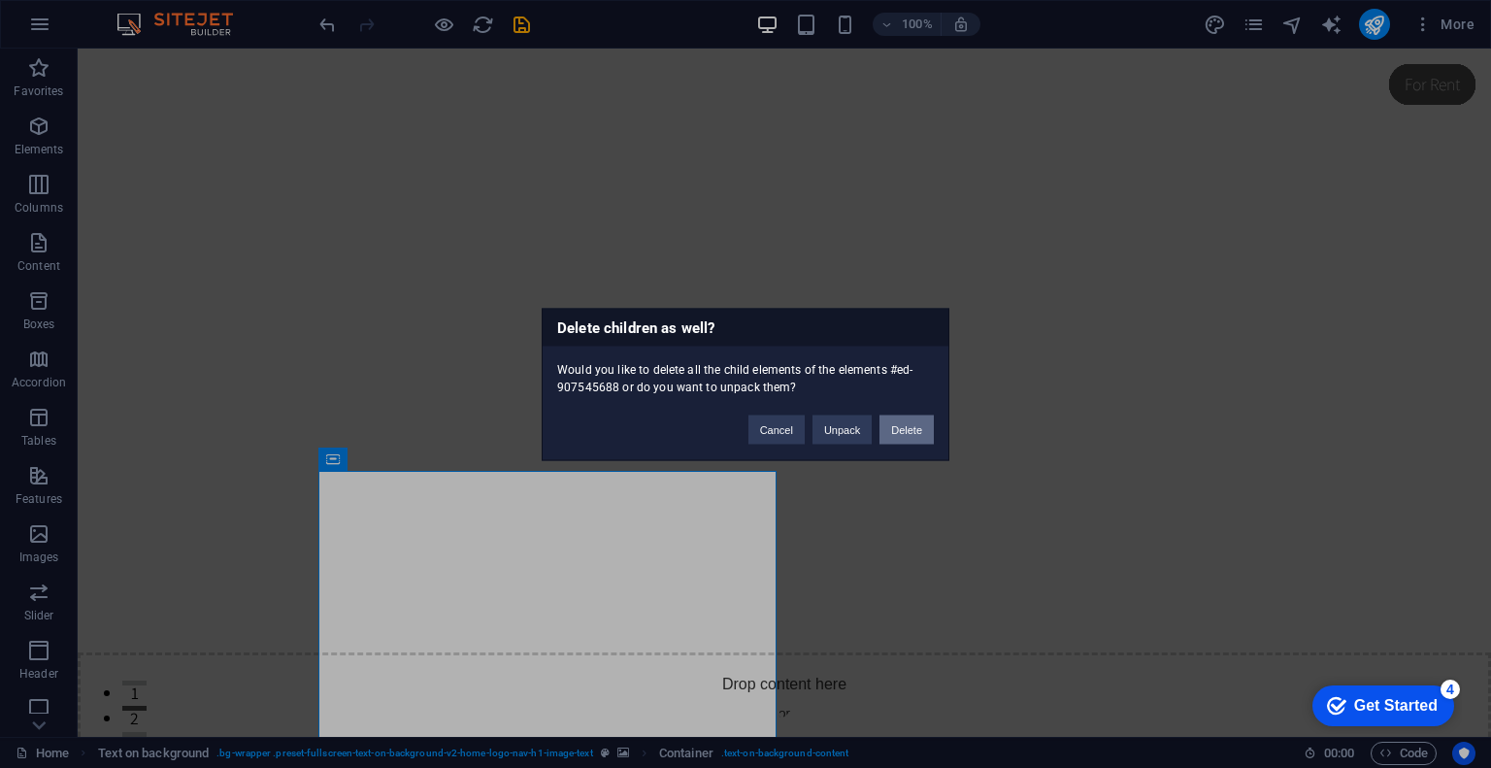
drag, startPoint x: 932, startPoint y: 434, endPoint x: 904, endPoint y: 428, distance: 28.7
click at [904, 428] on button "Delete" at bounding box center [906, 429] width 54 height 29
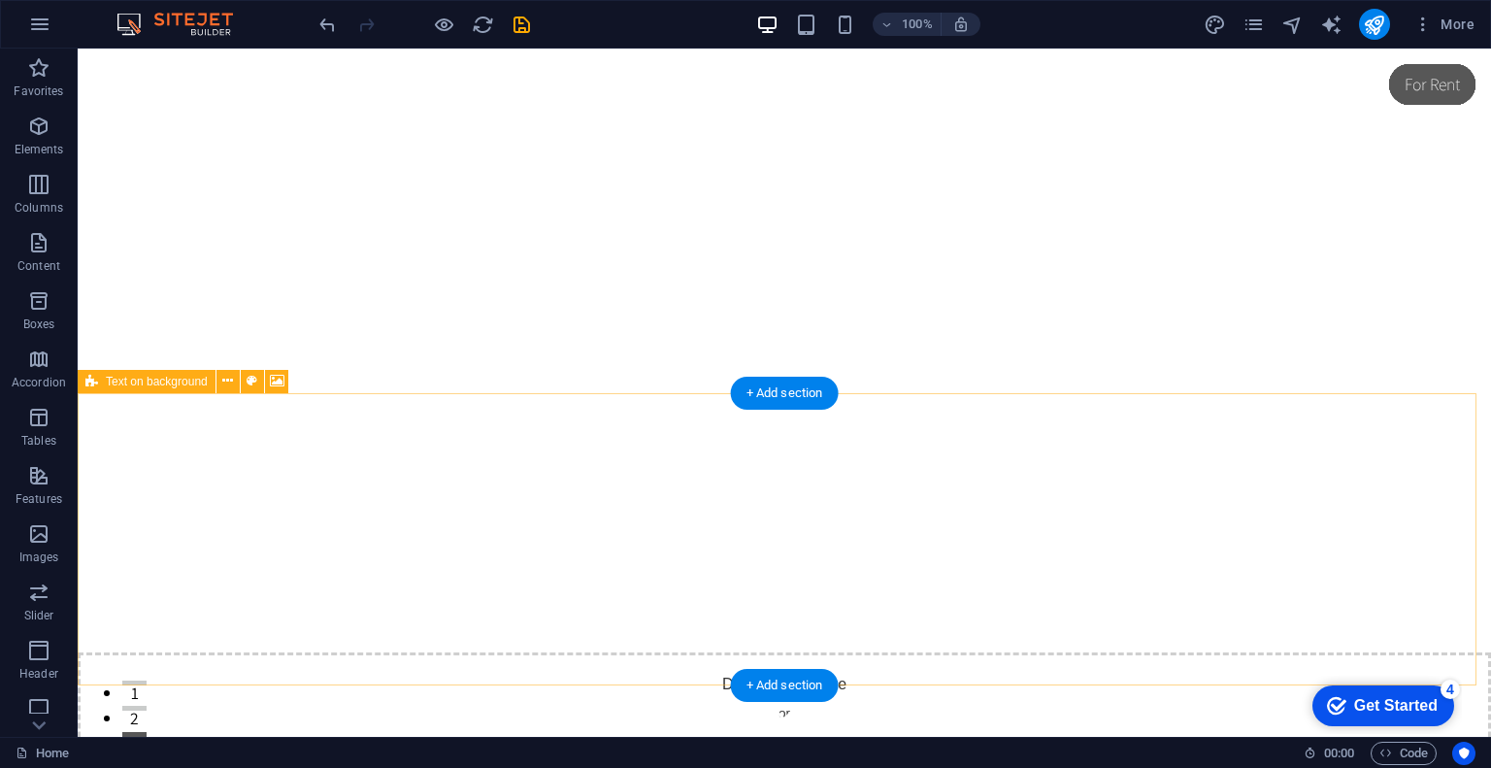
drag, startPoint x: 707, startPoint y: 553, endPoint x: 676, endPoint y: 537, distance: 35.2
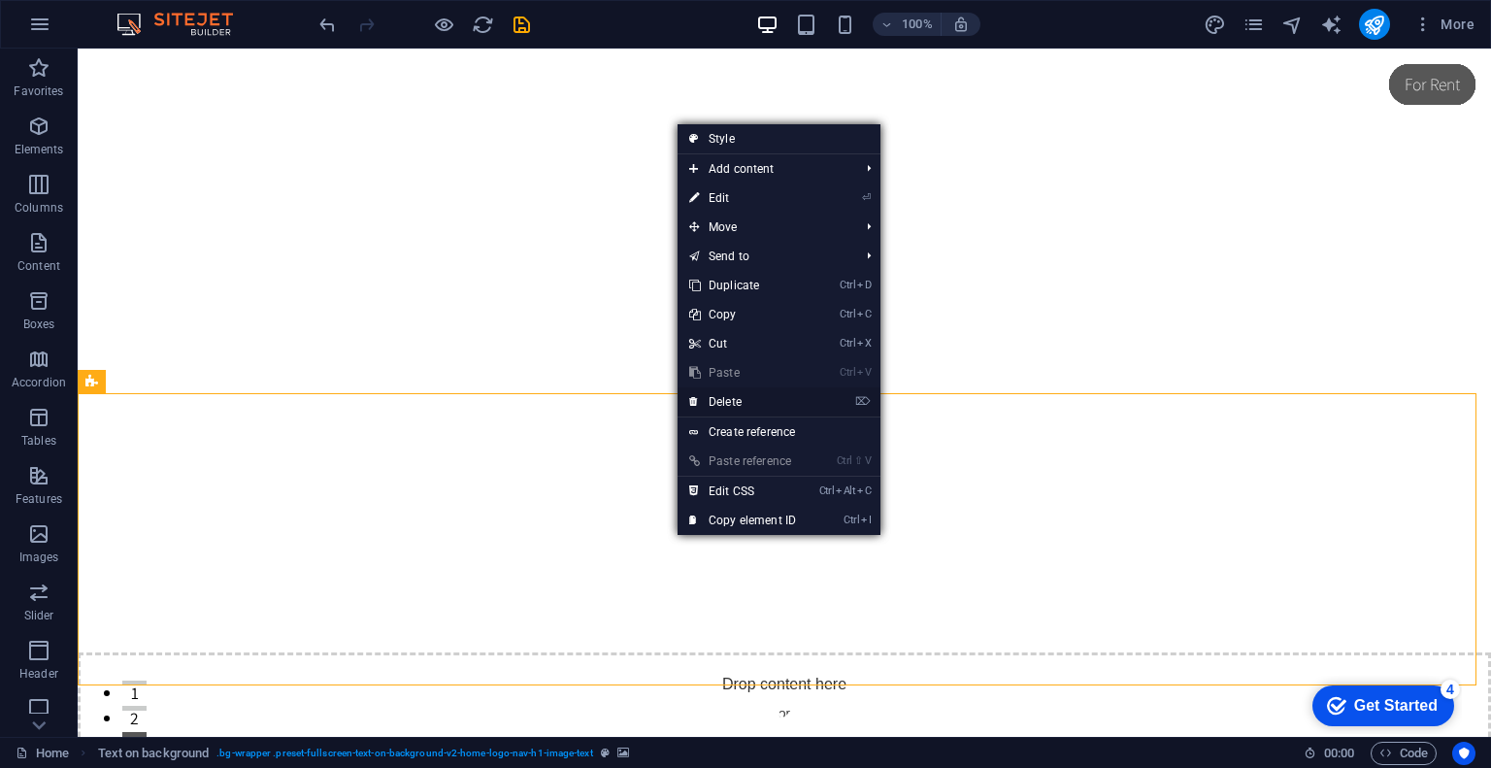
click at [722, 388] on link "⌦ Delete" at bounding box center [743, 401] width 130 height 29
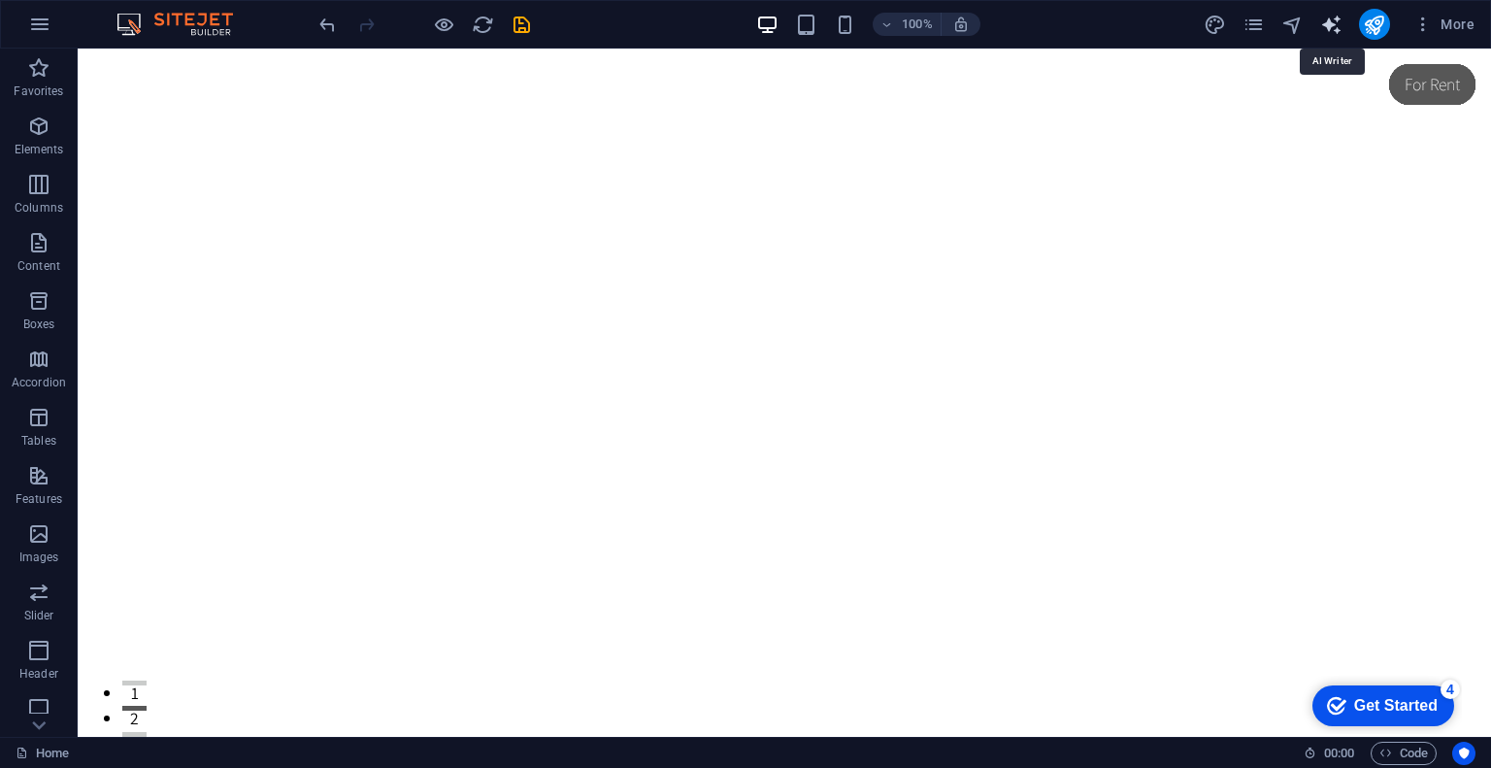
select select "English"
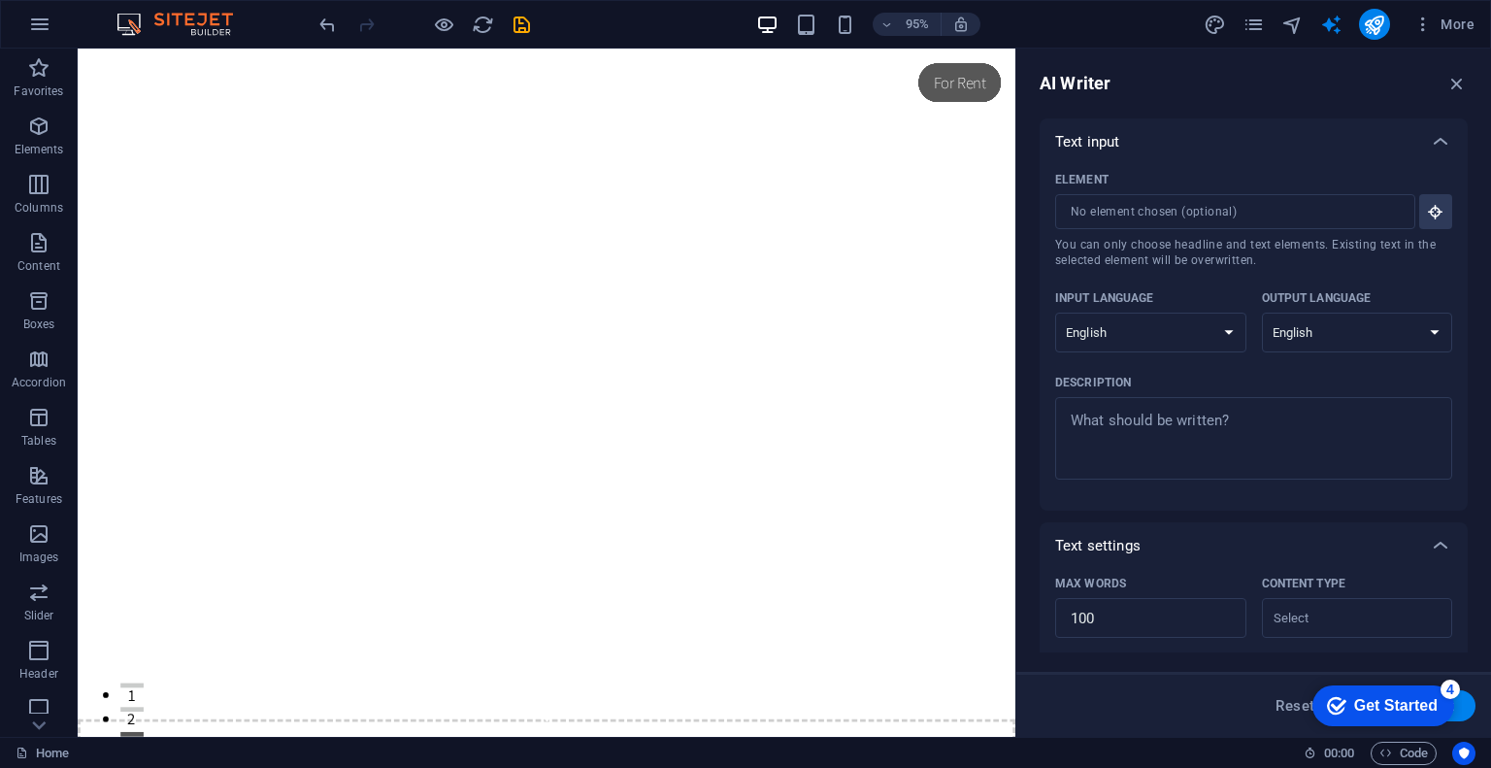
click at [1442, 90] on div "AI Writer" at bounding box center [1254, 83] width 428 height 23
click at [1447, 103] on div "AI Writer Text input Element ​ You can only choose headline and text elements. …" at bounding box center [1253, 393] width 475 height 688
click at [1476, 71] on div "AI Writer Text input Element ​ You can only choose headline and text elements. …" at bounding box center [1253, 393] width 475 height 688
click at [1450, 85] on icon "button" at bounding box center [1456, 83] width 21 height 21
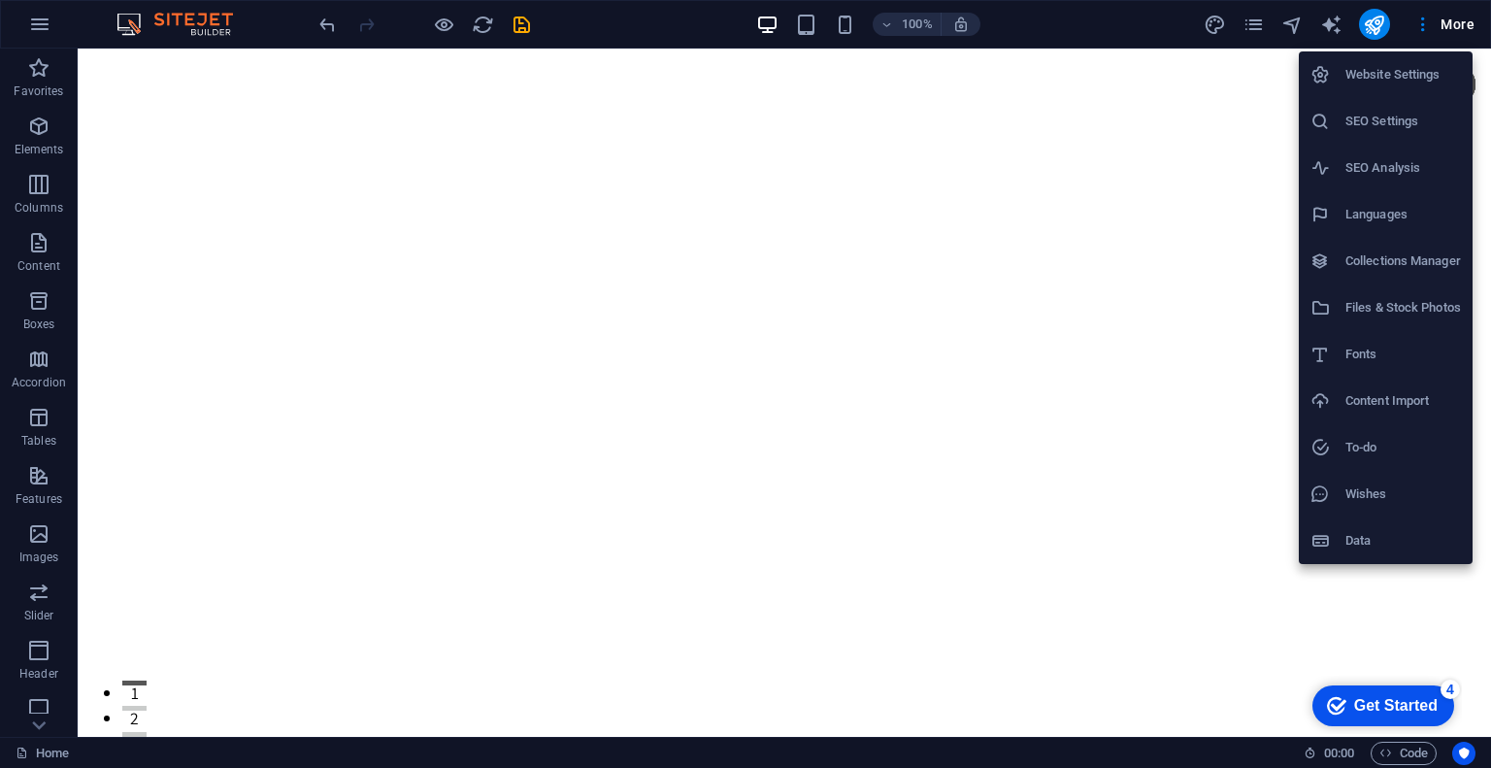
click at [1375, 44] on div at bounding box center [745, 384] width 1491 height 768
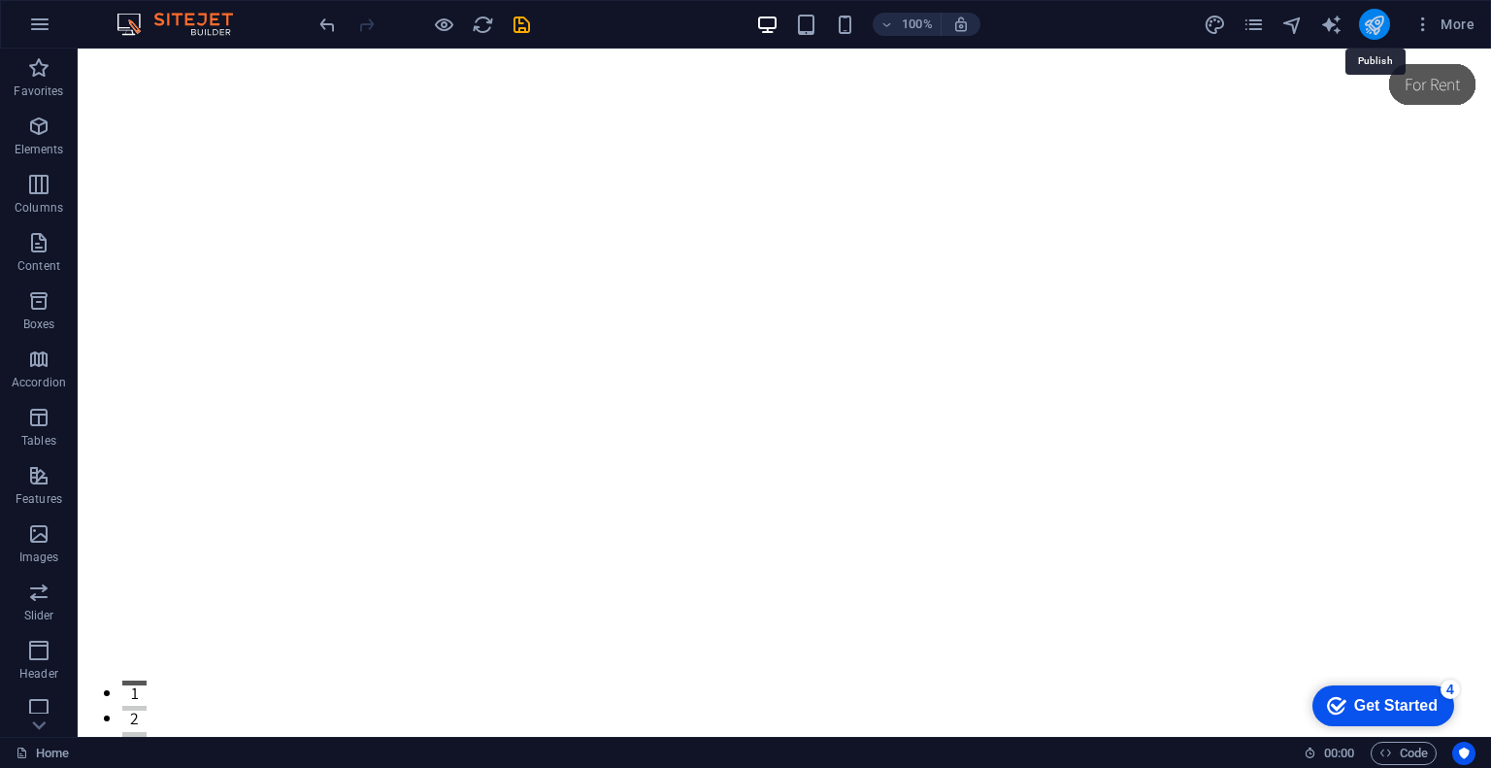
select select "English"
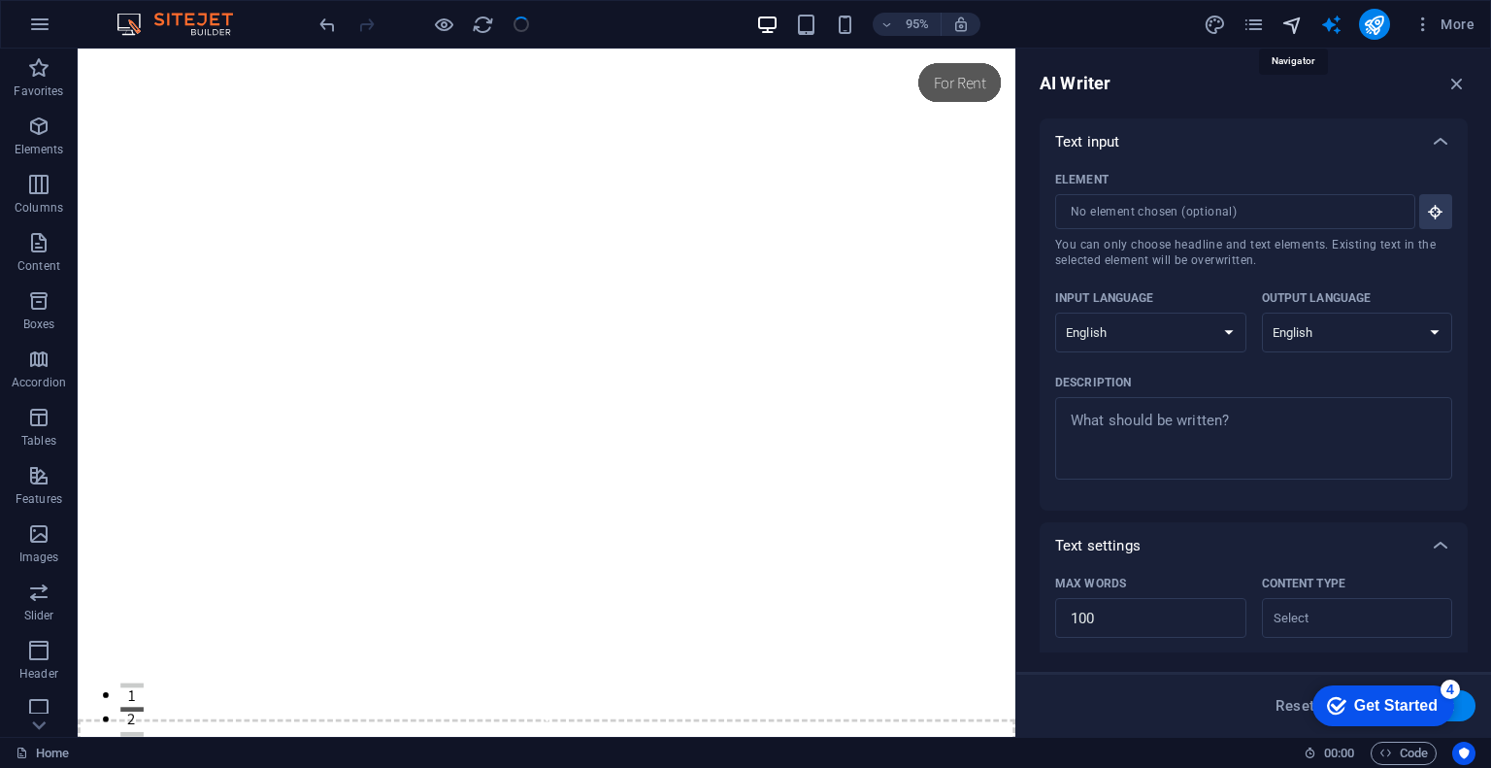
click at [1285, 24] on icon "navigator" at bounding box center [1292, 25] width 22 height 22
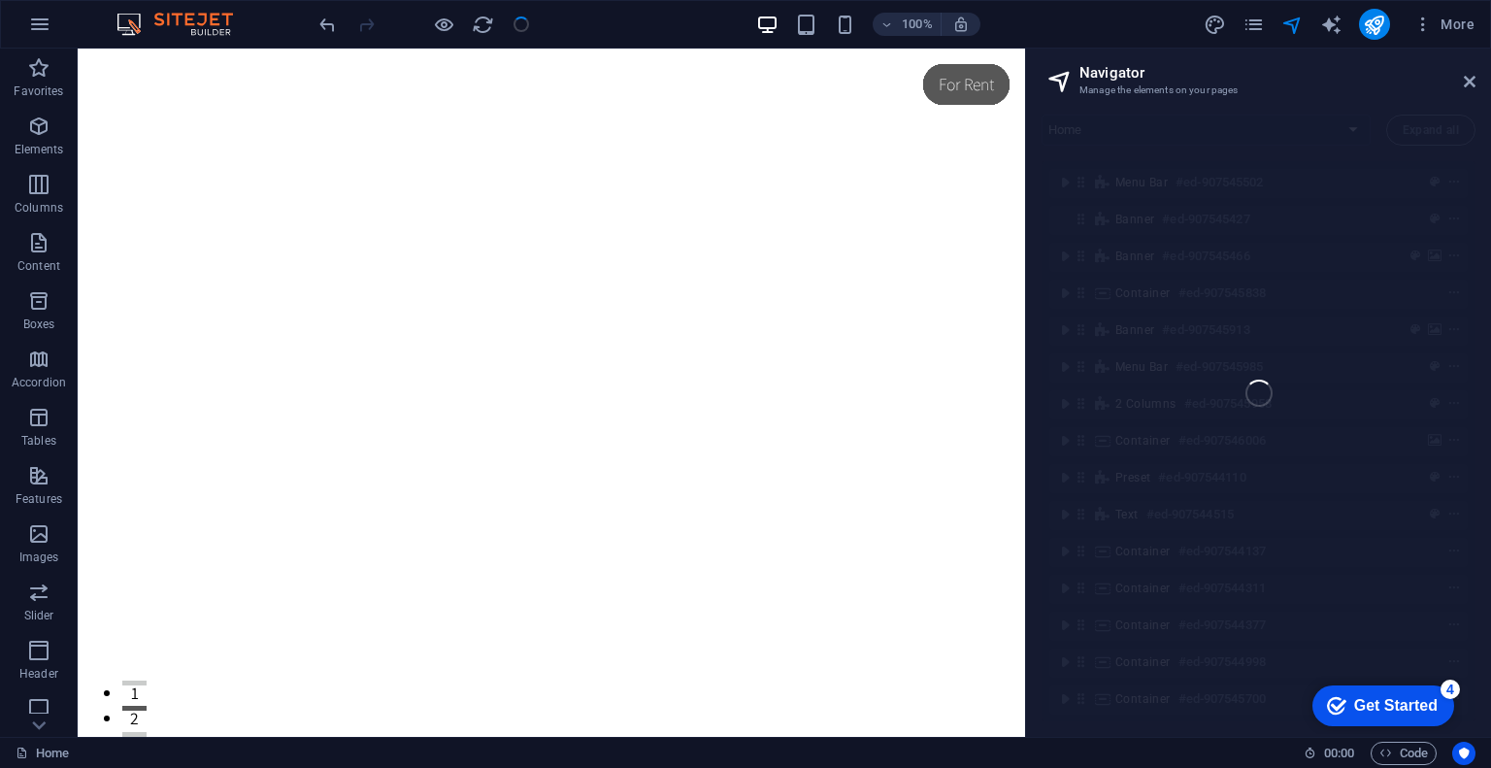
click at [1298, 22] on icon "navigator" at bounding box center [1292, 25] width 22 height 22
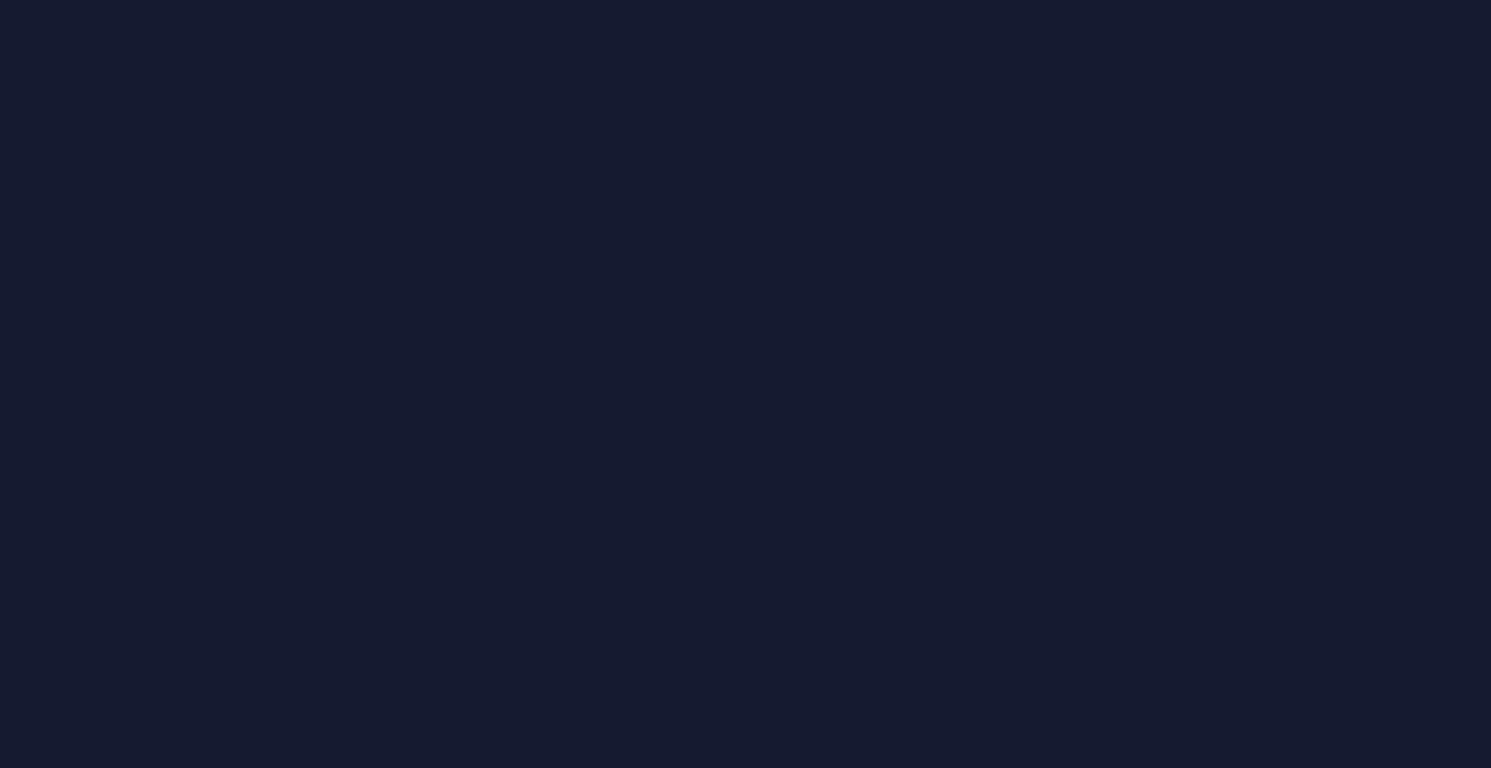
drag, startPoint x: 0, startPoint y: 0, endPoint x: 1451, endPoint y: 380, distance: 1500.1
click at [1451, 380] on div at bounding box center [745, 384] width 1491 height 768
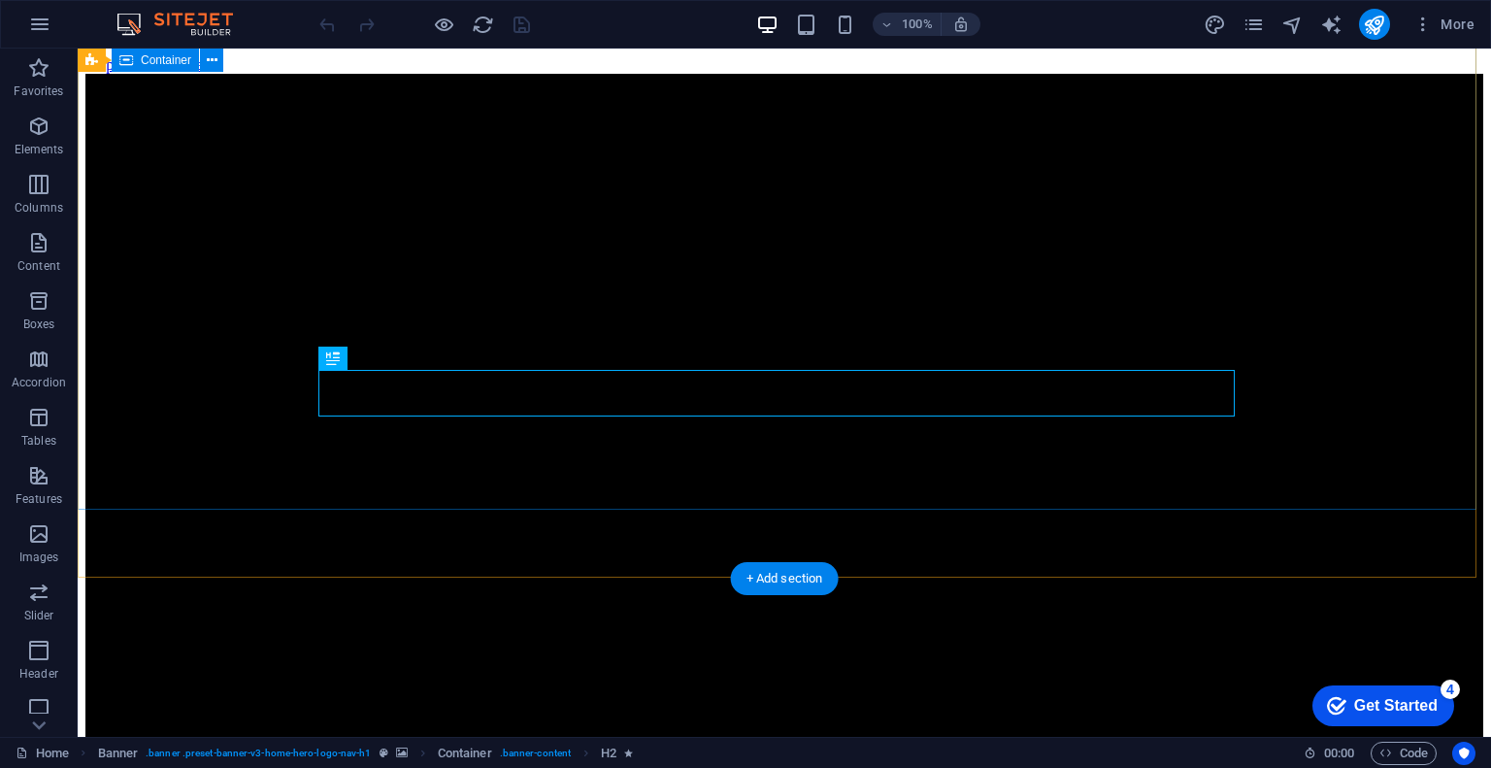
scroll to position [504, 0]
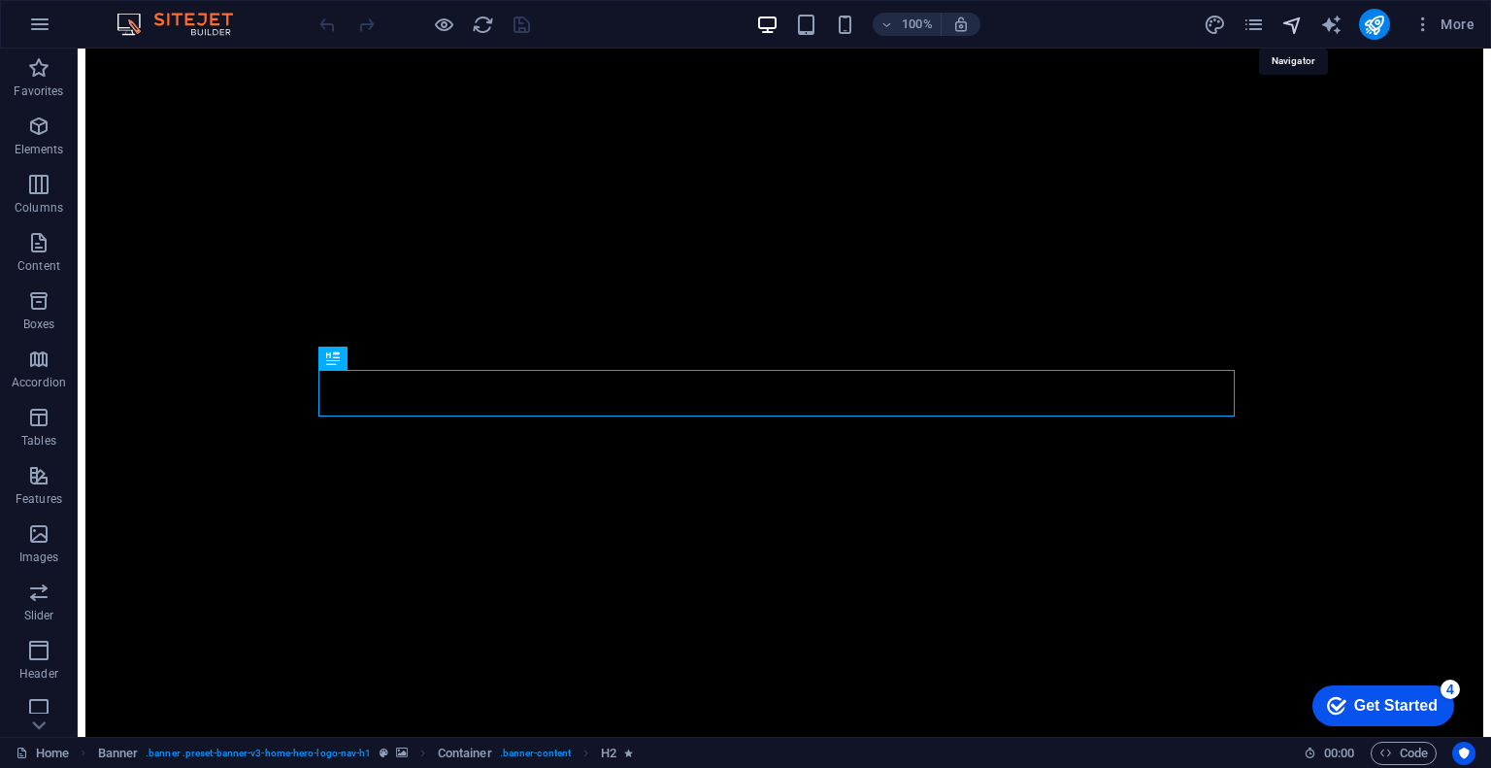
click at [1282, 29] on icon "navigator" at bounding box center [1292, 25] width 22 height 22
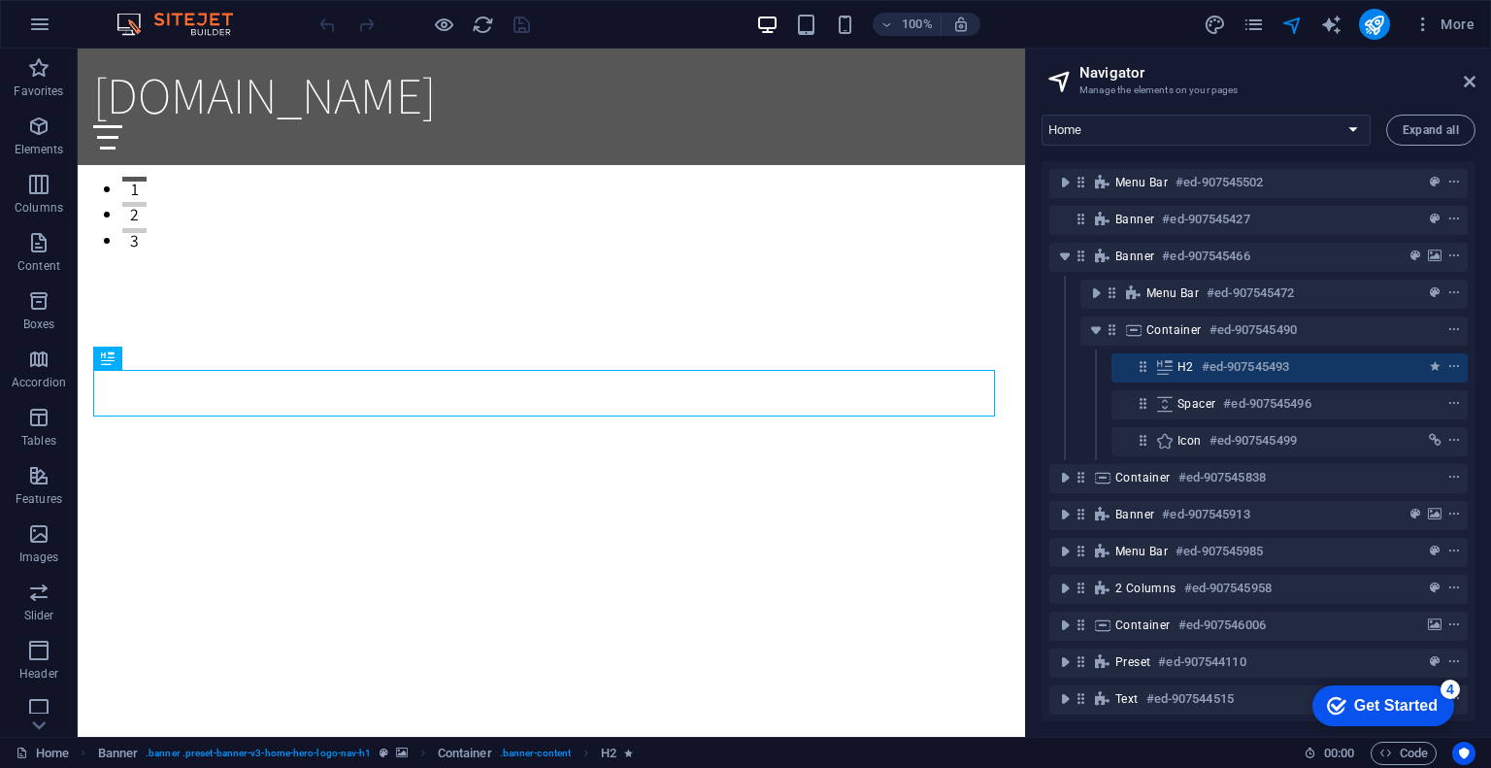
click at [0, 0] on div "More" at bounding box center [0, 0] width 0 height 0
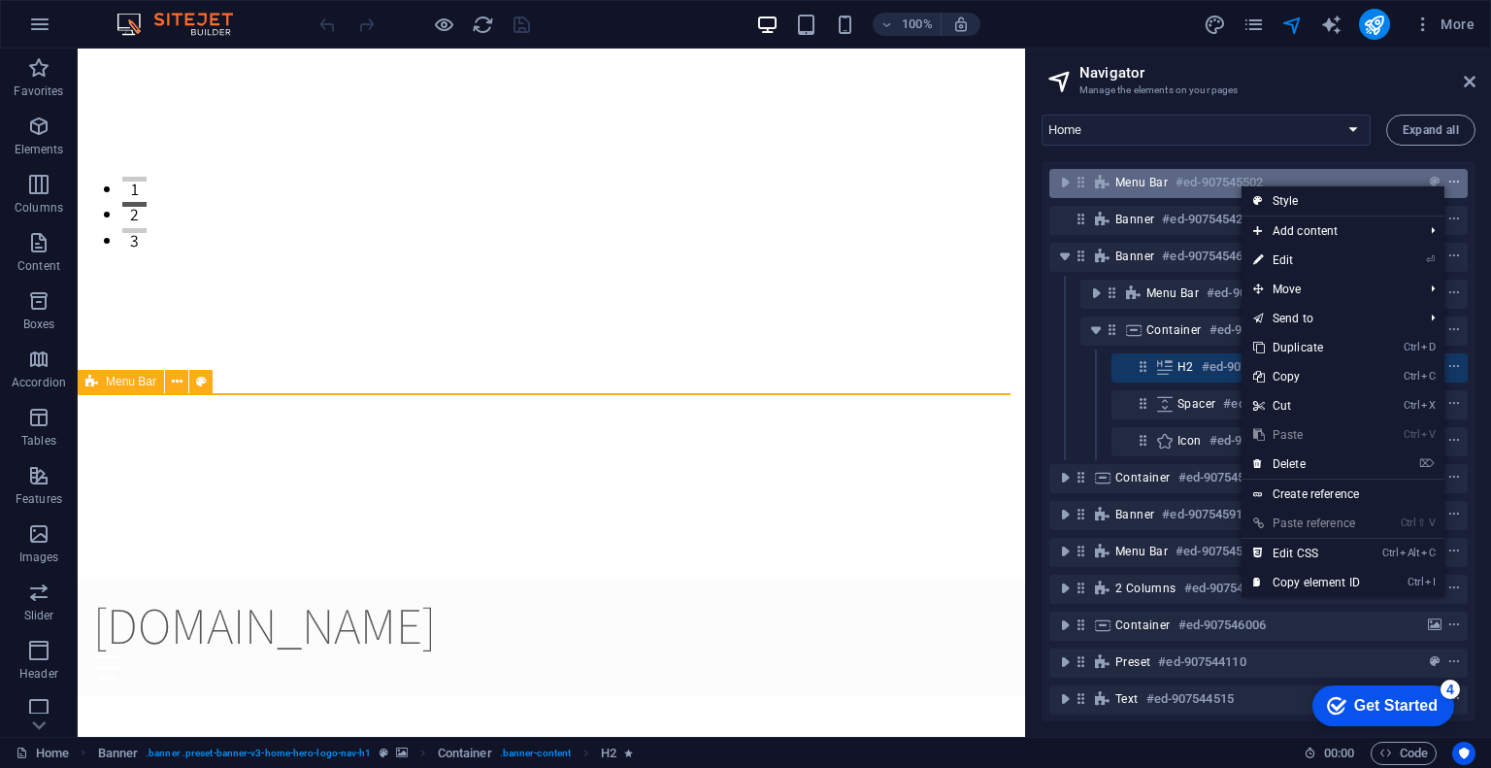
scroll to position [159, 0]
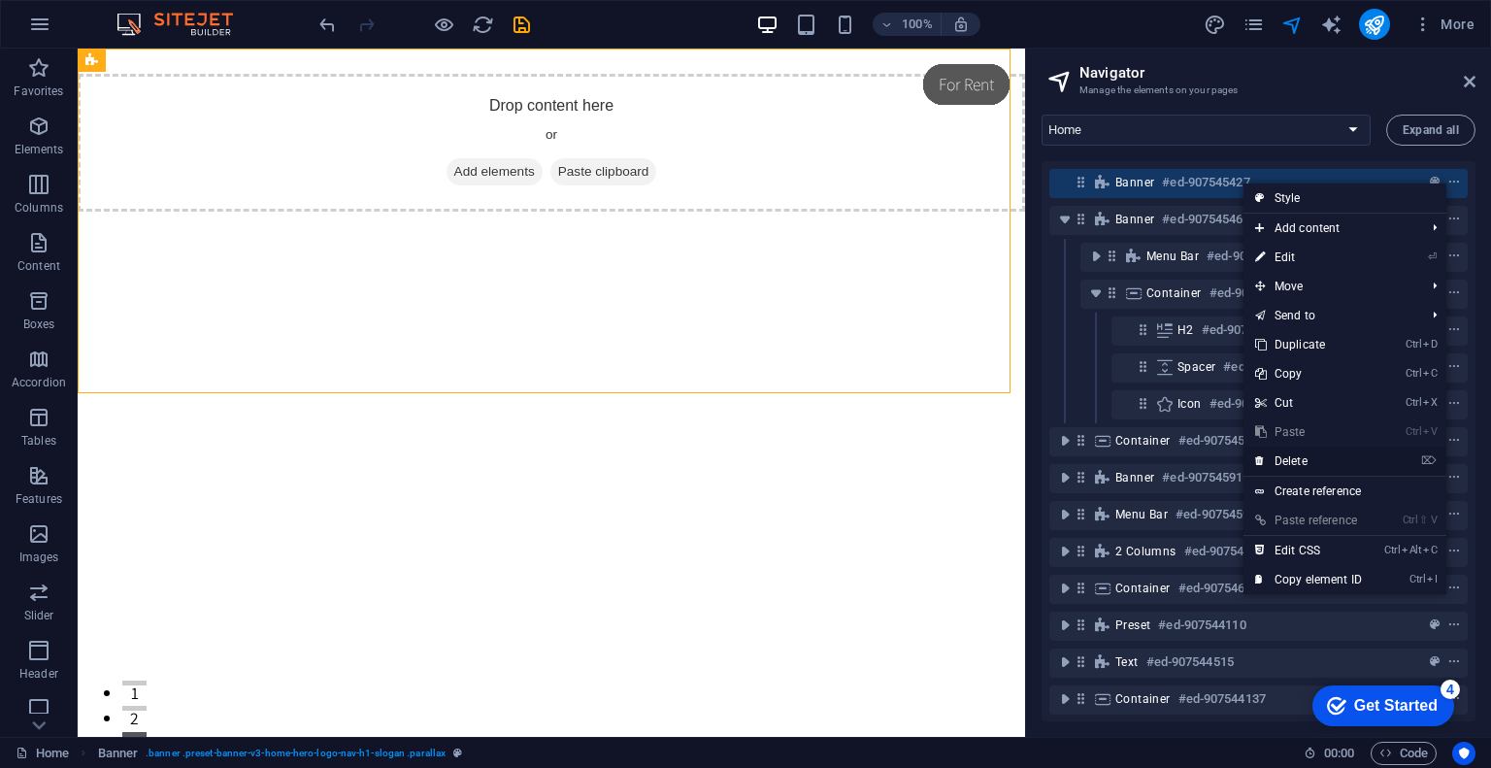
click at [1285, 456] on link "⌦ Delete" at bounding box center [1309, 461] width 130 height 29
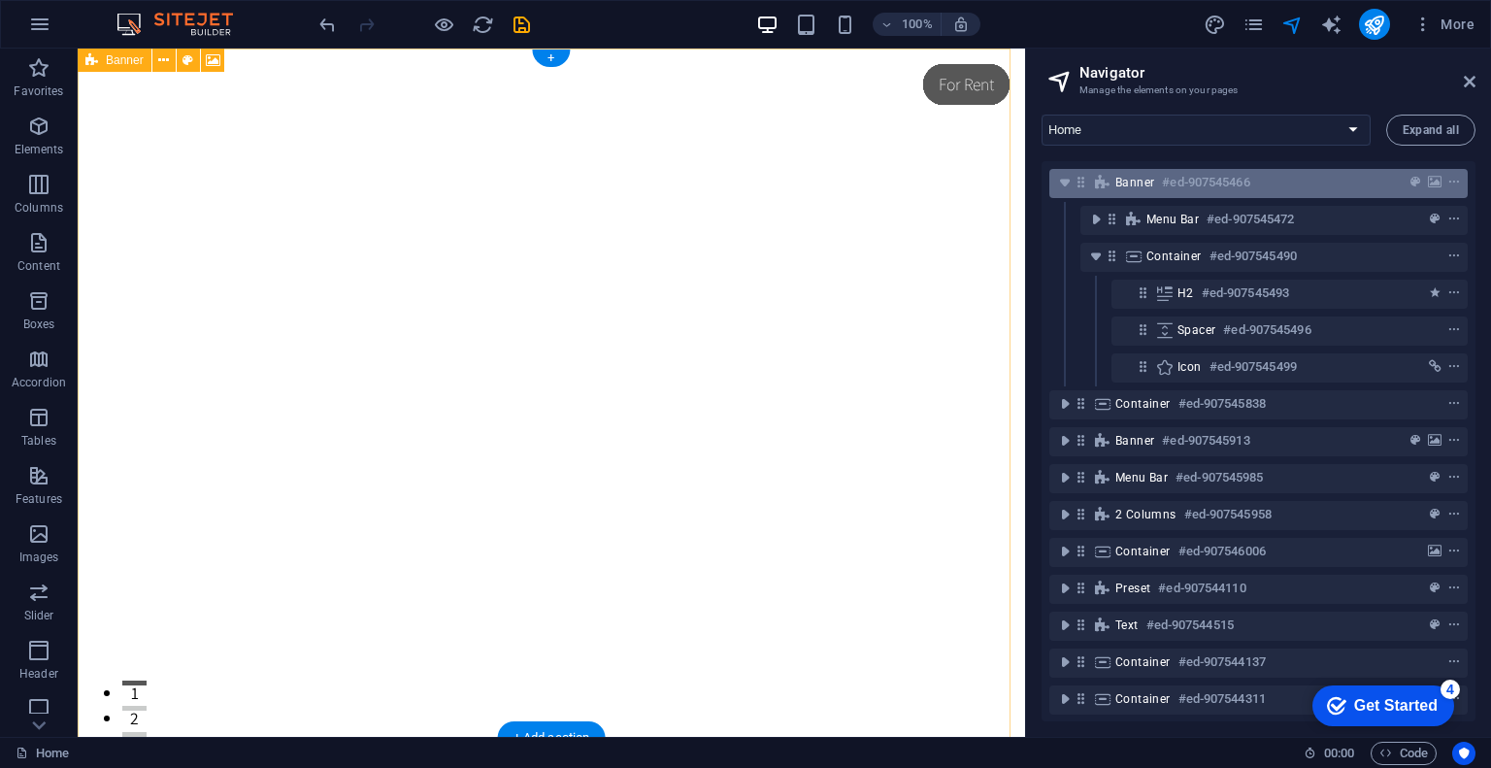
click at [0, 0] on div at bounding box center [0, 0] width 0 height 0
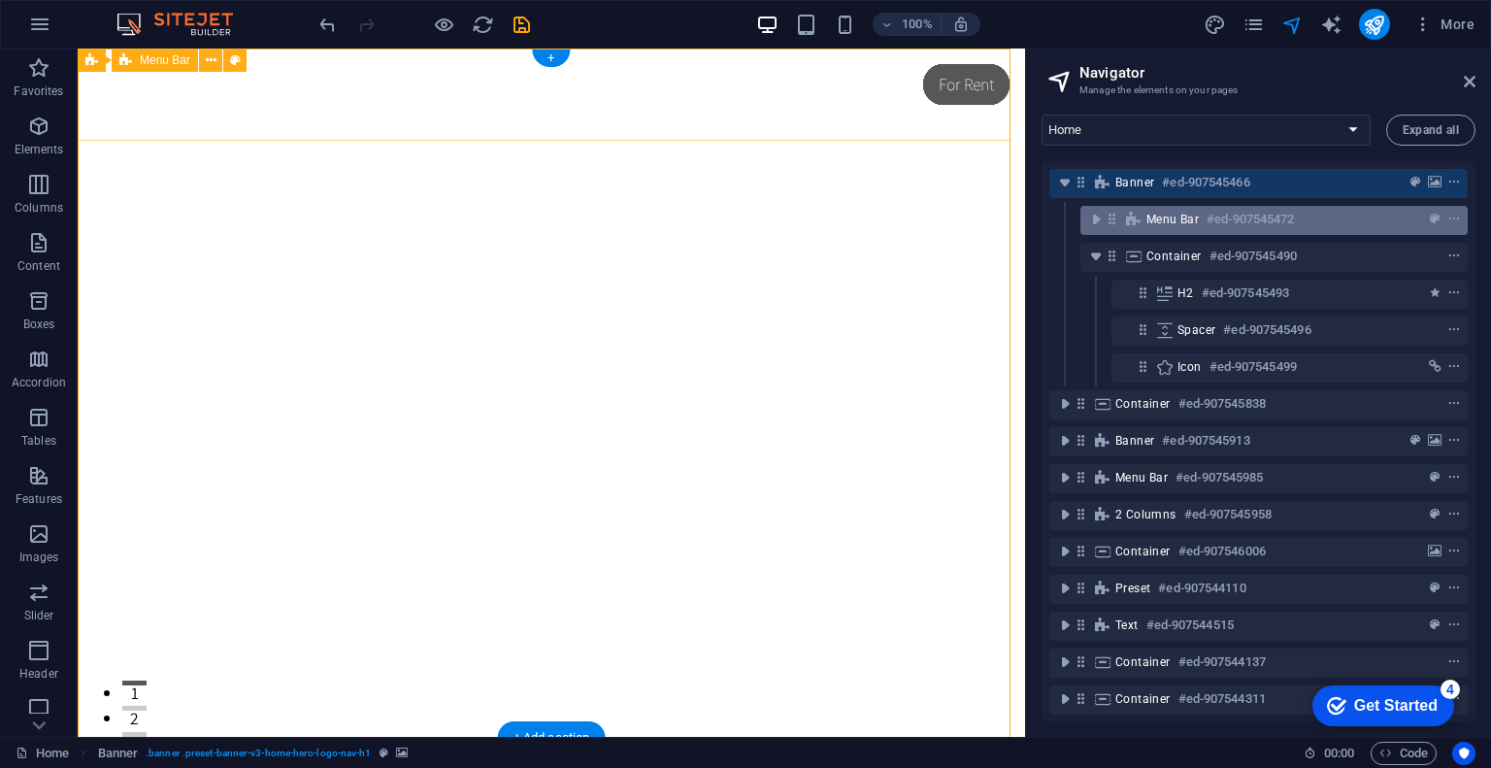
click at [1394, 228] on div at bounding box center [1418, 219] width 91 height 23
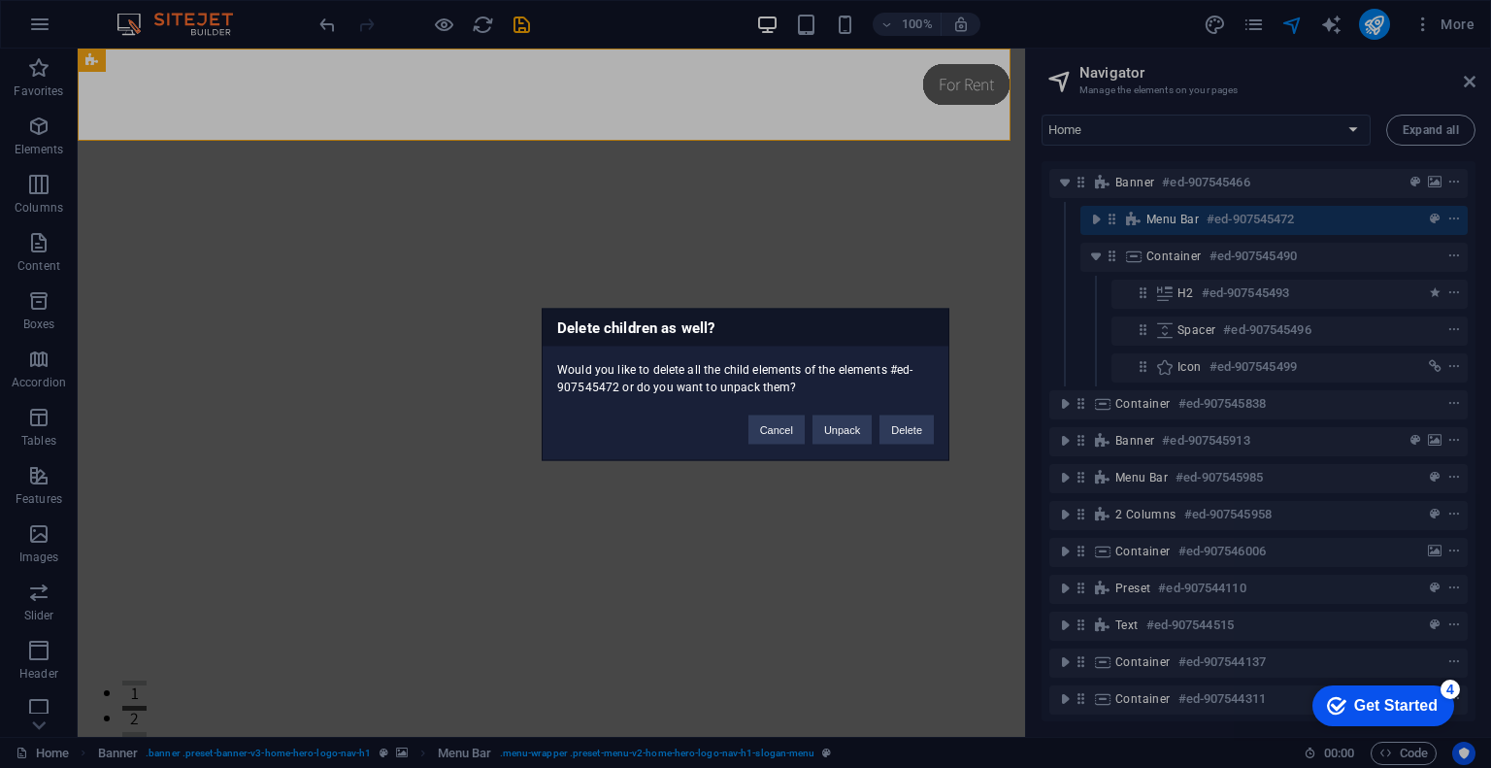
click at [0, 0] on div "Delete children as well? Would you like to delete all the child elements of the…" at bounding box center [0, 0] width 0 height 0
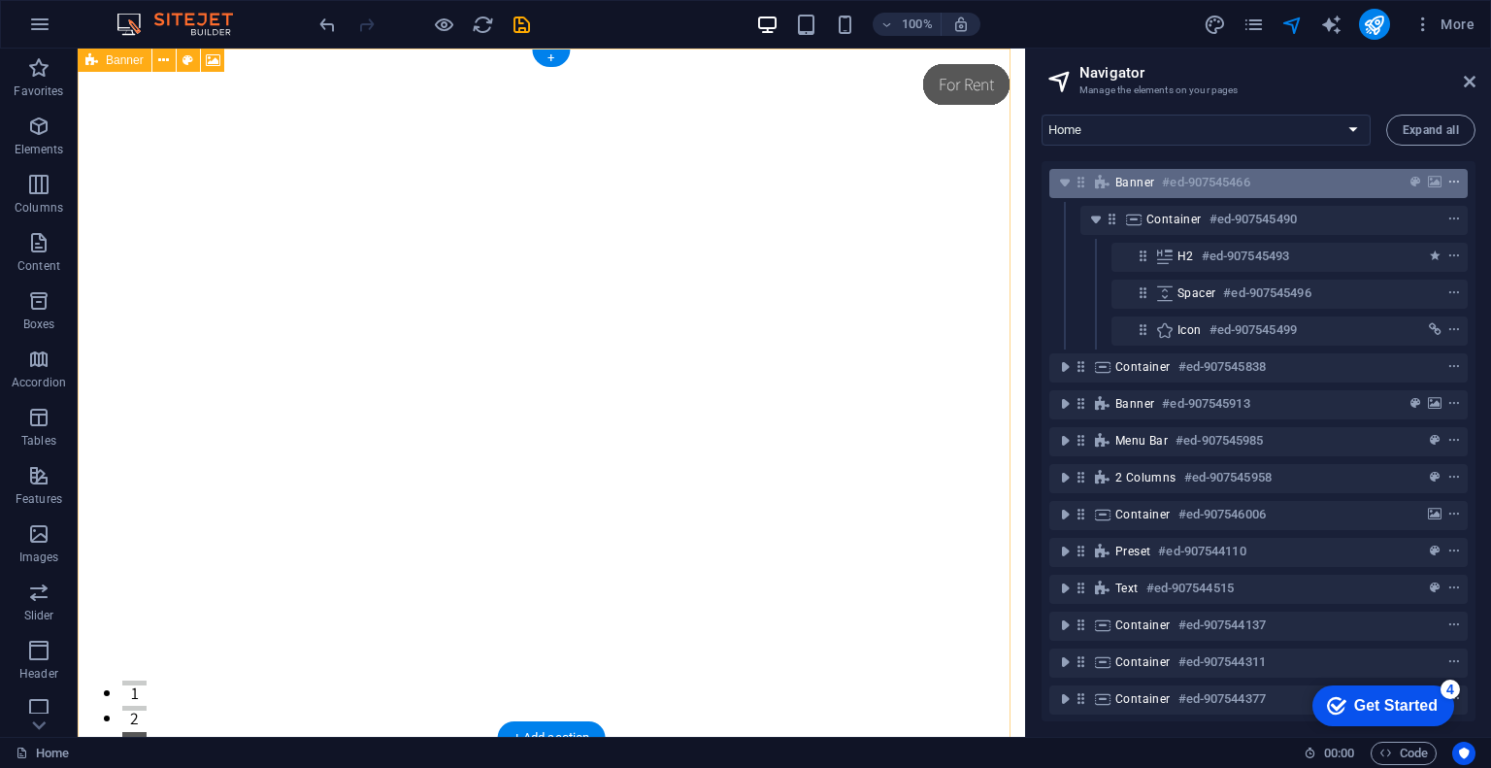
click at [0, 0] on icon "context-menu" at bounding box center [0, 0] width 0 height 0
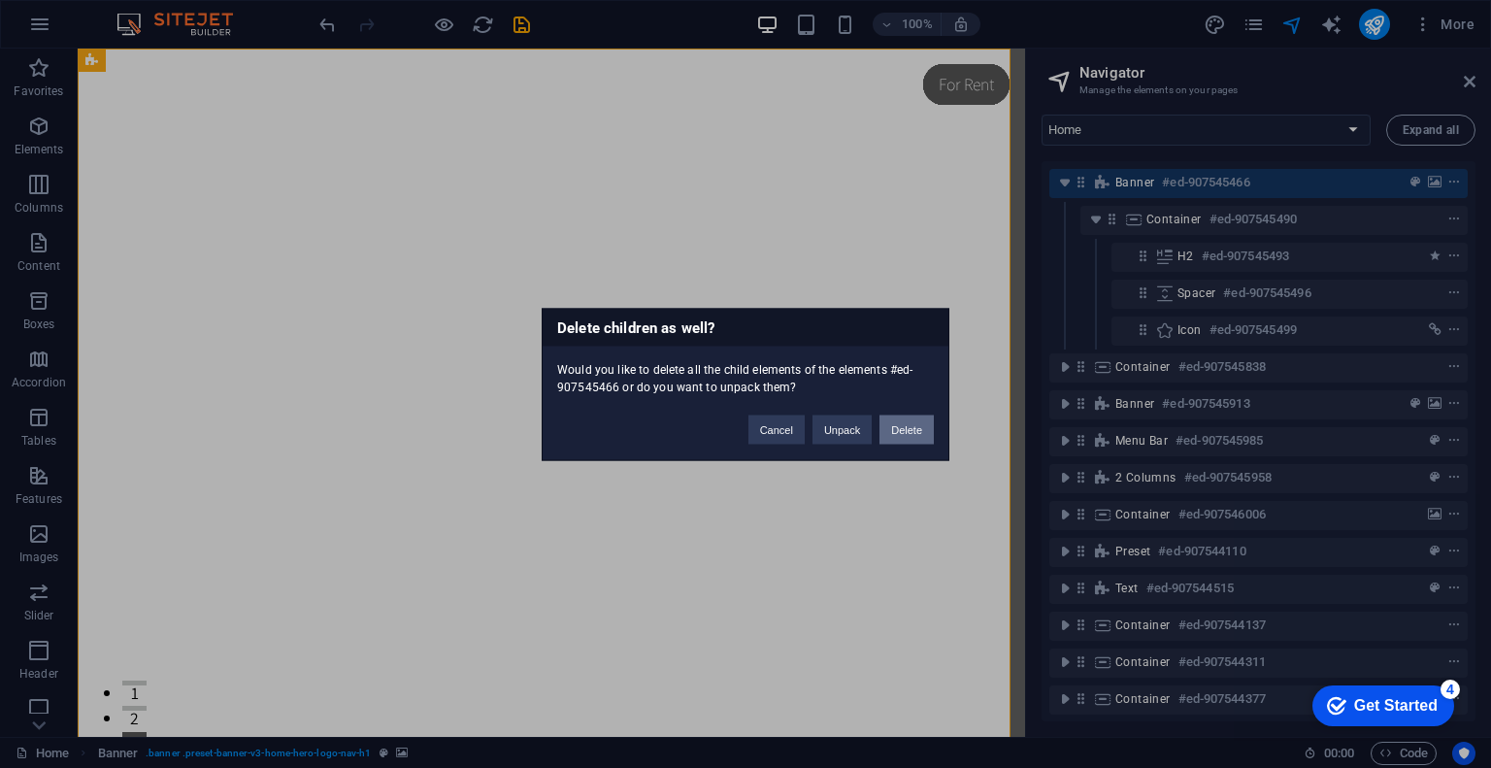
click at [916, 418] on button "Delete" at bounding box center [906, 429] width 54 height 29
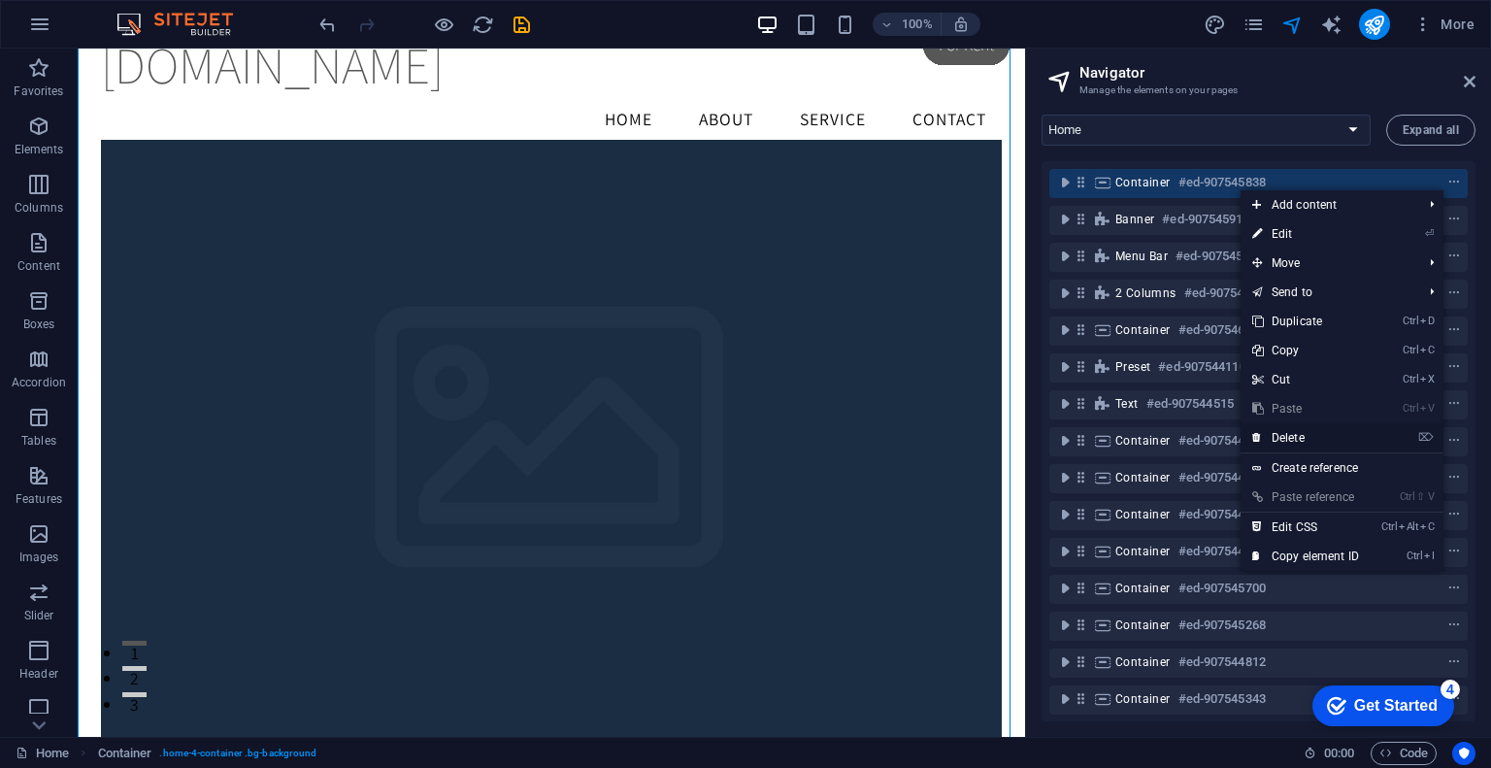
click at [1320, 428] on link "⌦ Delete" at bounding box center [1306, 437] width 130 height 29
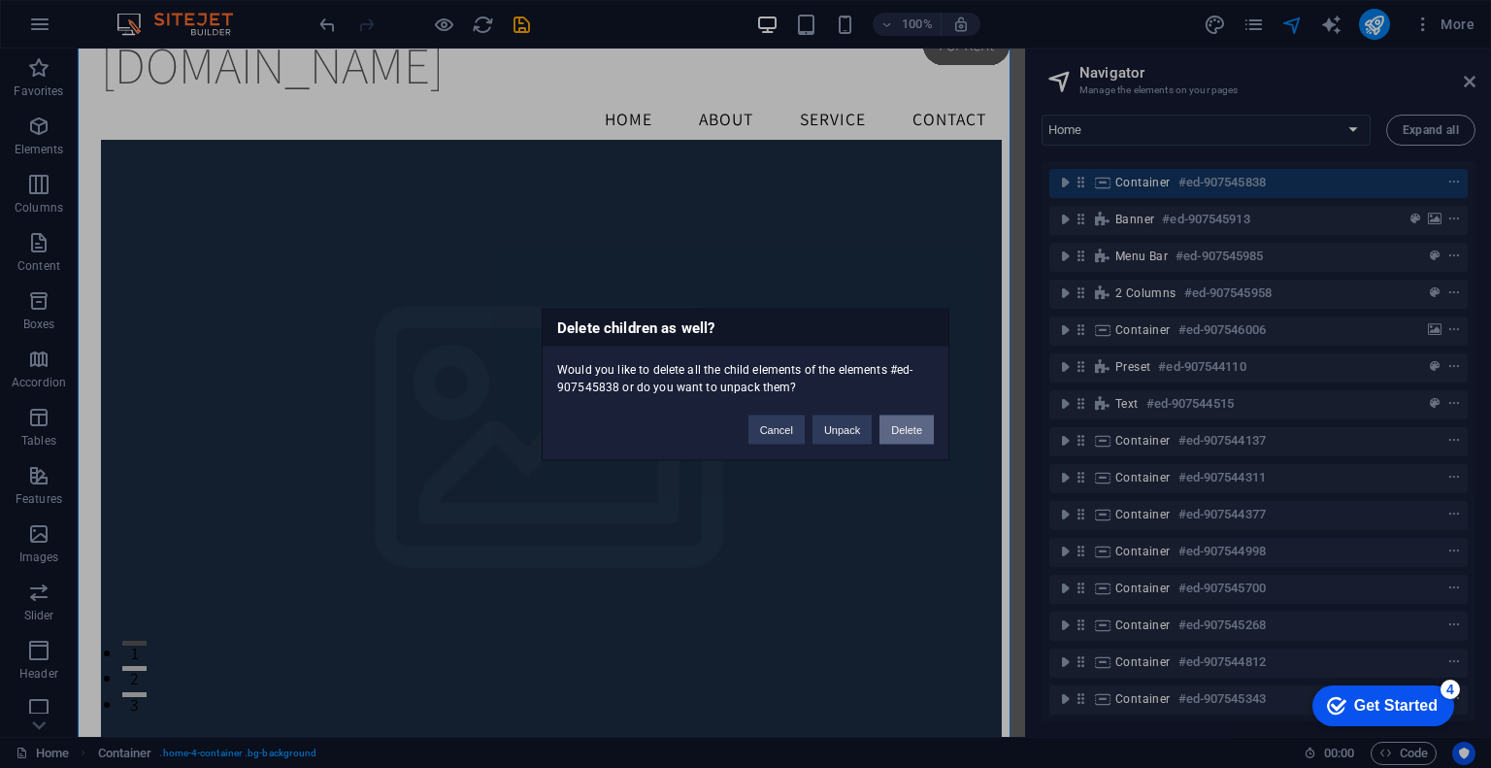
click at [907, 424] on button "Delete" at bounding box center [906, 429] width 54 height 29
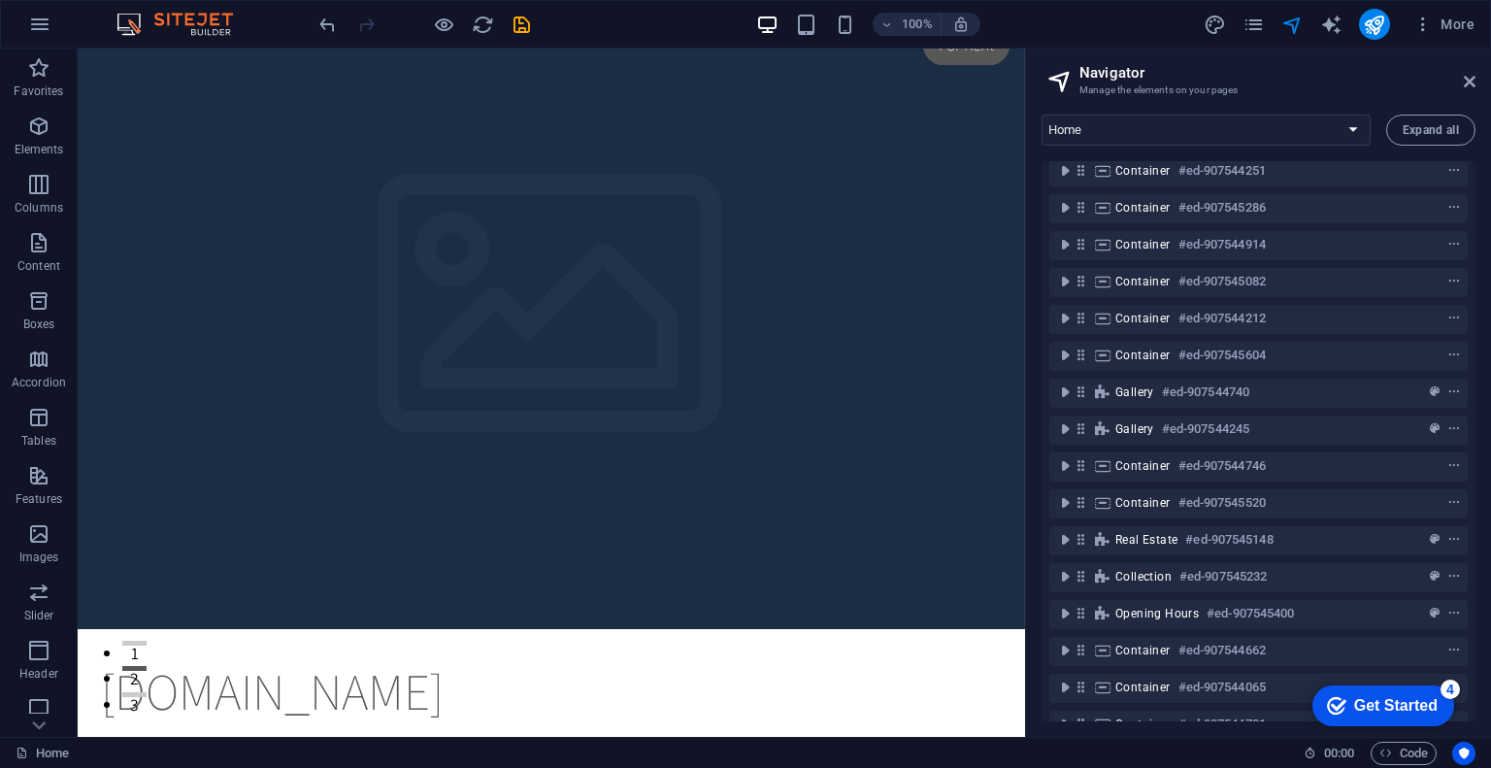
scroll to position [680, 0]
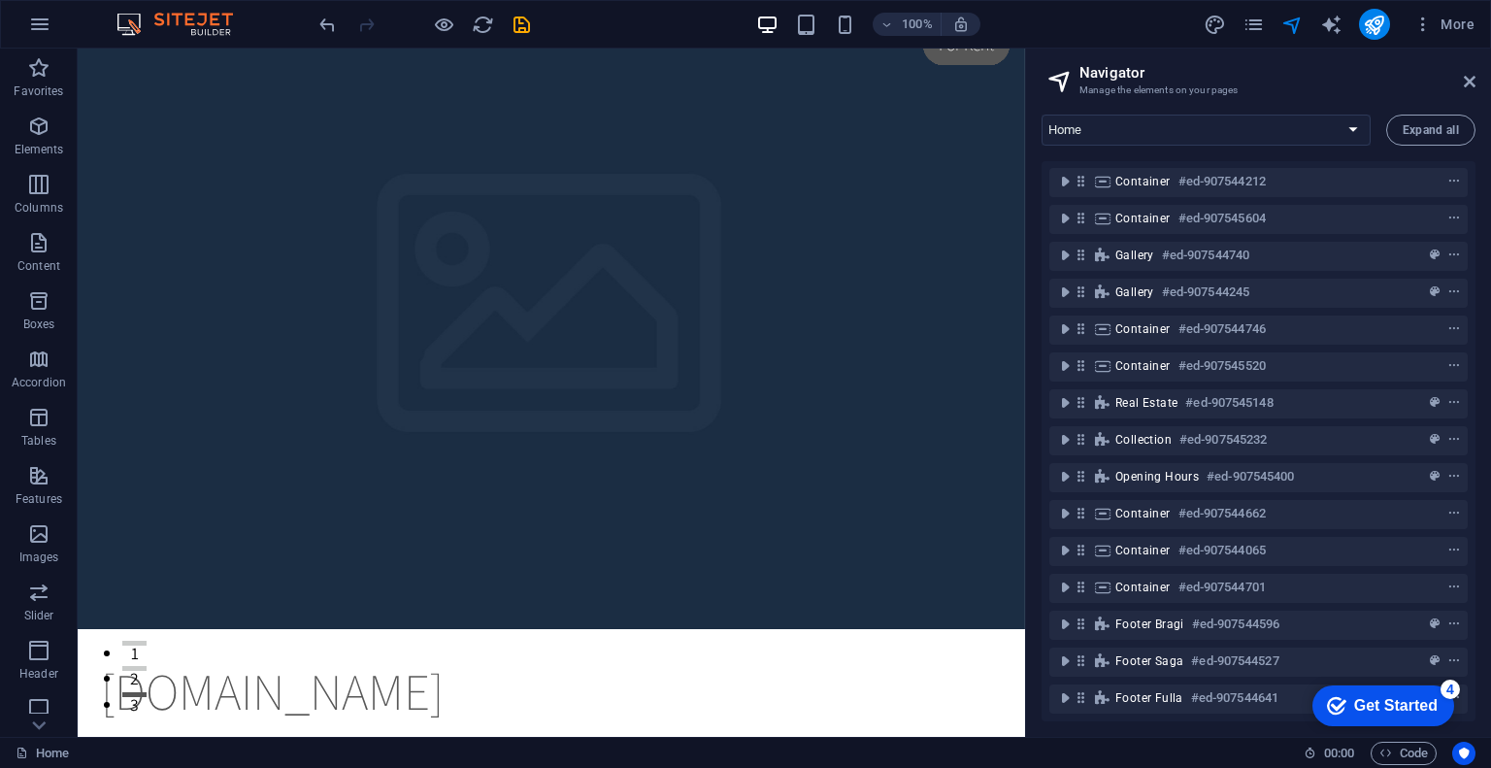
click at [1460, 680] on div "checkmark Get Started 4 First Steps in the Editor Let's guide you through the t…" at bounding box center [1379, 705] width 165 height 58
click at [1444, 680] on div "Footer Fulla #ed-907544641" at bounding box center [1258, 698] width 418 height 37
click at [1444, 678] on div "checkmark Get Started 4 First Steps in the Editor Let's guide you through the t…" at bounding box center [1379, 705] width 165 height 58
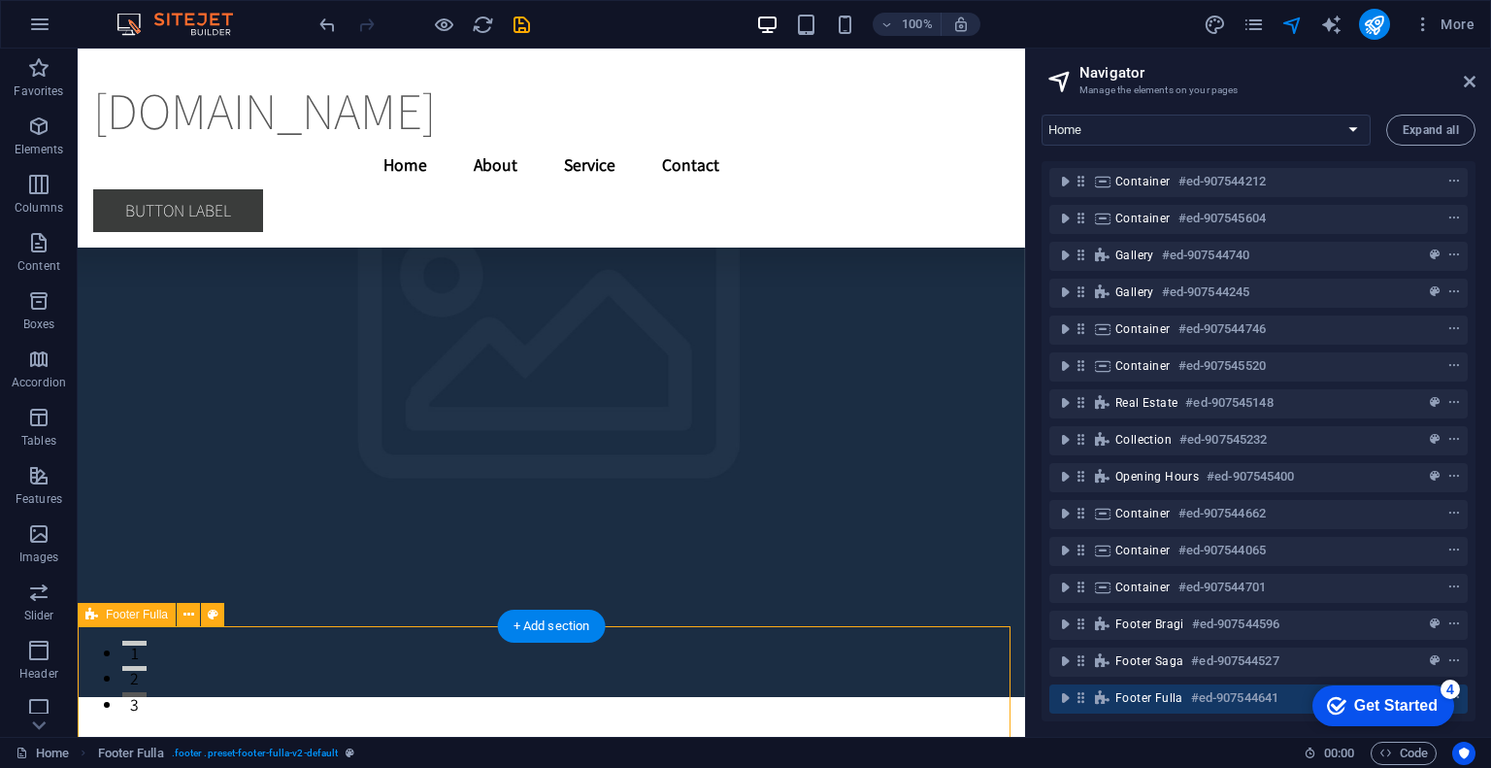
scroll to position [25791, 0]
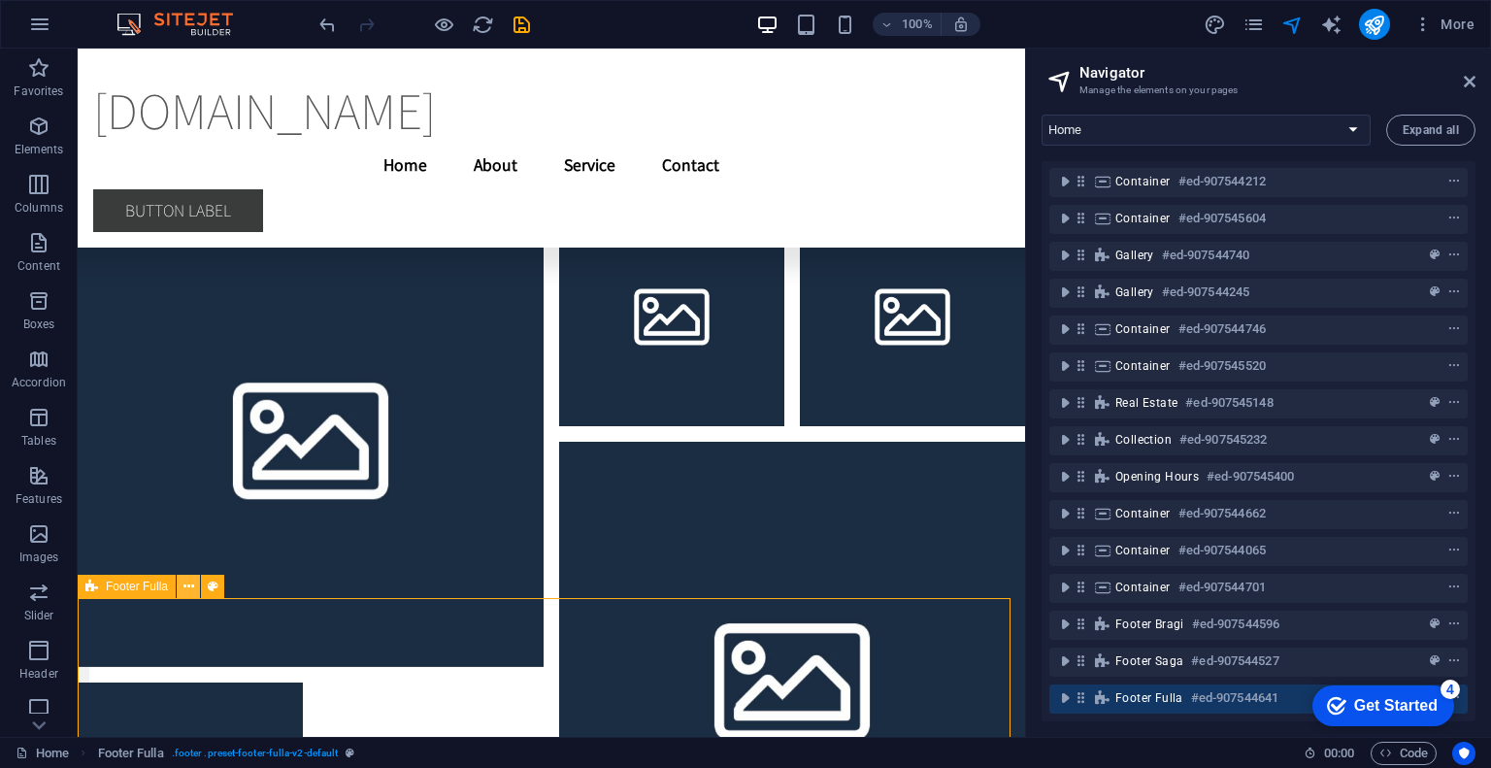
click at [190, 585] on icon at bounding box center [188, 587] width 11 height 20
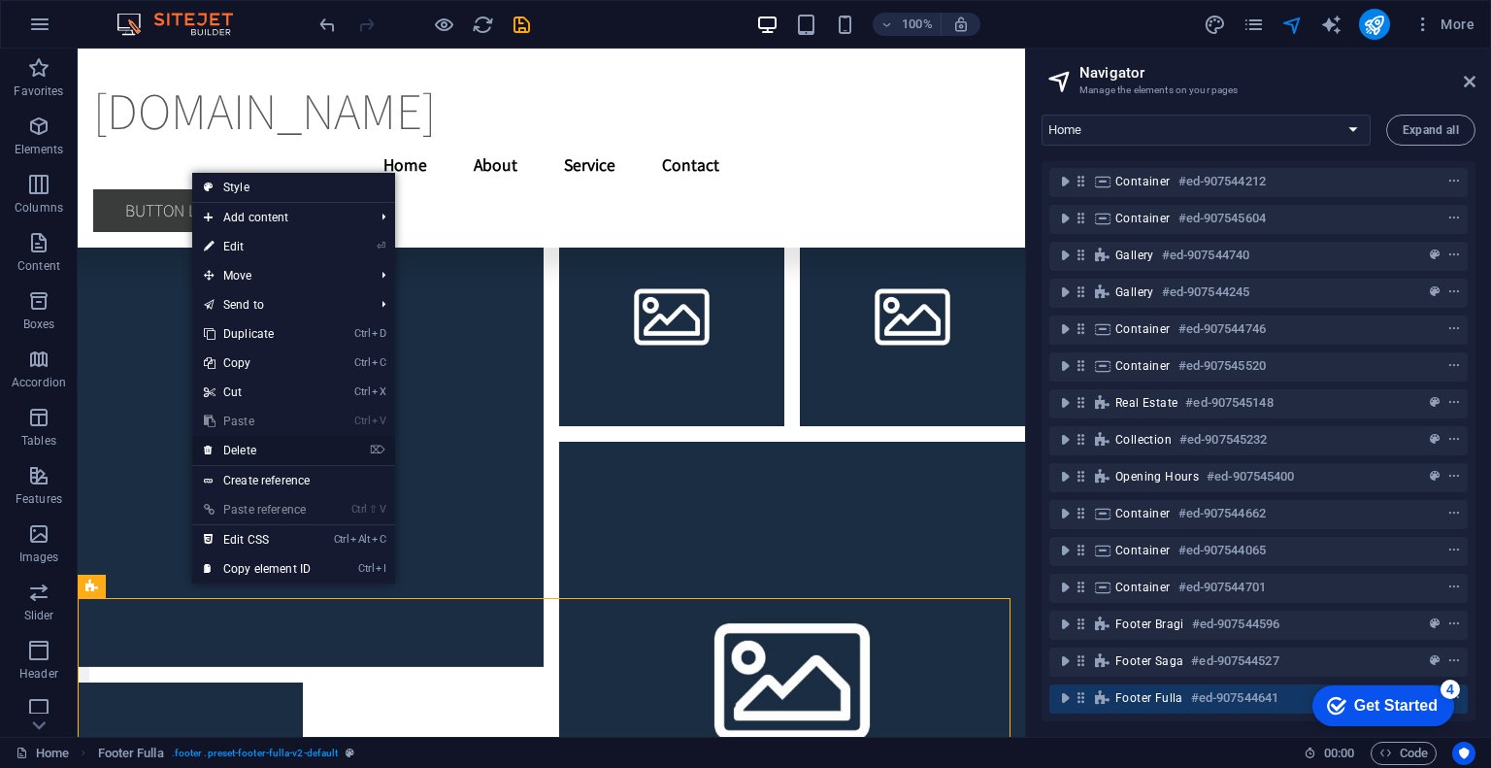
click at [280, 449] on link "⌦ Delete" at bounding box center [257, 450] width 130 height 29
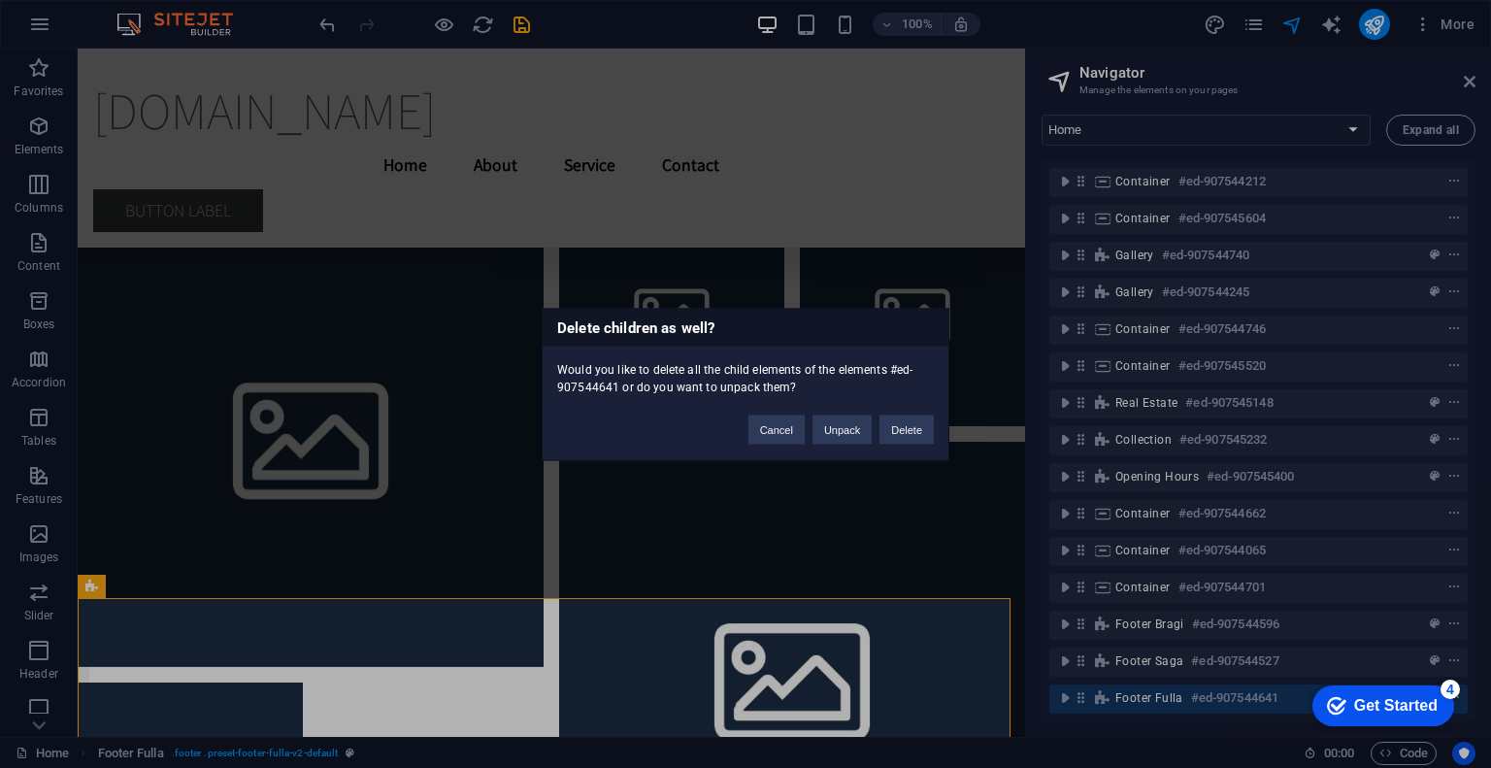
click at [915, 427] on button "Delete" at bounding box center [906, 429] width 54 height 29
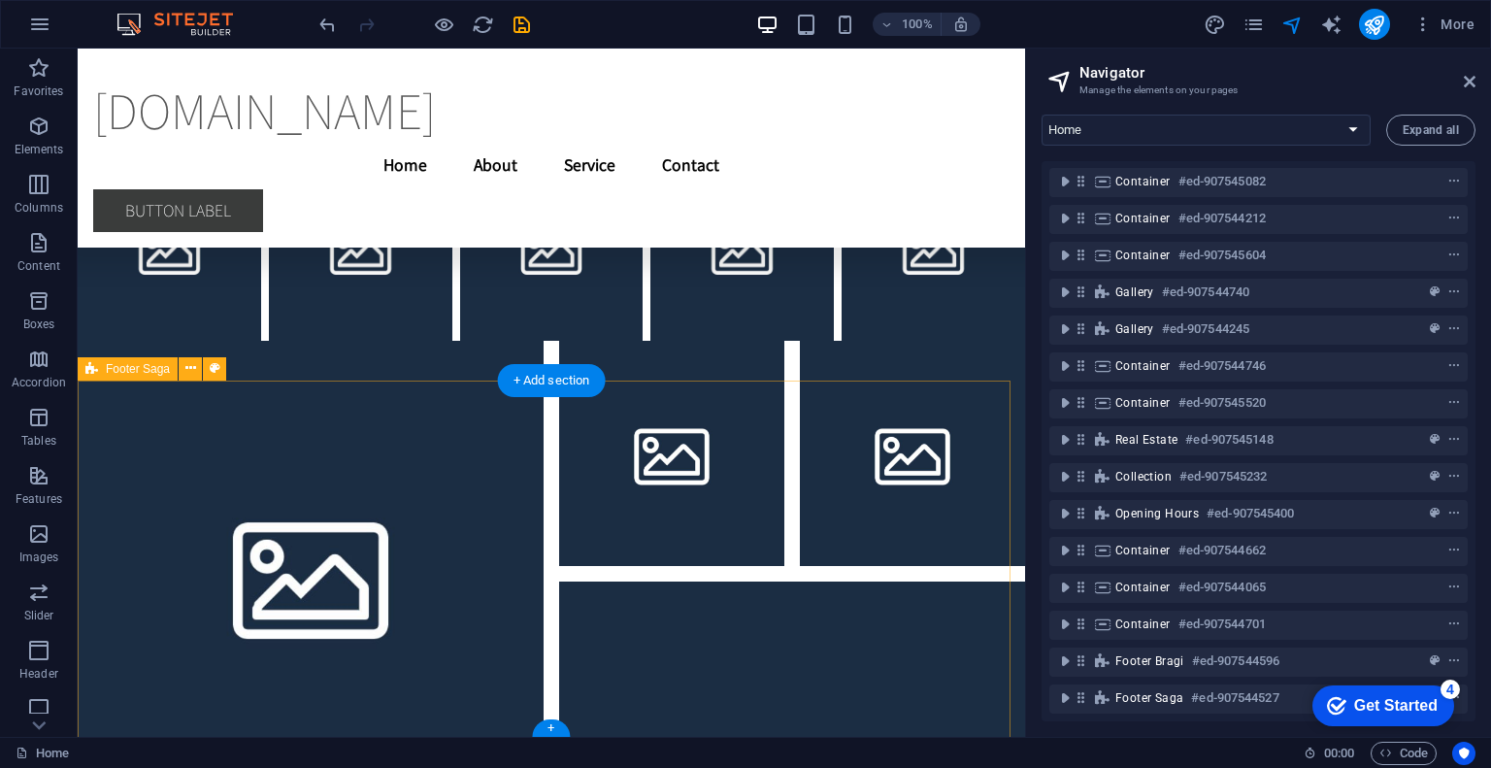
scroll to position [642, 0]
click at [186, 368] on icon at bounding box center [190, 368] width 11 height 20
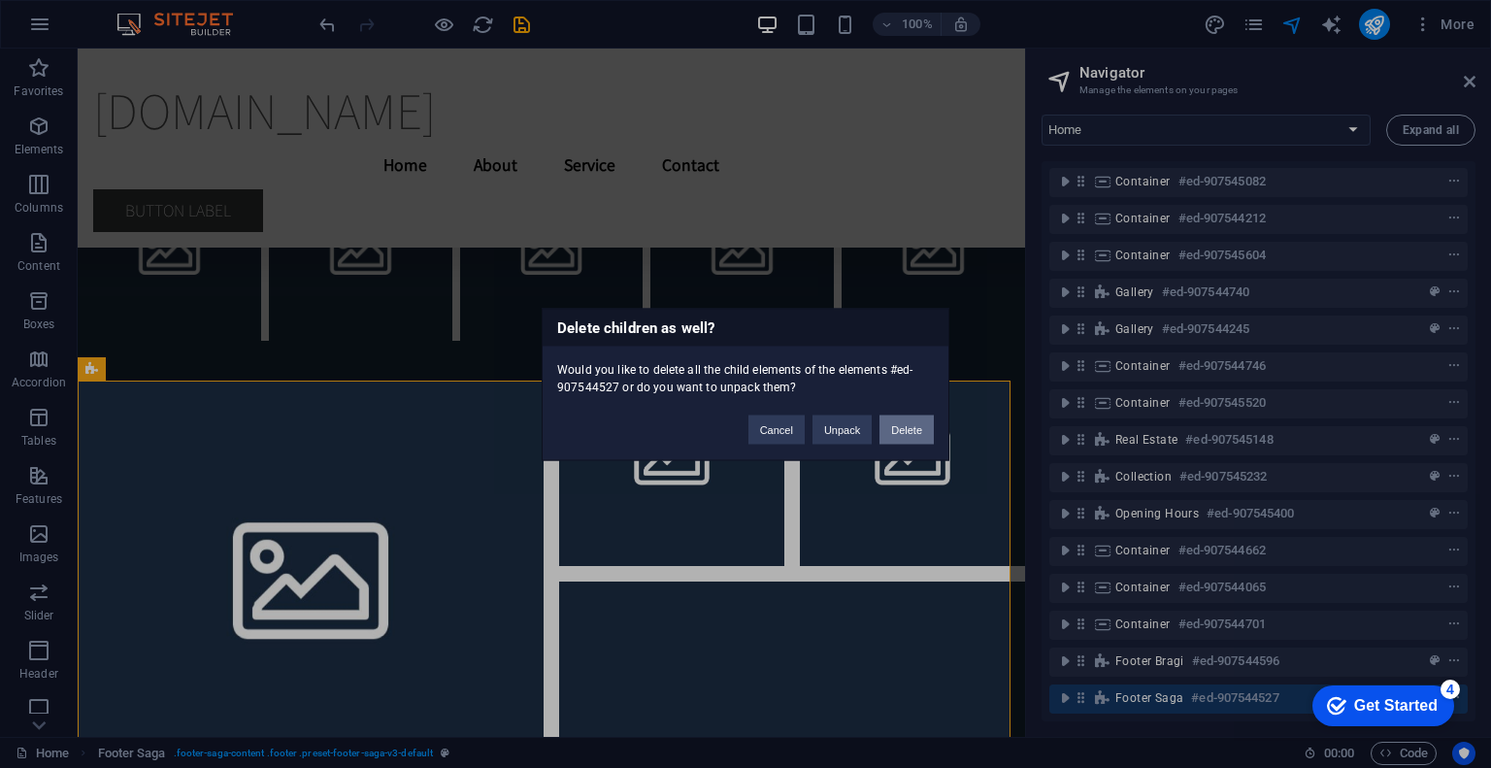
click at [917, 434] on button "Delete" at bounding box center [906, 429] width 54 height 29
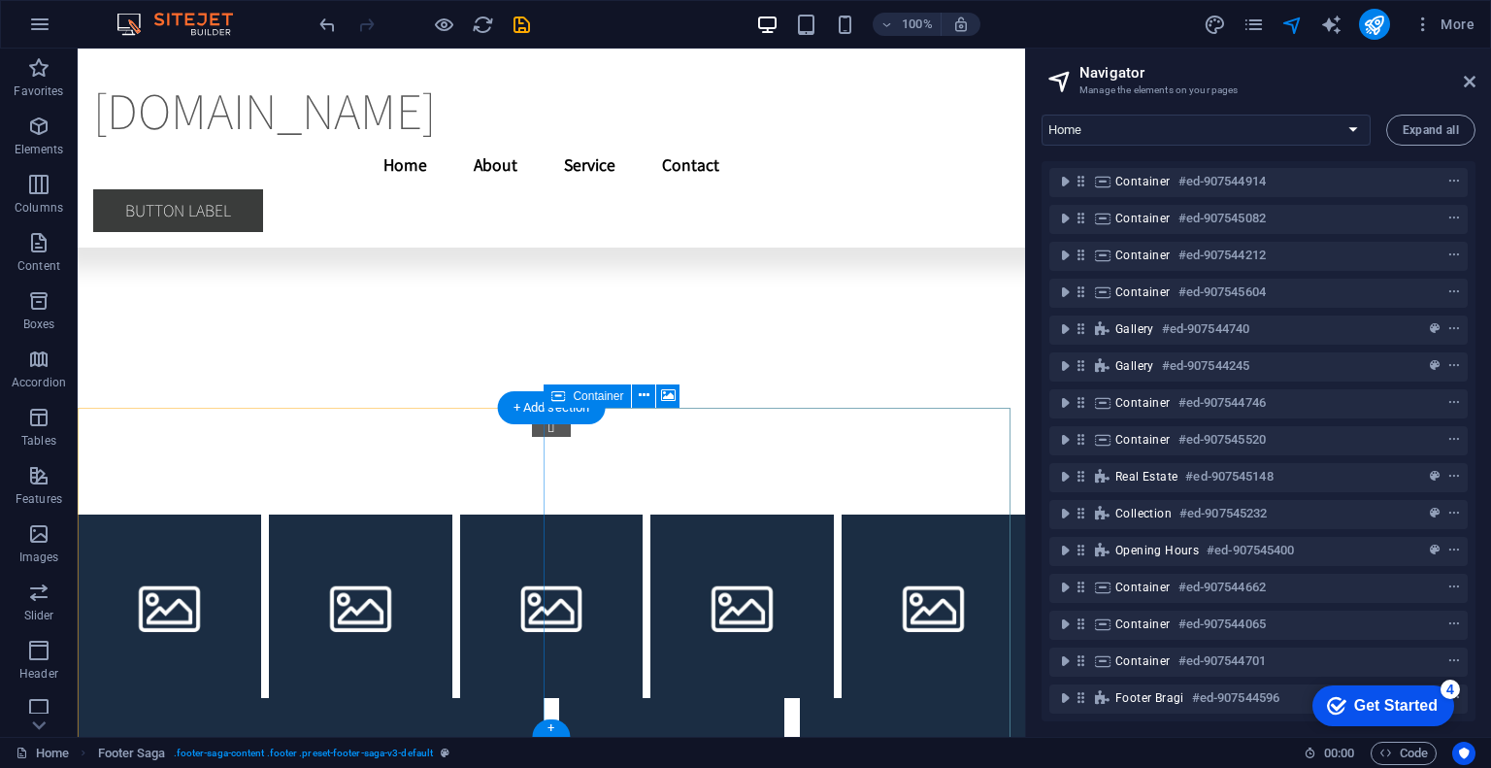
scroll to position [606, 0]
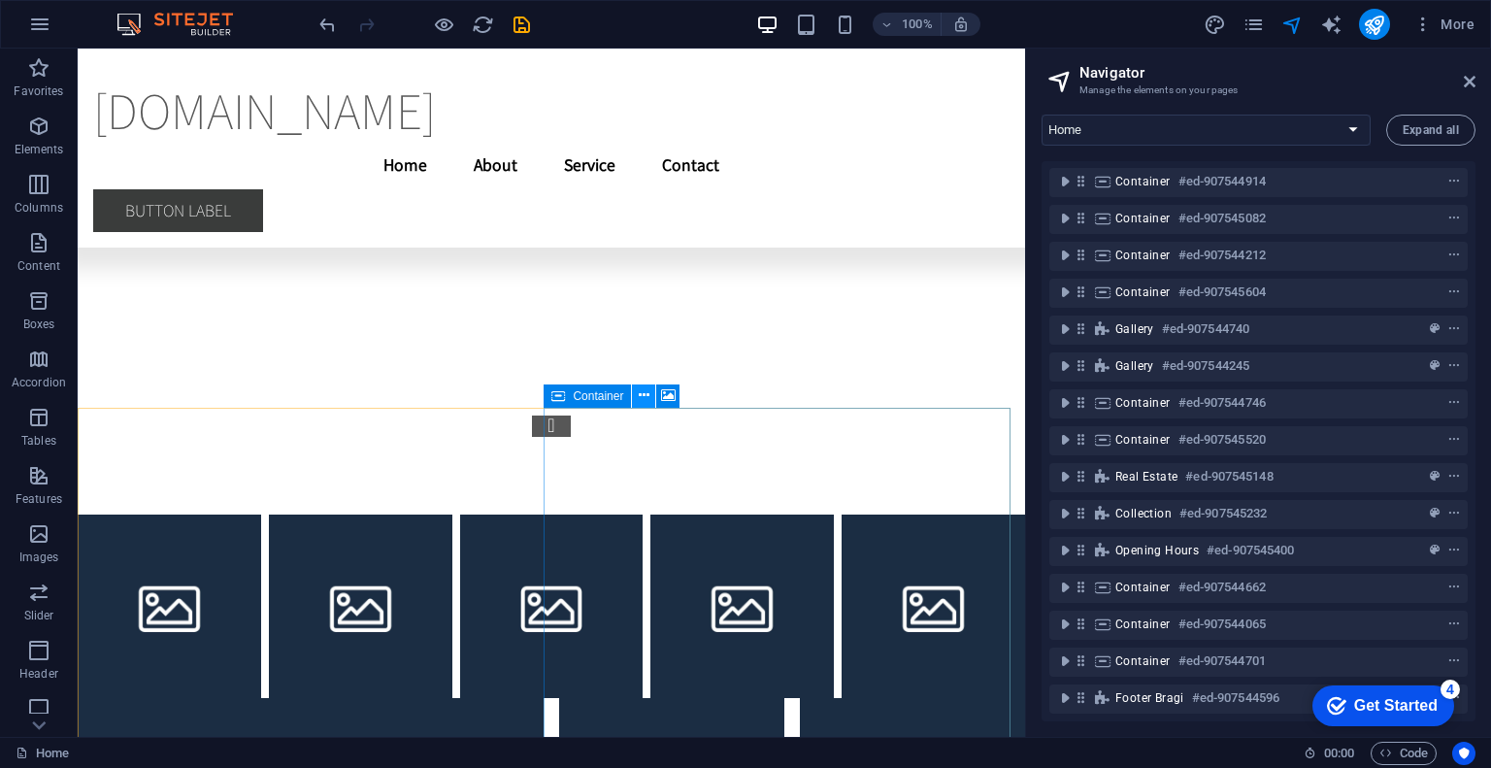
click at [652, 399] on button at bounding box center [643, 395] width 23 height 23
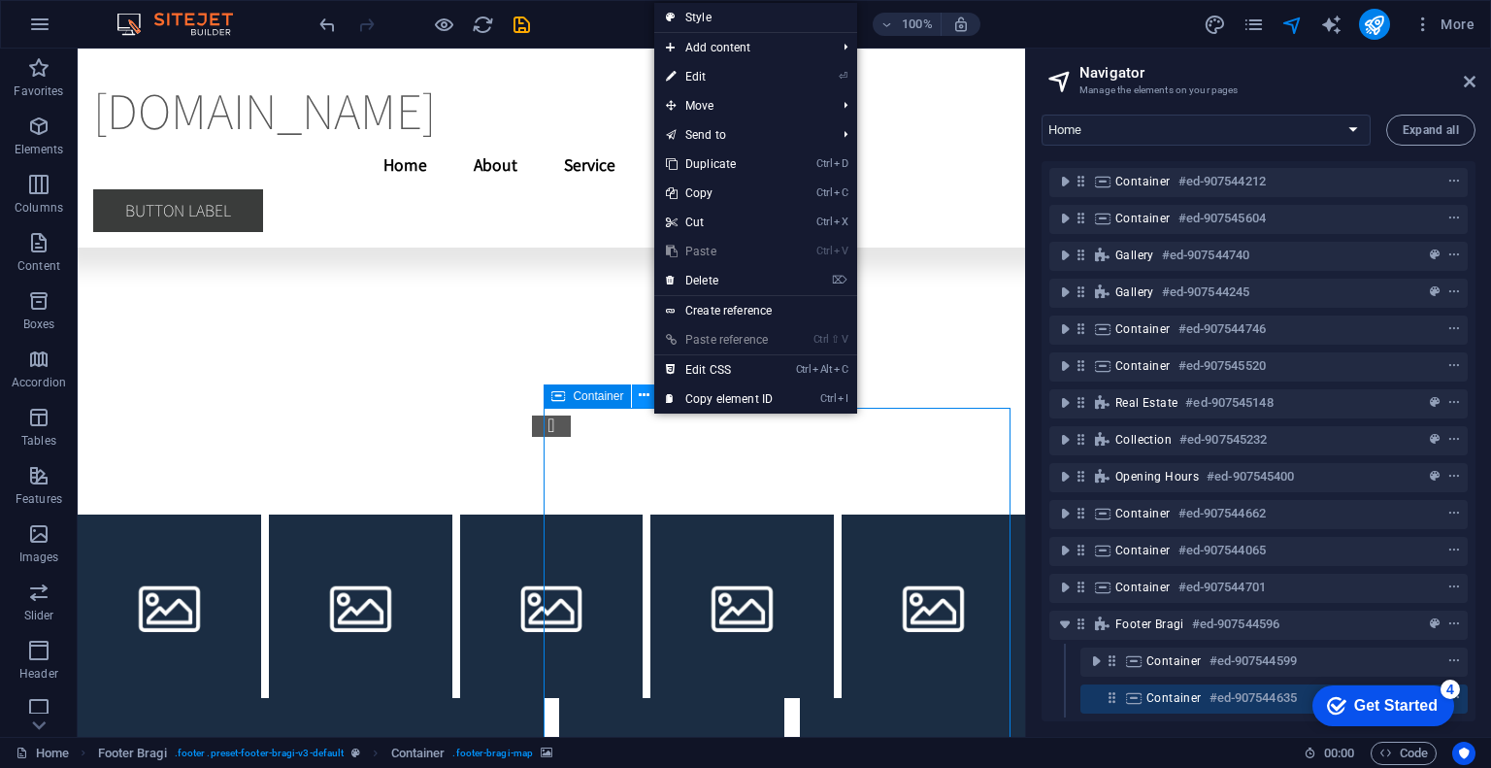
scroll to position [680, 0]
click at [715, 286] on link "⌦ Delete" at bounding box center [719, 280] width 130 height 29
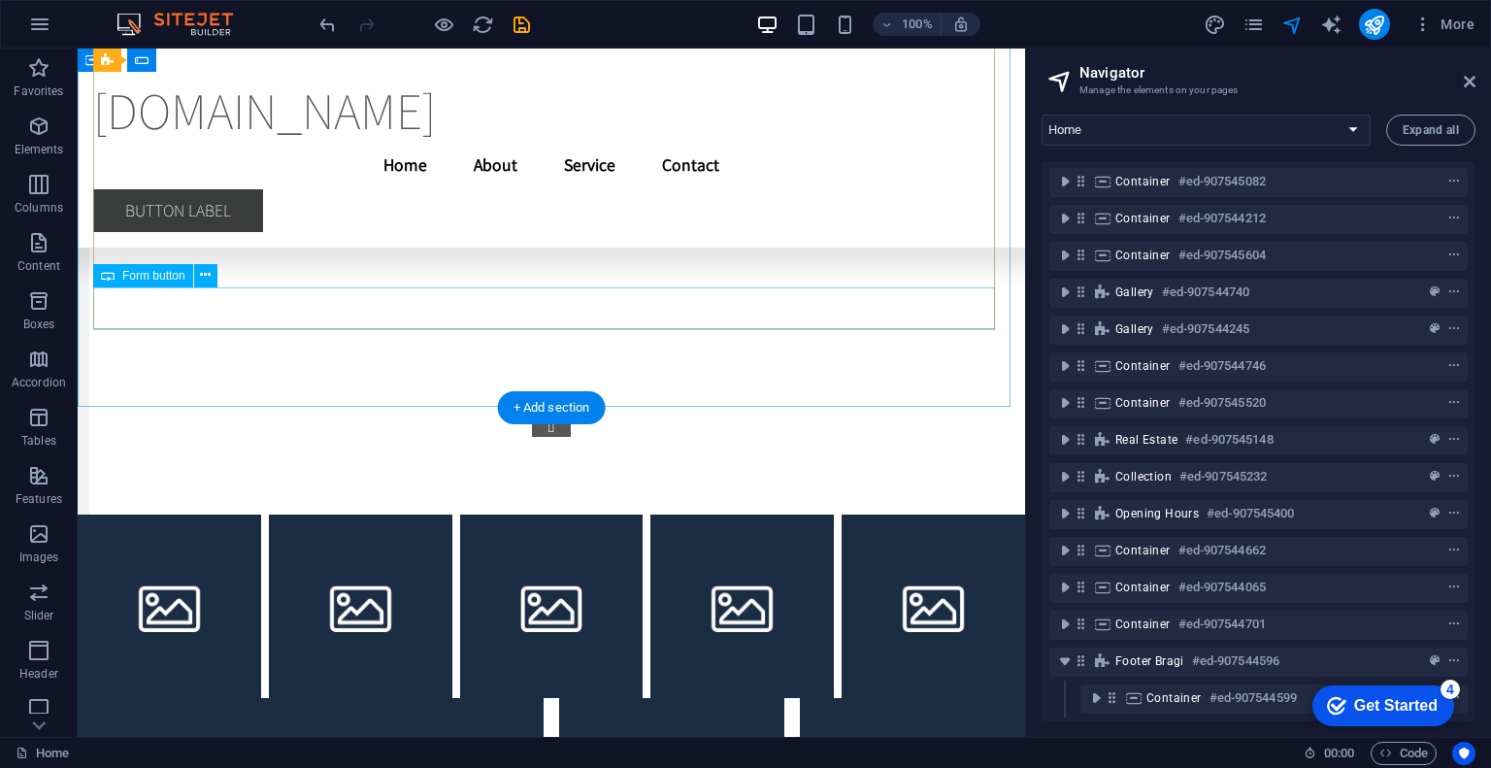
scroll to position [642, 0]
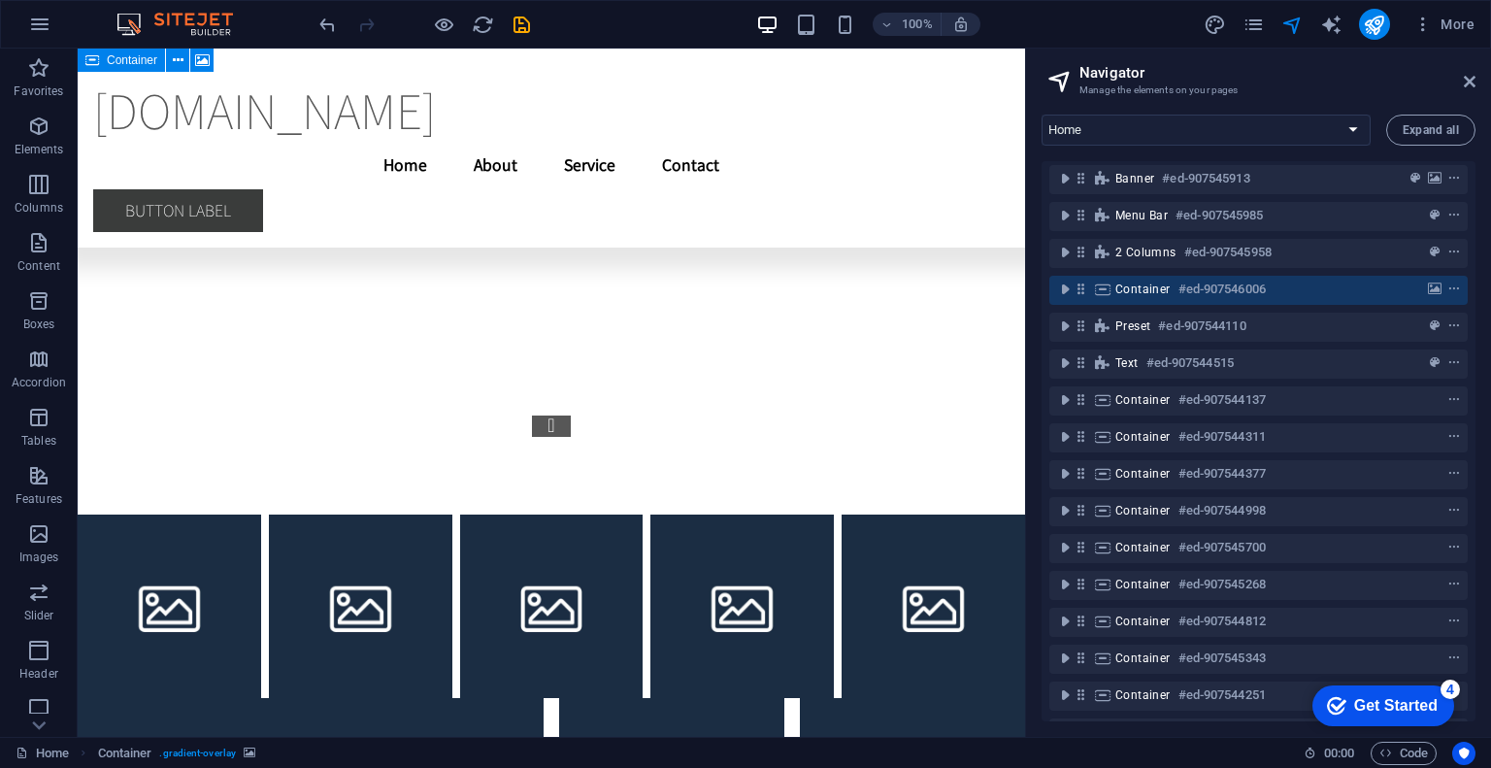
scroll to position [0, 0]
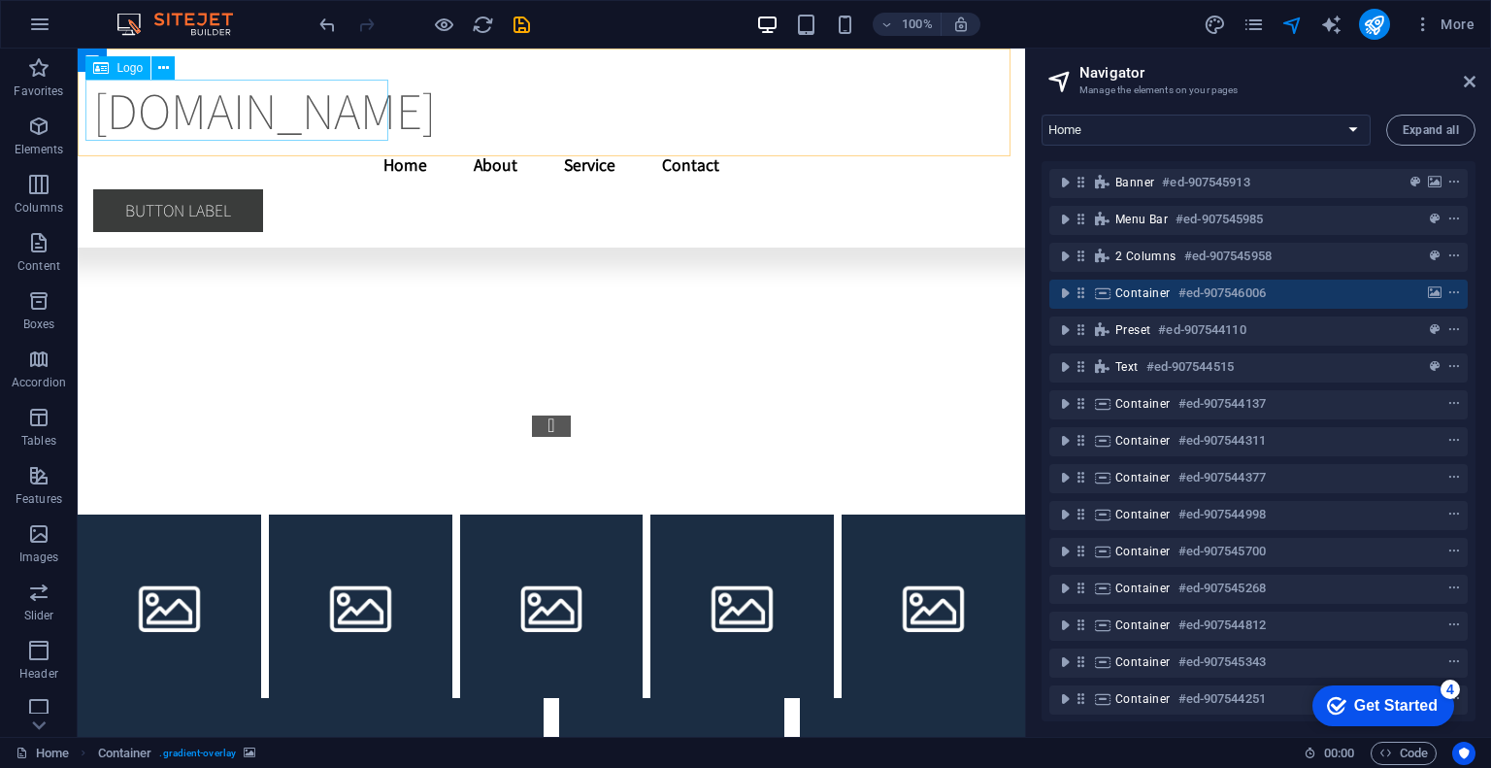
click at [97, 68] on icon at bounding box center [101, 67] width 16 height 23
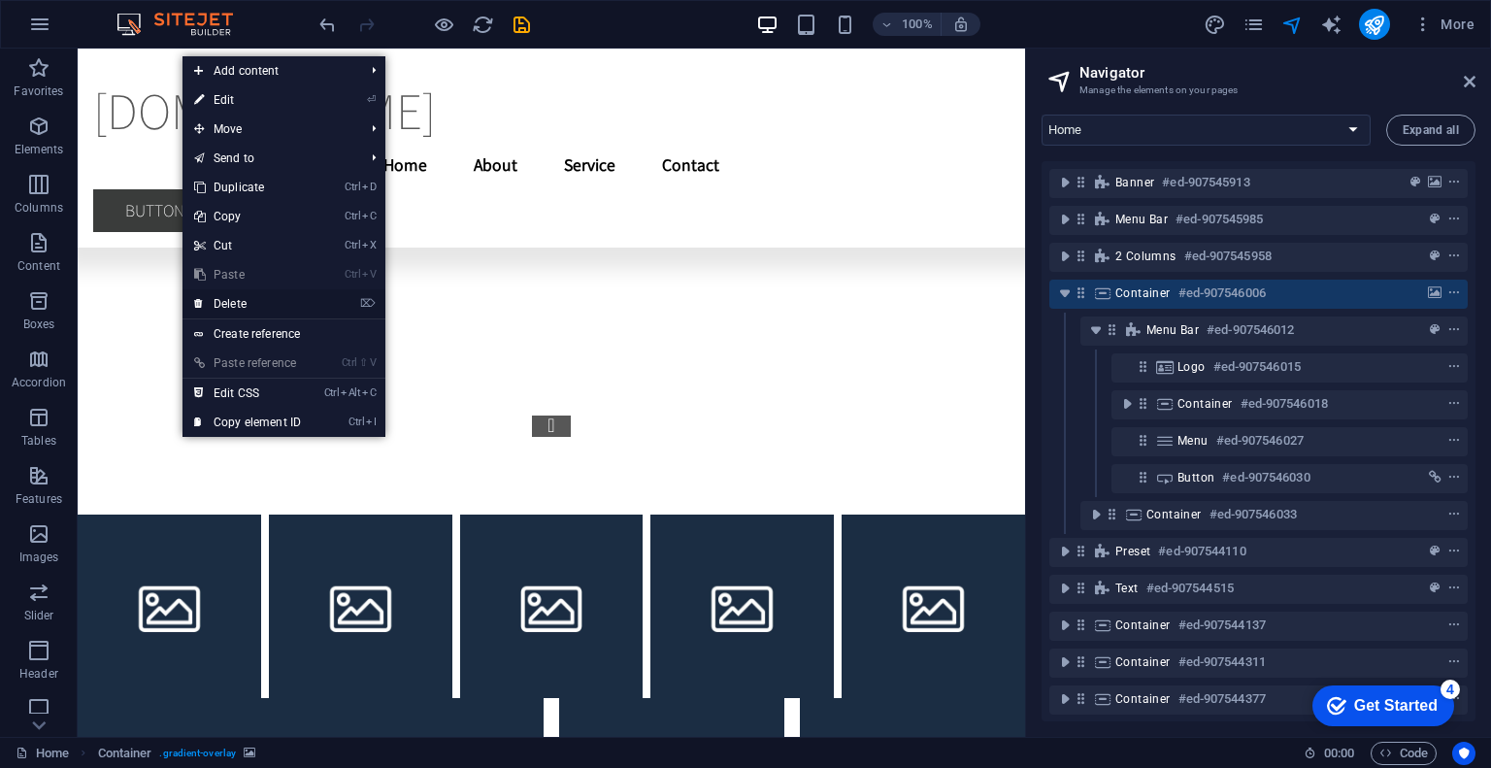
click at [237, 297] on link "⌦ Delete" at bounding box center [248, 303] width 130 height 29
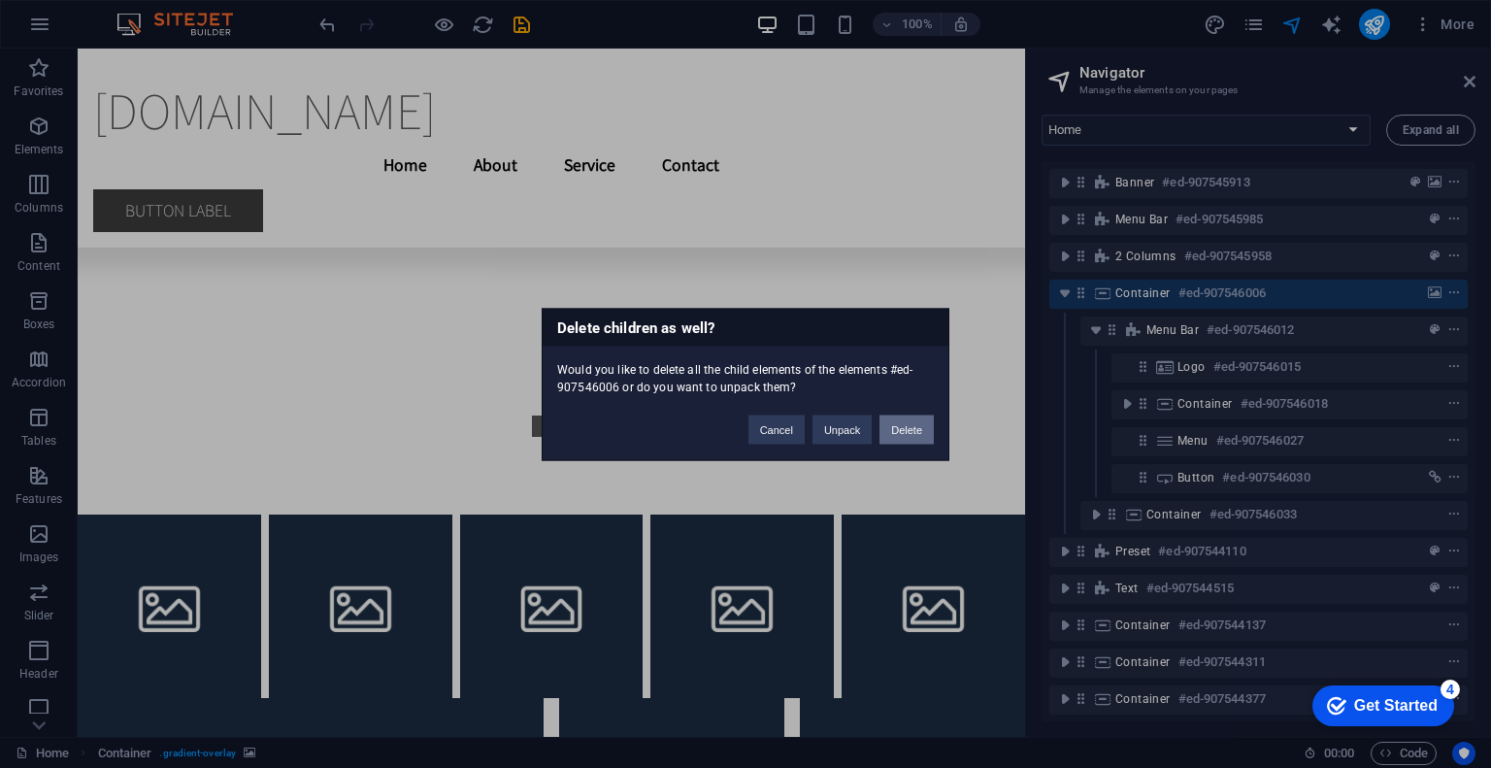
click at [919, 424] on button "Delete" at bounding box center [906, 429] width 54 height 29
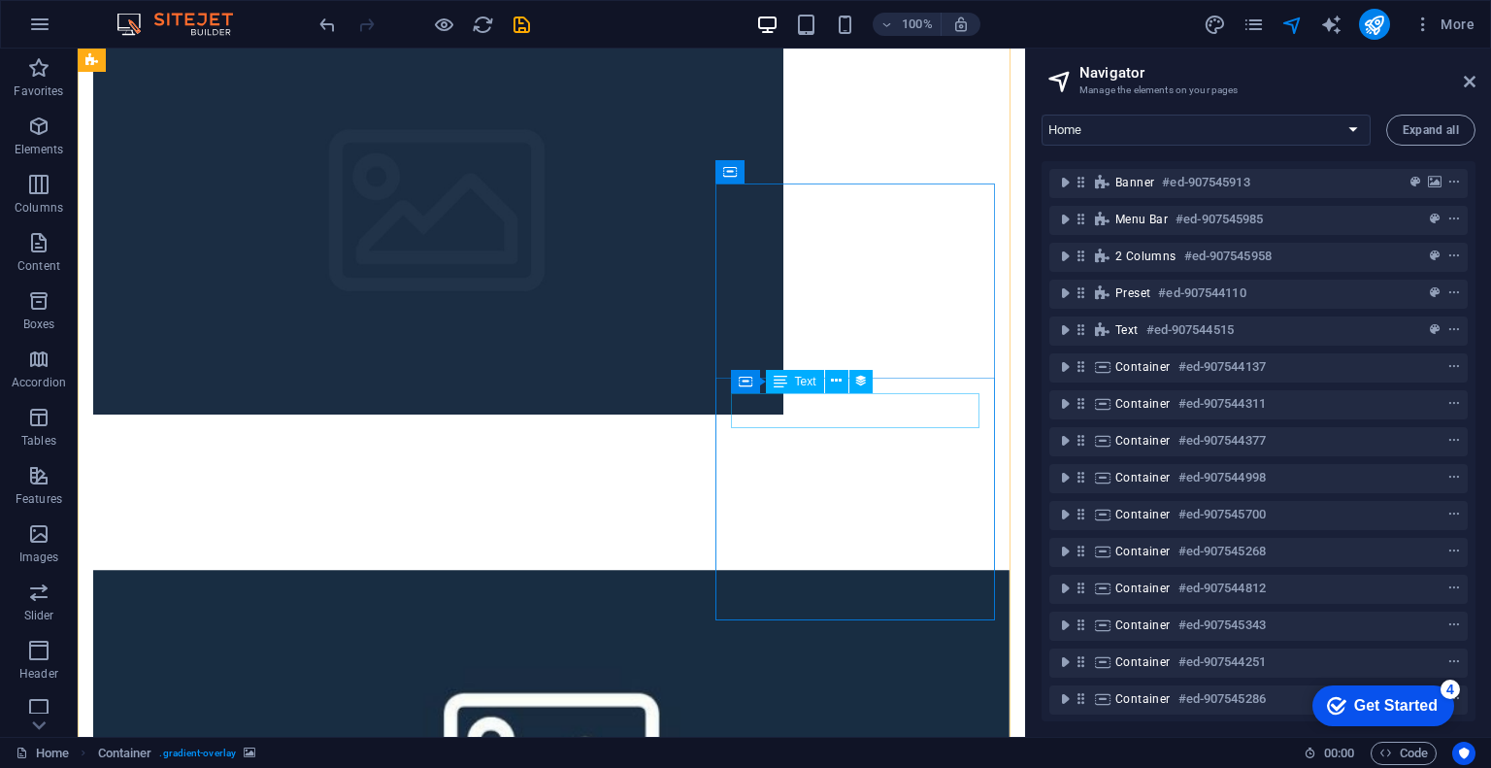
scroll to position [1228, 0]
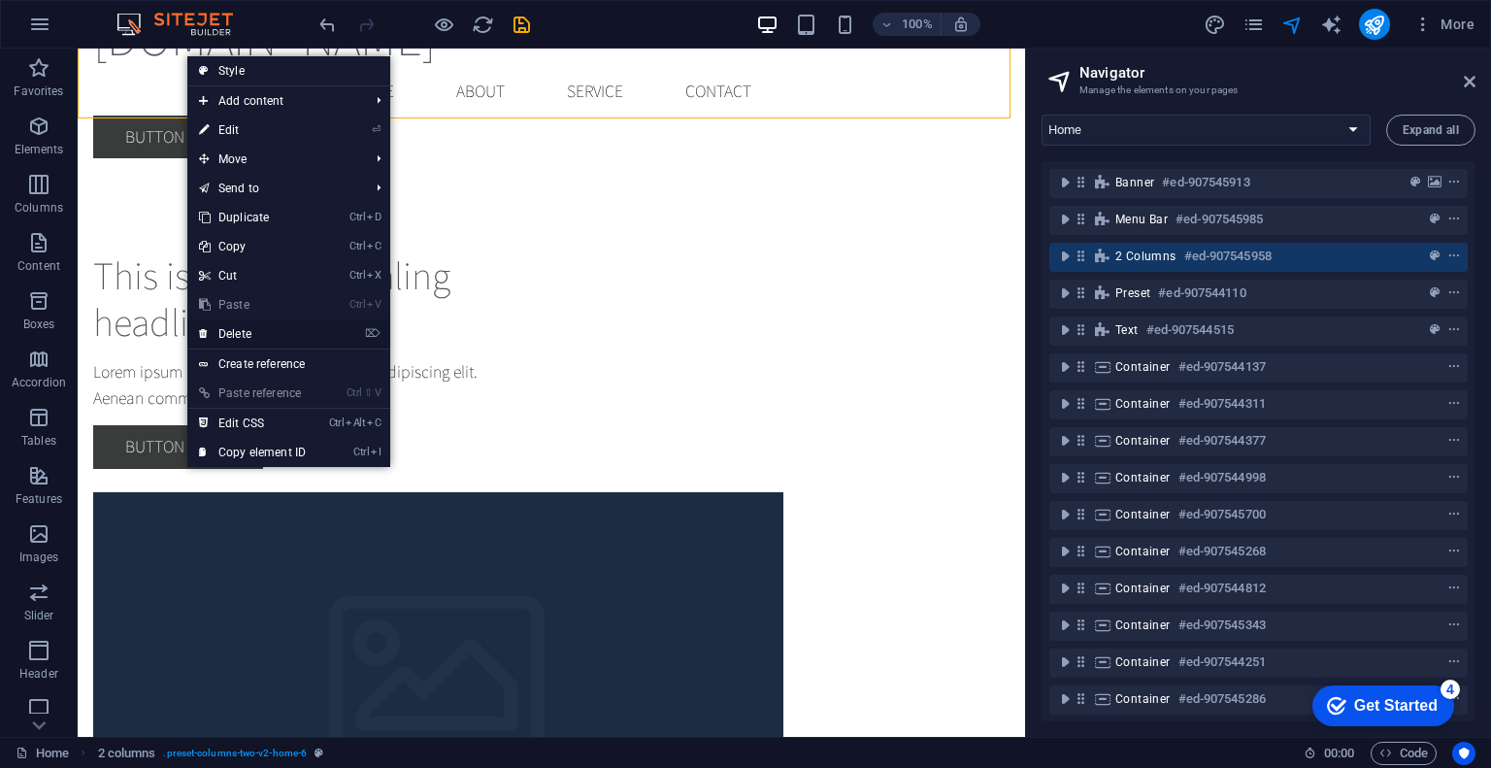
click at [252, 321] on link "⌦ Delete" at bounding box center [252, 333] width 130 height 29
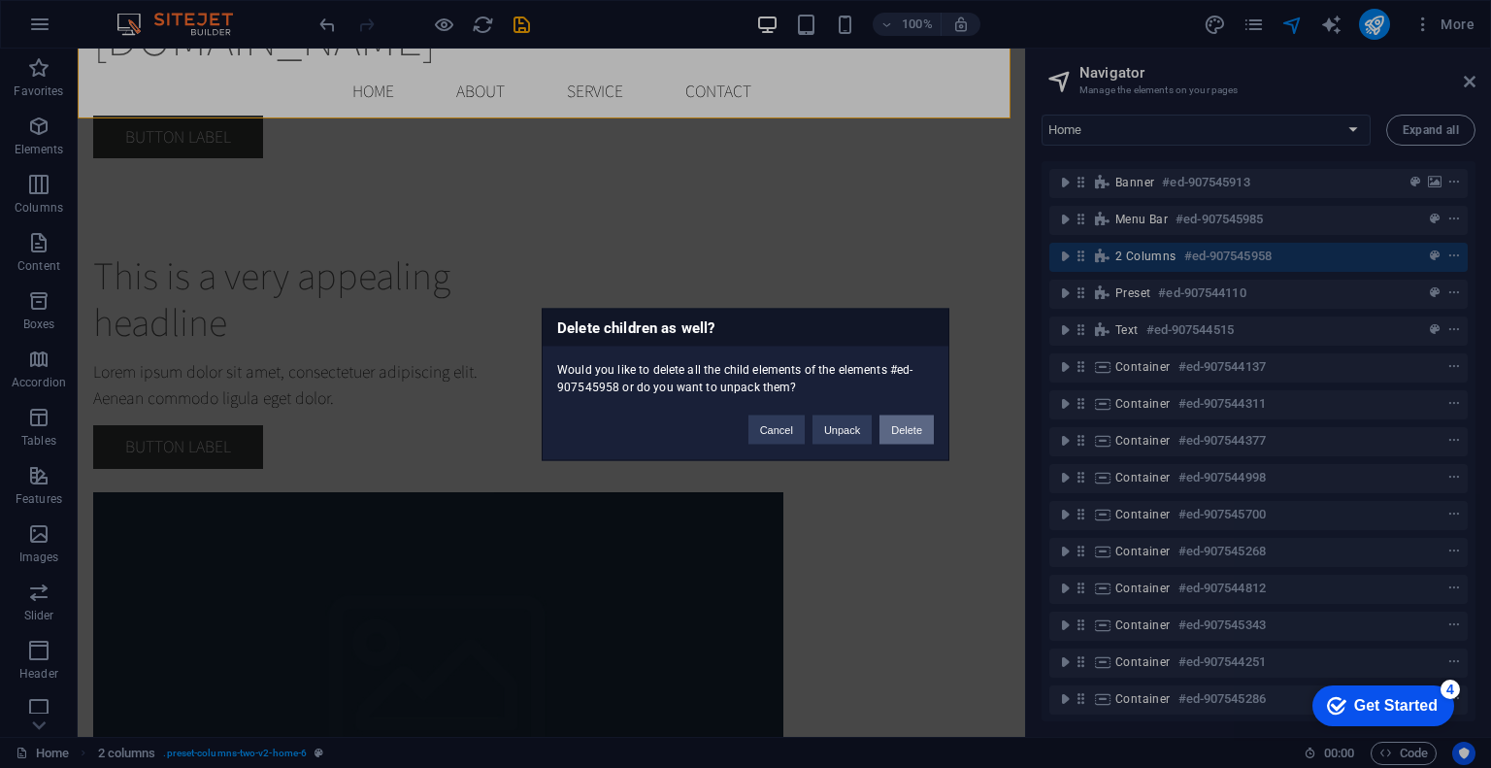
click at [912, 426] on button "Delete" at bounding box center [906, 429] width 54 height 29
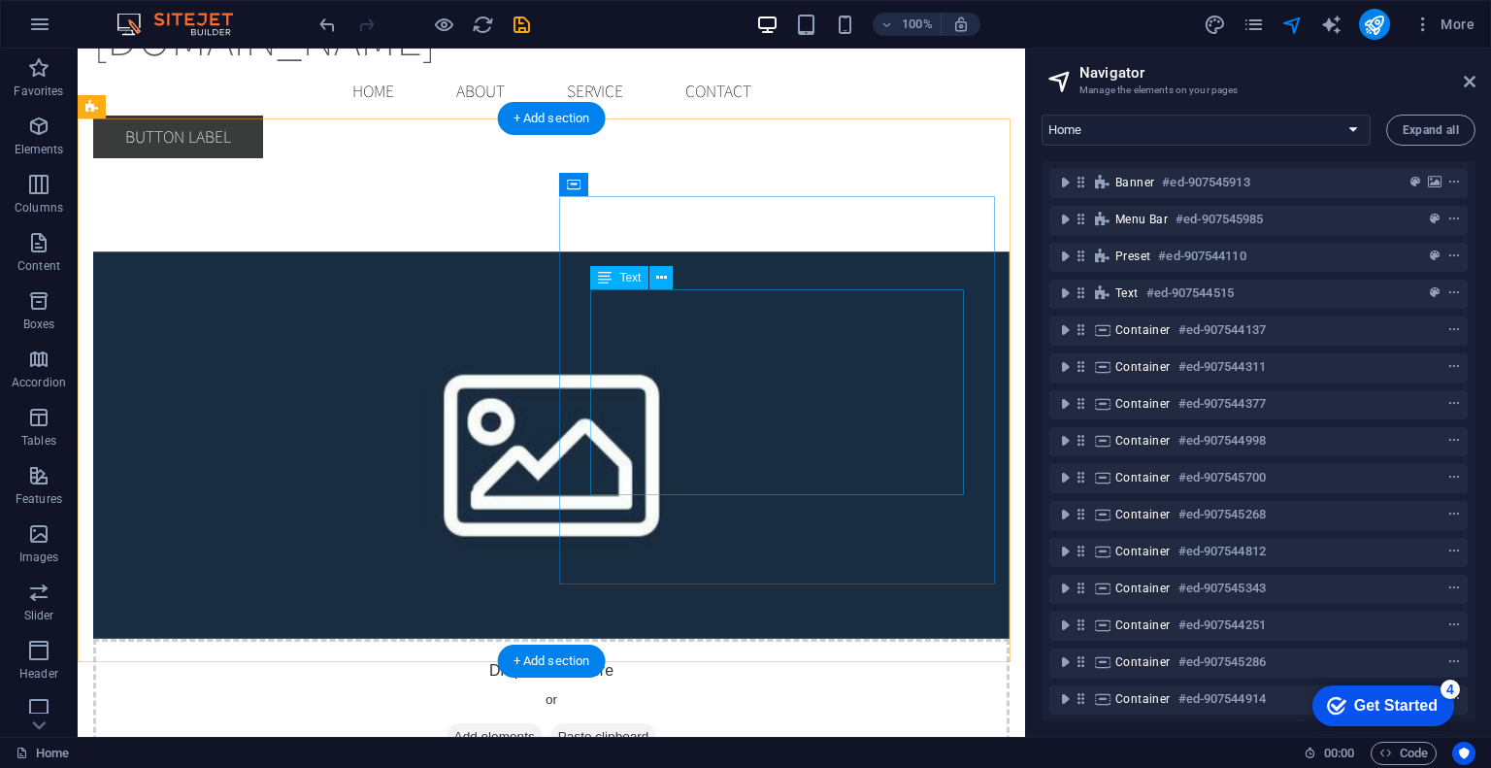
scroll to position [684, 0]
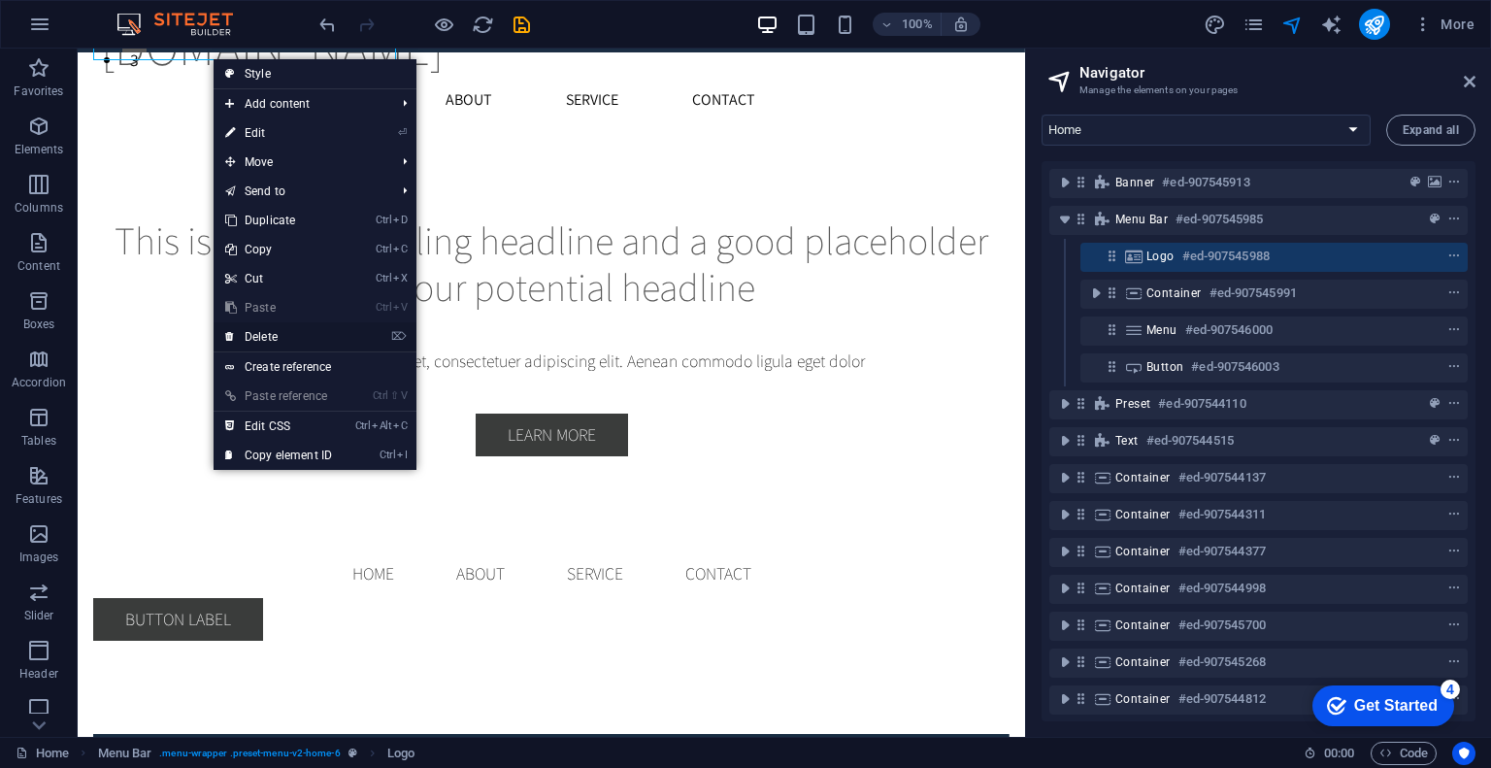
scroll to position [629, 0]
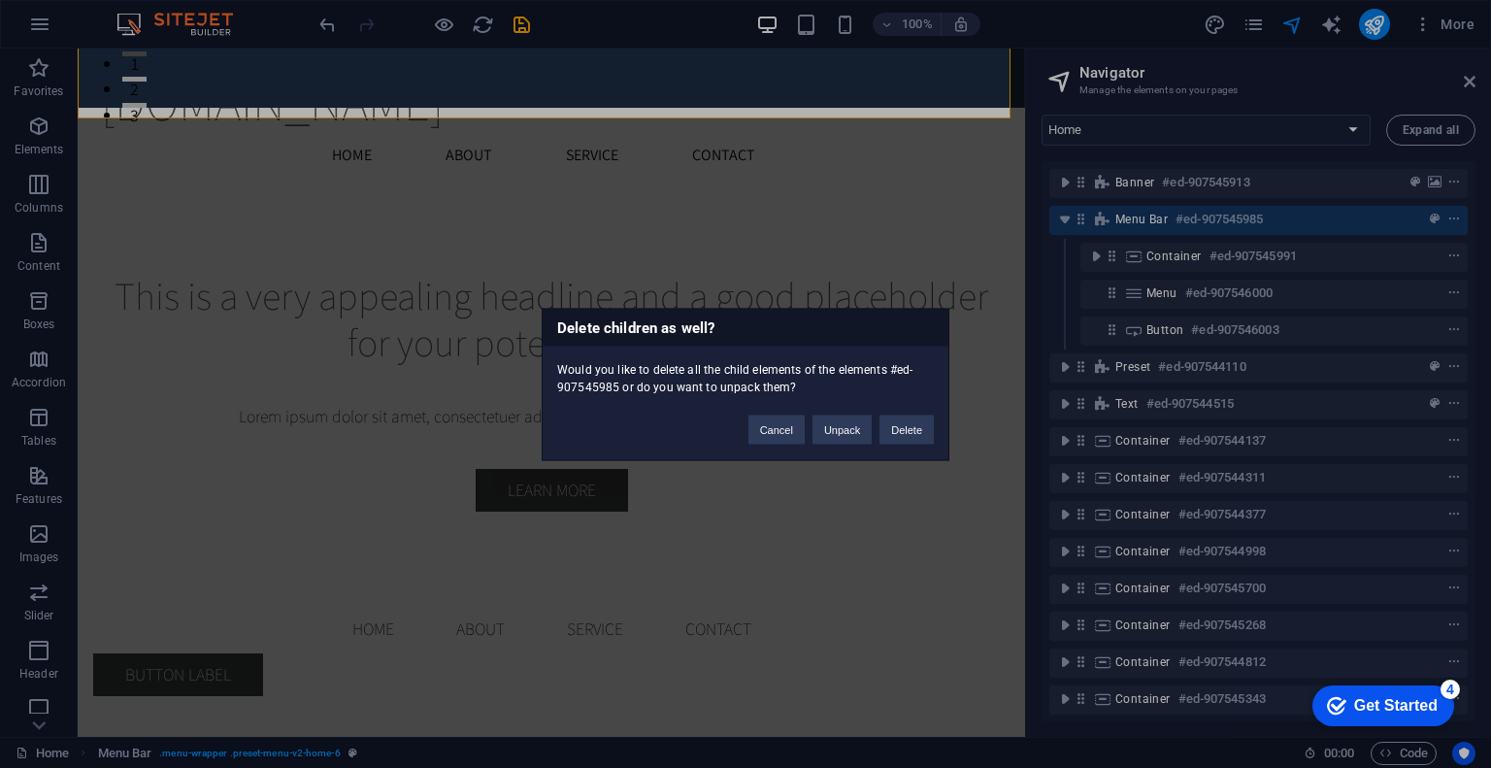
drag, startPoint x: 896, startPoint y: 108, endPoint x: 841, endPoint y: 85, distance: 59.7
drag, startPoint x: 841, startPoint y: 84, endPoint x: 687, endPoint y: 127, distance: 159.2
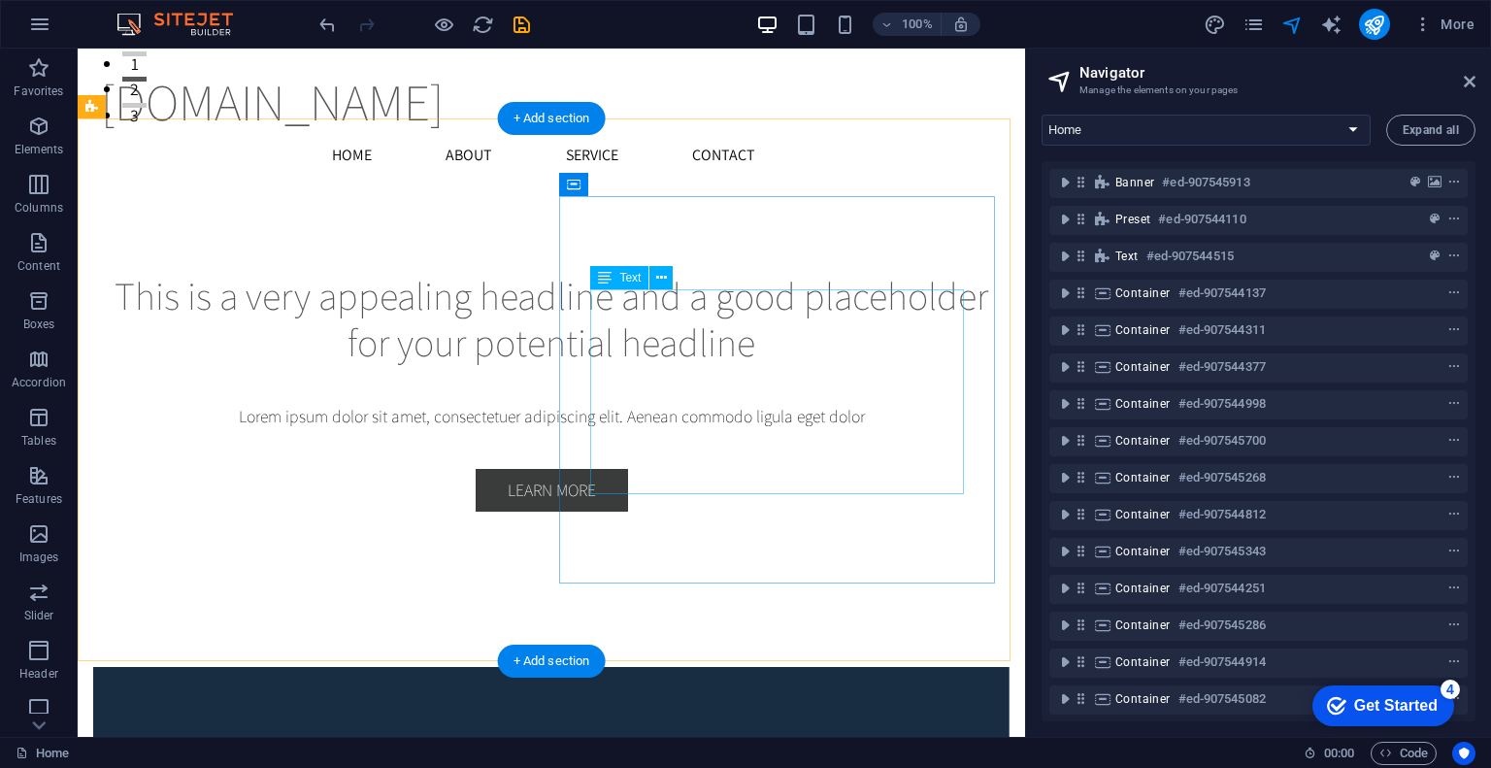
scroll to position [549, 0]
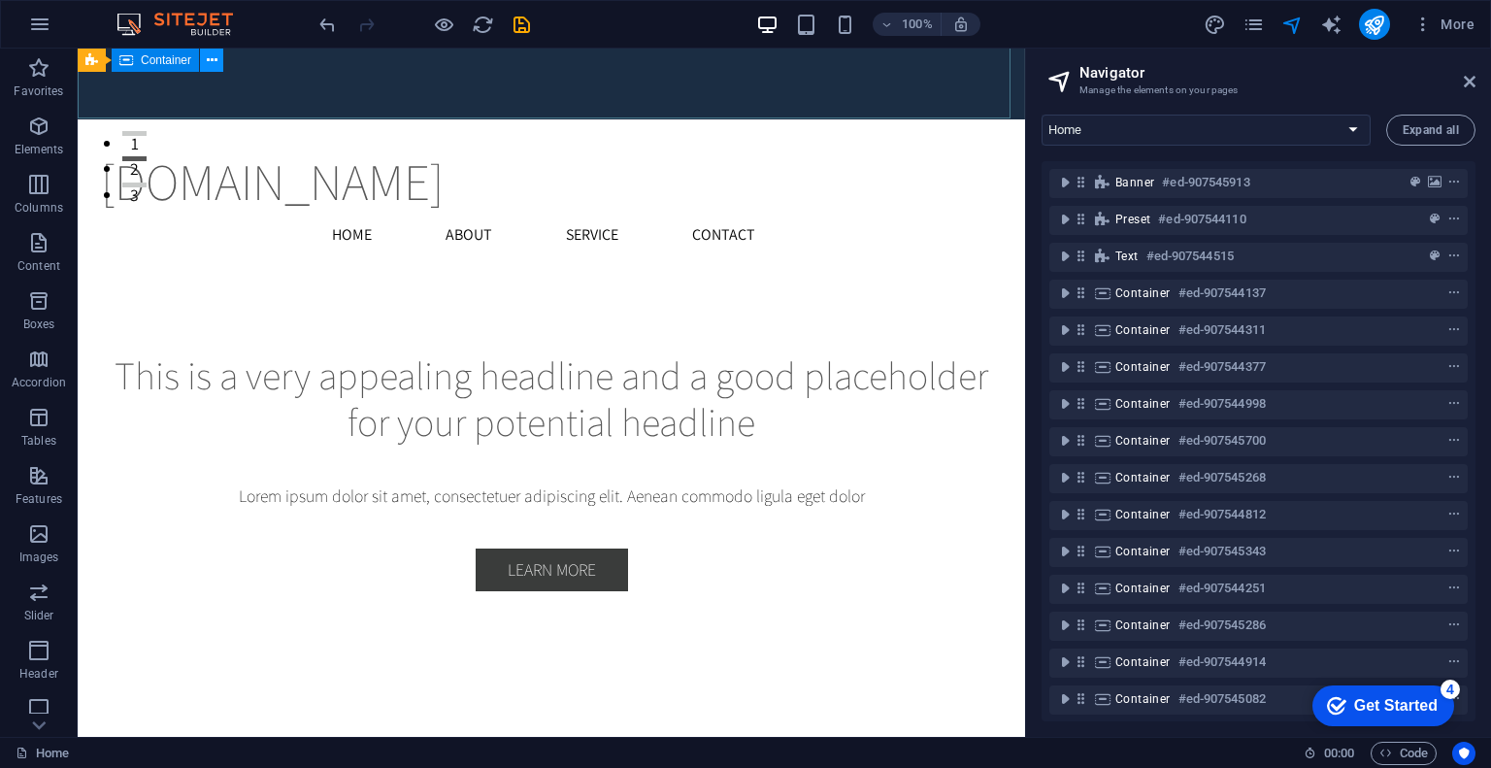
click at [214, 65] on icon at bounding box center [212, 60] width 11 height 20
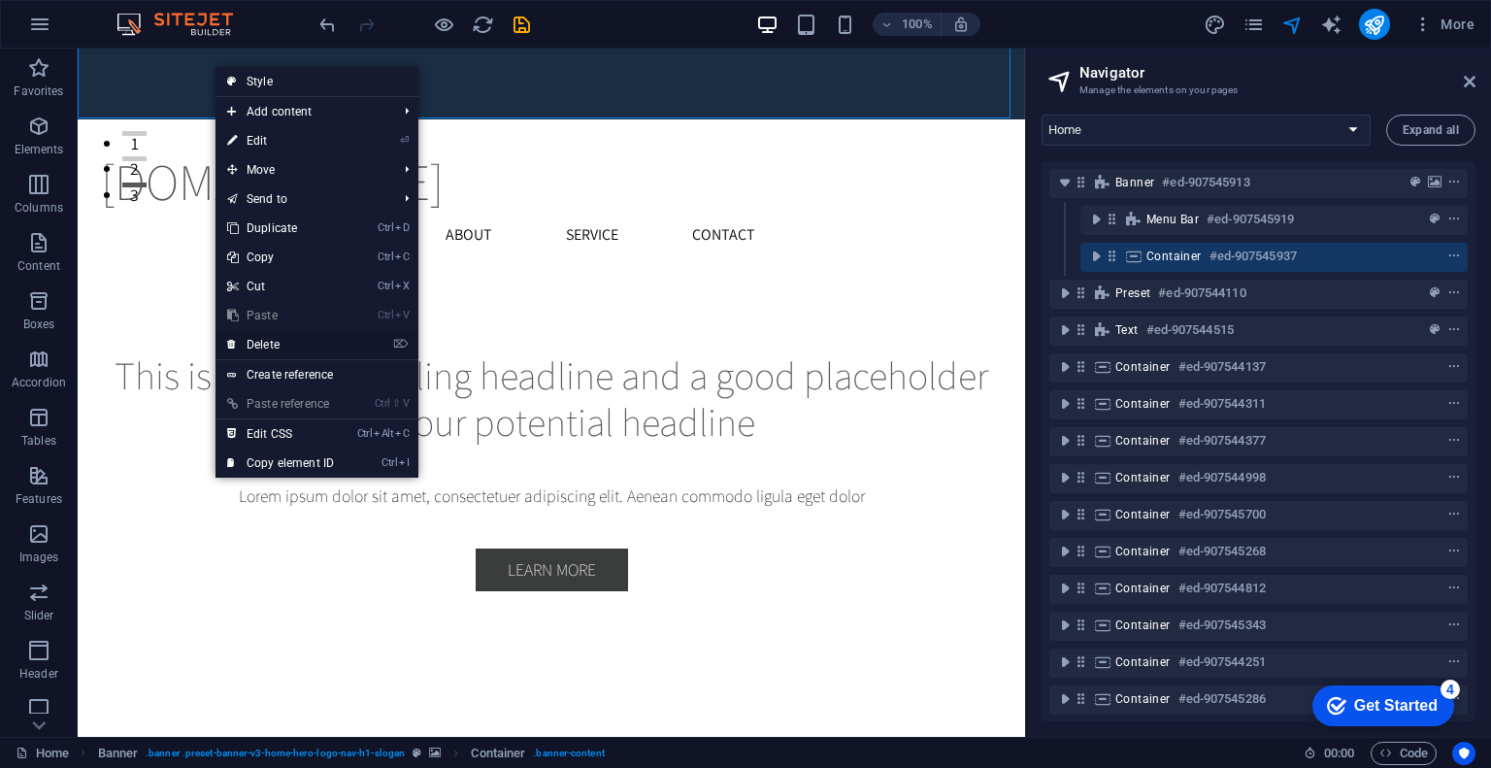
click at [266, 338] on link "⌦ Delete" at bounding box center [281, 344] width 130 height 29
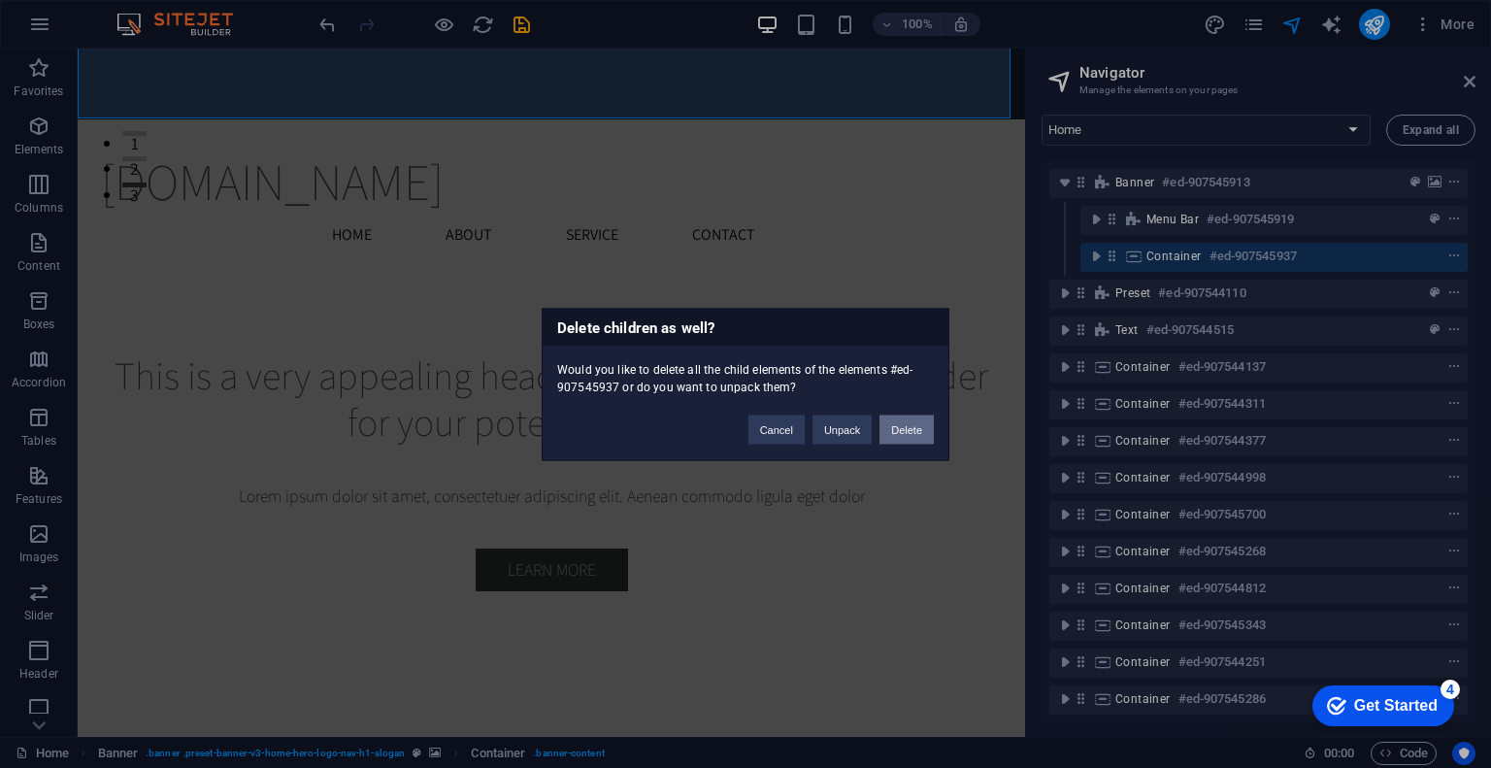
click at [911, 415] on button "Delete" at bounding box center [906, 429] width 54 height 29
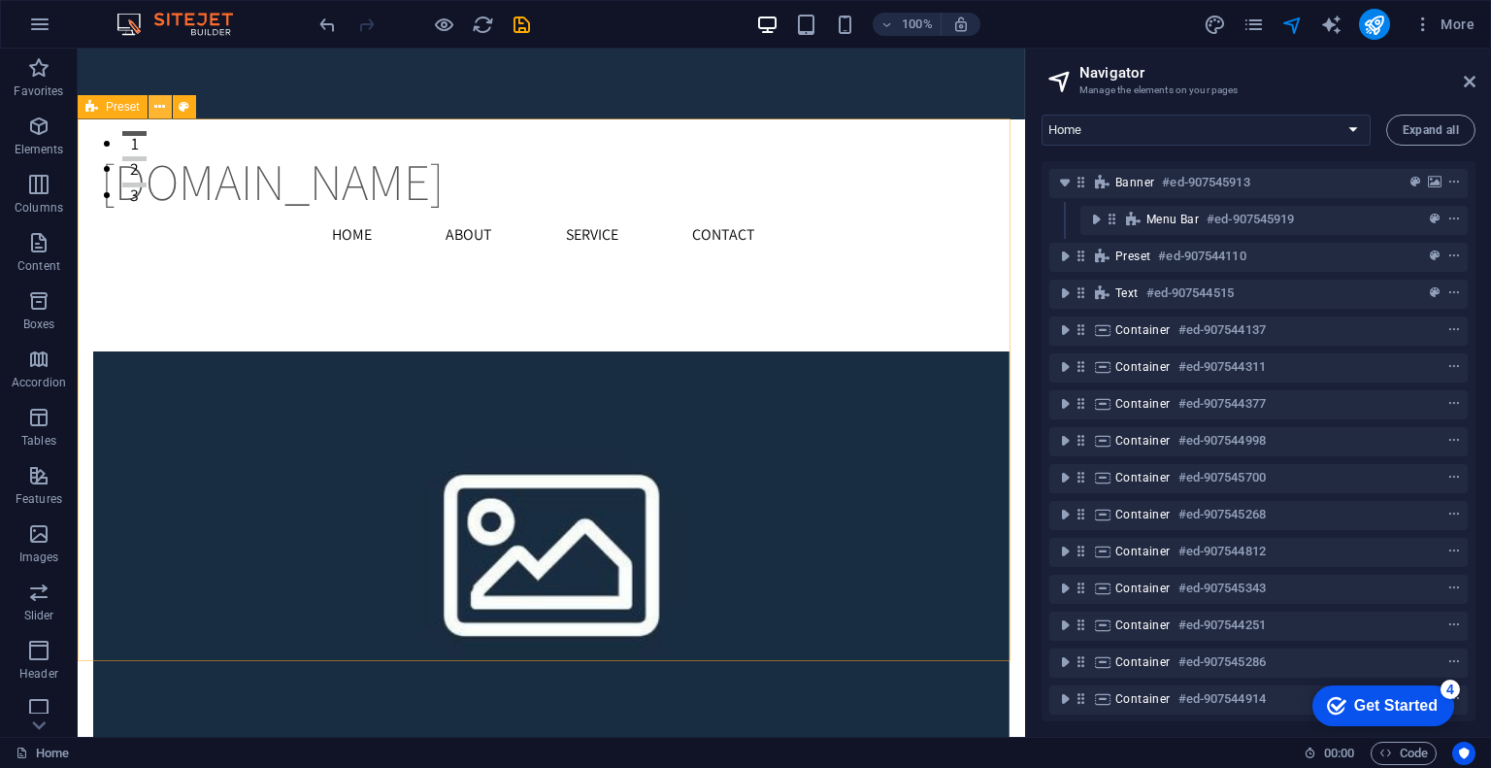
click at [167, 108] on button at bounding box center [160, 106] width 23 height 23
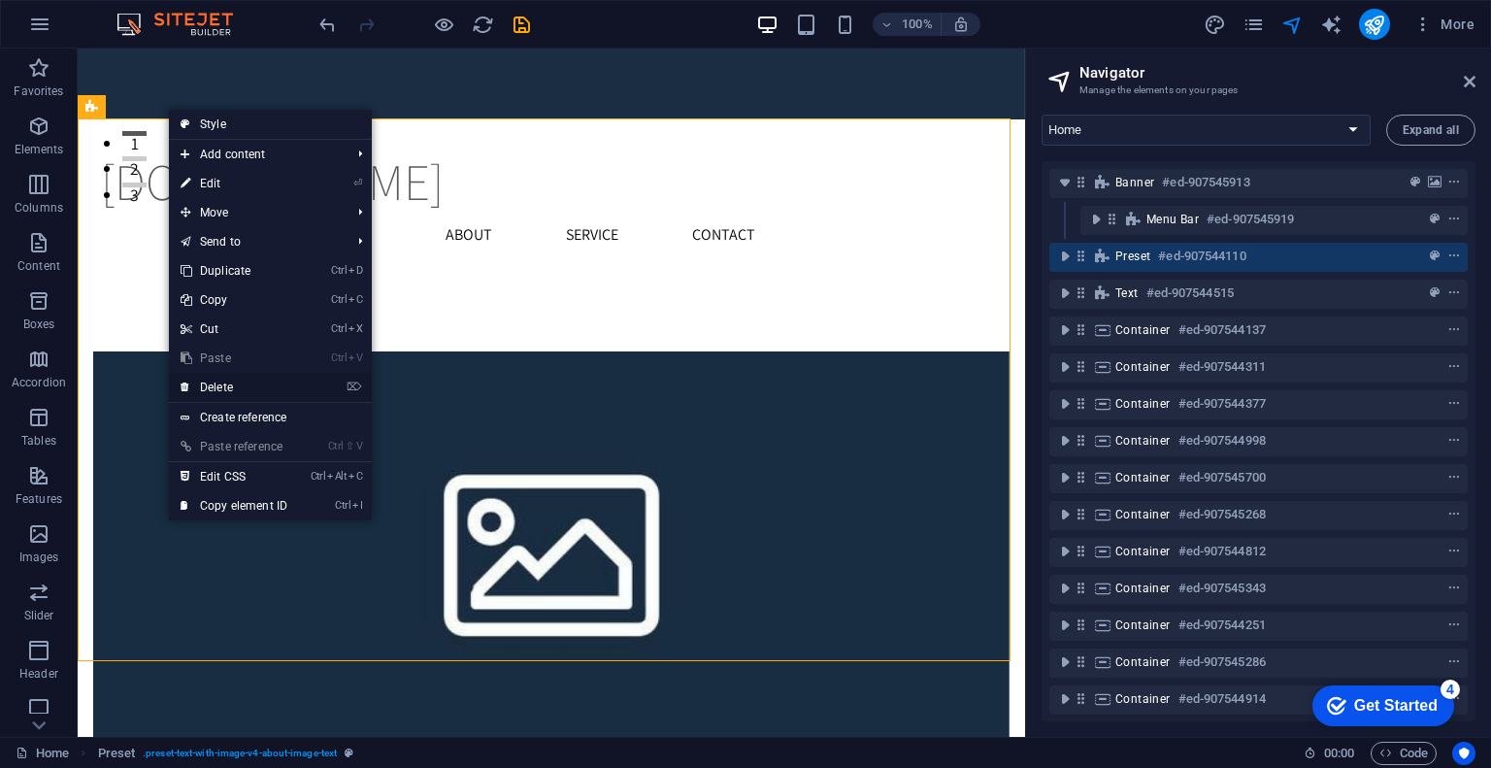
click at [237, 387] on link "⌦ Delete" at bounding box center [234, 387] width 130 height 29
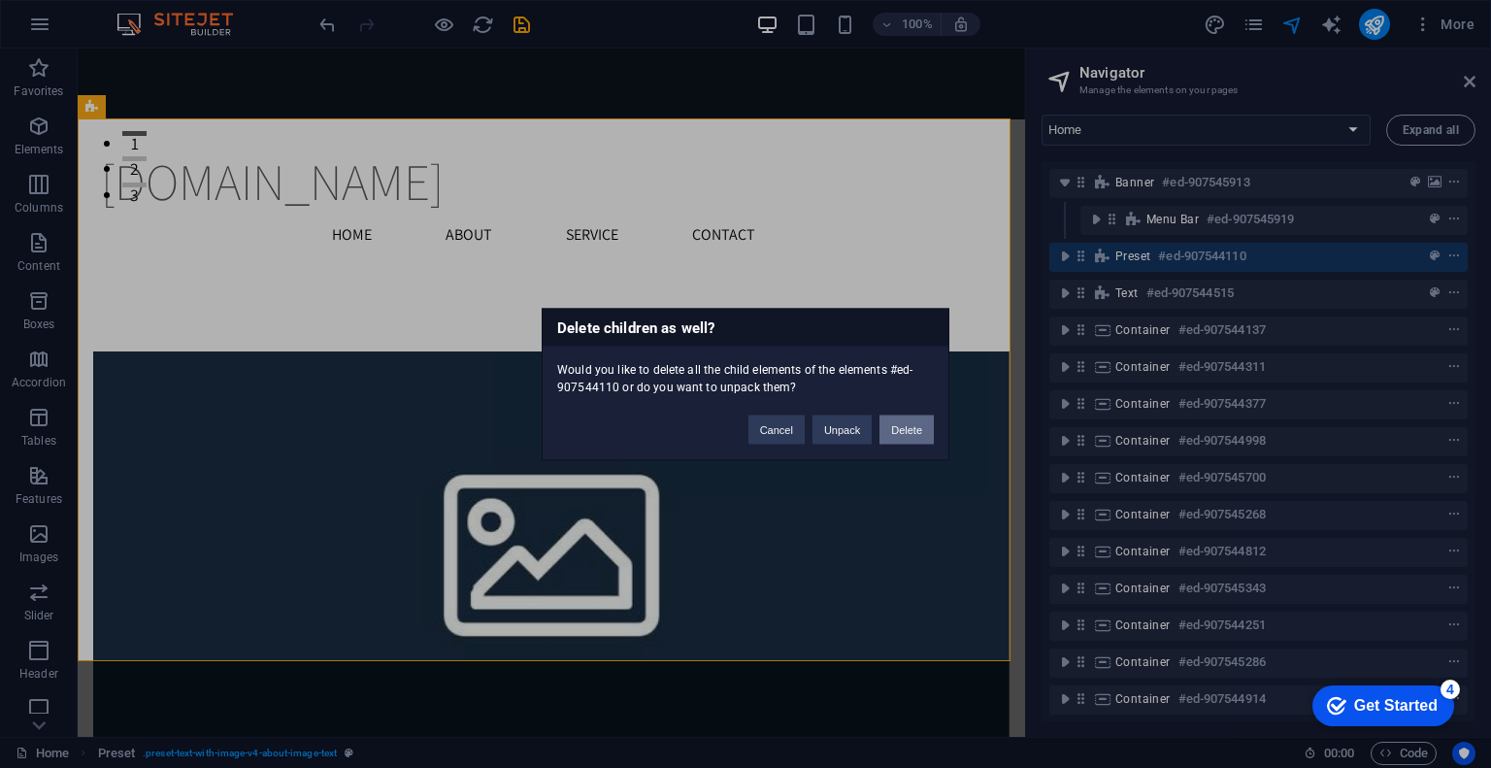
click at [909, 419] on button "Delete" at bounding box center [906, 429] width 54 height 29
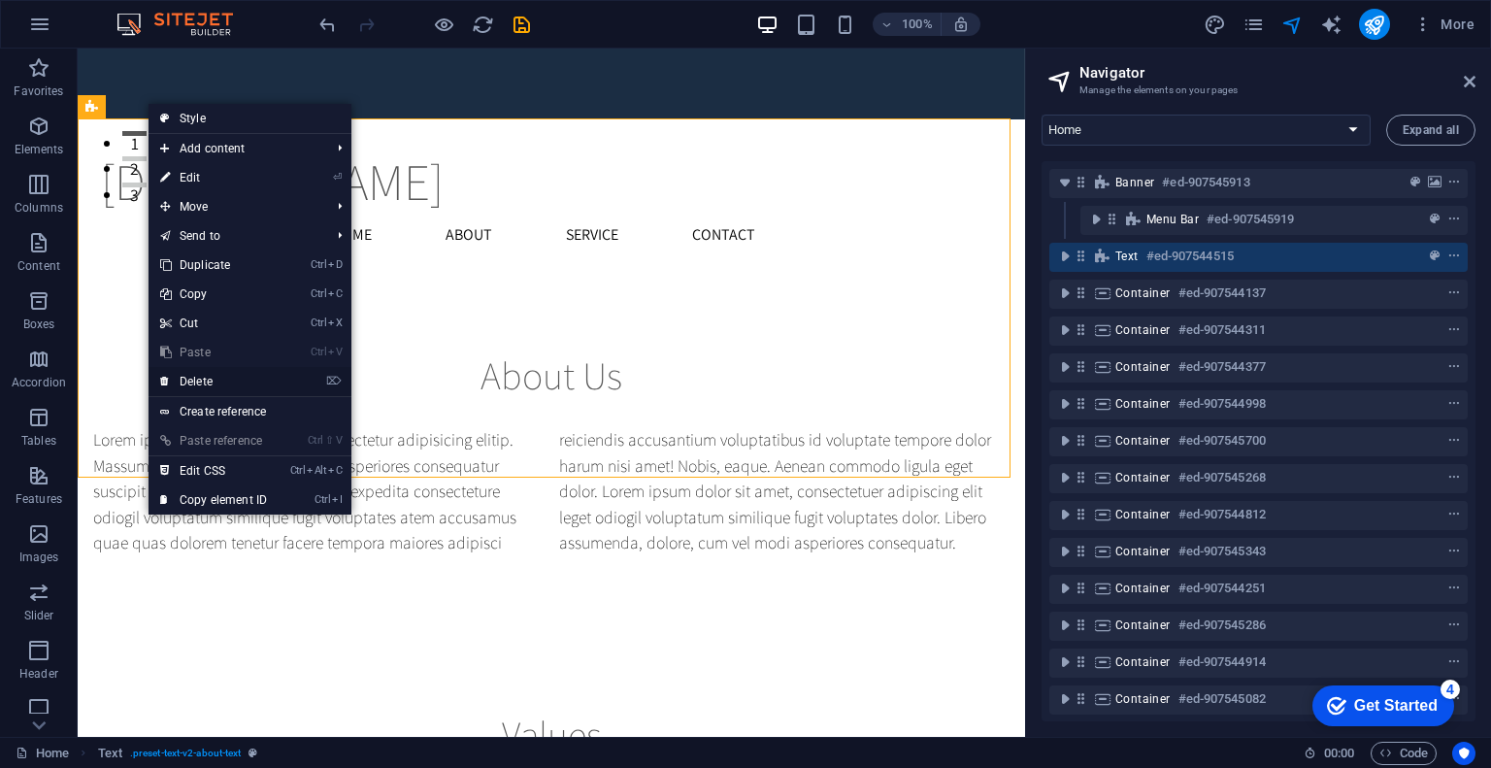
click at [250, 369] on link "⌦ Delete" at bounding box center [214, 381] width 130 height 29
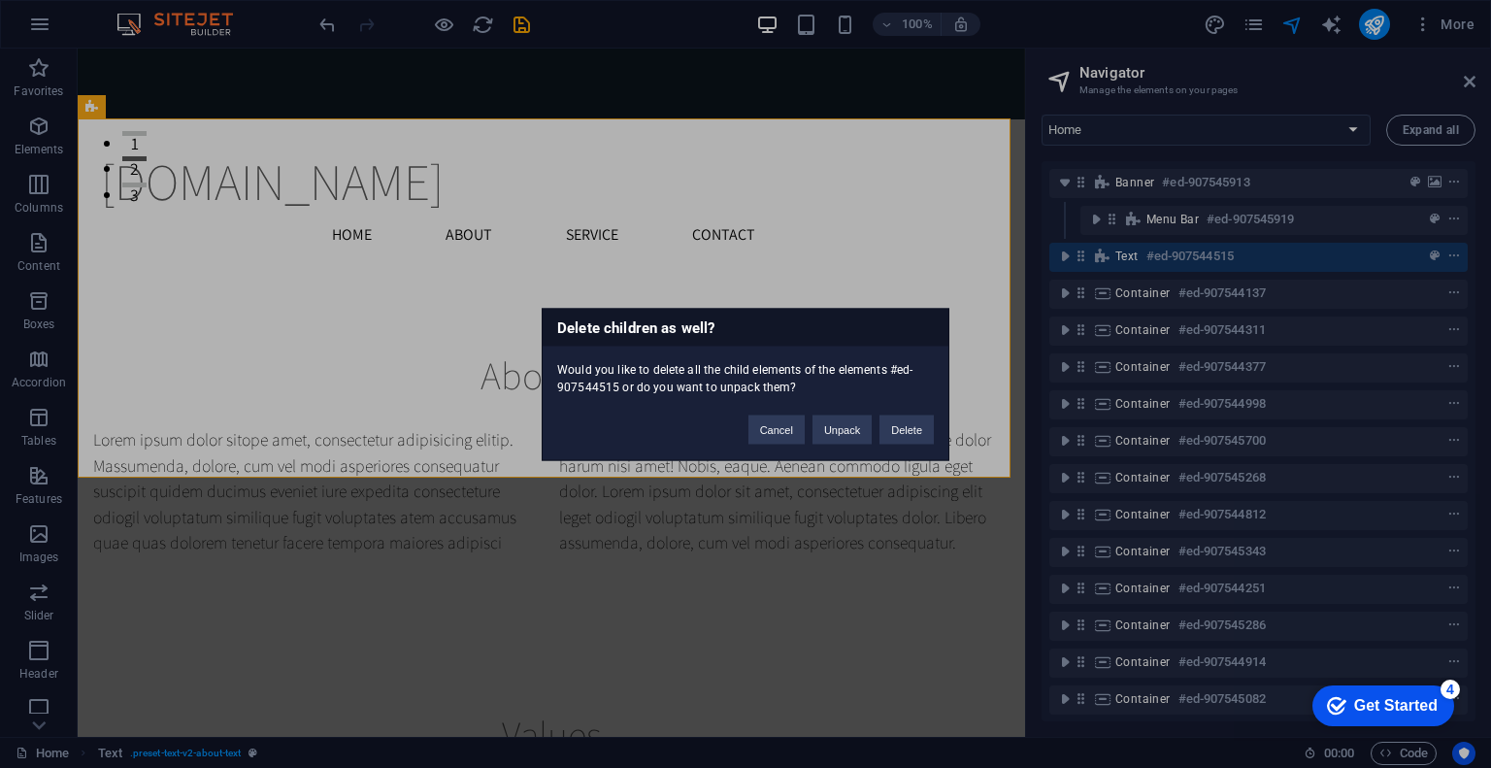
click at [913, 448] on div "Delete children as well? Would you like to delete all the child elements of the…" at bounding box center [746, 384] width 408 height 152
click at [913, 434] on button "Delete" at bounding box center [906, 429] width 54 height 29
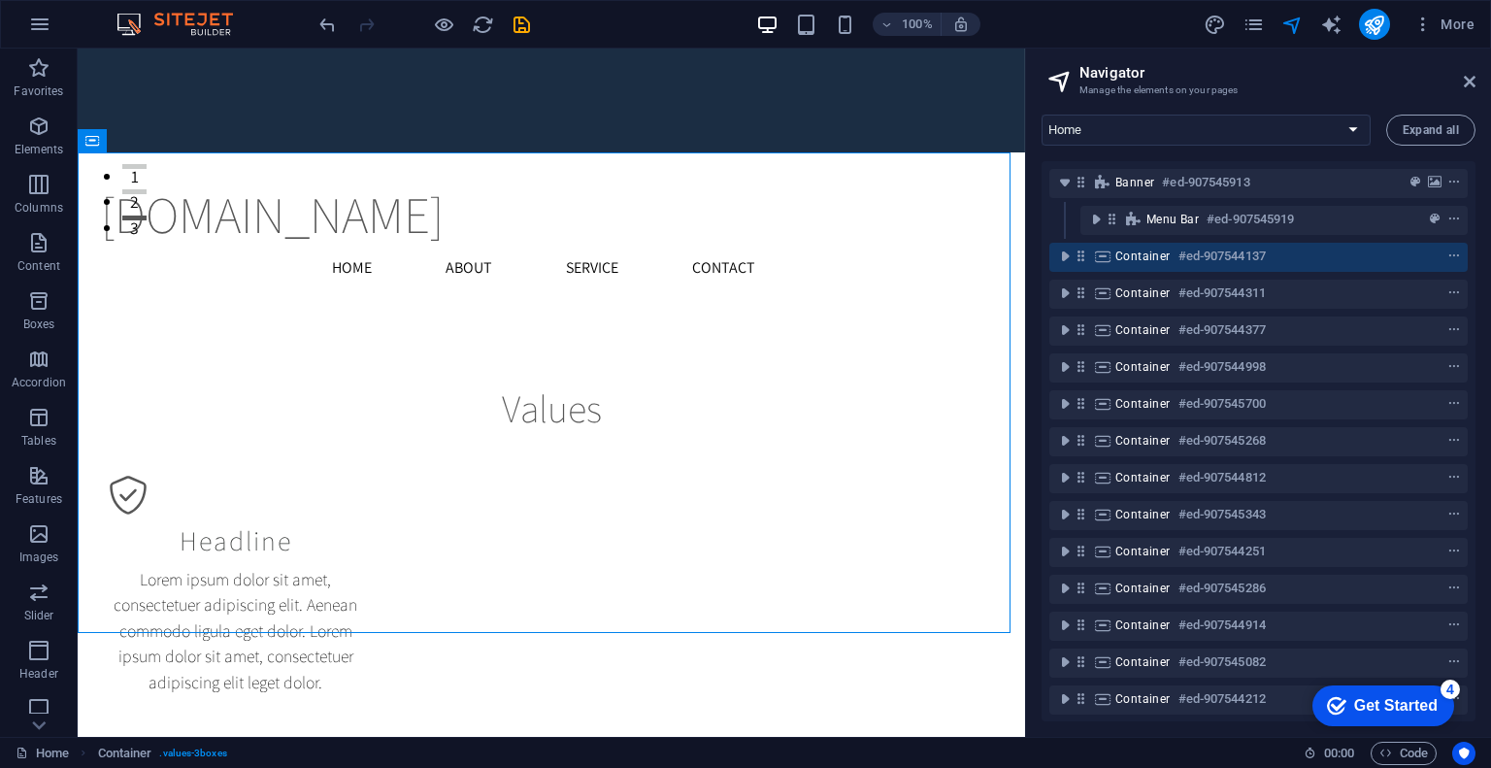
drag, startPoint x: 1010, startPoint y: 81, endPoint x: 1024, endPoint y: 314, distance: 233.4
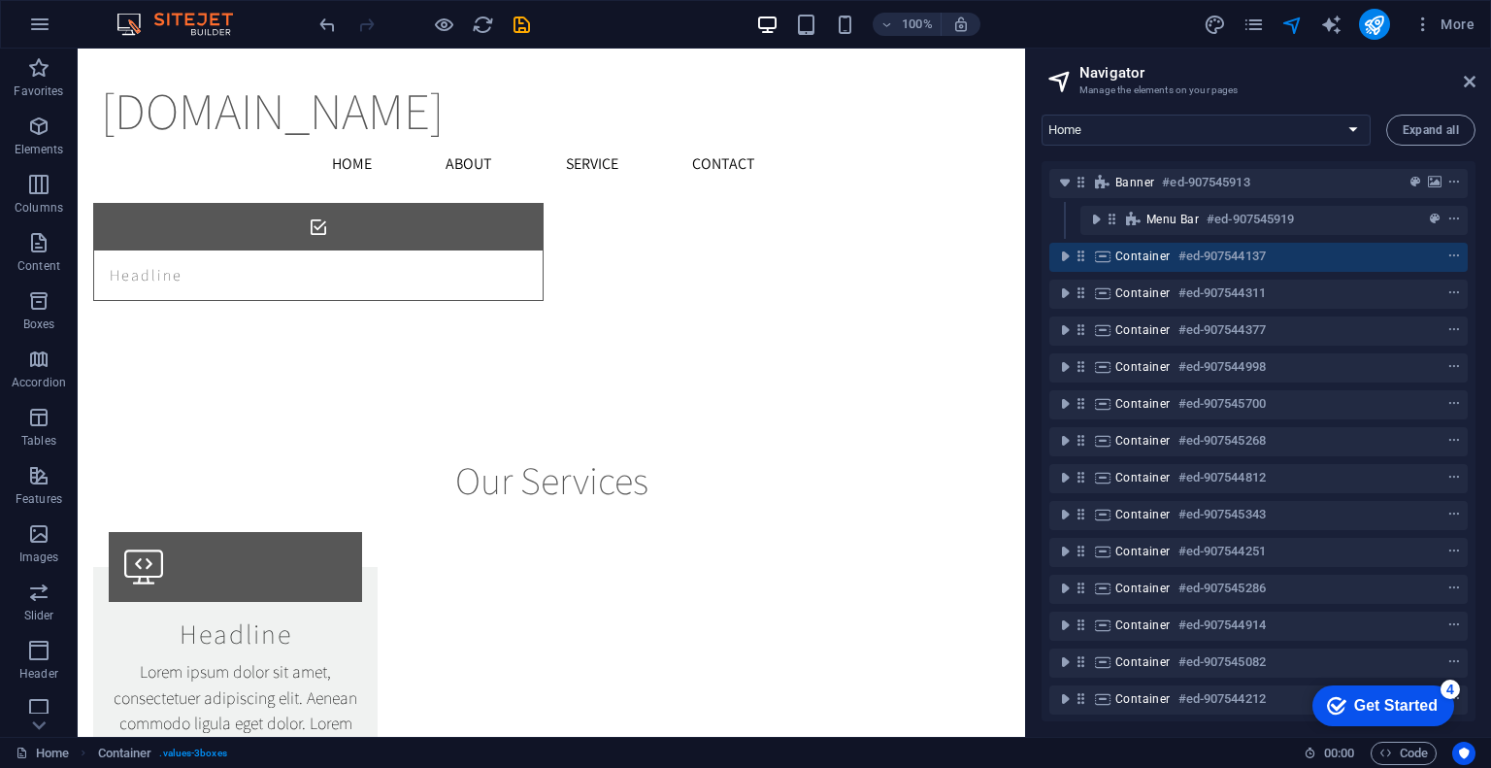
scroll to position [2324, 0]
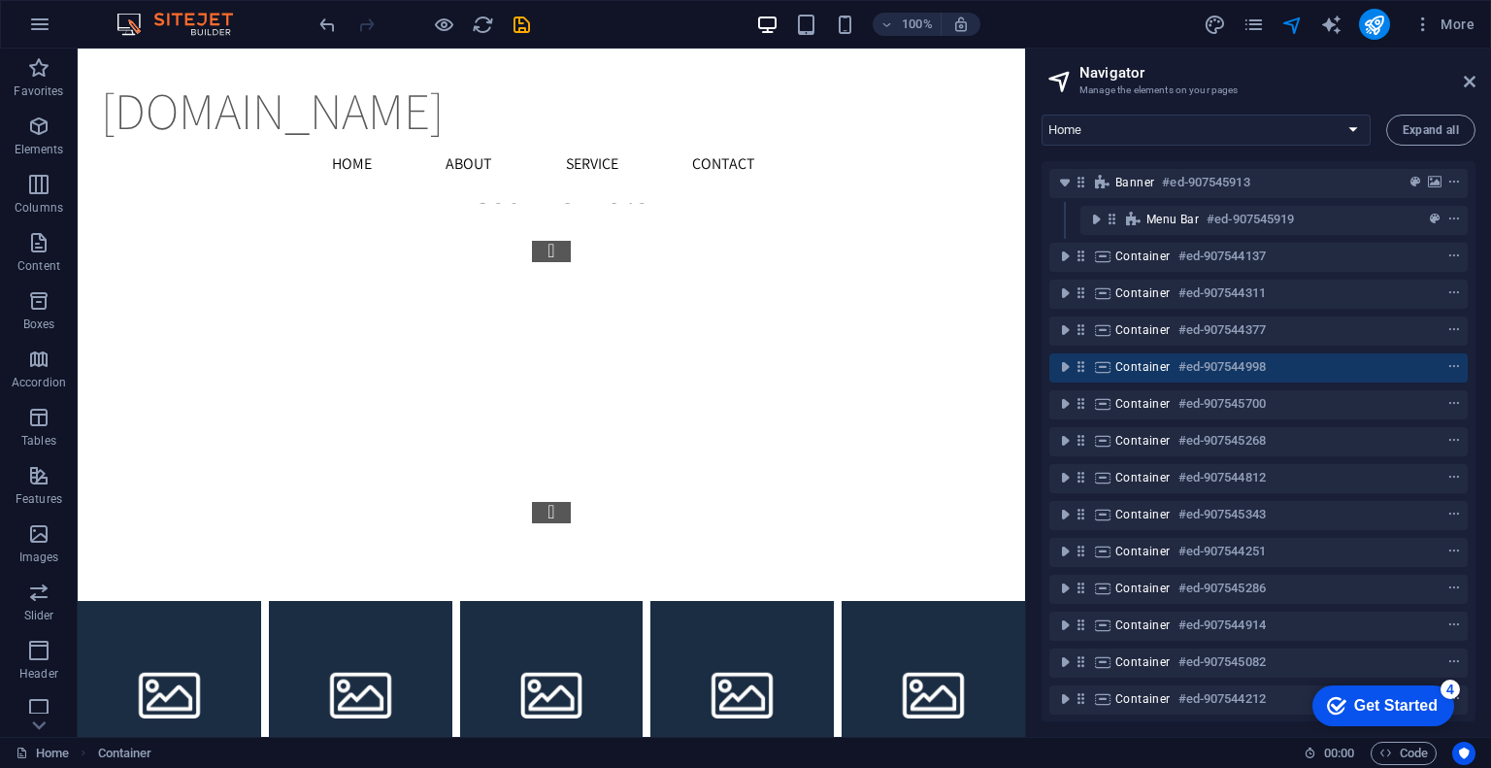
scroll to position [23137, 0]
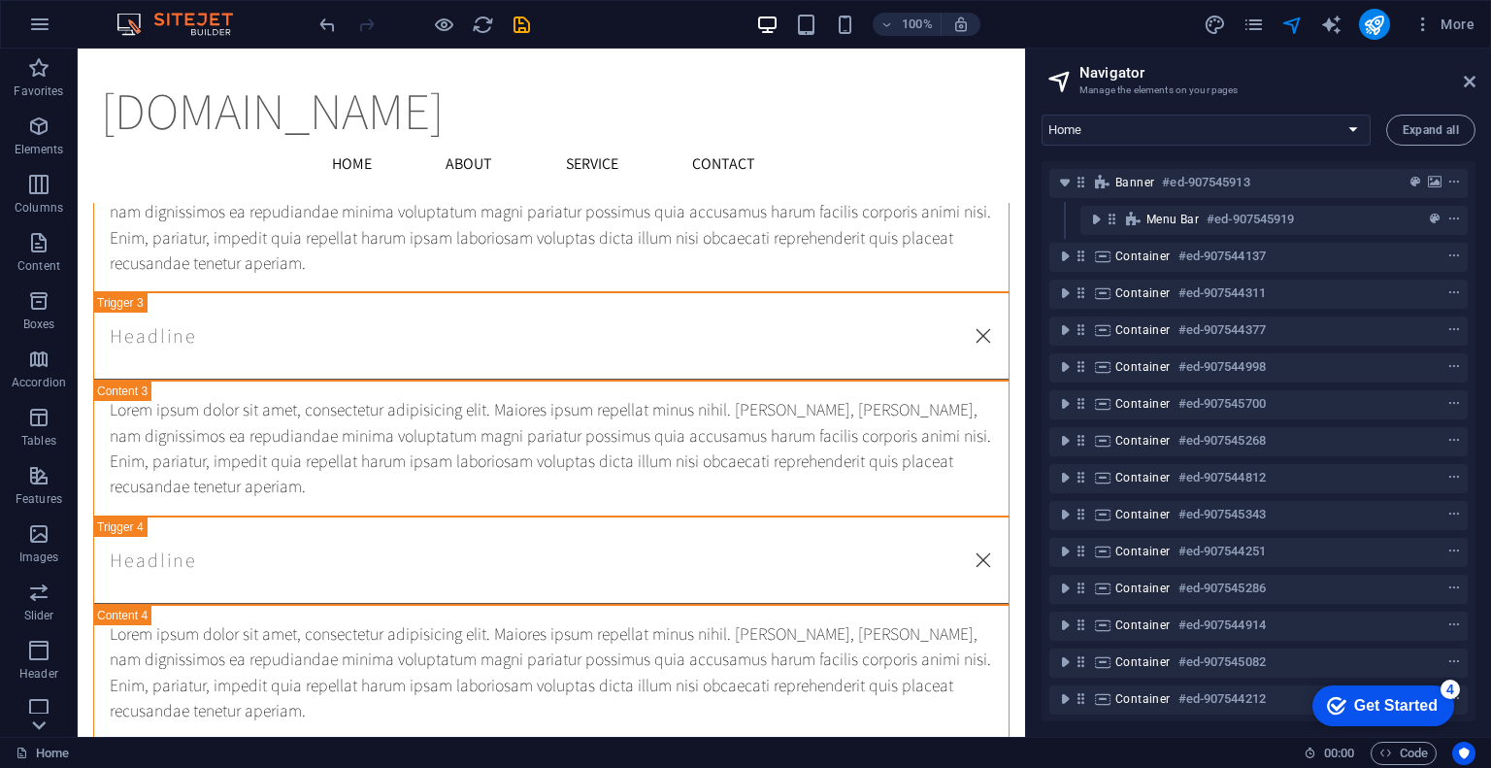
click at [39, 718] on icon at bounding box center [38, 725] width 27 height 27
click at [39, 718] on p "Collections" at bounding box center [38, 722] width 59 height 16
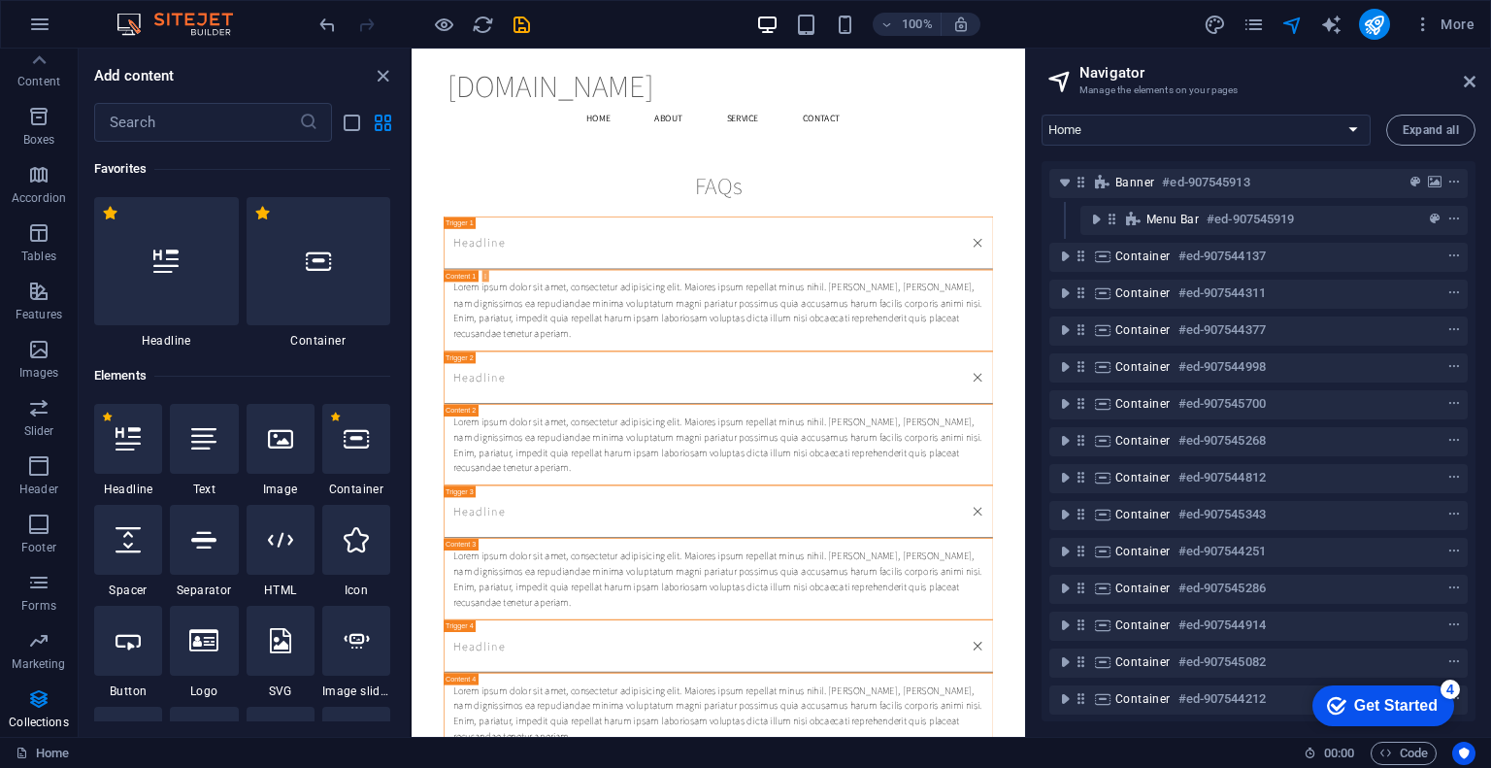
click at [39, 718] on p "Collections" at bounding box center [38, 722] width 59 height 16
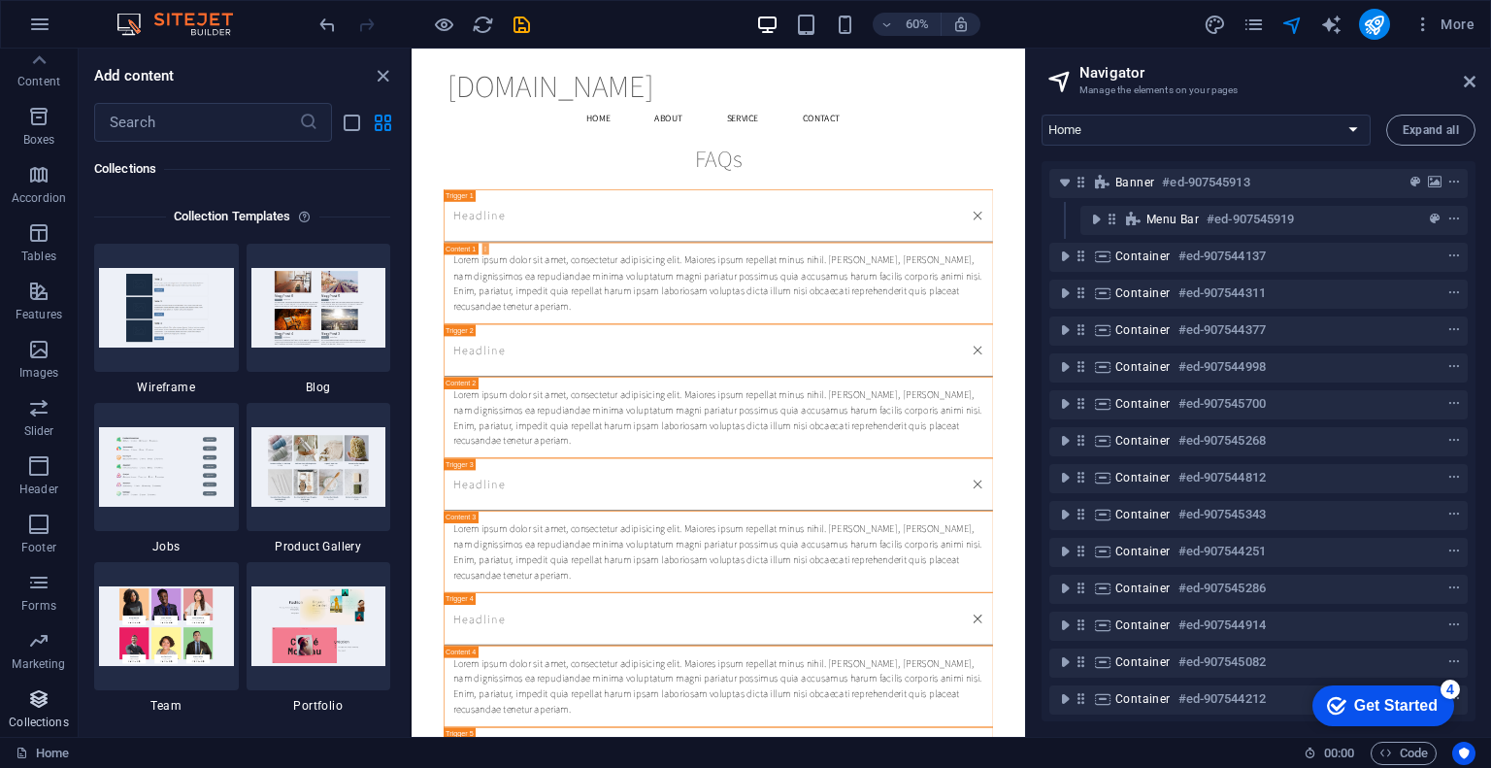
scroll to position [17771, 0]
click at [39, 16] on icon "button" at bounding box center [39, 24] width 23 height 23
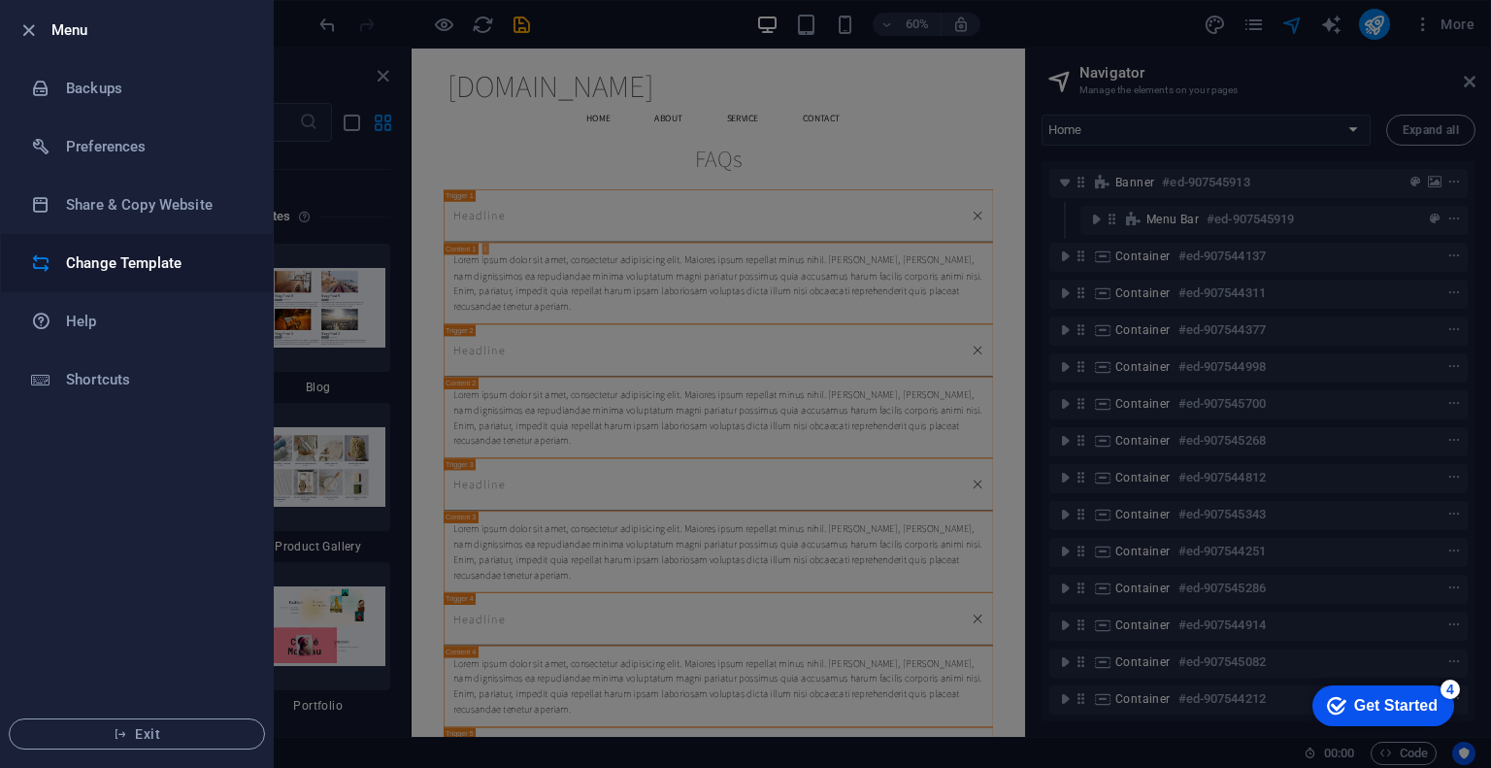
click at [148, 271] on h6 "Change Template" at bounding box center [156, 262] width 180 height 23
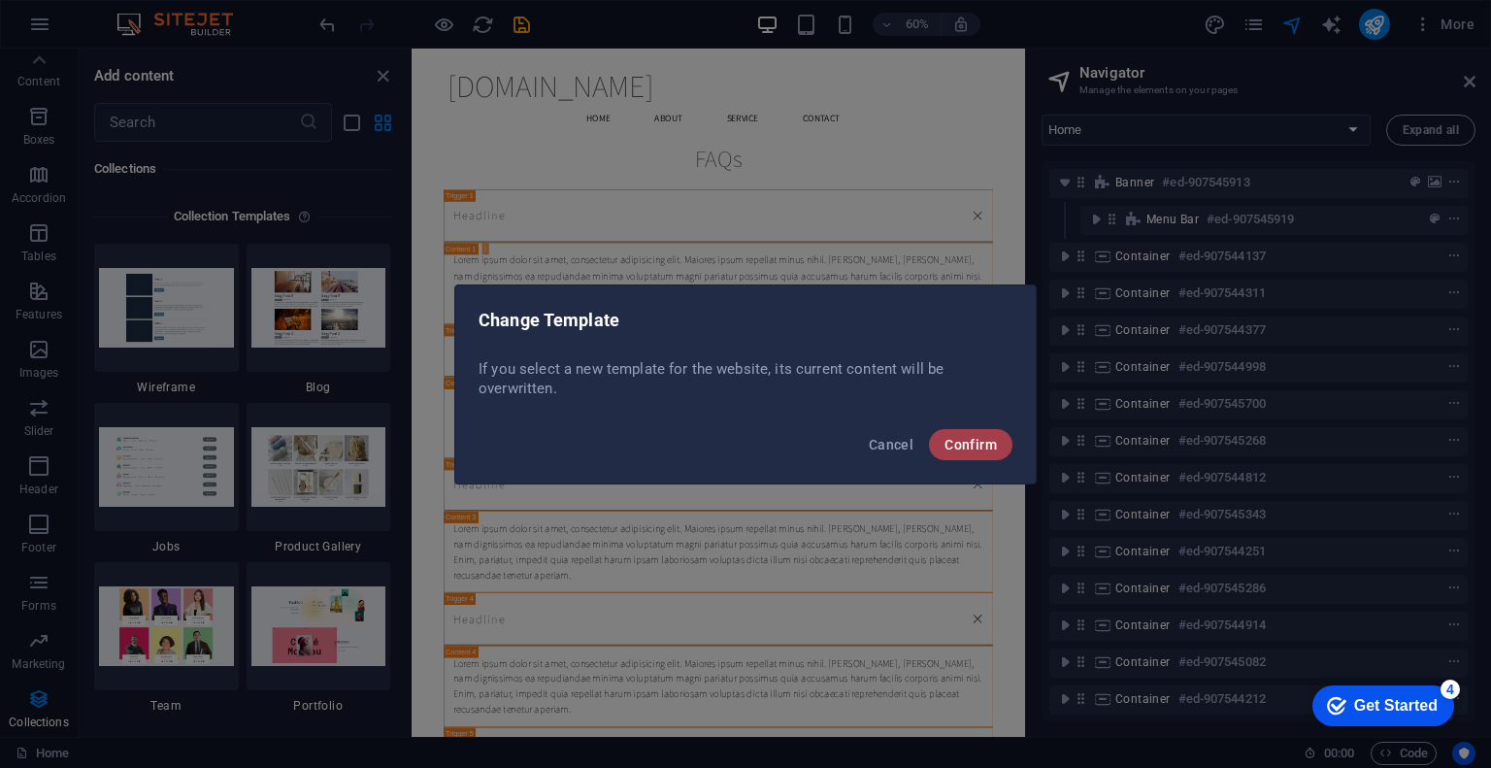
click at [963, 457] on button "Confirm" at bounding box center [970, 444] width 83 height 31
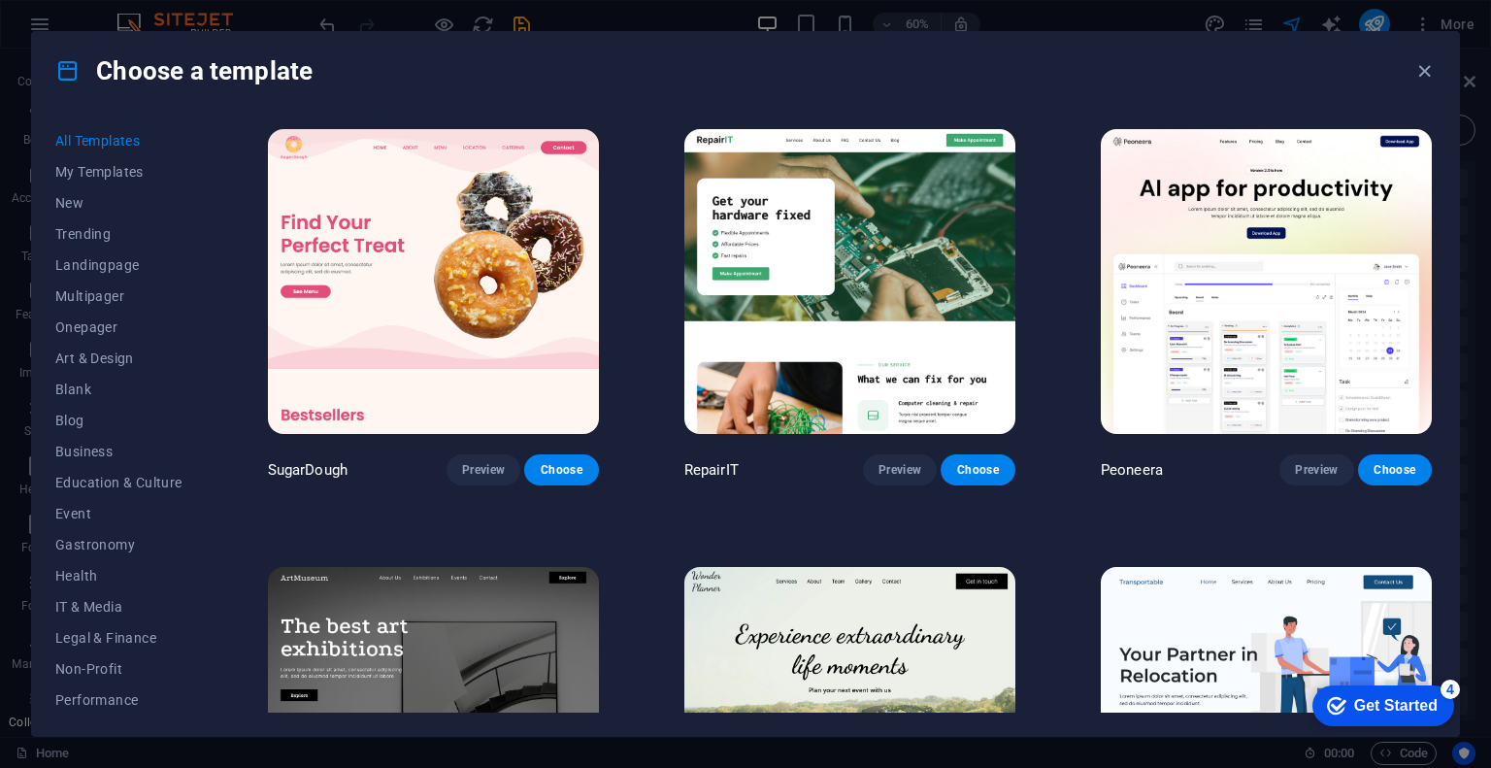
drag, startPoint x: 1438, startPoint y: 125, endPoint x: 1427, endPoint y: 129, distance: 11.4
click at [1427, 129] on div "All Templates My Templates New Trending Landingpage Multipager Onepager Art & D…" at bounding box center [745, 423] width 1427 height 626
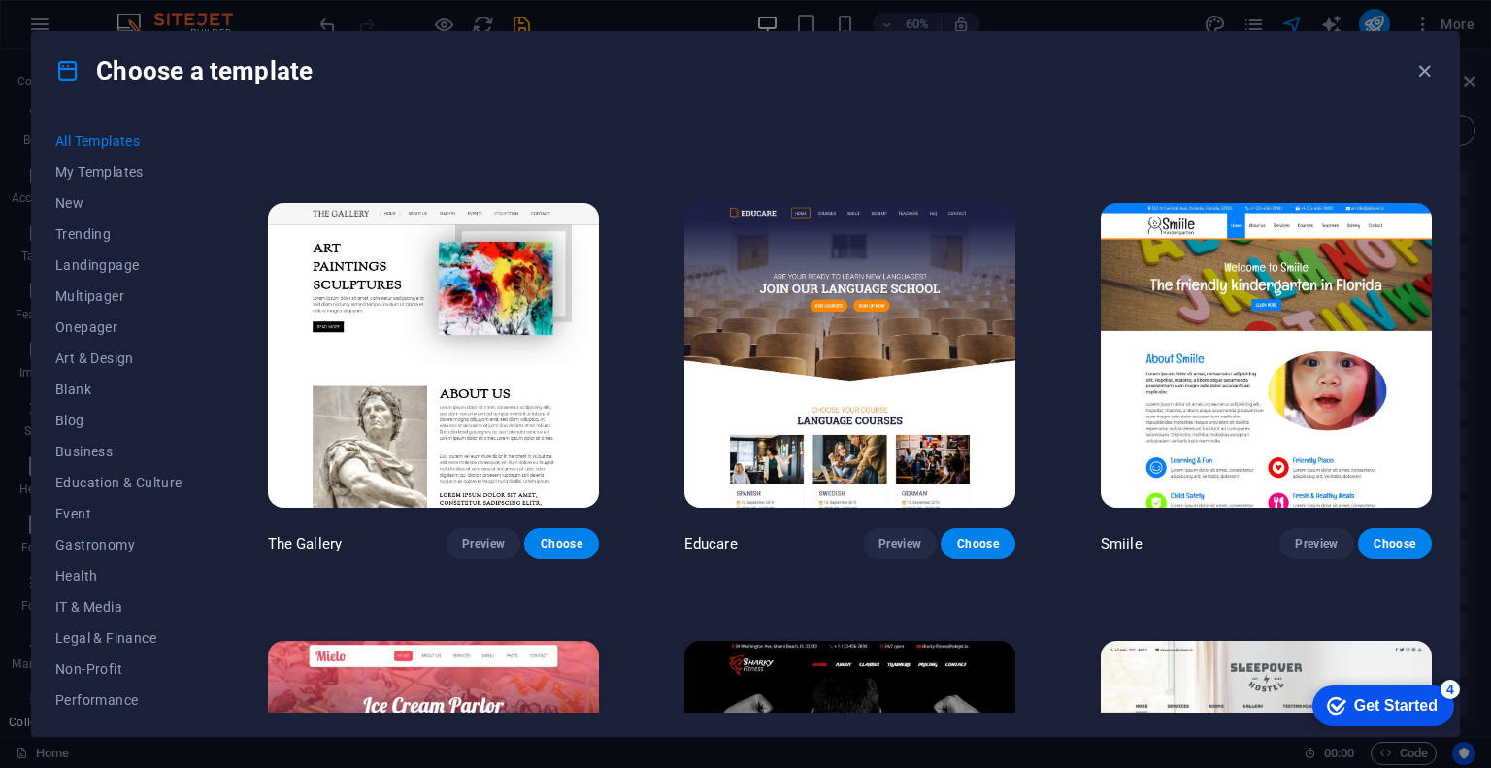
scroll to position [13075, 0]
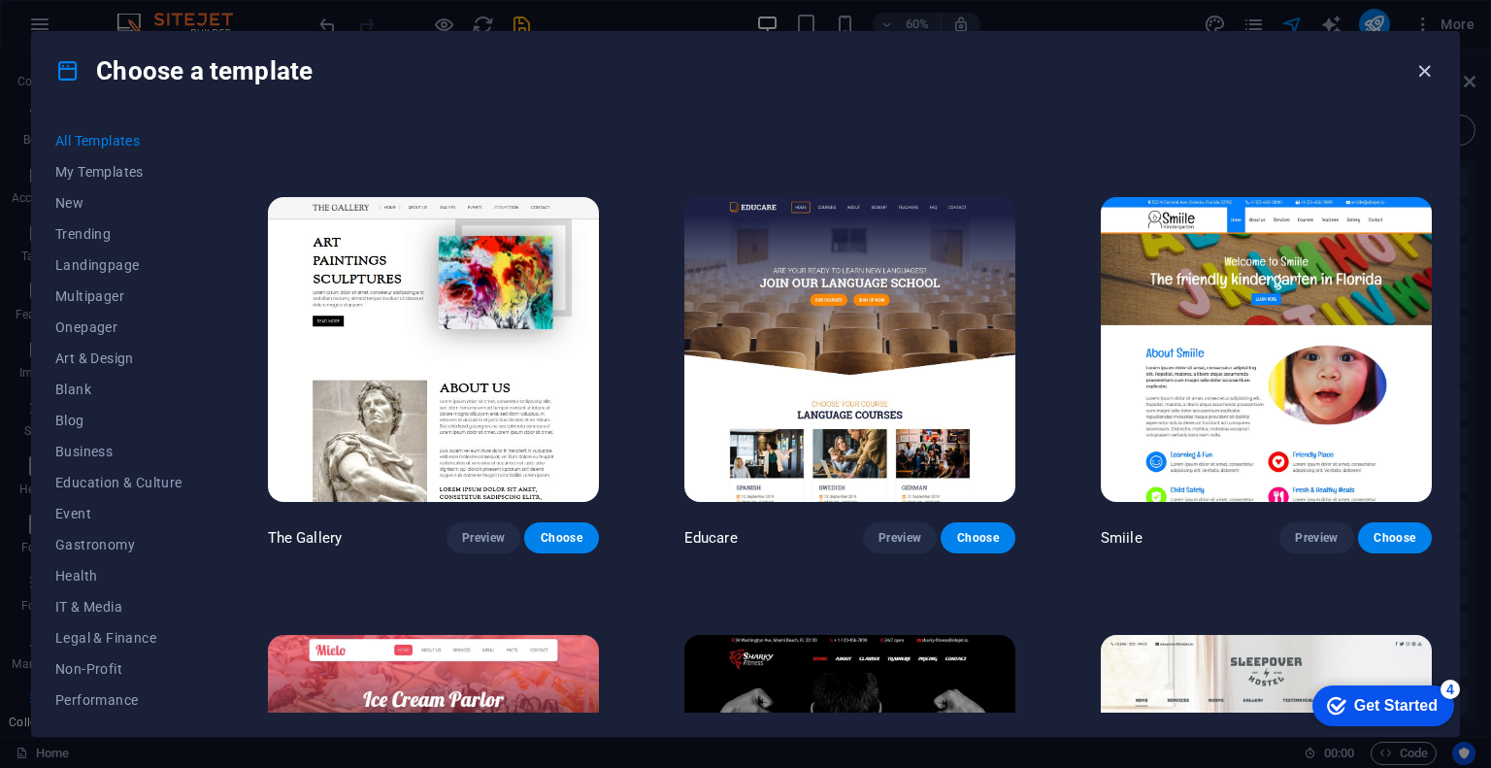
click at [1425, 68] on icon "button" at bounding box center [1424, 71] width 22 height 22
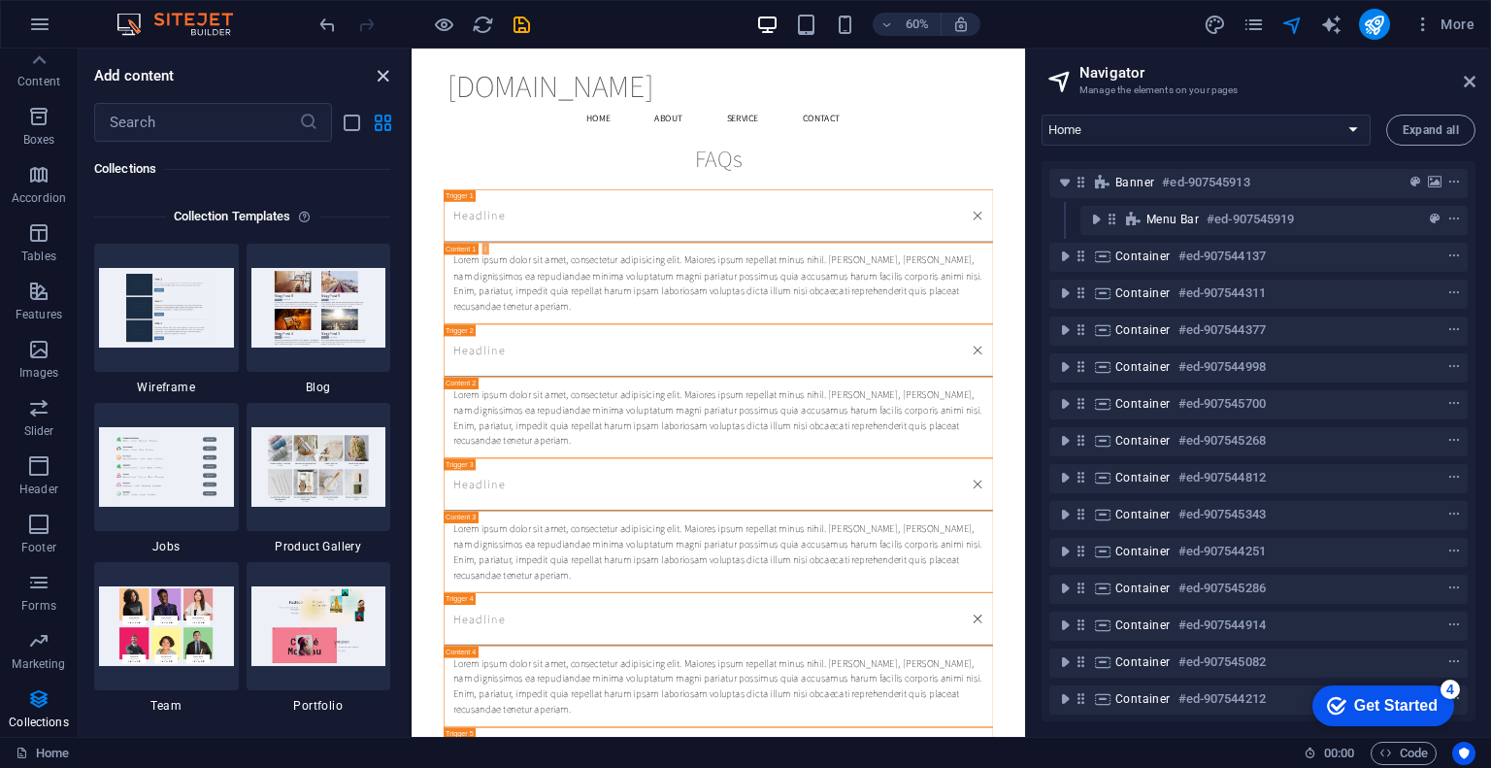
click at [383, 69] on icon "close panel" at bounding box center [383, 76] width 22 height 22
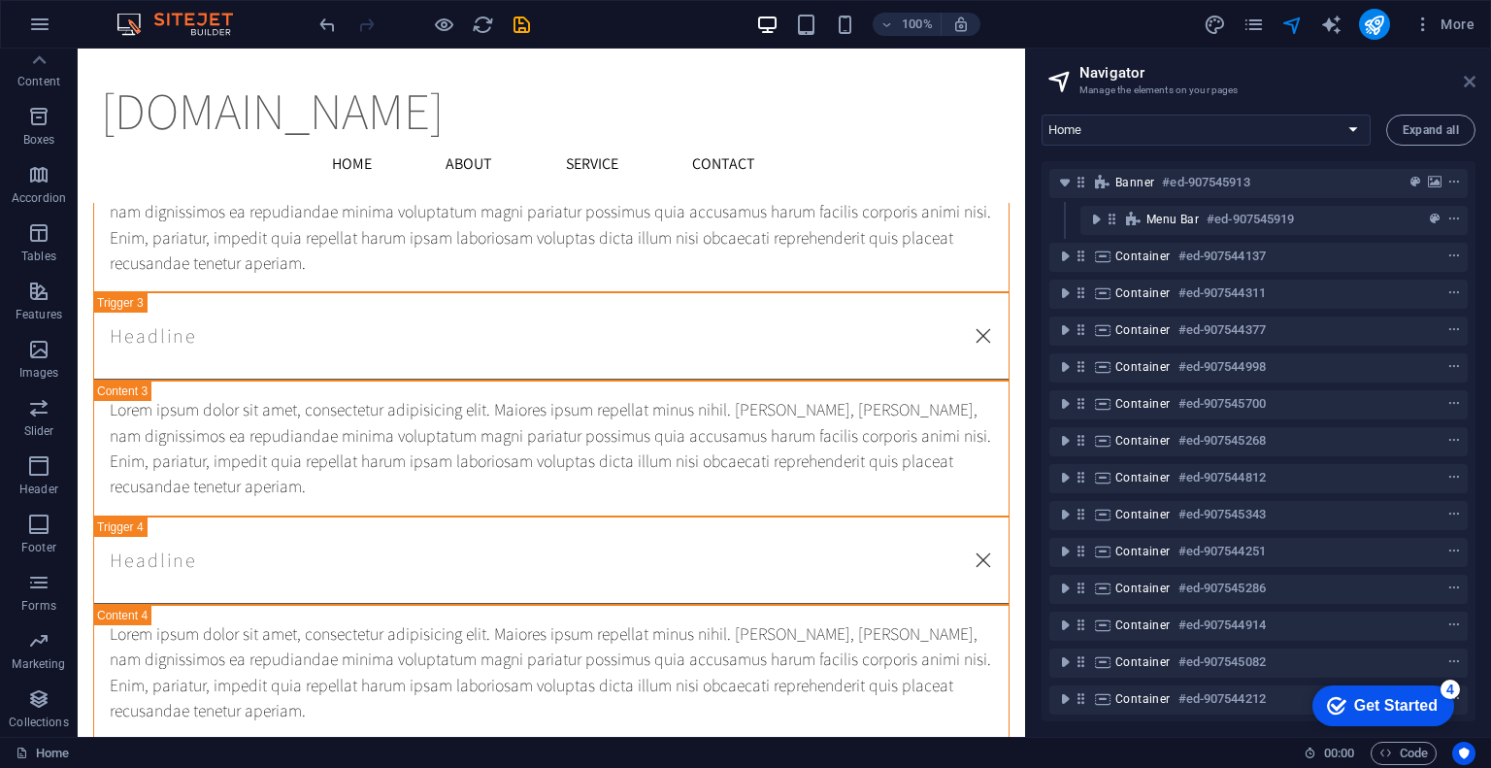
click at [1467, 81] on icon at bounding box center [1470, 82] width 12 height 16
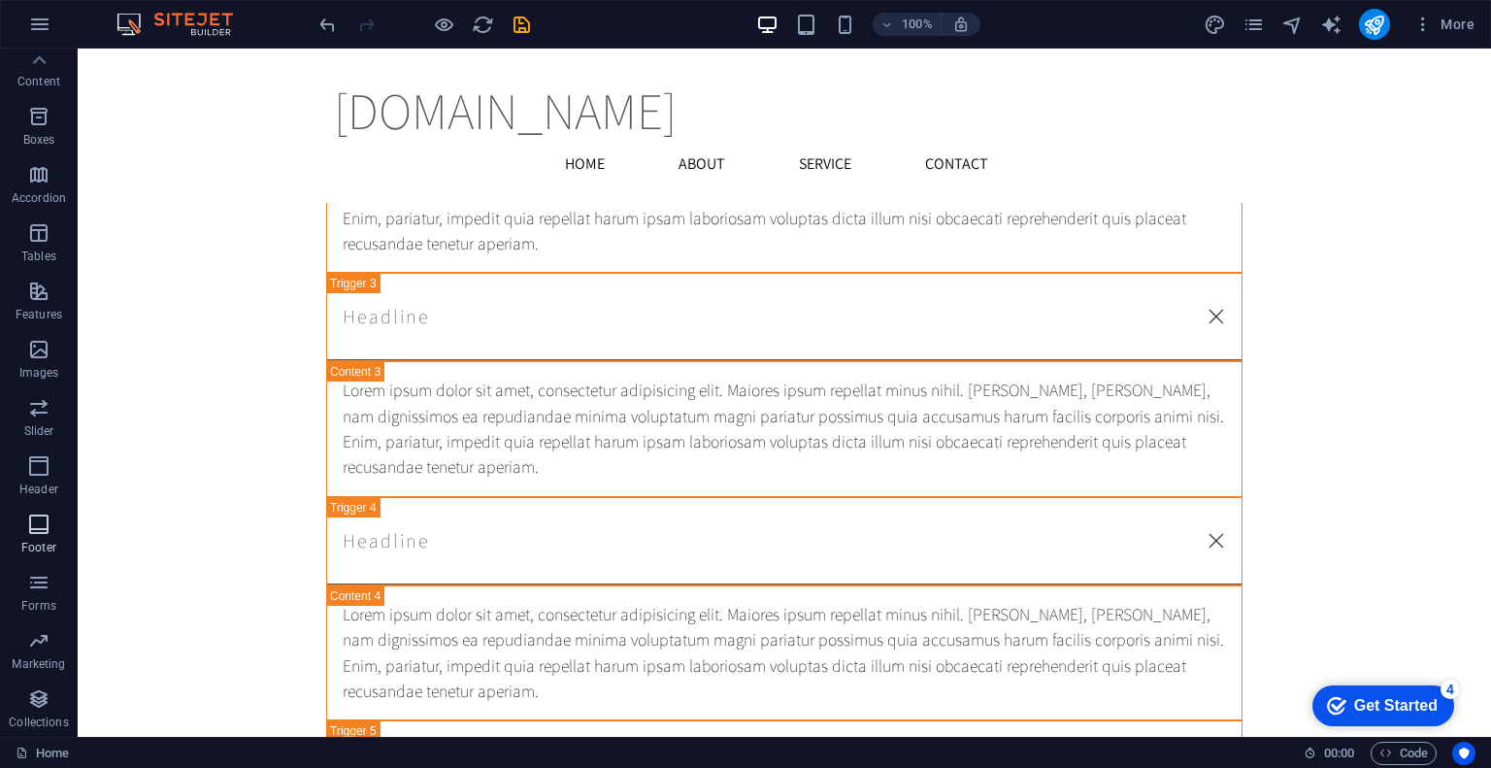
click at [31, 546] on p "Footer" at bounding box center [38, 548] width 35 height 16
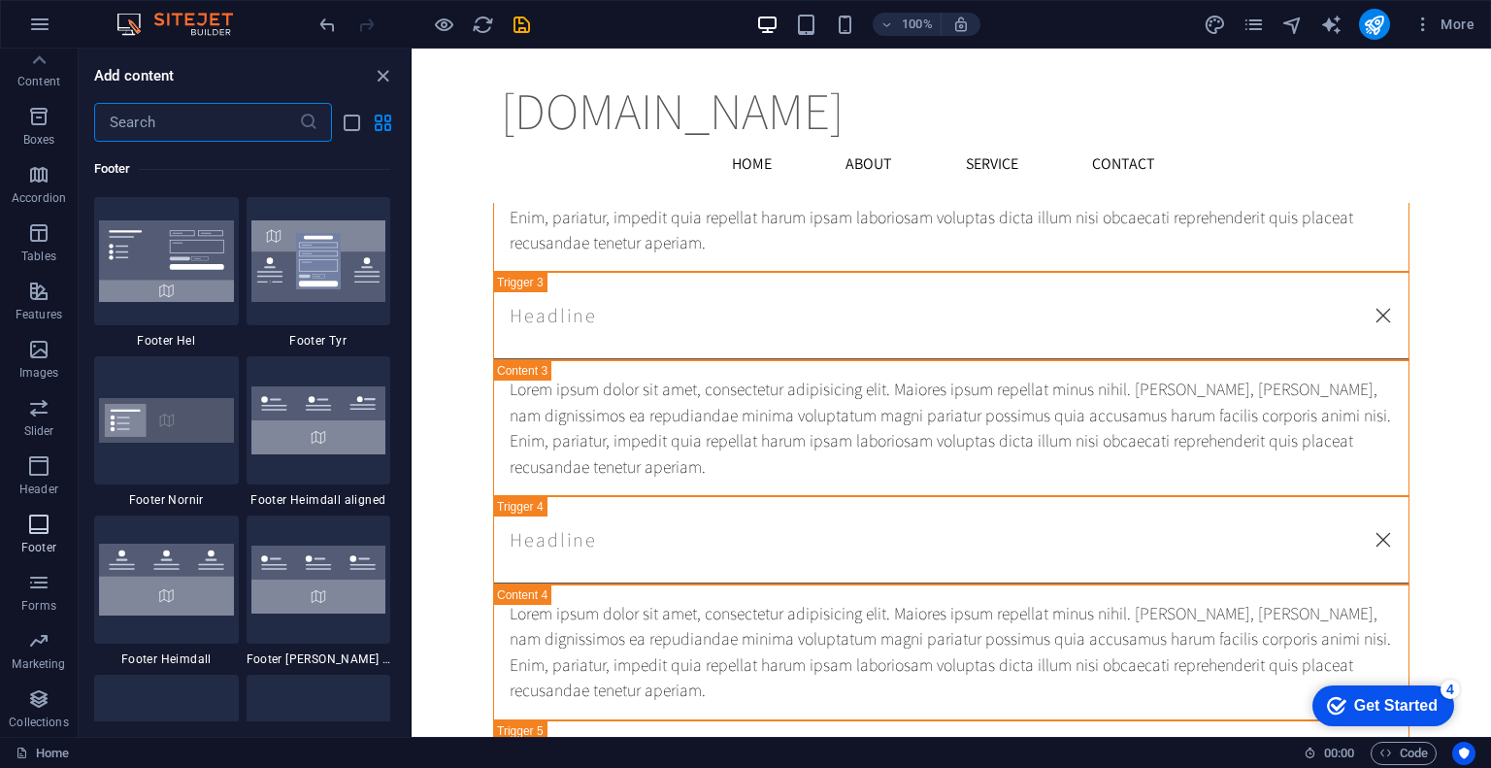
scroll to position [12852, 0]
click at [376, 76] on icon "close panel" at bounding box center [383, 76] width 22 height 22
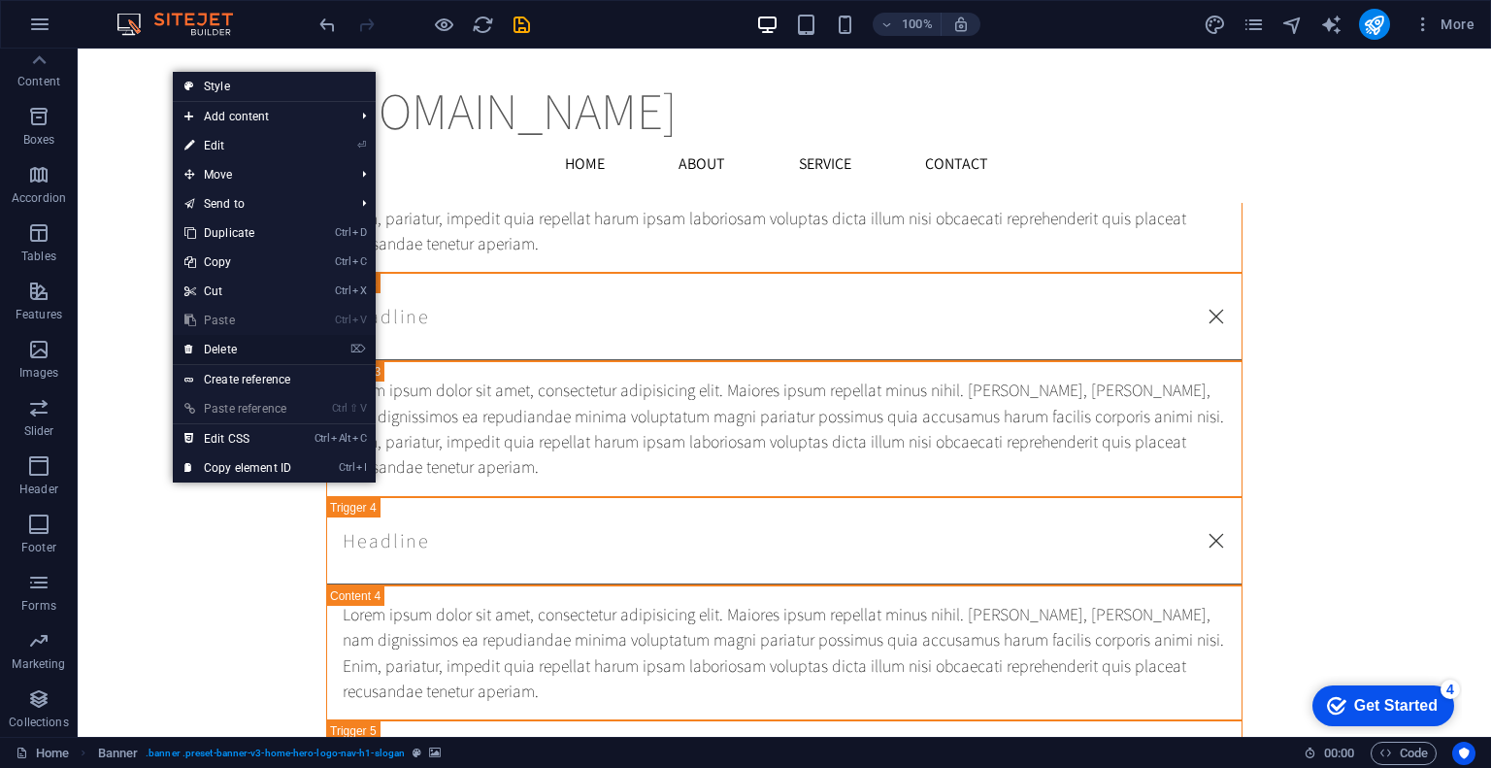
click at [230, 345] on link "⌦ Delete" at bounding box center [238, 349] width 130 height 29
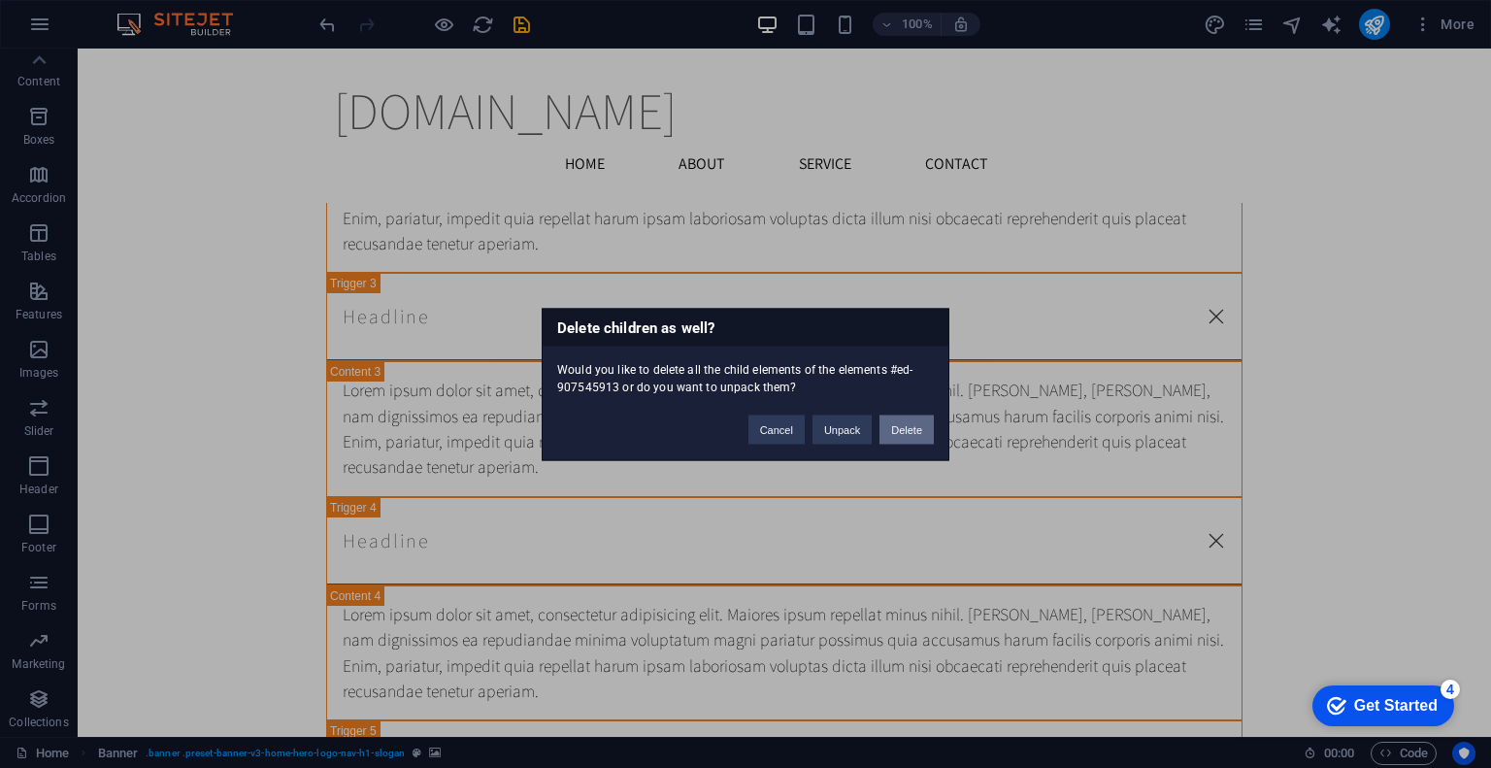
click at [914, 415] on button "Delete" at bounding box center [906, 429] width 54 height 29
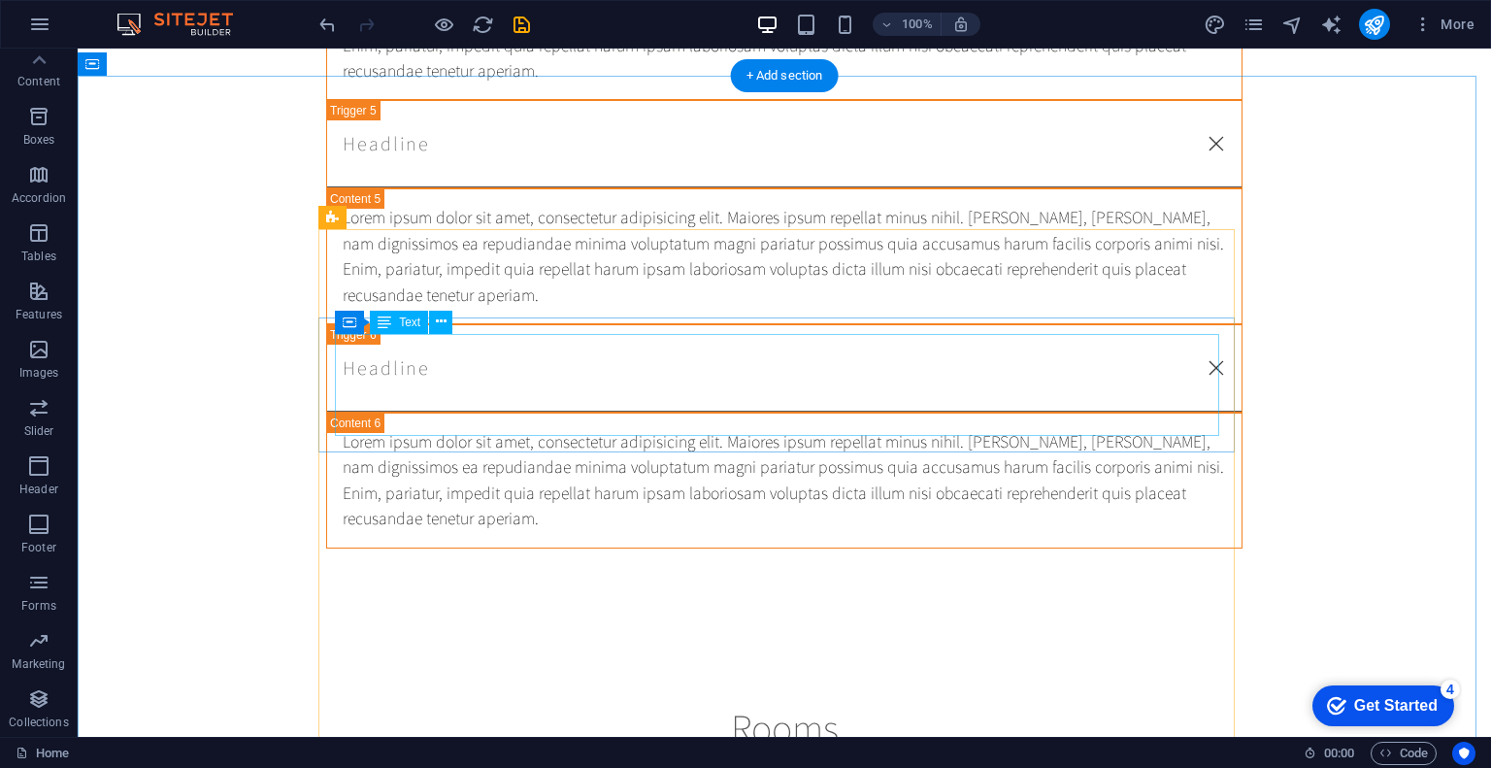
scroll to position [0, 0]
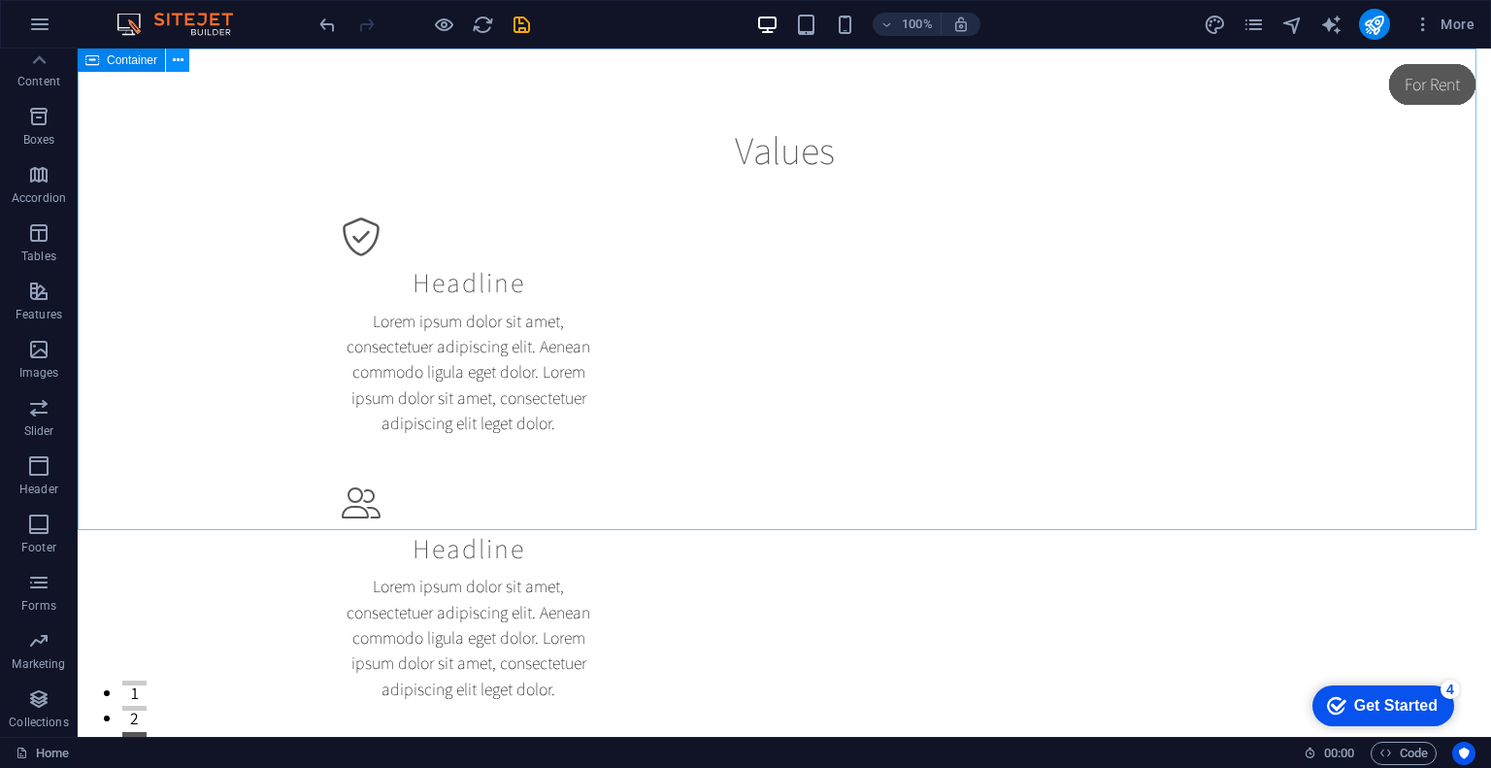
click at [167, 62] on button at bounding box center [177, 60] width 23 height 23
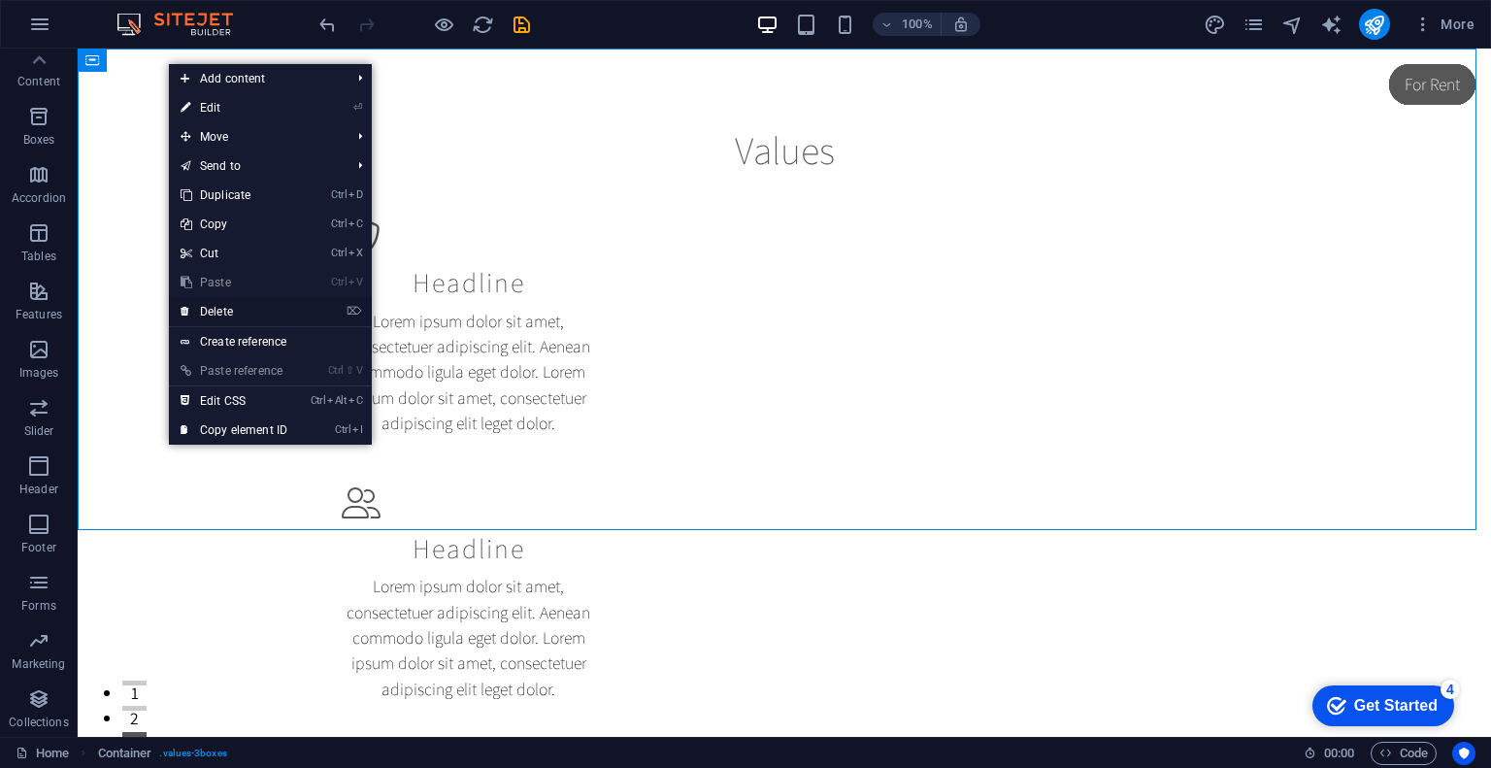
click at [241, 308] on link "⌦ Delete" at bounding box center [234, 311] width 130 height 29
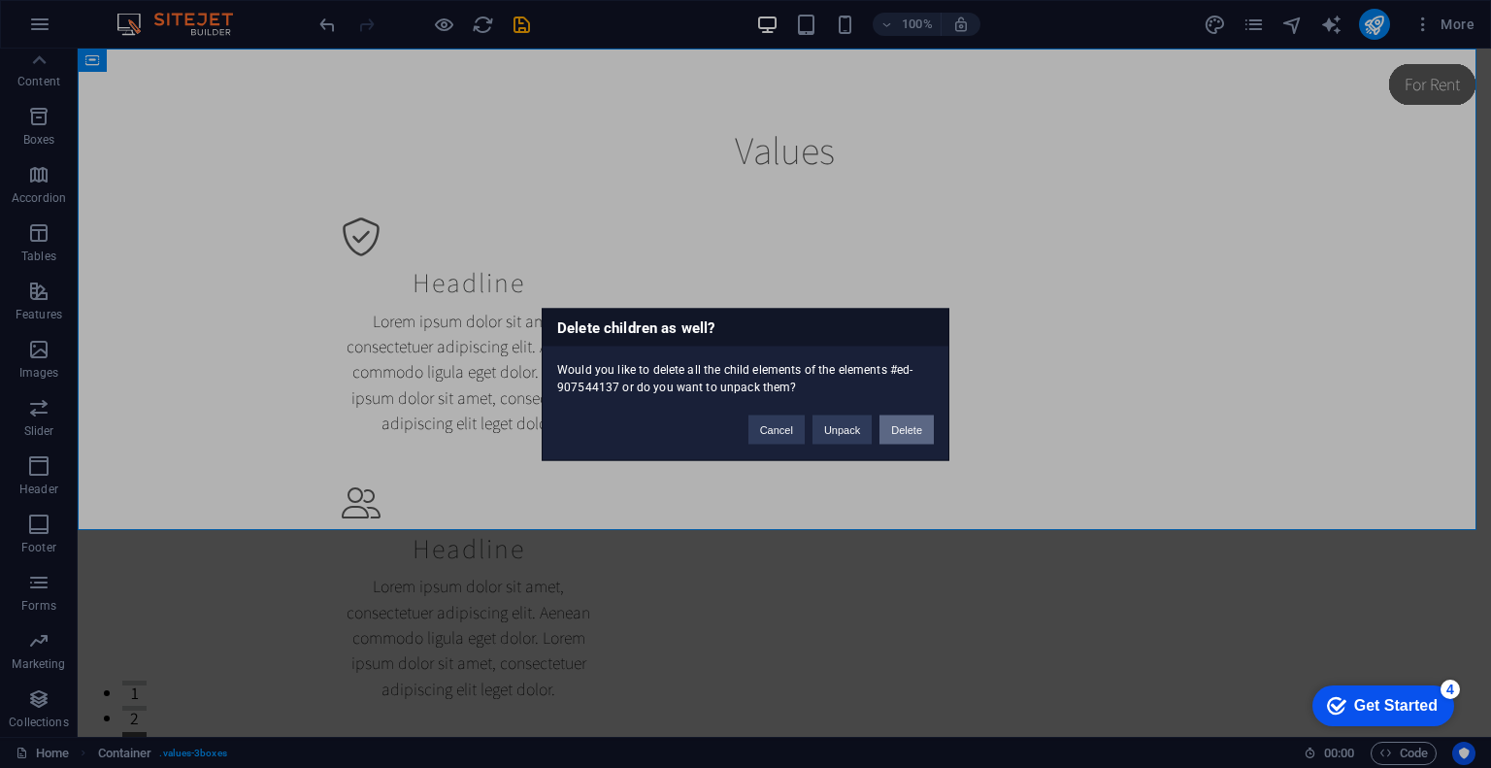
click at [930, 416] on button "Delete" at bounding box center [906, 429] width 54 height 29
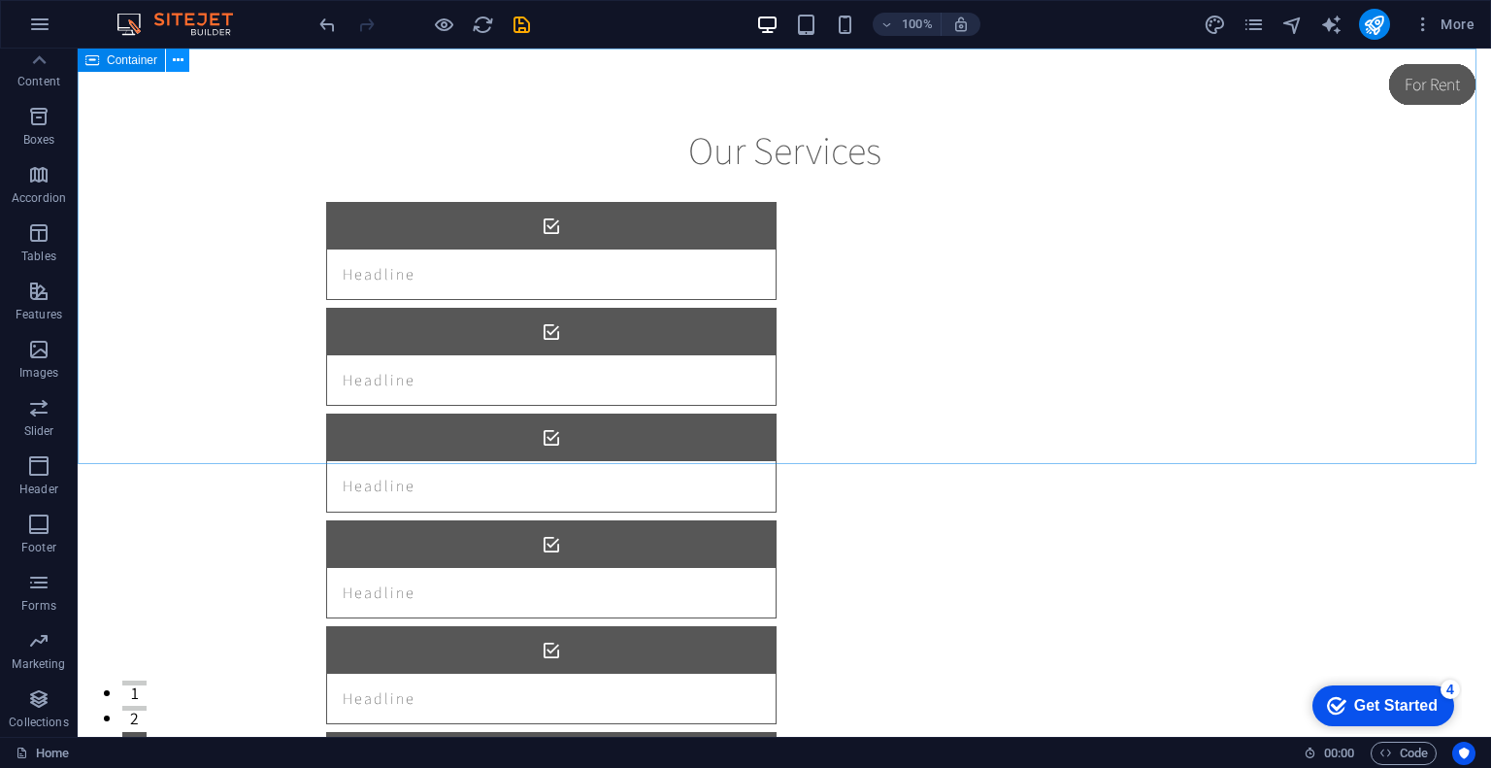
click at [183, 68] on icon at bounding box center [178, 60] width 11 height 20
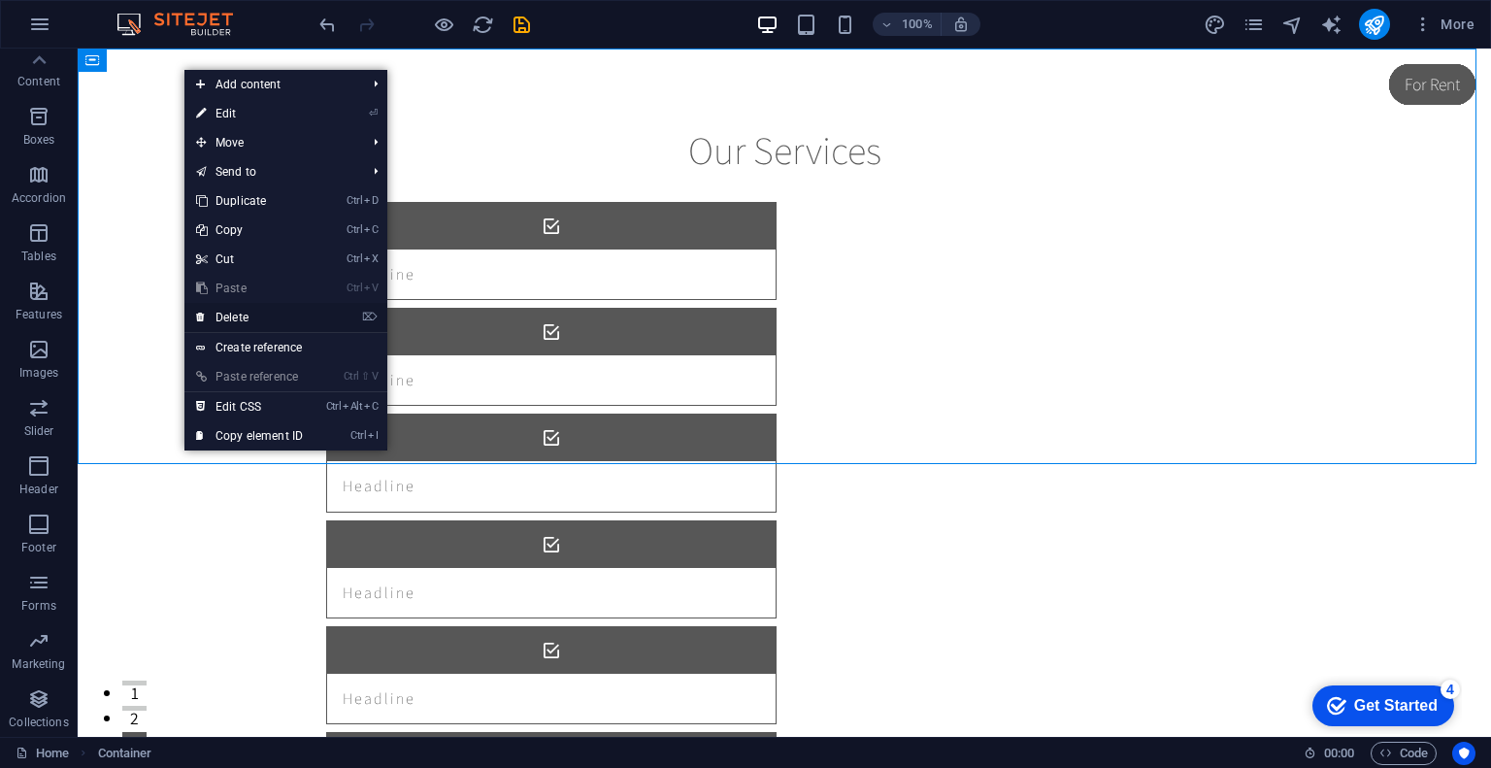
click at [266, 310] on link "⌦ Delete" at bounding box center [249, 317] width 130 height 29
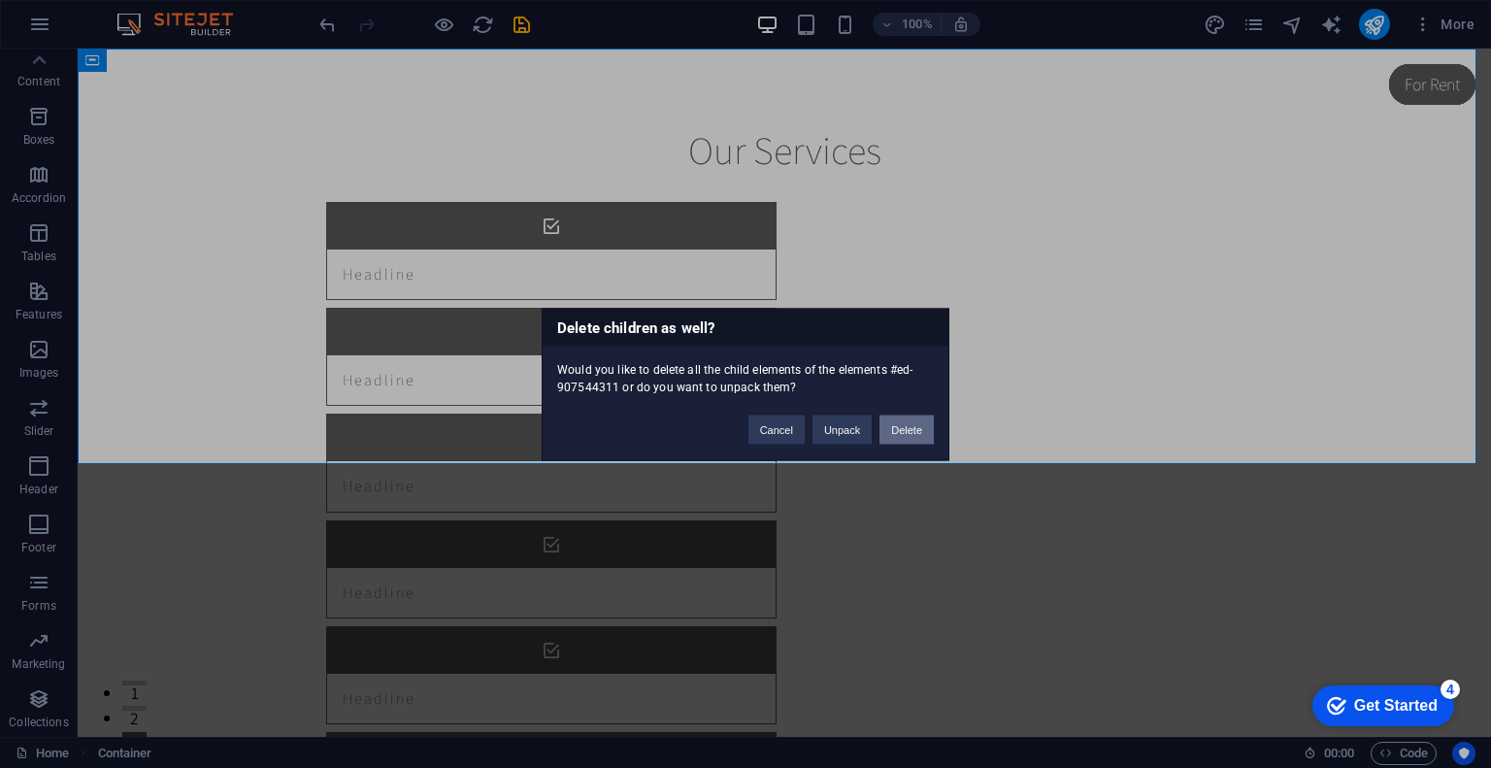
click at [897, 421] on button "Delete" at bounding box center [906, 429] width 54 height 29
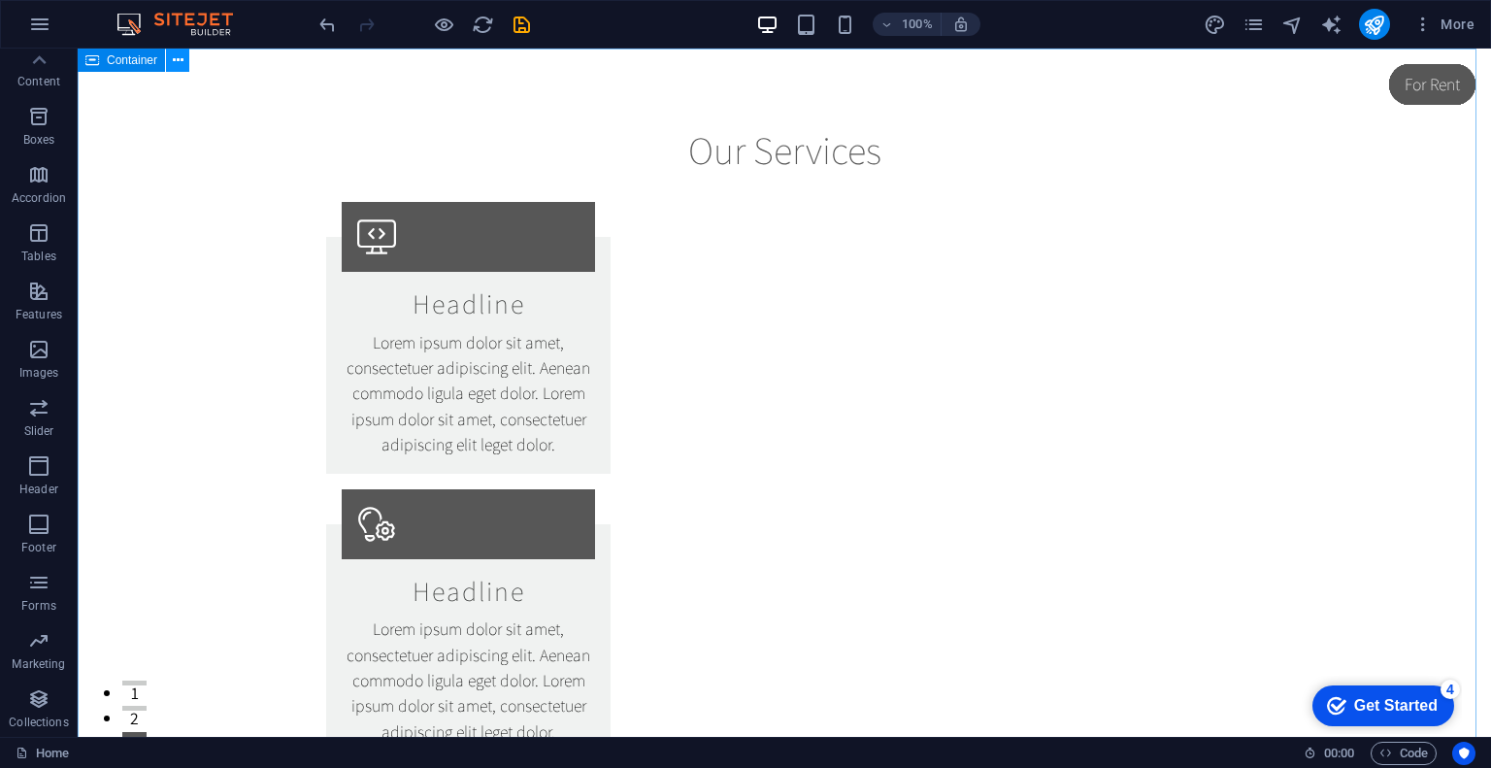
click at [184, 57] on button at bounding box center [177, 60] width 23 height 23
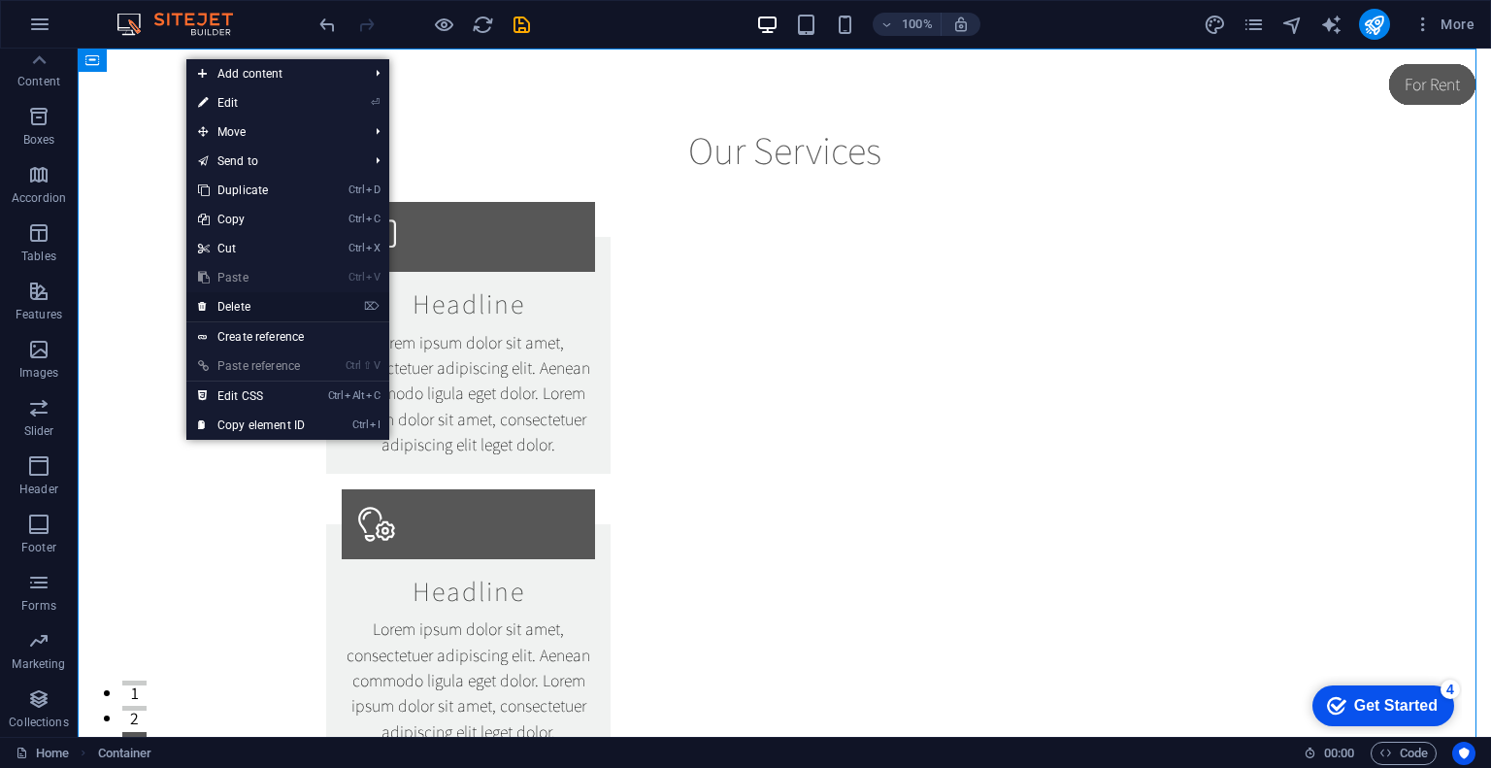
click at [281, 306] on link "⌦ Delete" at bounding box center [251, 306] width 130 height 29
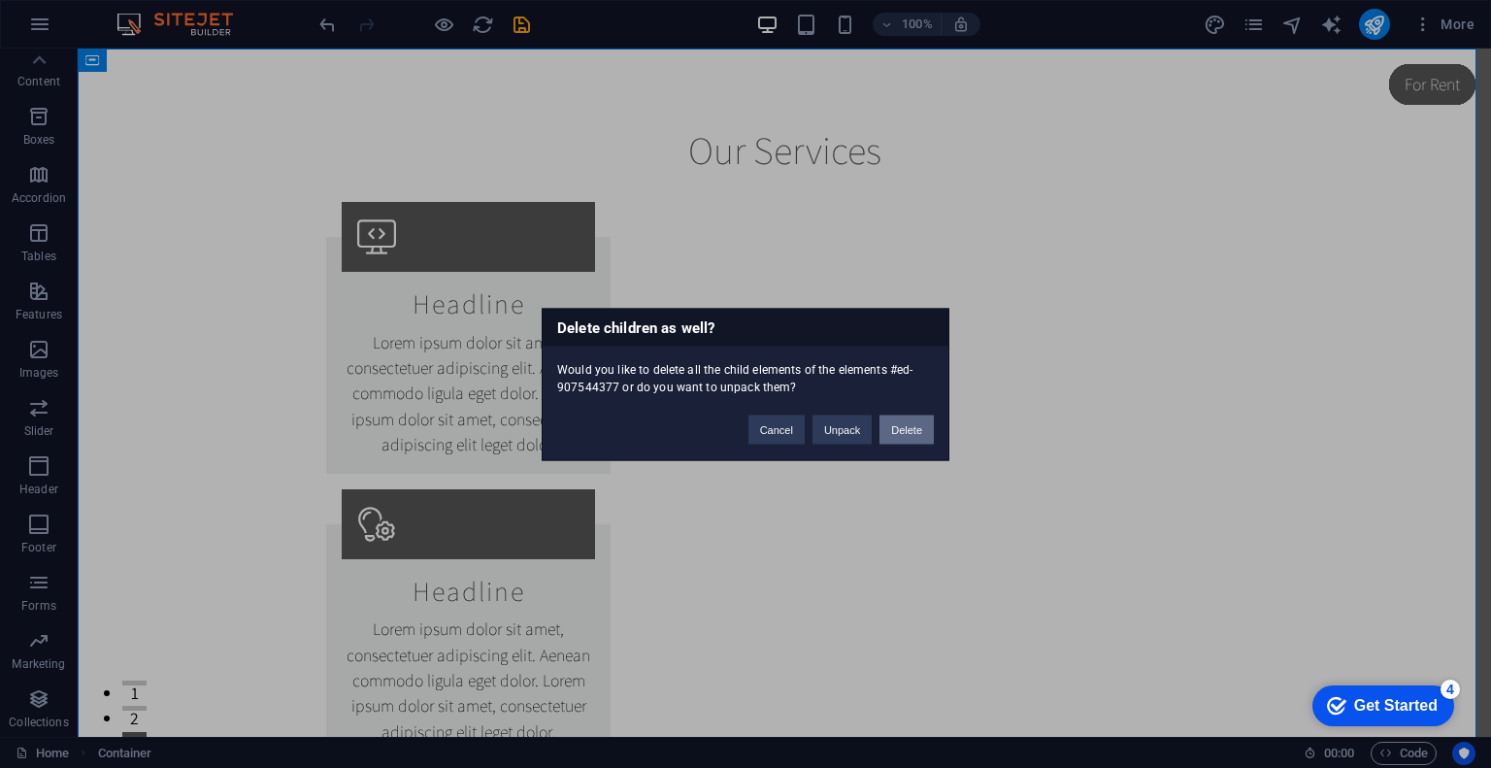
click at [931, 434] on button "Delete" at bounding box center [906, 429] width 54 height 29
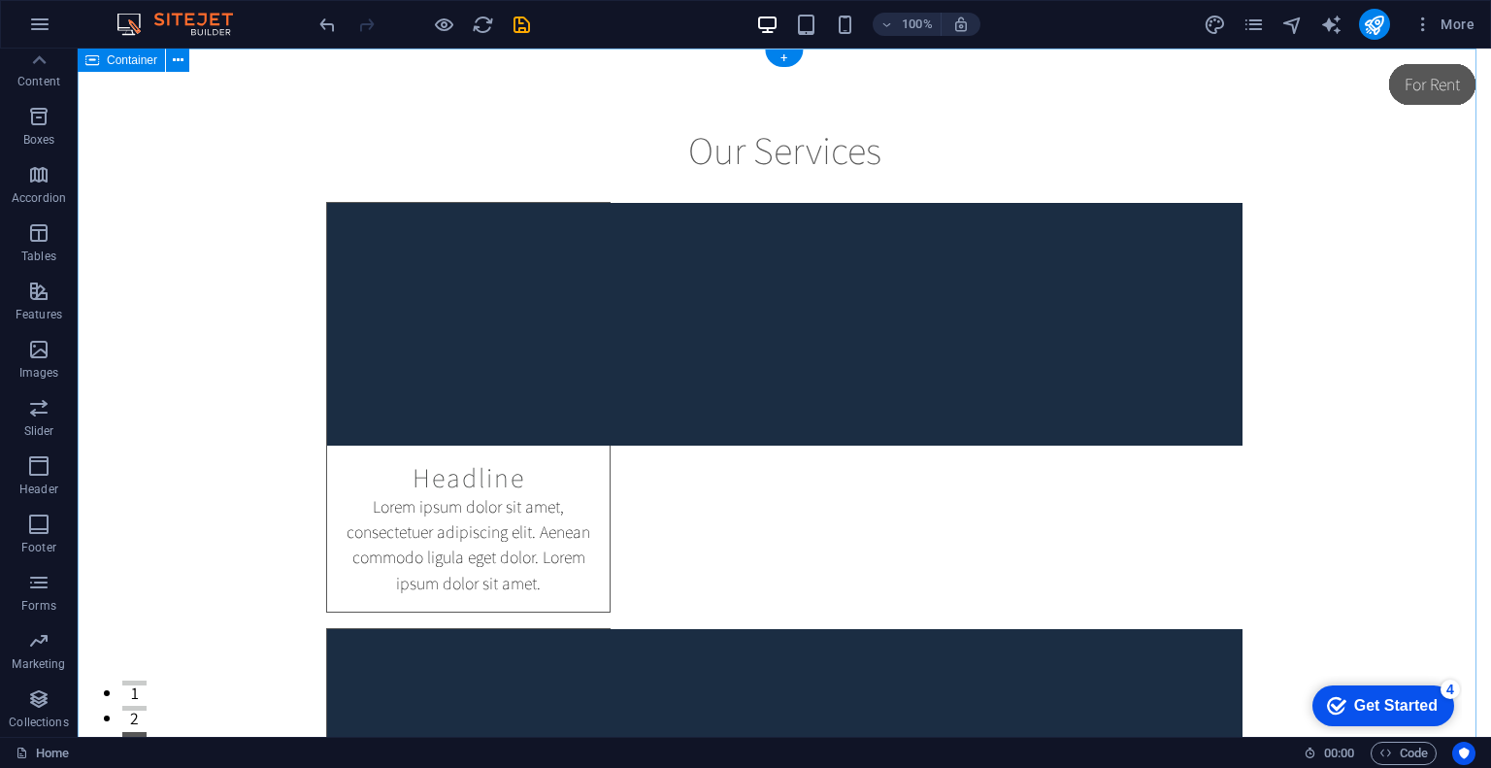
click at [177, 57] on icon at bounding box center [178, 60] width 11 height 20
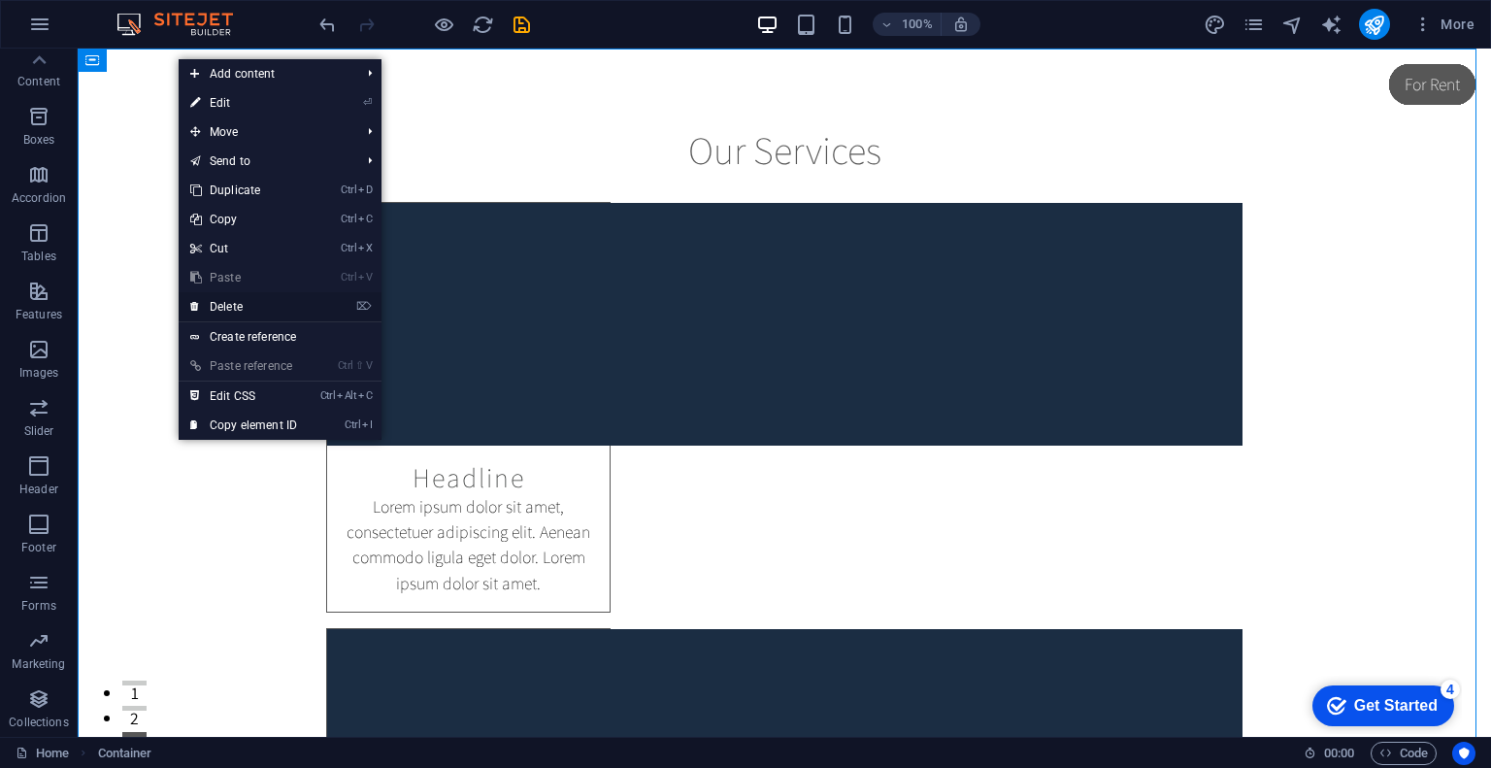
click at [235, 306] on link "⌦ Delete" at bounding box center [244, 306] width 130 height 29
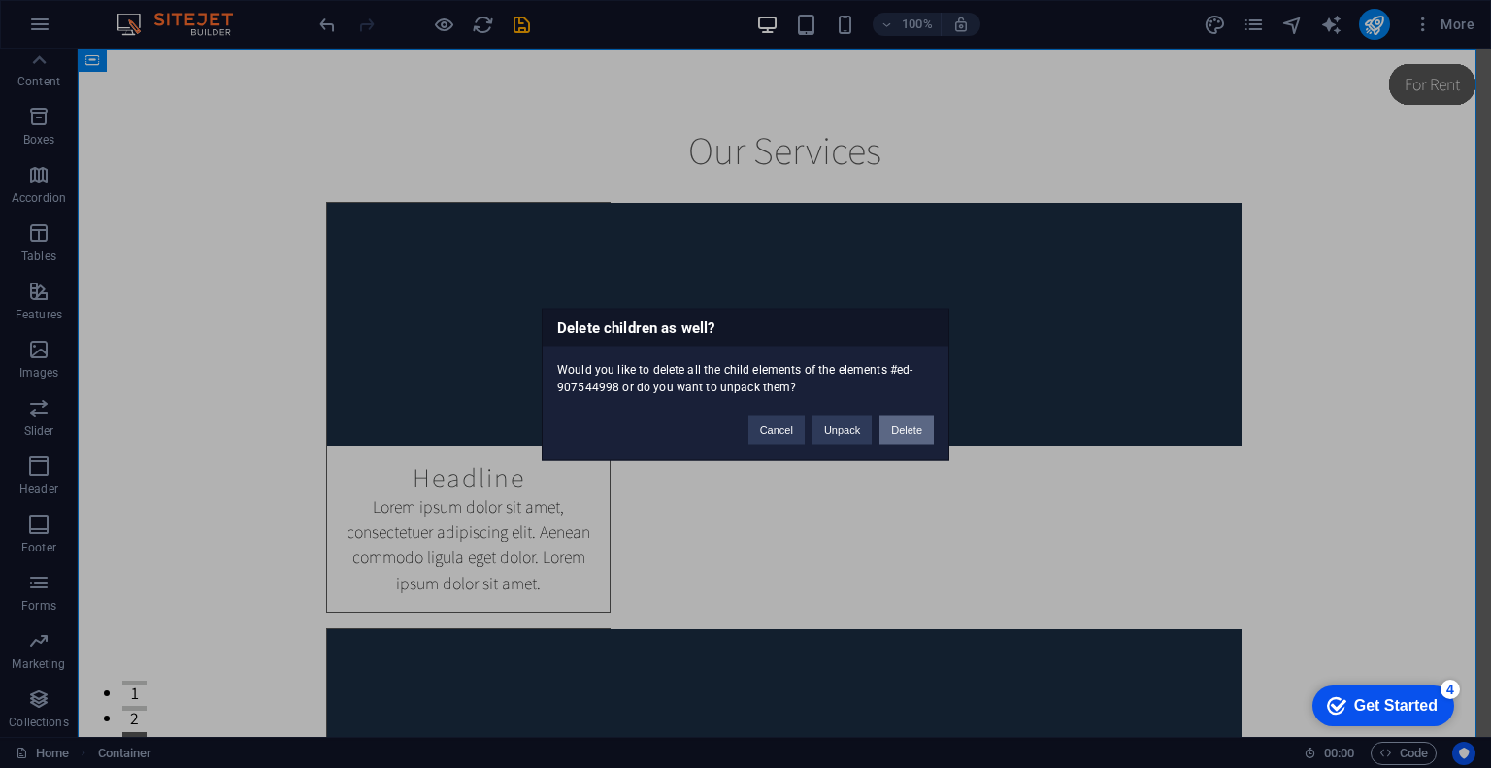
click at [913, 422] on button "Delete" at bounding box center [906, 429] width 54 height 29
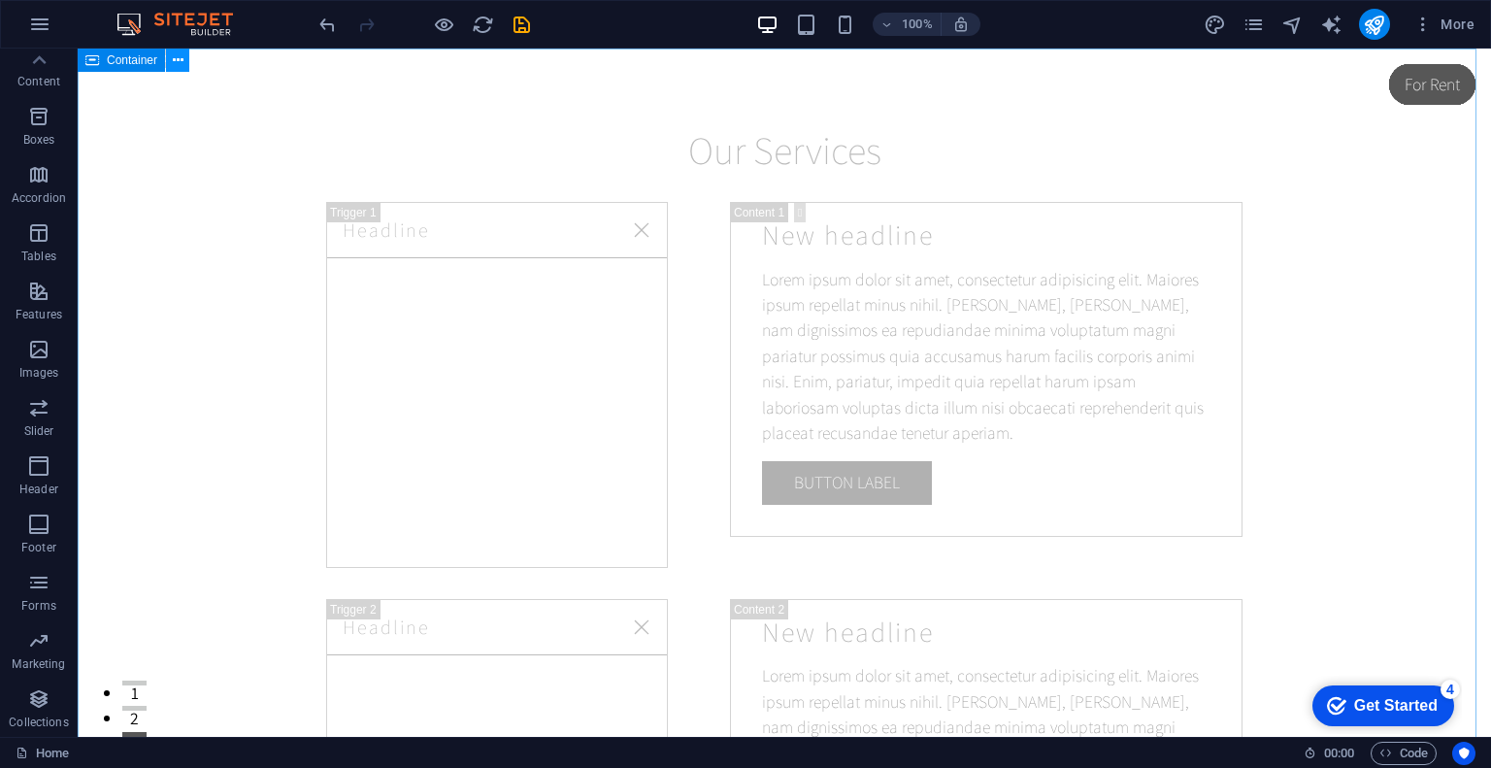
click at [175, 61] on icon at bounding box center [178, 60] width 11 height 20
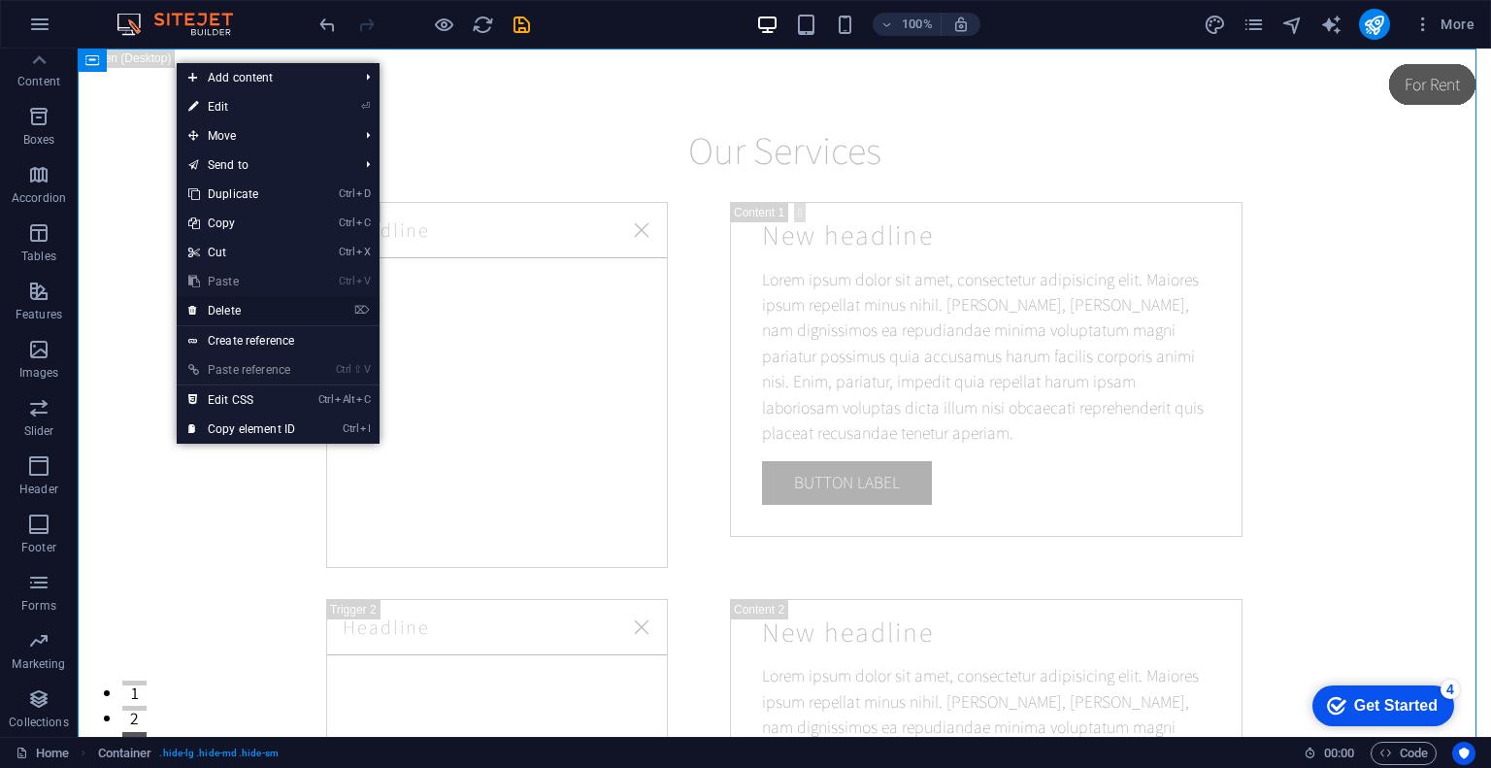
click at [245, 297] on link "⌦ Delete" at bounding box center [242, 310] width 130 height 29
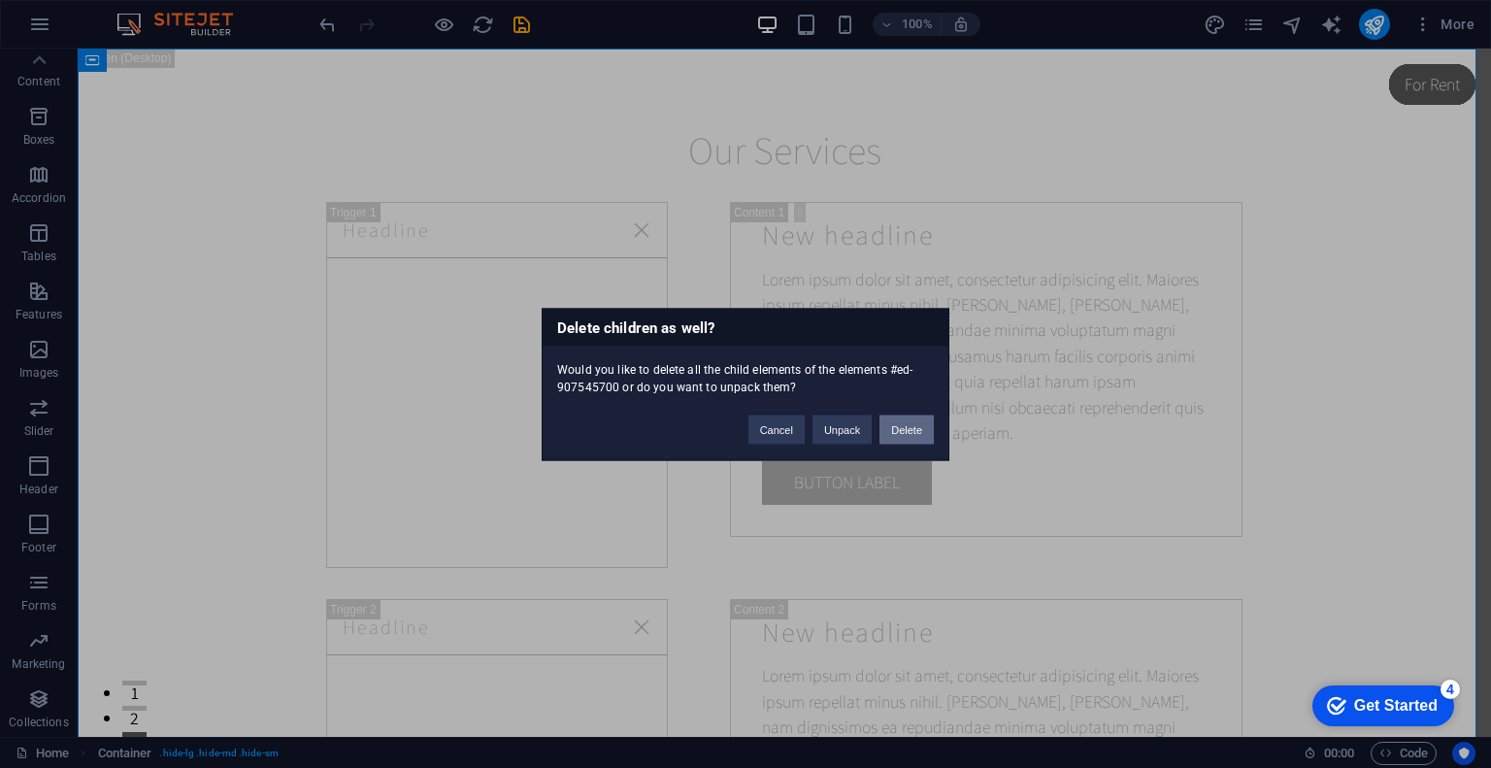
click at [906, 441] on button "Delete" at bounding box center [906, 429] width 54 height 29
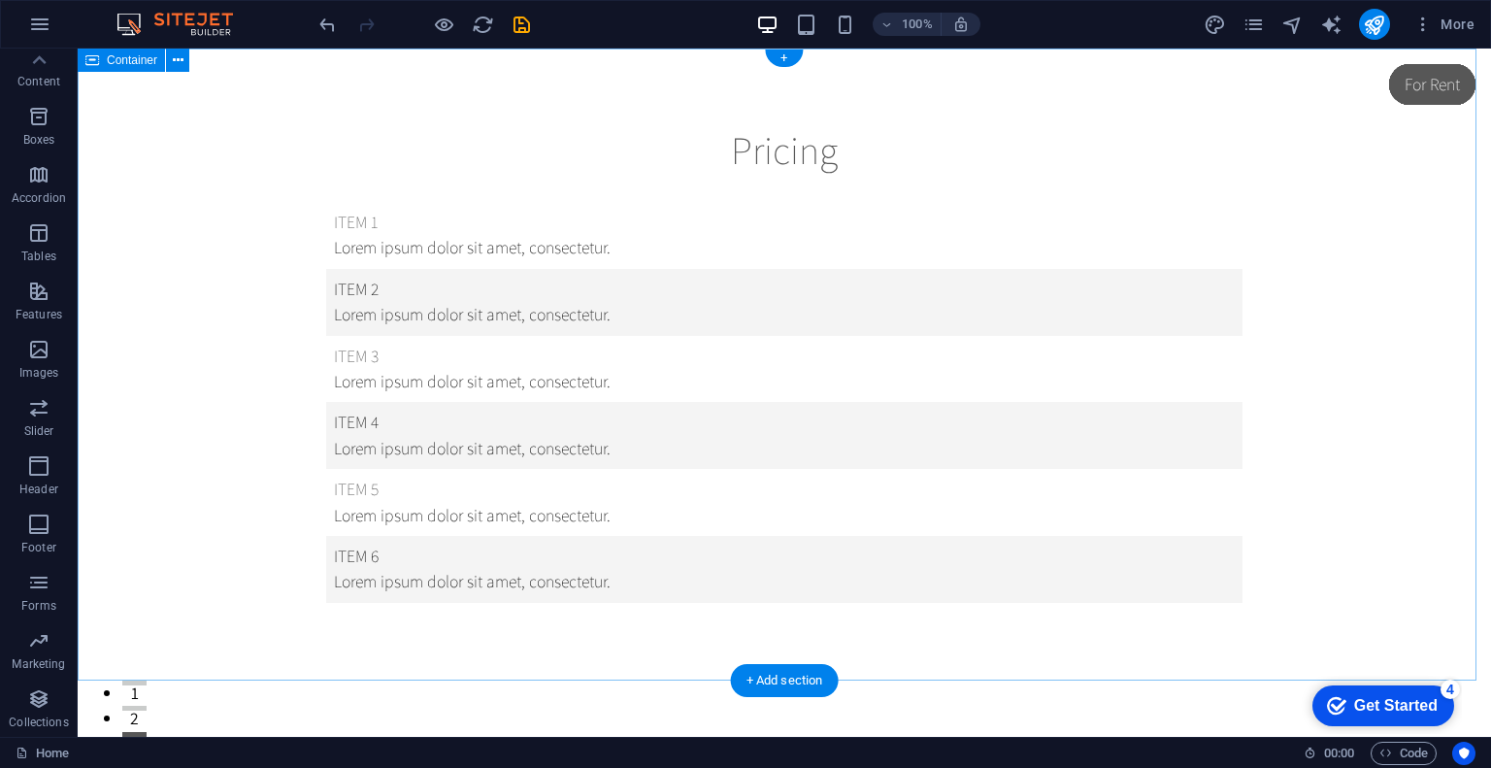
click at [182, 75] on div "Pricing Item 1 Lorem ipsum dolor sit amet, consectetur. Item 2 Lorem ipsum dolo…" at bounding box center [784, 365] width 1413 height 632
drag, startPoint x: 182, startPoint y: 72, endPoint x: 177, endPoint y: 55, distance: 17.2
click at [177, 55] on div "Container" at bounding box center [140, 61] width 124 height 24
click at [177, 55] on icon at bounding box center [178, 60] width 11 height 20
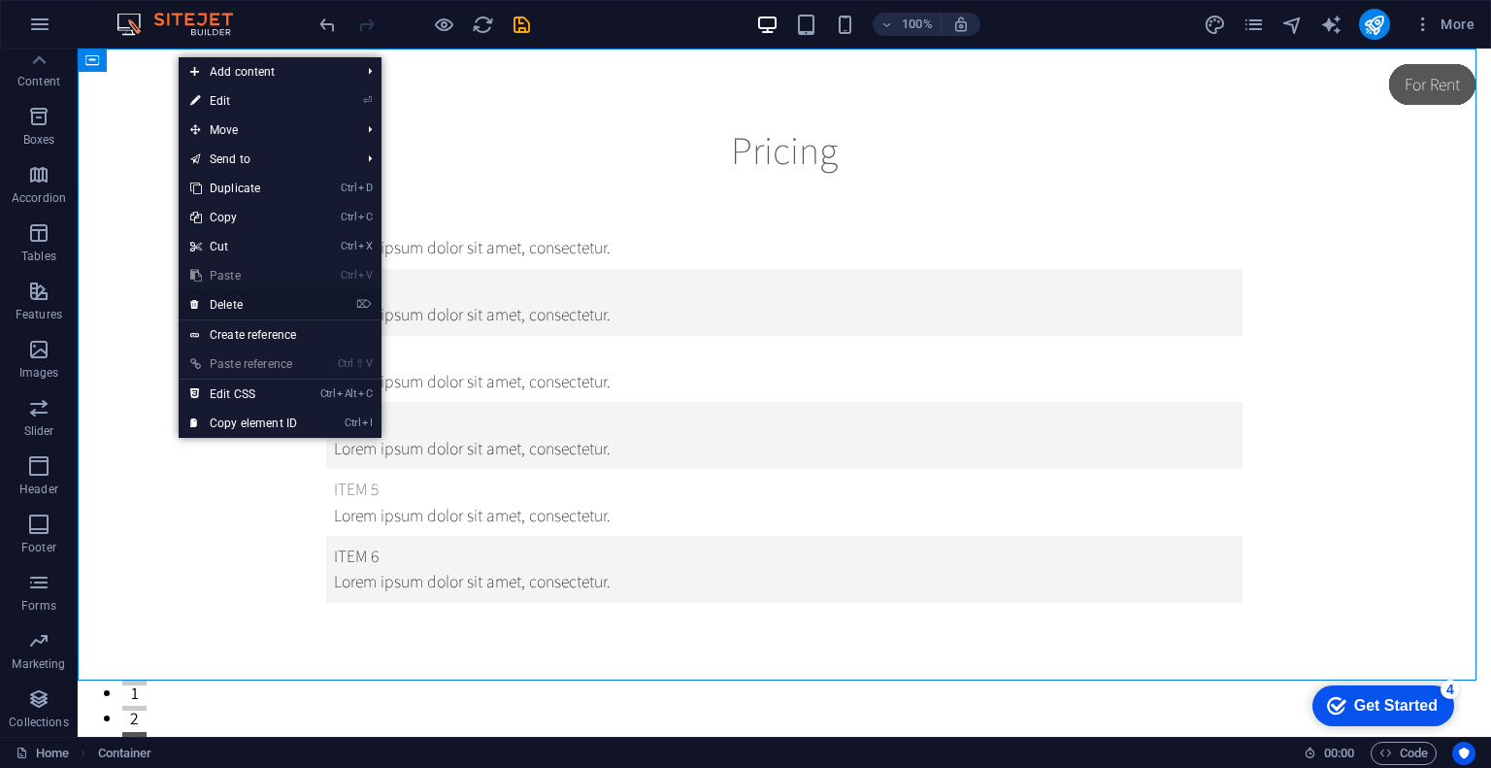
click at [221, 302] on link "⌦ Delete" at bounding box center [244, 304] width 130 height 29
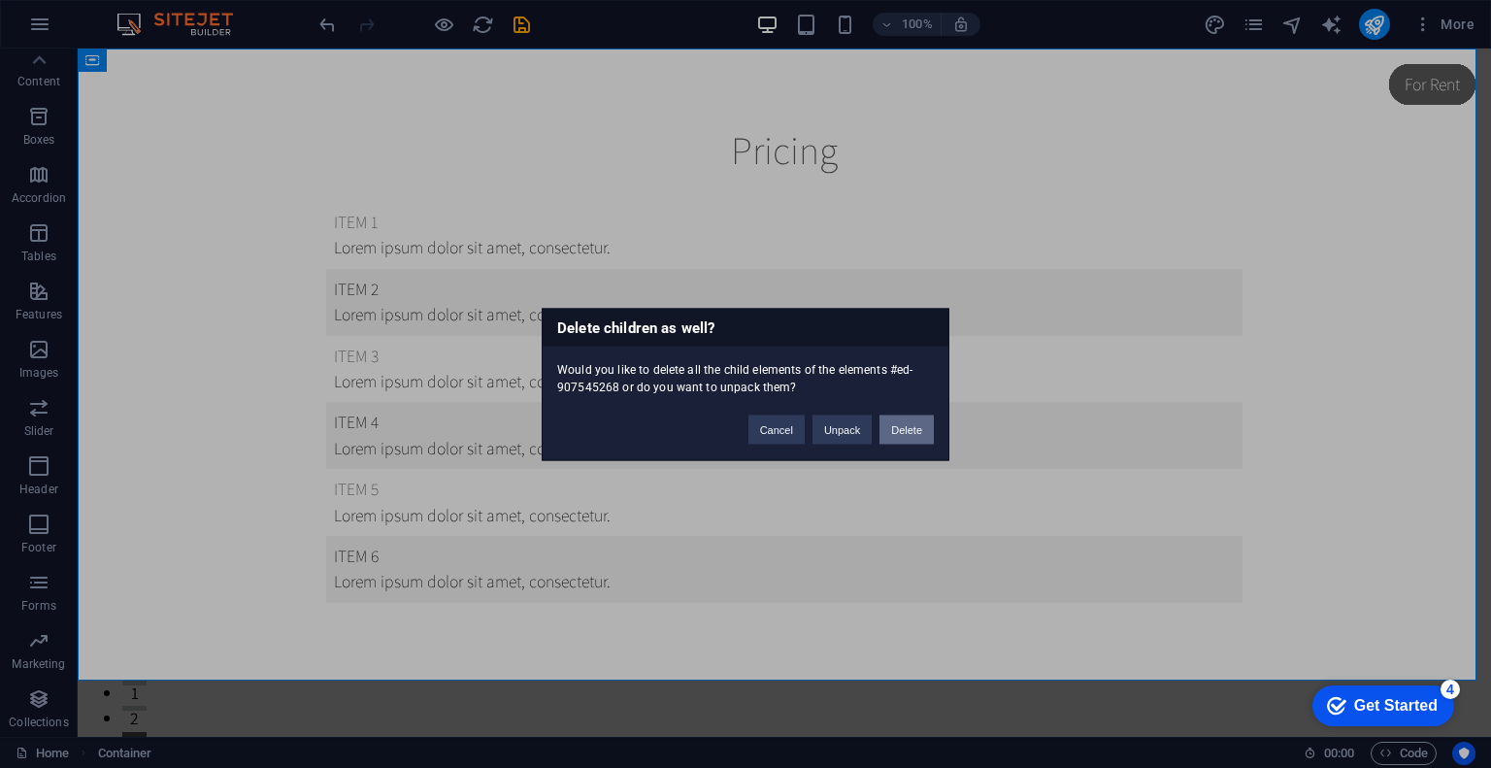
click at [930, 422] on button "Delete" at bounding box center [906, 429] width 54 height 29
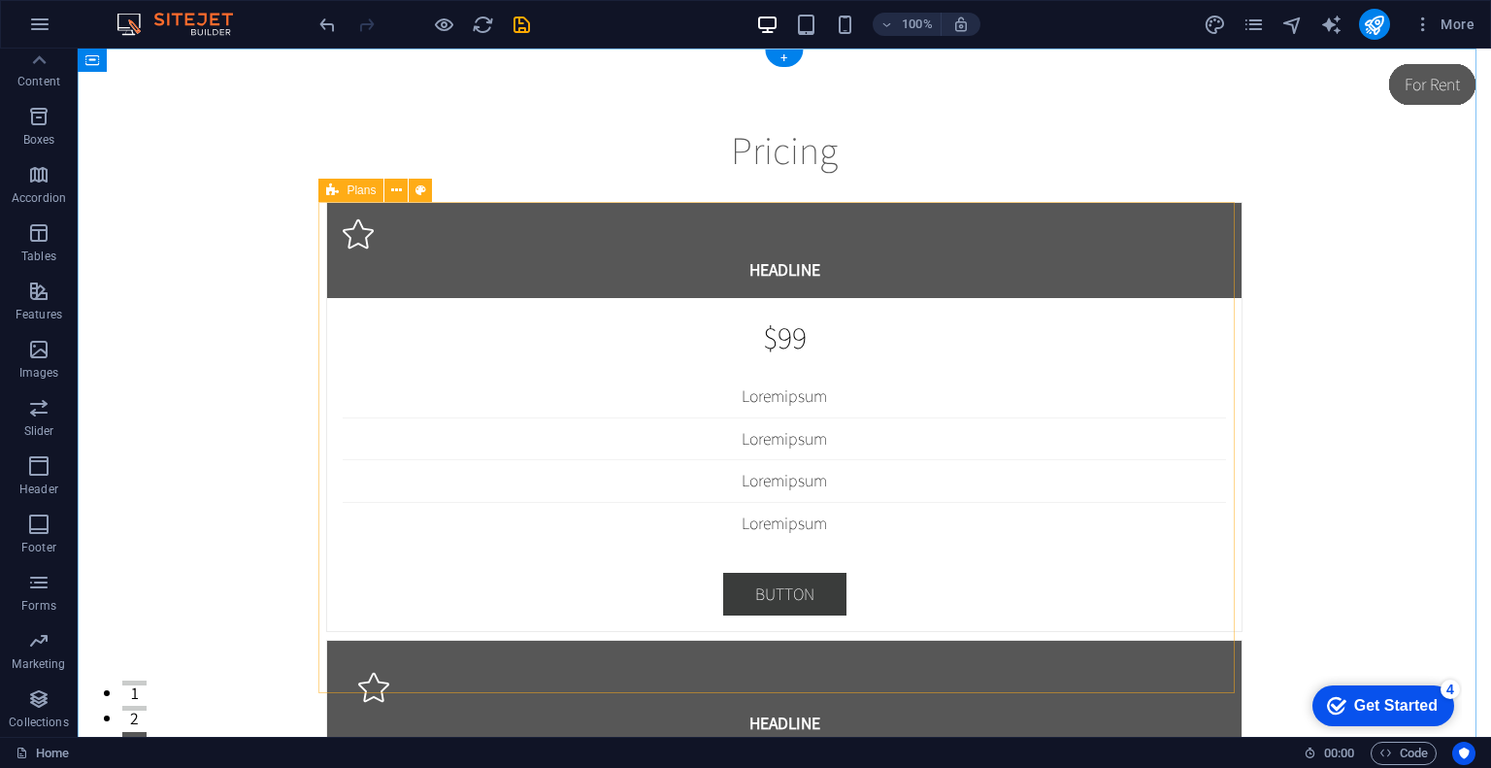
click at [93, 72] on div "Container" at bounding box center [99, 61] width 43 height 24
click at [198, 68] on div "Container" at bounding box center [140, 61] width 124 height 24
click at [177, 58] on icon at bounding box center [178, 60] width 11 height 20
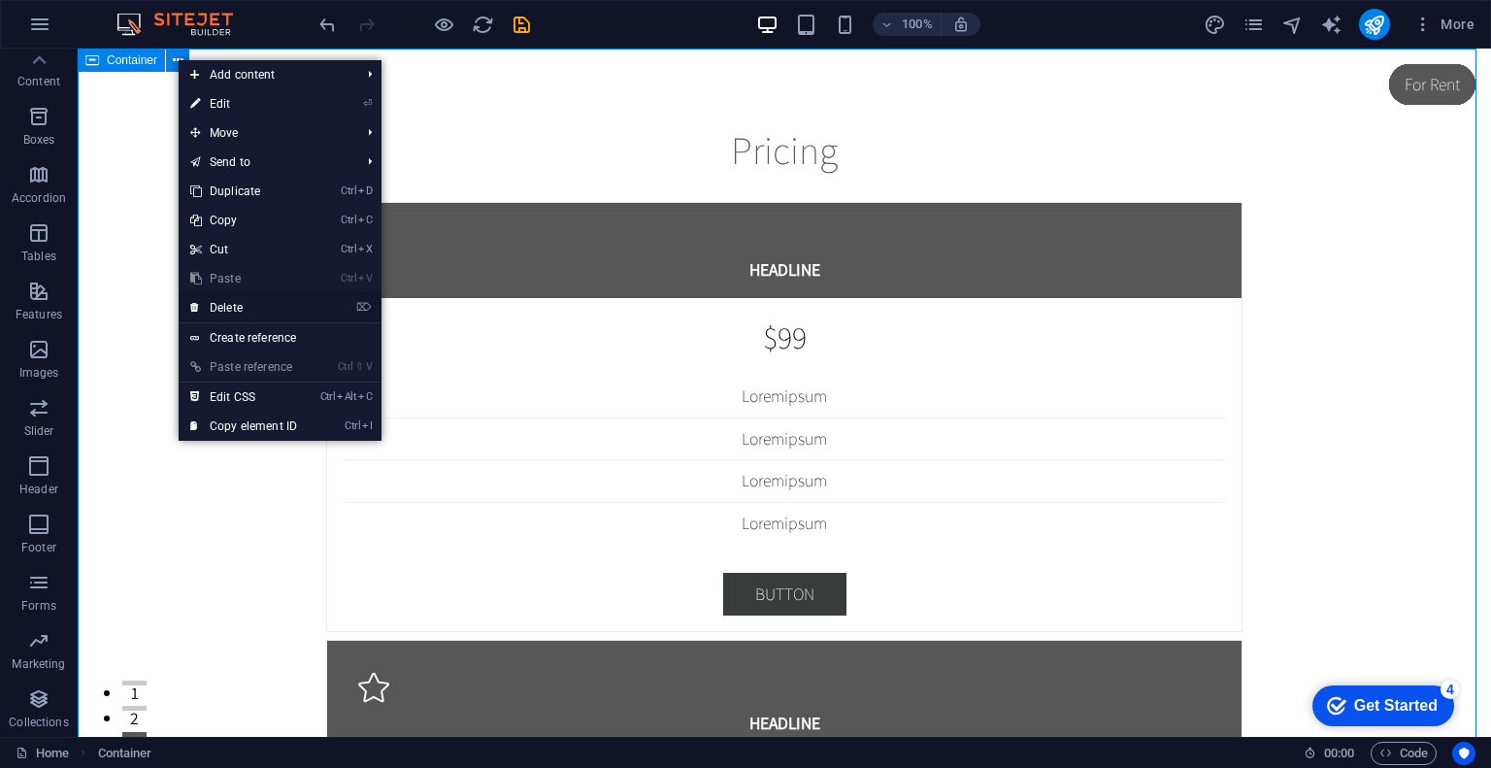
click at [233, 308] on link "⌦ Delete" at bounding box center [244, 307] width 130 height 29
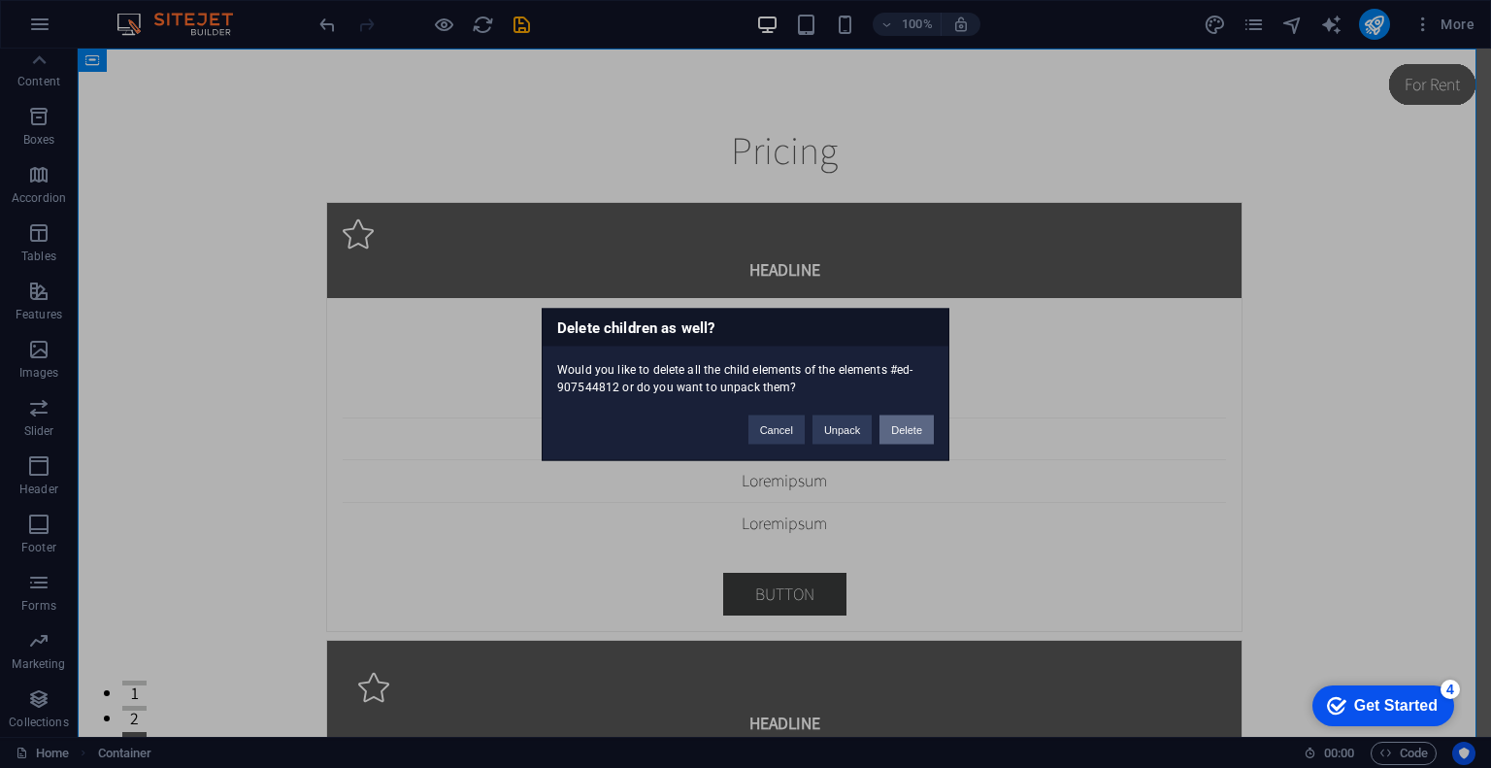
click at [916, 419] on button "Delete" at bounding box center [906, 429] width 54 height 29
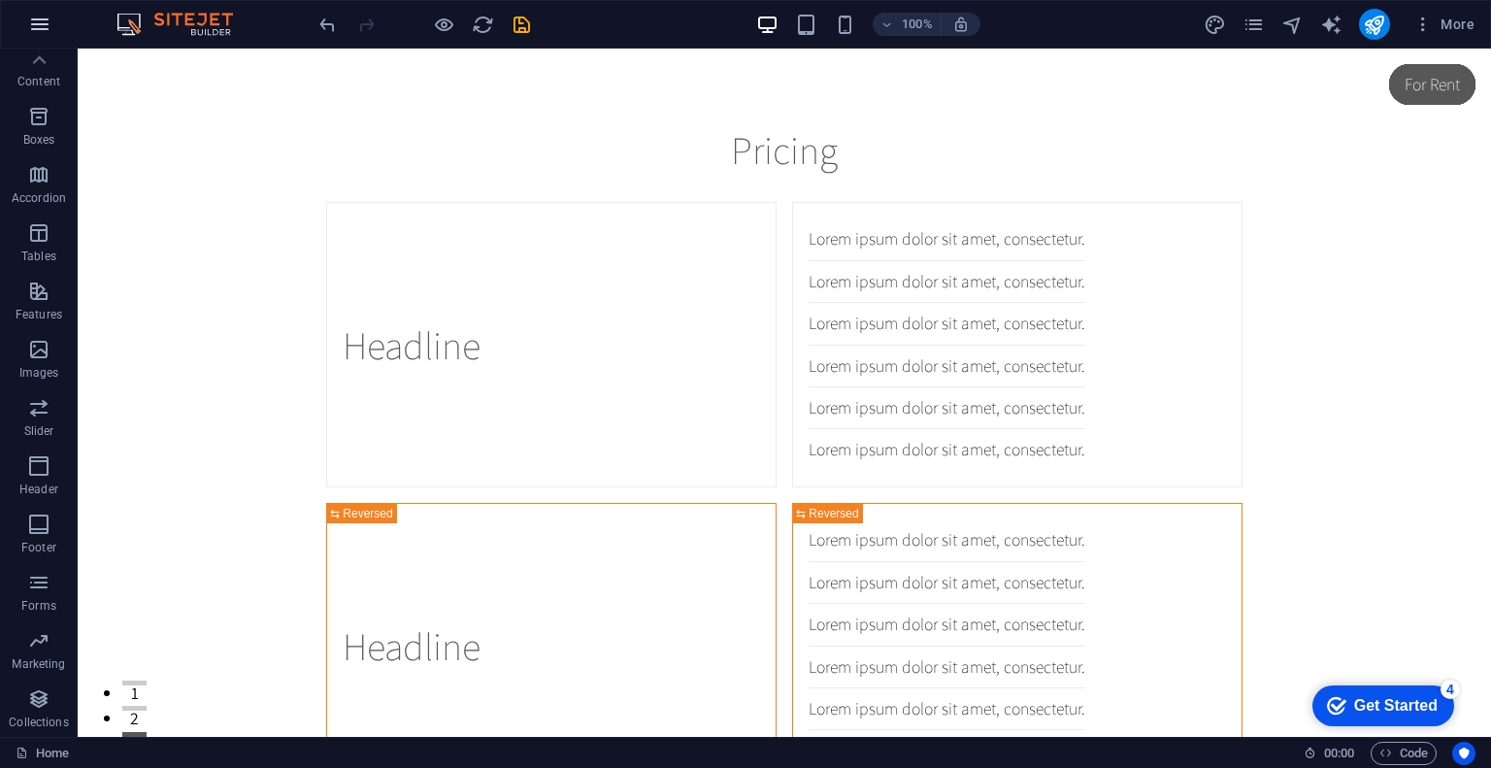
click at [49, 17] on icon "button" at bounding box center [39, 24] width 23 height 23
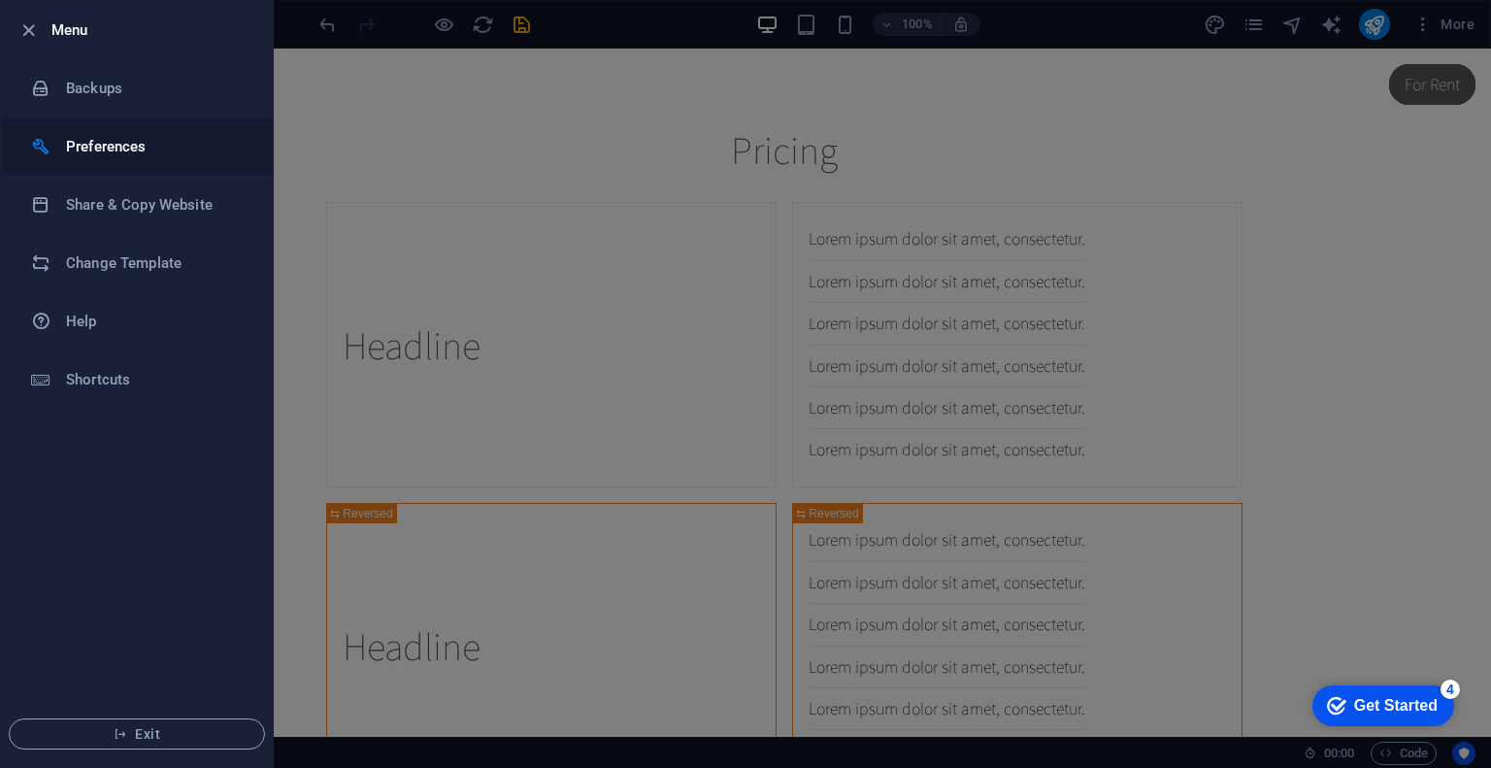
click at [108, 150] on h6 "Preferences" at bounding box center [156, 146] width 180 height 23
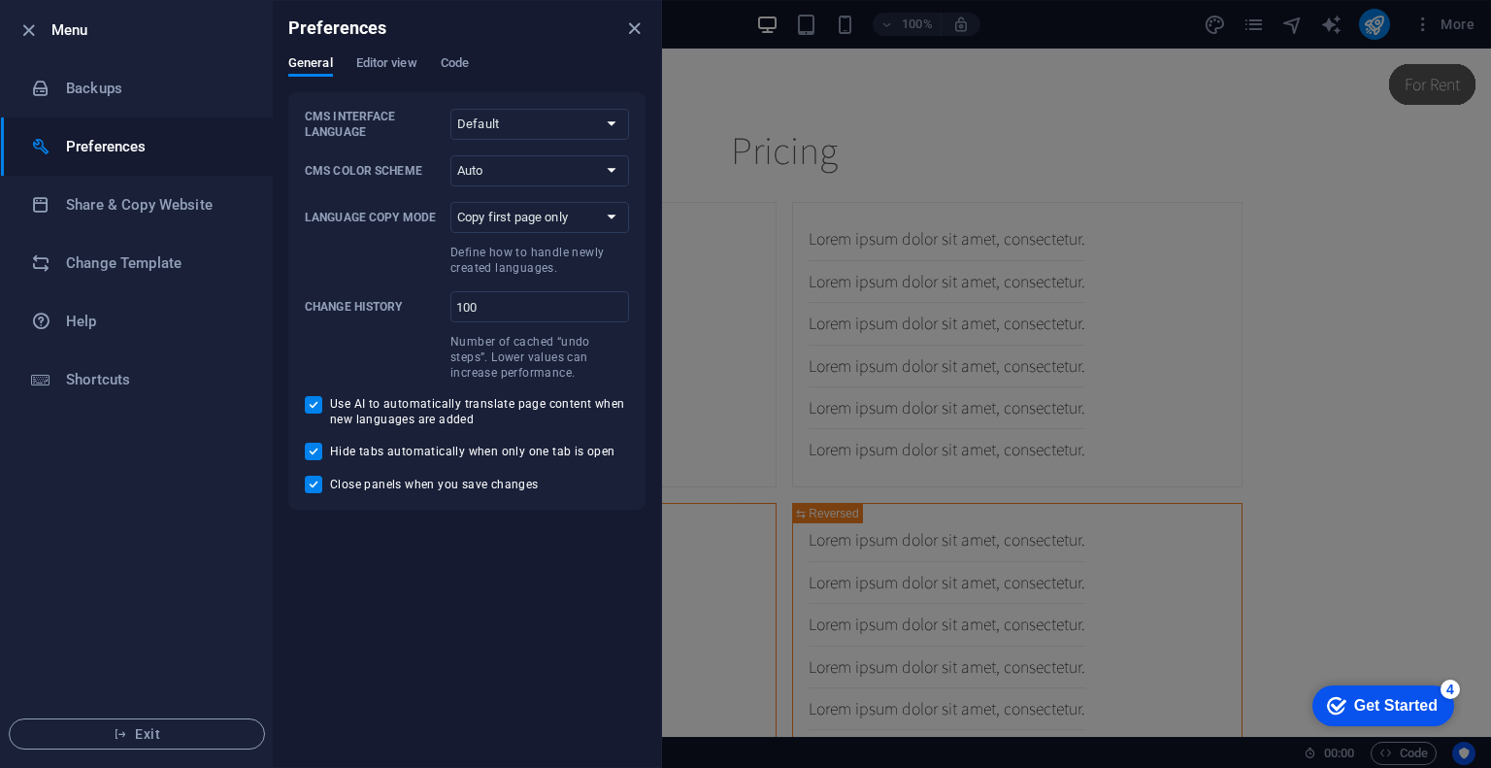
click at [606, 191] on div "CMS Interface Language Default Deutsch English Español Français Magyar Italiano…" at bounding box center [467, 301] width 324 height 384
click at [610, 169] on select "Auto Dark Light" at bounding box center [539, 170] width 179 height 31
select select "dark"
click at [450, 155] on select "Auto Dark Light" at bounding box center [539, 170] width 179 height 31
click at [378, 73] on span "Editor view" at bounding box center [386, 64] width 61 height 27
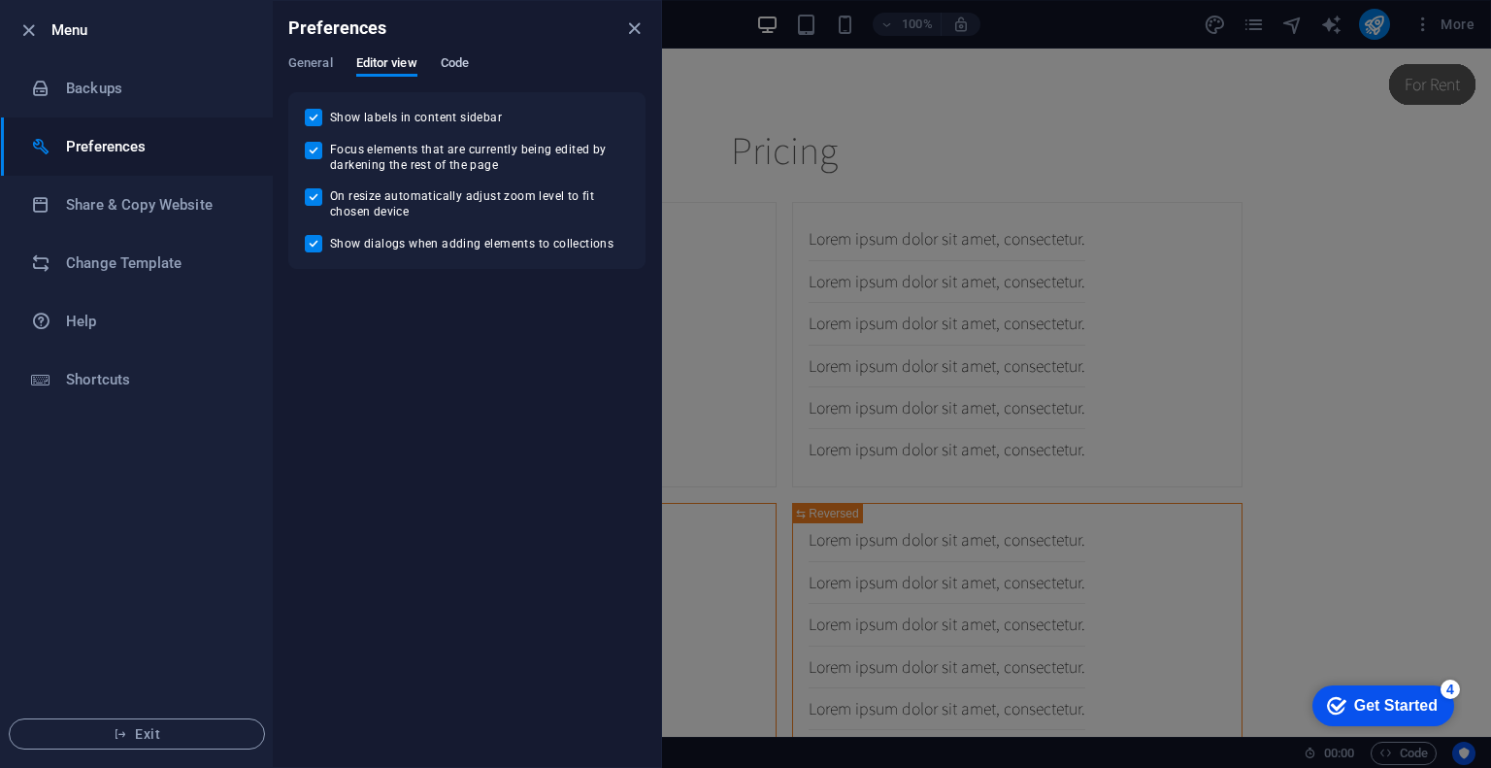
click at [446, 62] on span "Code" at bounding box center [455, 64] width 28 height 27
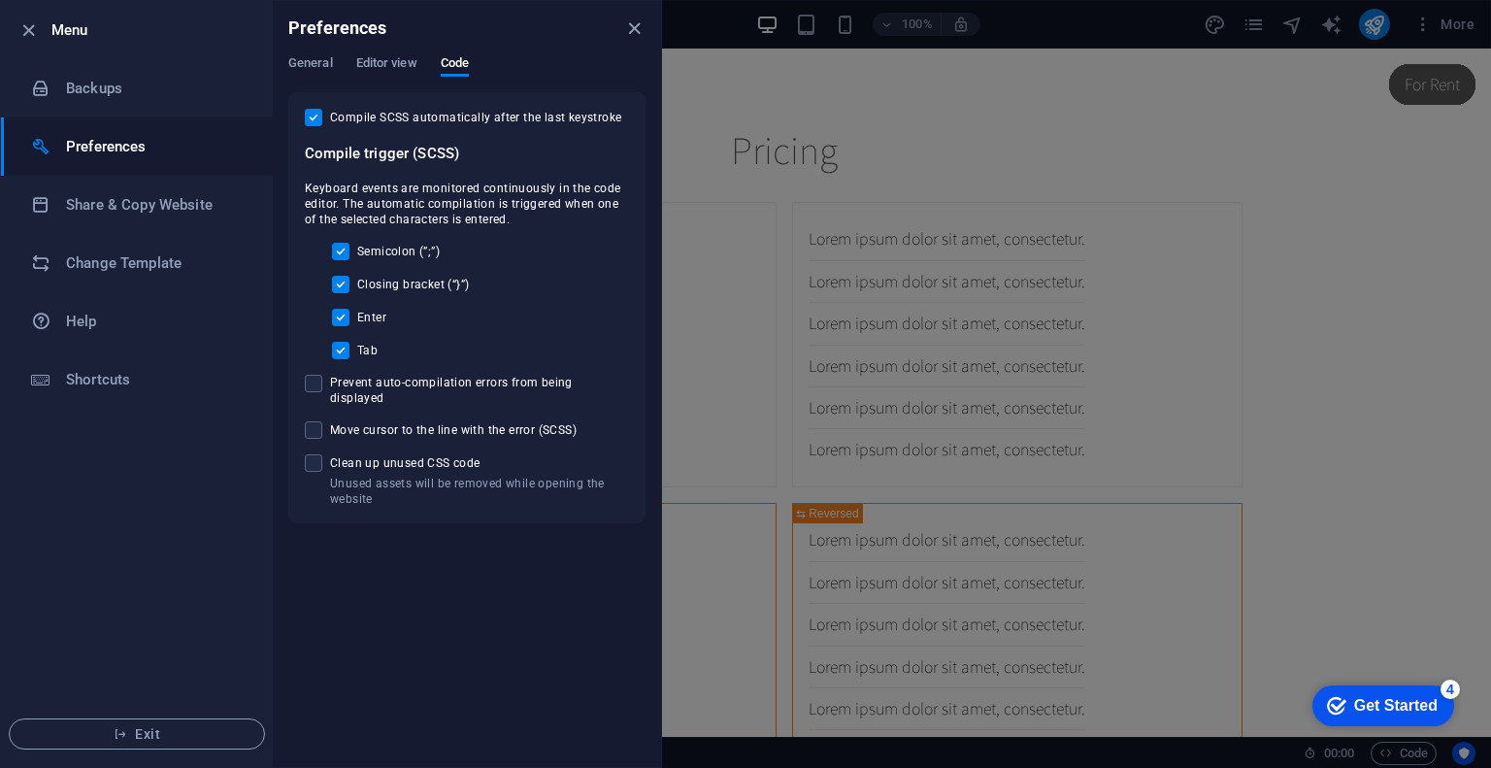
click at [337, 88] on div "General Editor view Code" at bounding box center [466, 73] width 357 height 37
click at [317, 57] on div "Preferences General Editor view Code CMS Interface Language Default Deutsch Eng…" at bounding box center [467, 384] width 388 height 766
click at [317, 57] on span "General" at bounding box center [310, 64] width 45 height 27
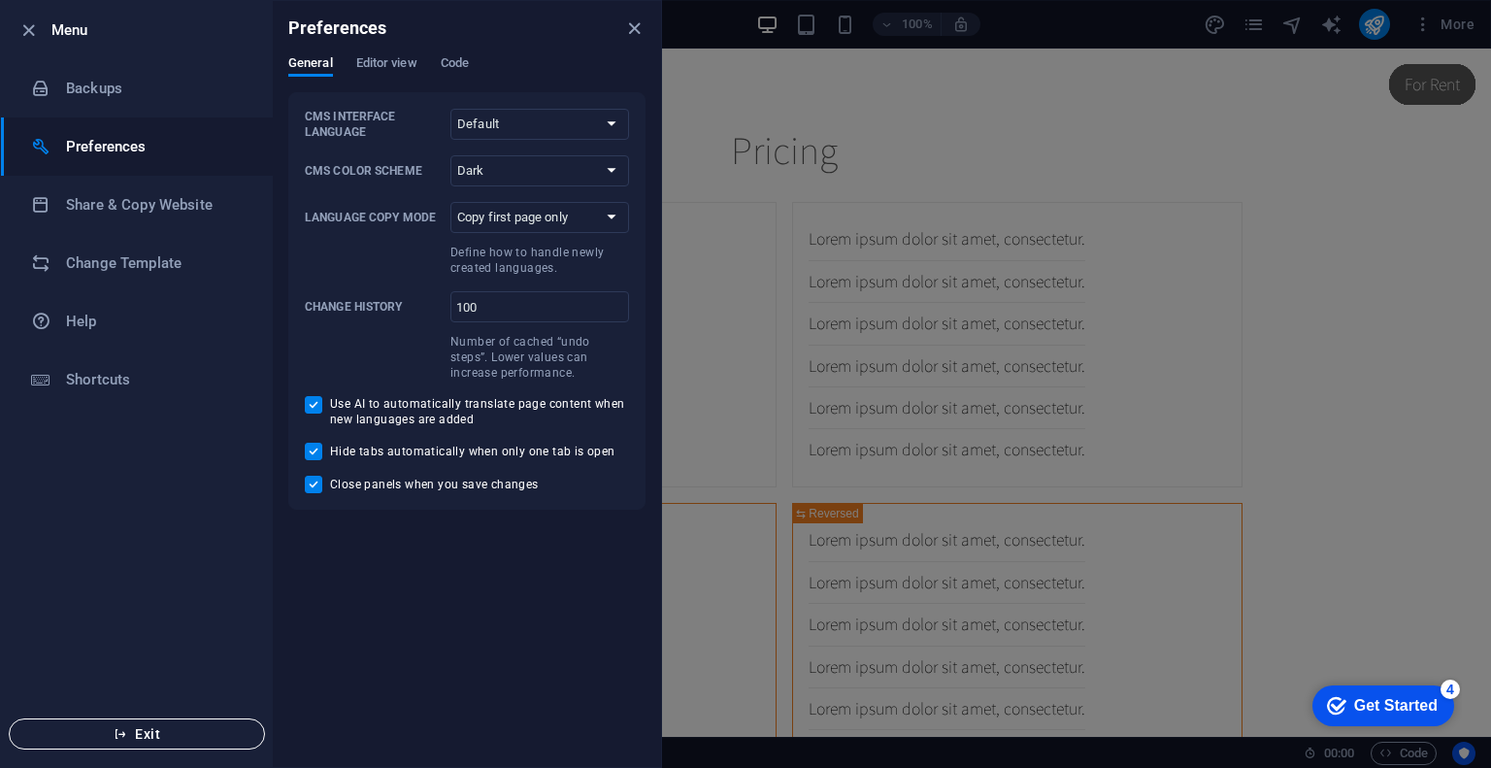
click at [185, 725] on button "Exit" at bounding box center [137, 733] width 256 height 31
